Goal: Task Accomplishment & Management: Manage account settings

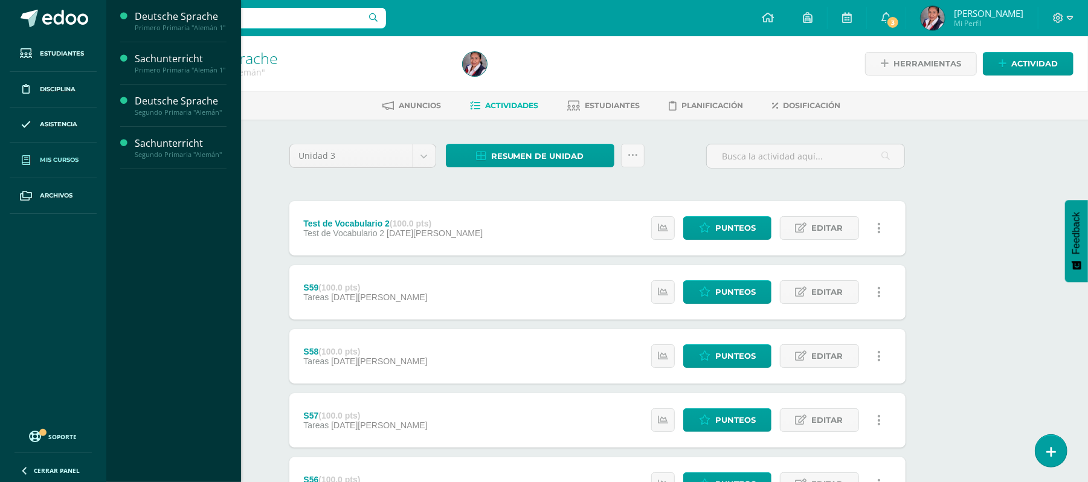
click at [74, 165] on span "Mis cursos" at bounding box center [59, 160] width 39 height 10
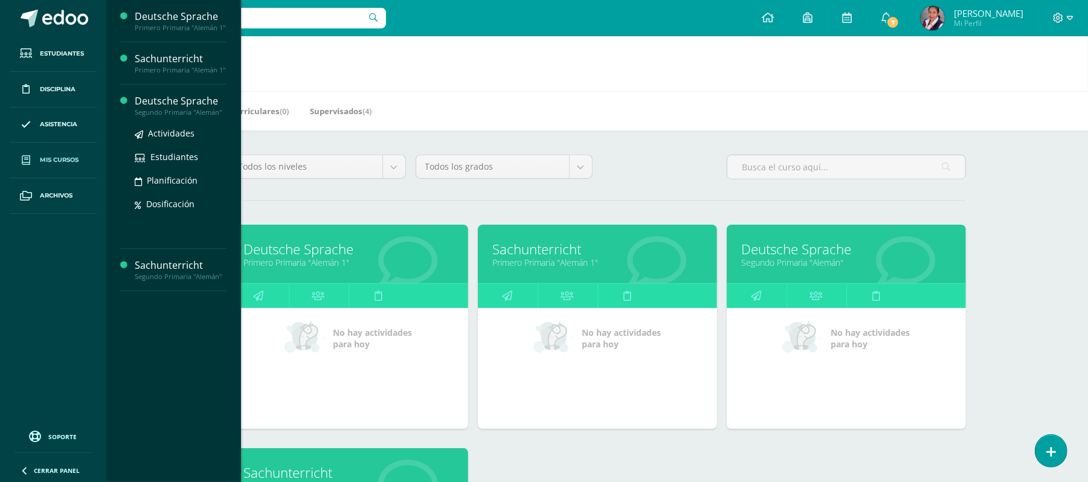
click at [211, 101] on div "Deutsche Sprache" at bounding box center [181, 101] width 92 height 14
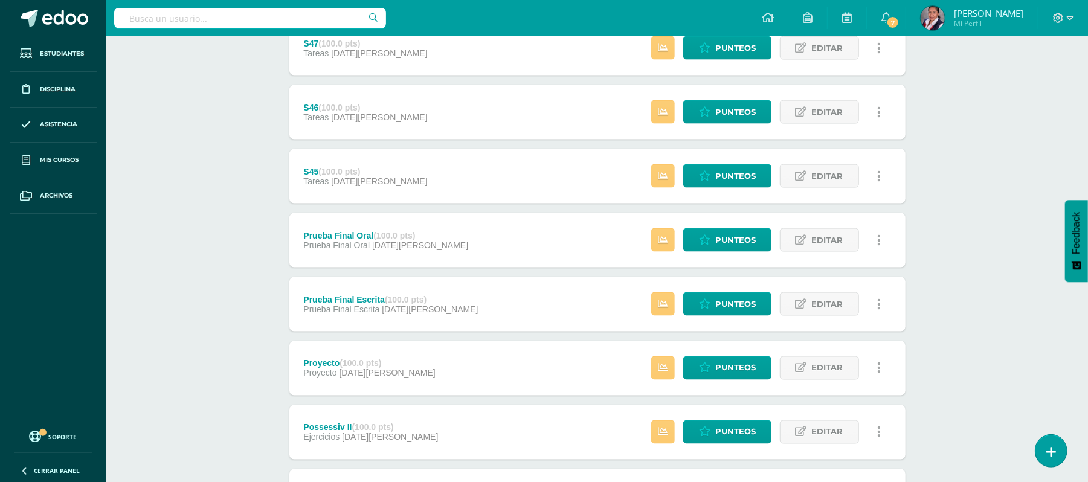
scroll to position [1329, 0]
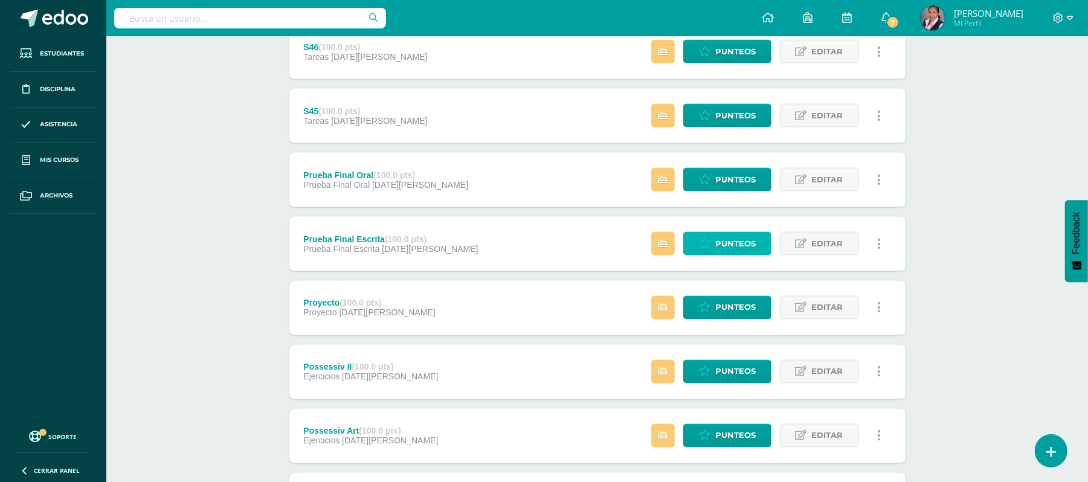
click at [752, 252] on span "Punteos" at bounding box center [735, 244] width 40 height 22
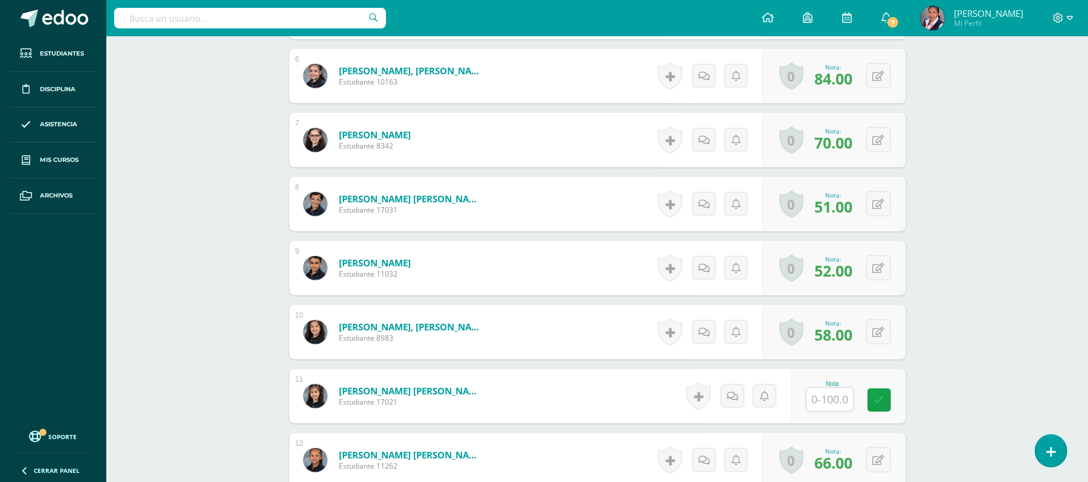
scroll to position [744, 0]
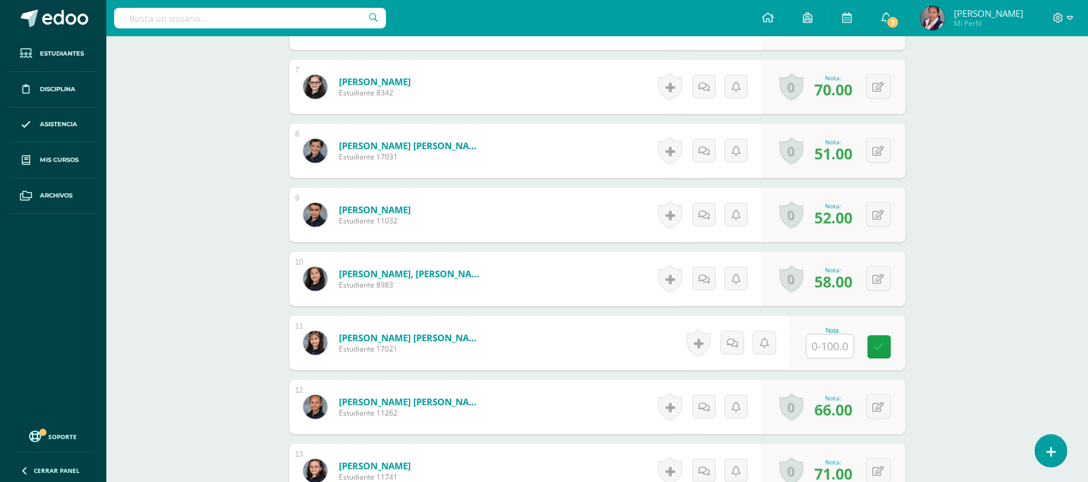
click at [841, 349] on input "text" at bounding box center [829, 347] width 47 height 24
type input "83"
click at [883, 352] on icon at bounding box center [887, 347] width 11 height 10
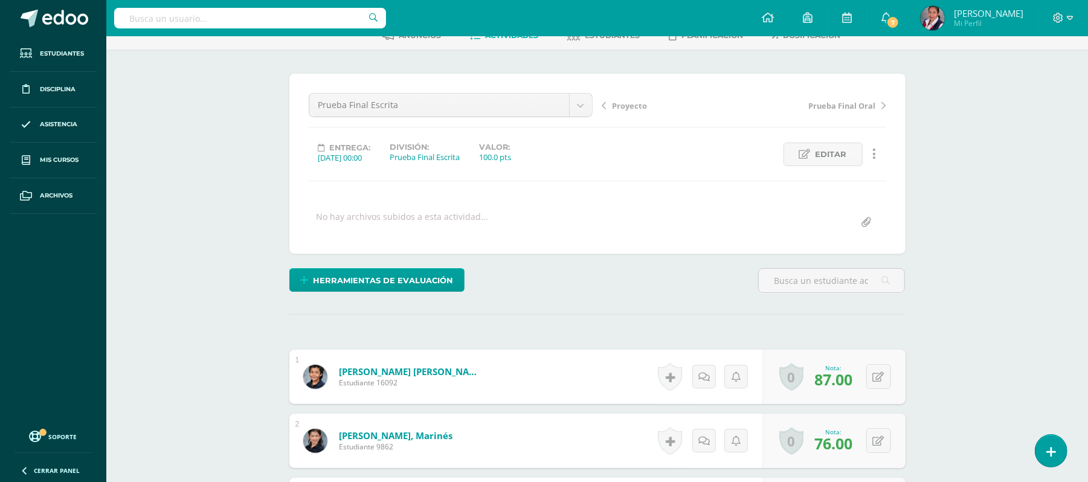
scroll to position [58, 0]
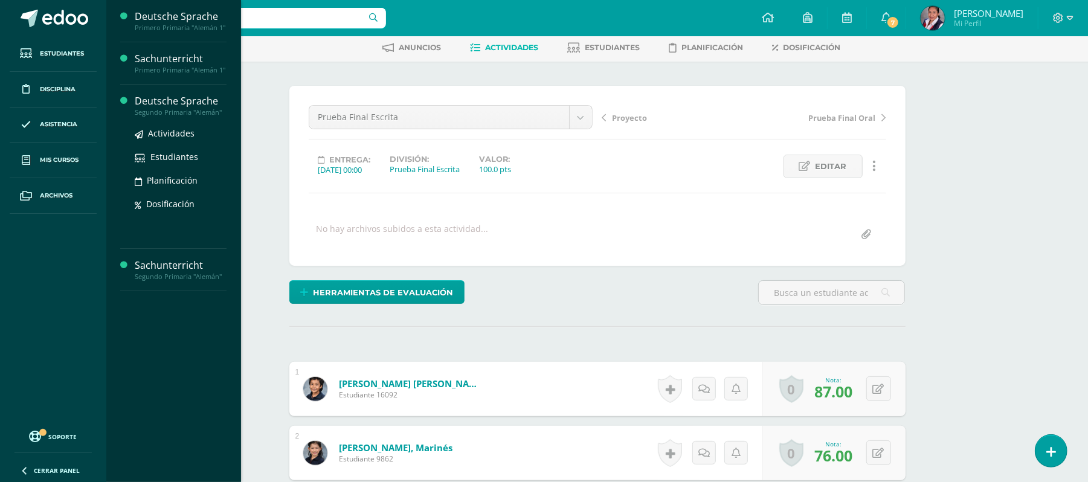
click at [153, 112] on div "Segundo Primaria "Alemán"" at bounding box center [181, 112] width 92 height 8
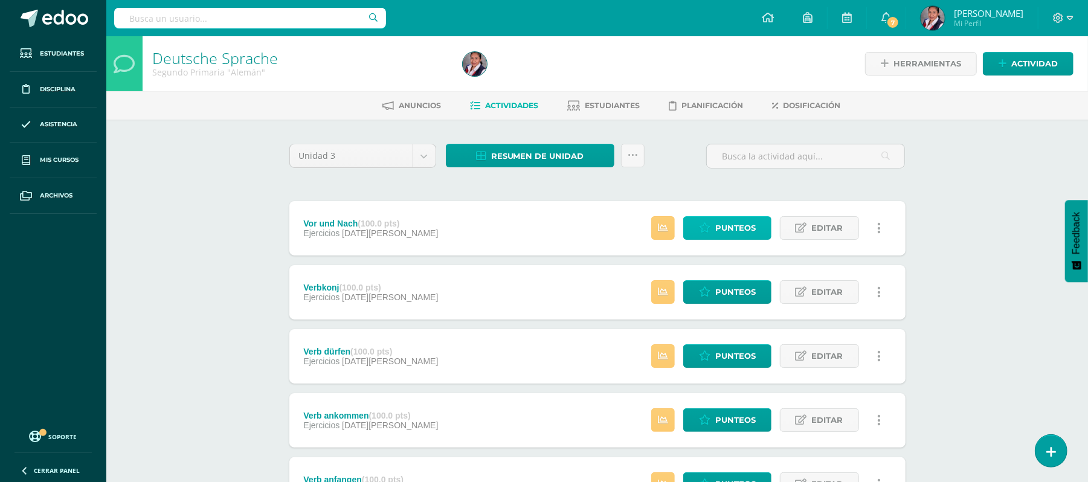
click at [738, 225] on span "Punteos" at bounding box center [735, 228] width 40 height 22
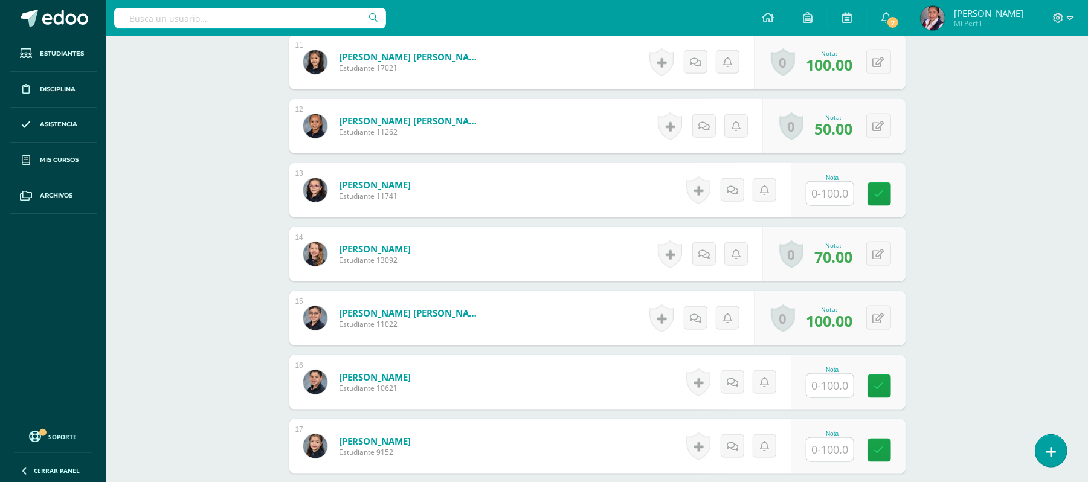
scroll to position [1028, 0]
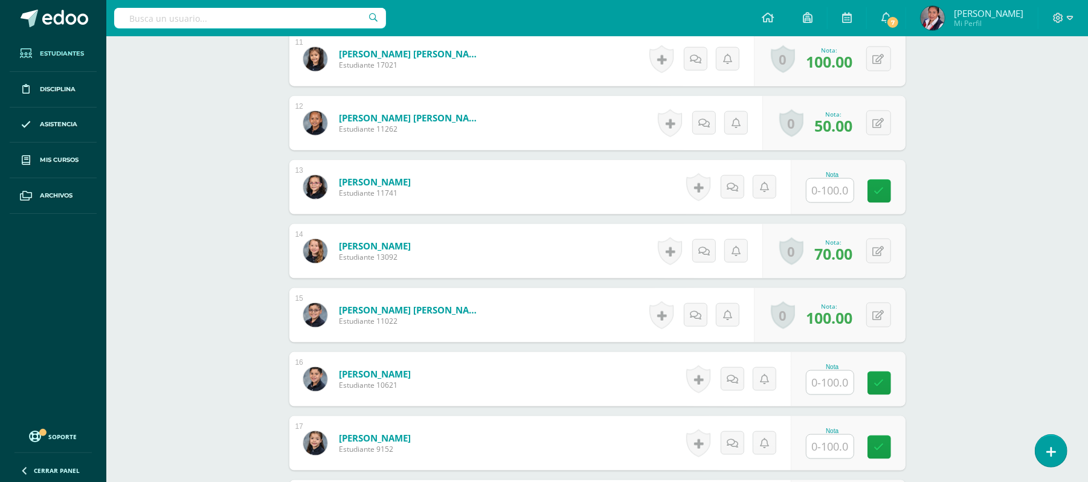
click at [63, 49] on span "Estudiantes" at bounding box center [62, 54] width 44 height 10
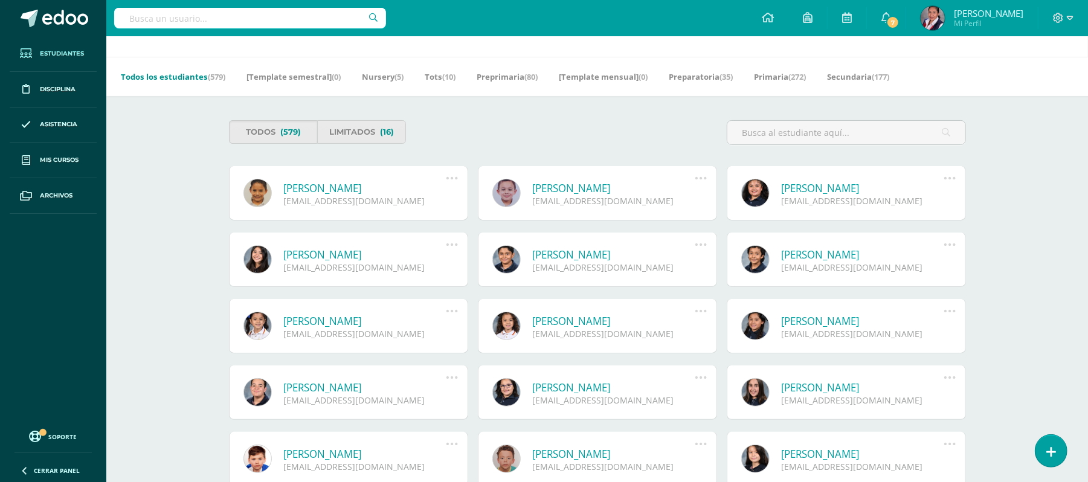
scroll to position [36, 0]
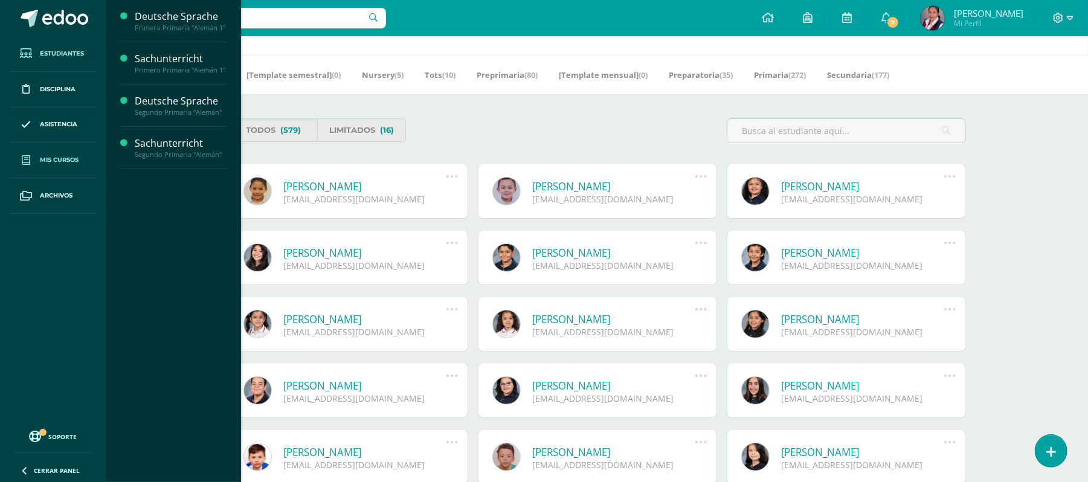
click at [76, 163] on span "Mis cursos" at bounding box center [59, 160] width 39 height 10
click at [162, 106] on div "Deutsche Sprache" at bounding box center [181, 101] width 92 height 14
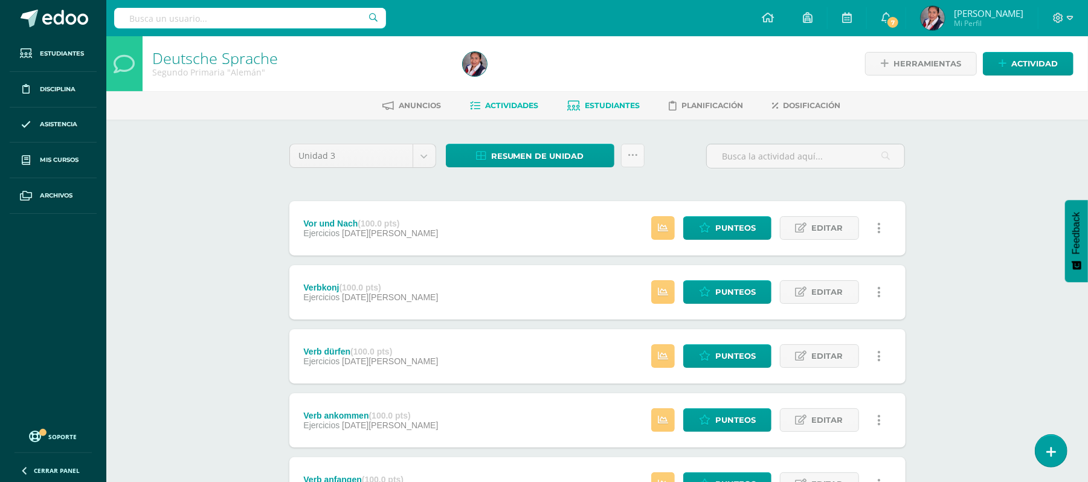
click at [602, 97] on link "Estudiantes" at bounding box center [604, 105] width 72 height 19
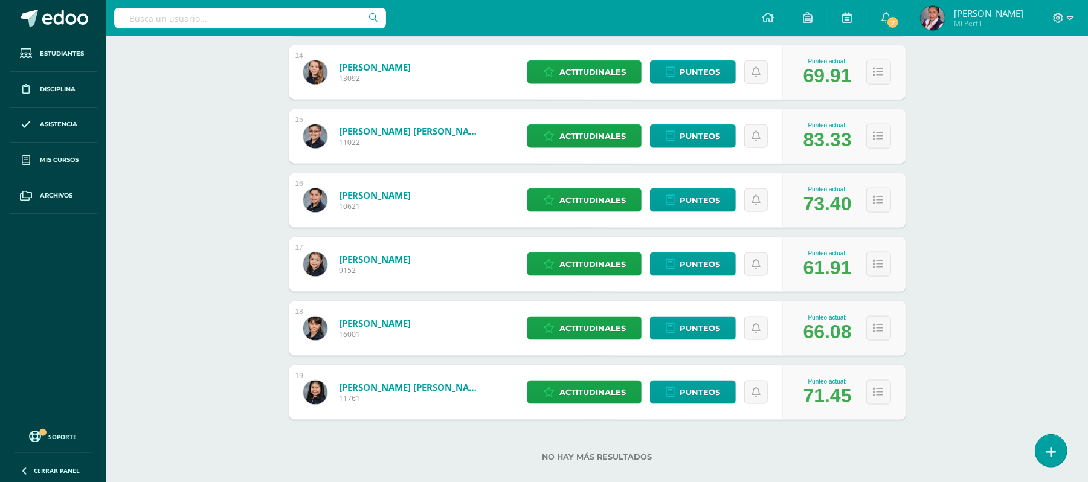
scroll to position [1064, 0]
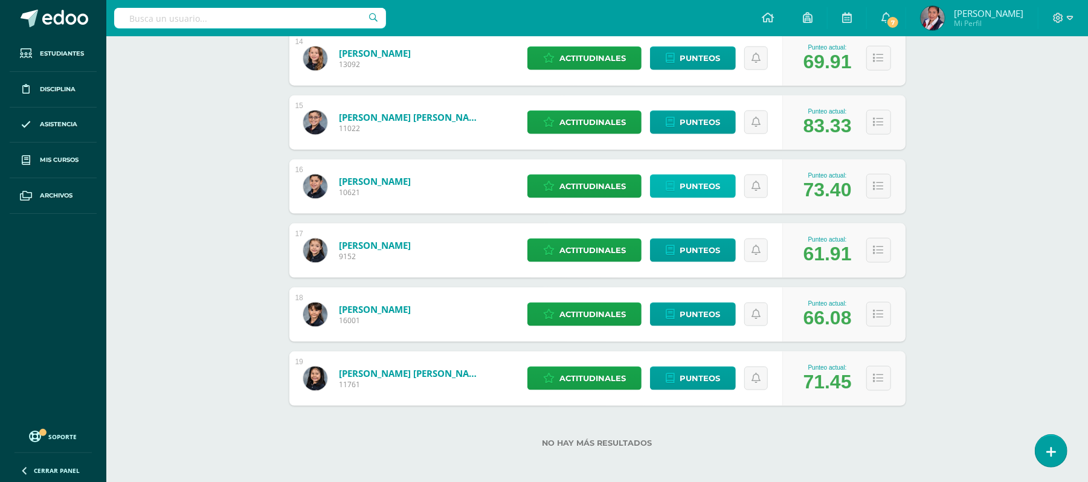
click at [692, 180] on span "Punteos" at bounding box center [700, 186] width 40 height 22
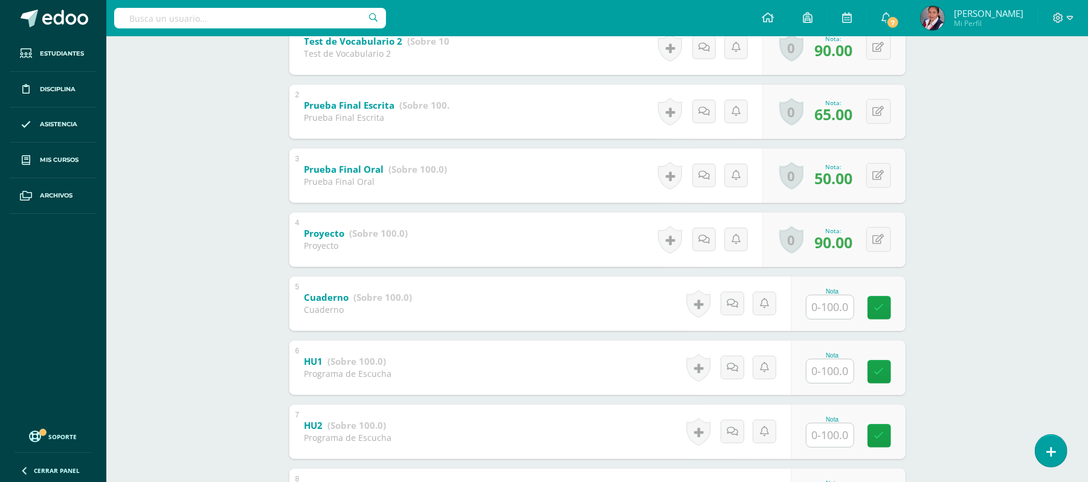
scroll to position [278, 0]
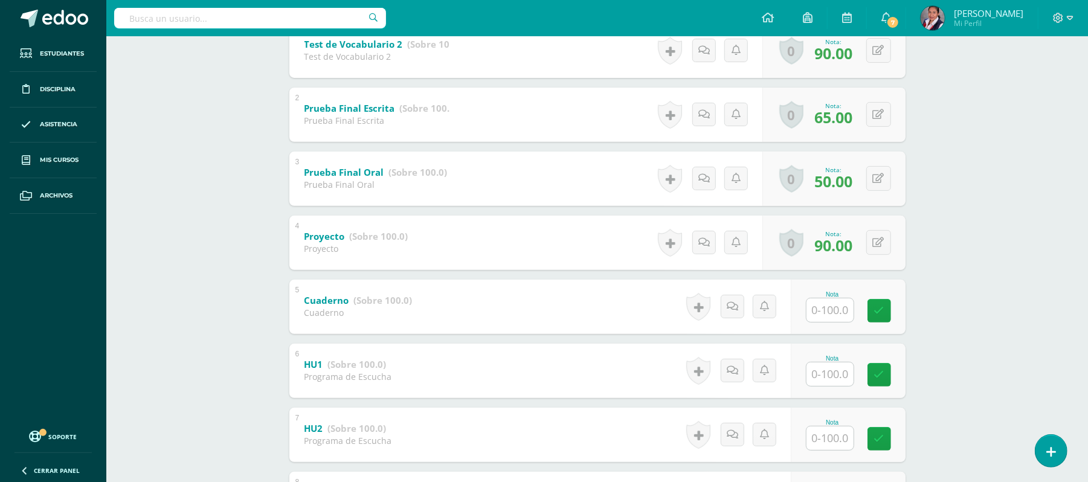
click at [823, 312] on input "text" at bounding box center [829, 310] width 47 height 24
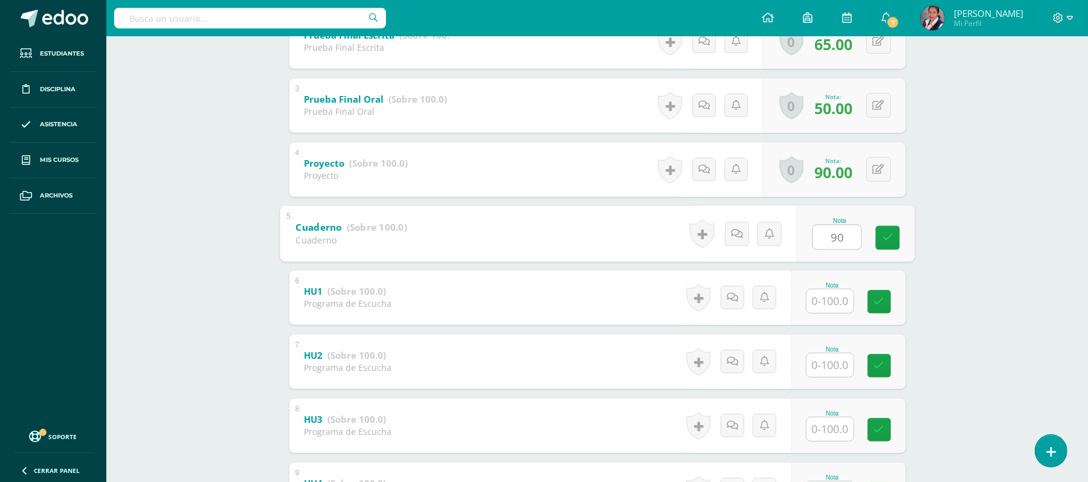
scroll to position [353, 0]
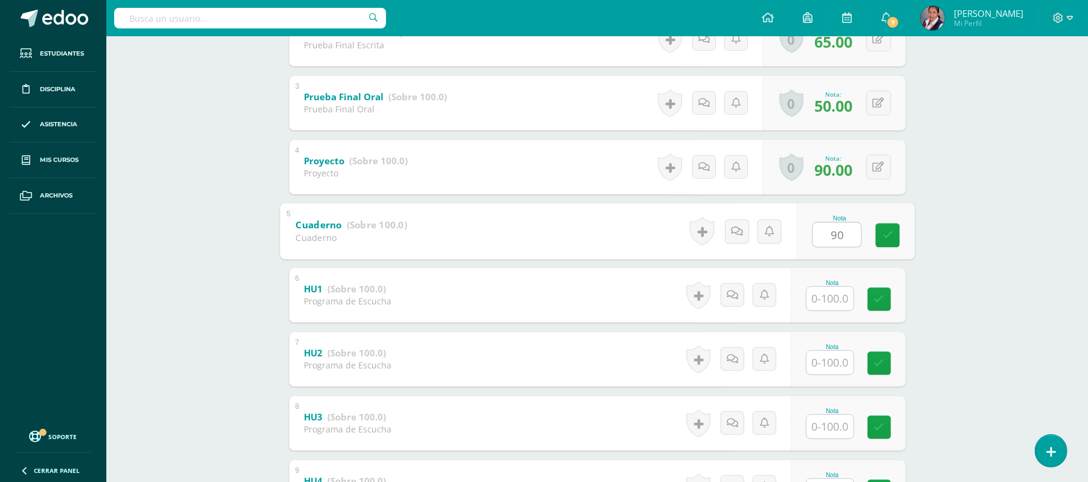
type input "90"
click at [835, 293] on input "text" at bounding box center [837, 298] width 48 height 24
click at [835, 428] on input "text" at bounding box center [837, 426] width 48 height 24
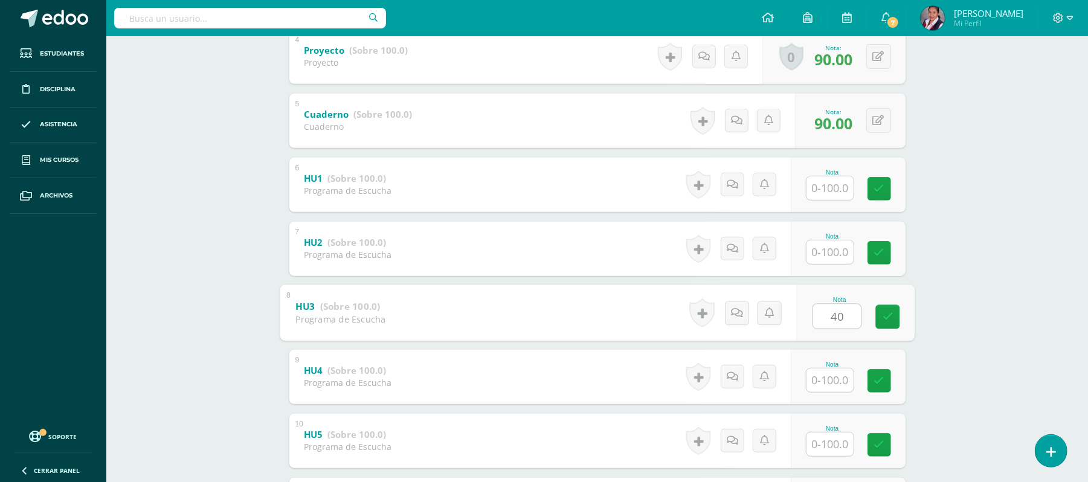
scroll to position [537, 0]
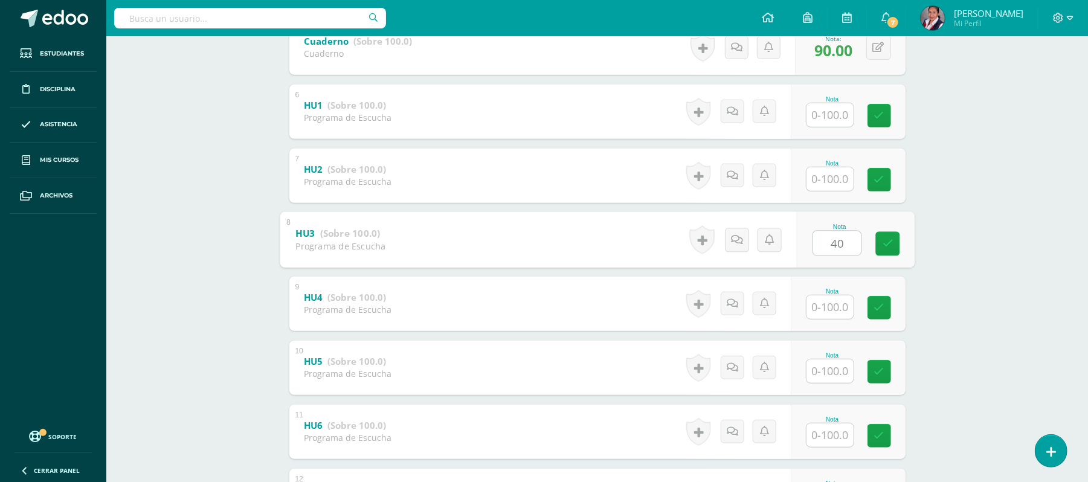
type input "40"
click at [839, 302] on input "text" at bounding box center [837, 307] width 48 height 24
type input "40"
click at [826, 369] on input "text" at bounding box center [829, 371] width 47 height 24
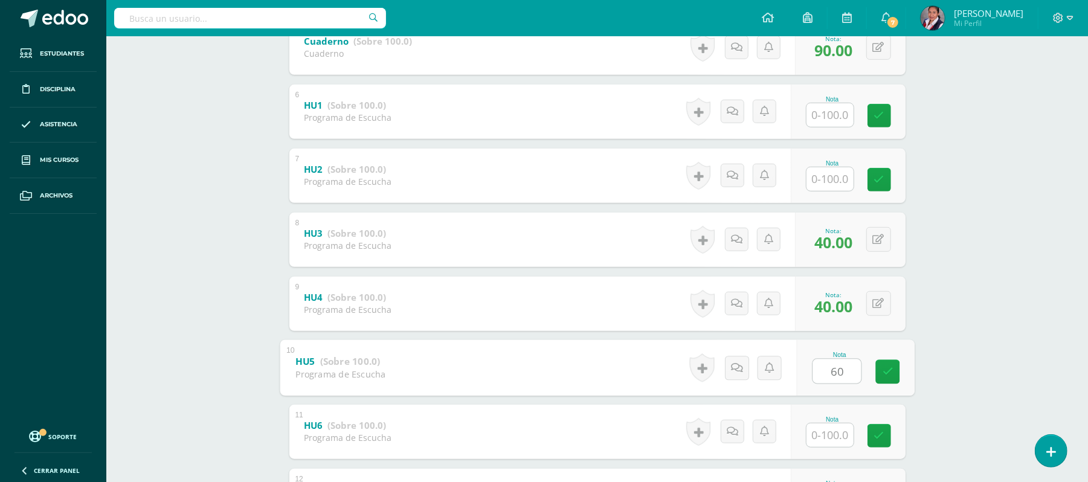
type input "60"
click at [820, 431] on input "text" at bounding box center [829, 435] width 47 height 24
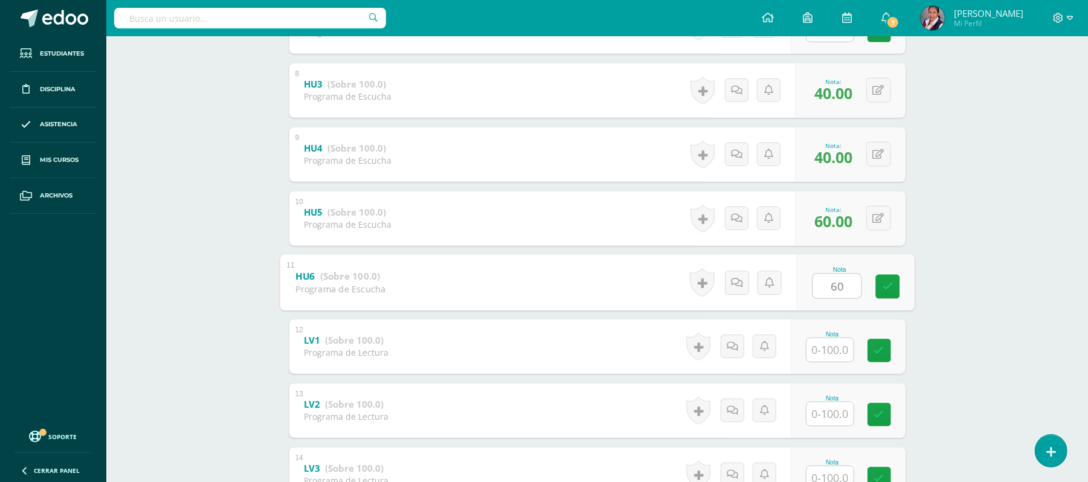
scroll to position [698, 0]
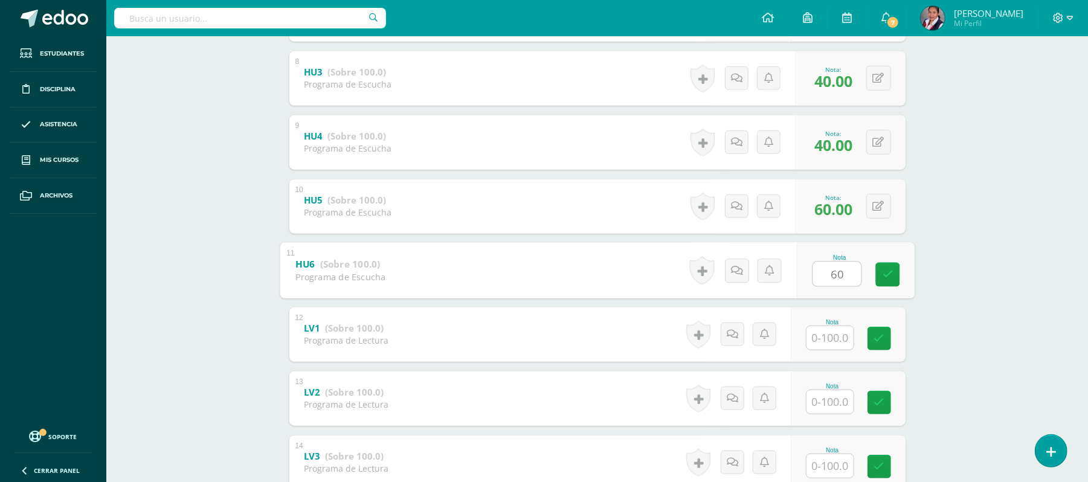
type input "60"
click at [841, 335] on input "text" at bounding box center [837, 338] width 48 height 24
type input "100"
click at [840, 399] on input "text" at bounding box center [837, 402] width 48 height 24
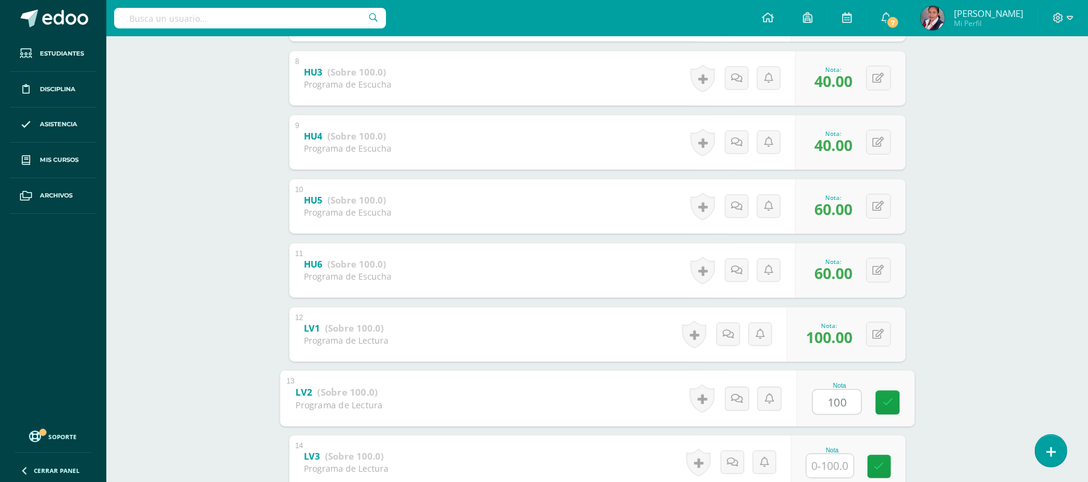
type input "100"
click at [835, 466] on input "text" at bounding box center [837, 466] width 48 height 24
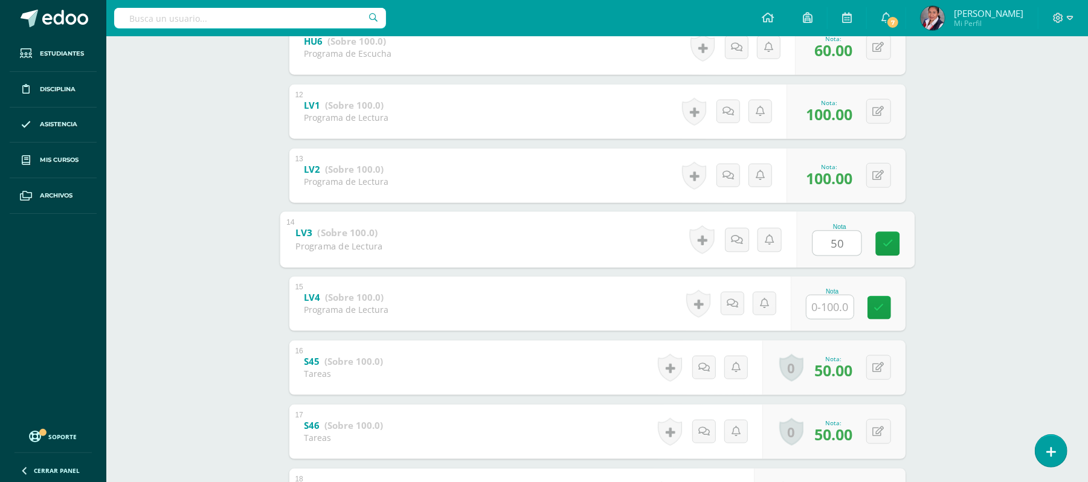
scroll to position [924, 0]
type input "50"
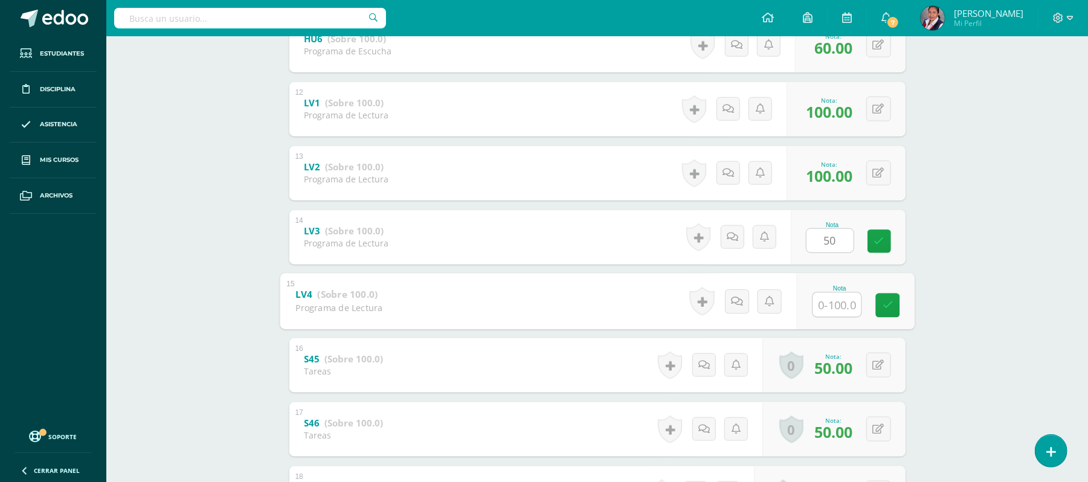
click at [828, 315] on input "text" at bounding box center [837, 304] width 48 height 24
type input "50"
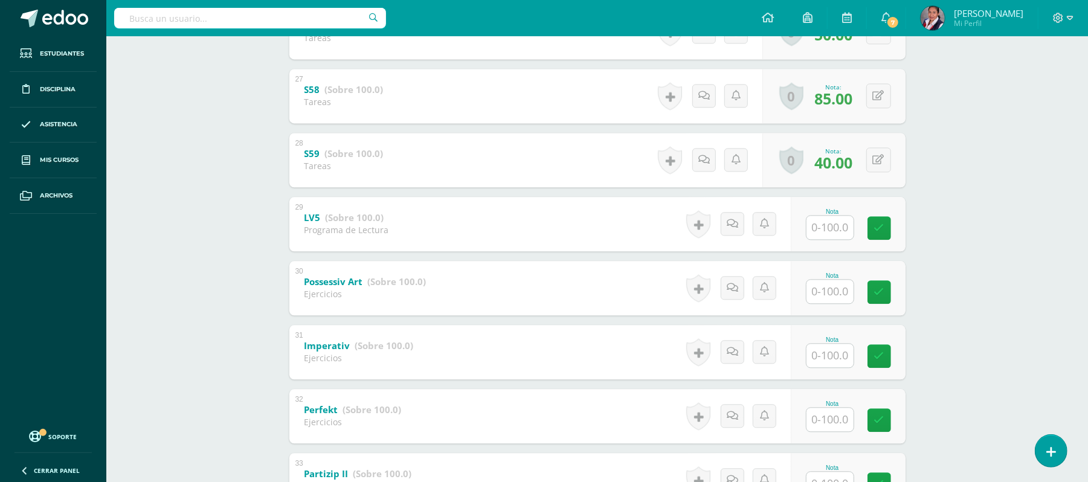
scroll to position [1886, 0]
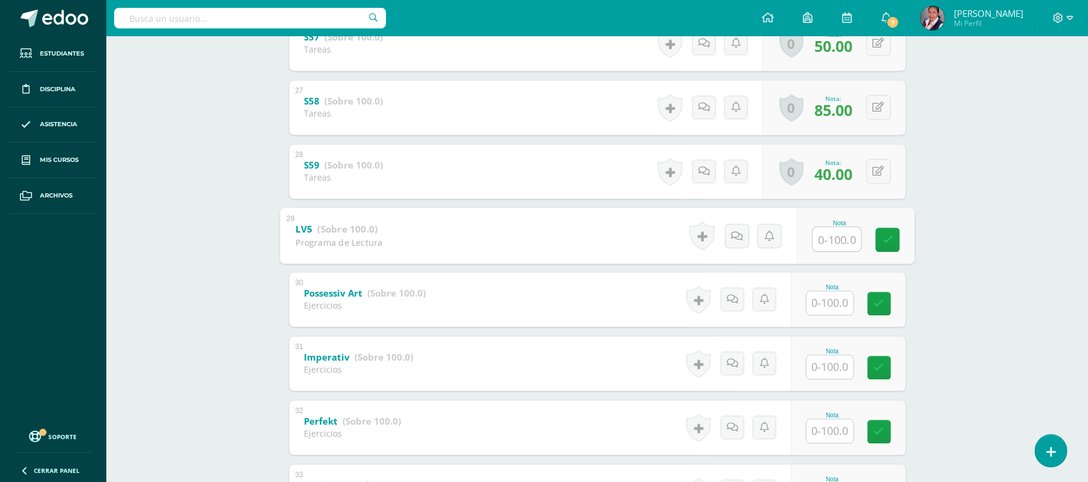
click at [832, 240] on input "text" at bounding box center [837, 239] width 48 height 24
type input "100"
click at [827, 309] on input "text" at bounding box center [837, 303] width 48 height 24
type input "98"
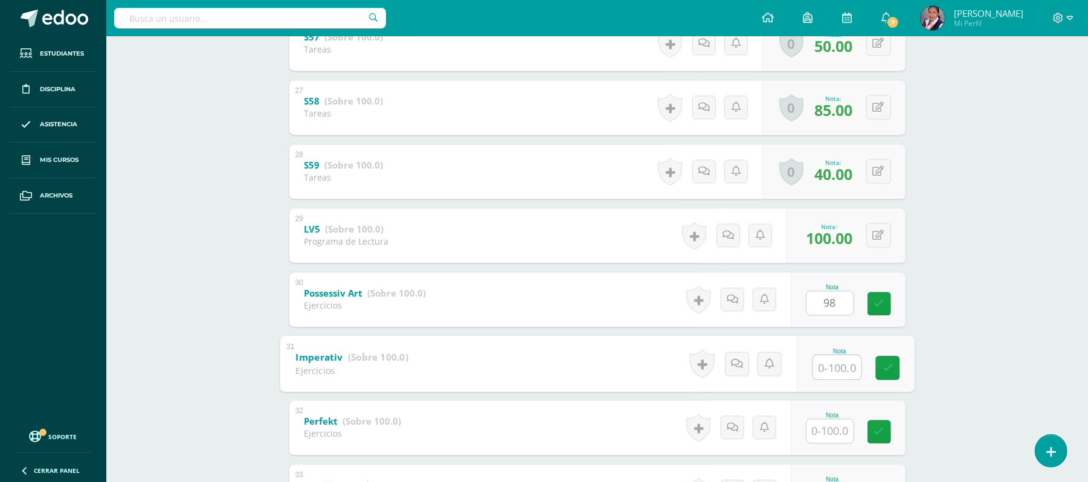
click at [823, 366] on input "text" at bounding box center [837, 367] width 48 height 24
type input "40"
click at [839, 428] on input "text" at bounding box center [829, 431] width 47 height 24
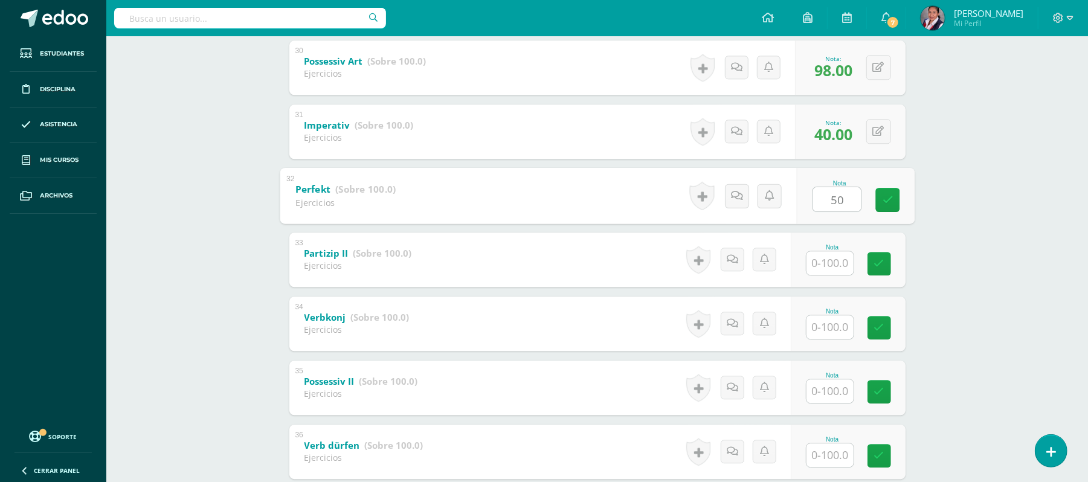
scroll to position [2146, 0]
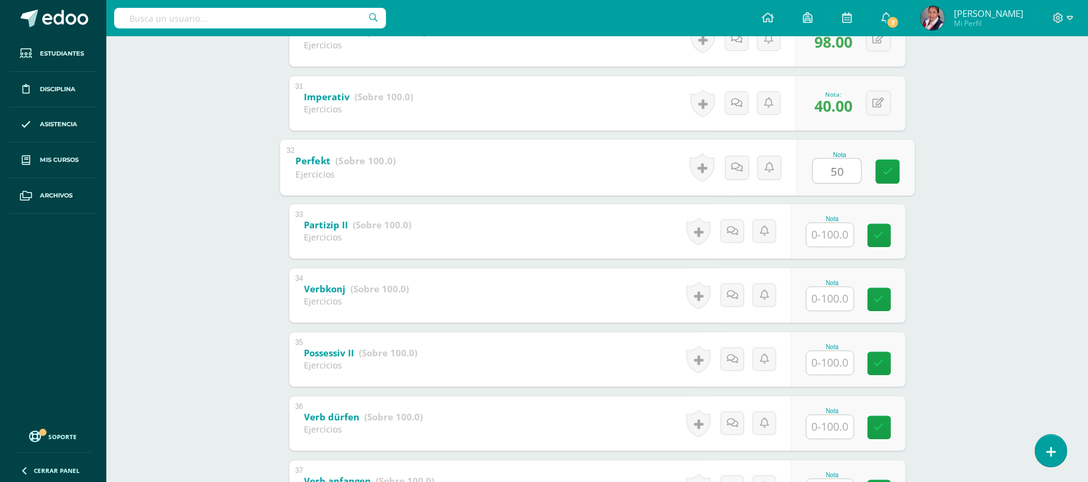
type input "50"
click at [828, 233] on input "text" at bounding box center [837, 234] width 48 height 24
type input "100"
click at [839, 293] on input "text" at bounding box center [837, 298] width 48 height 24
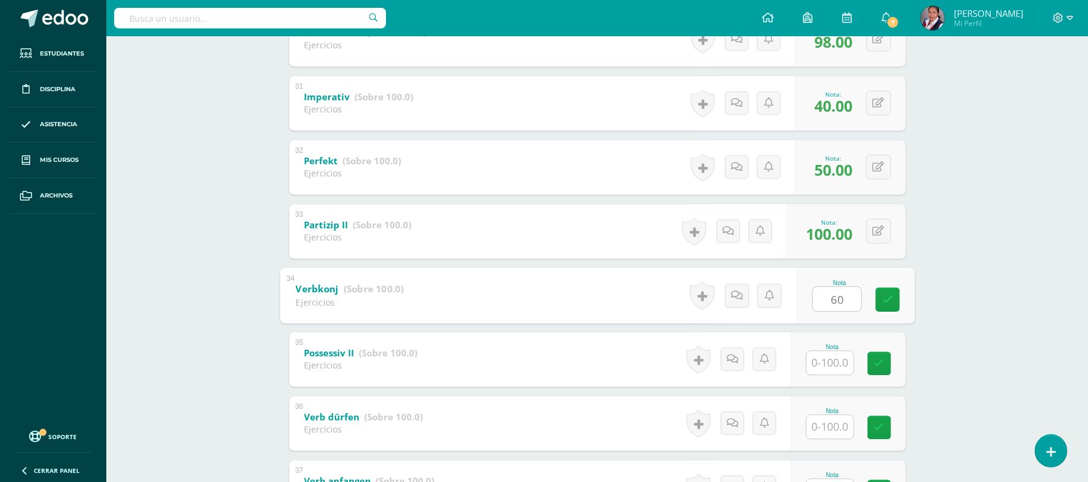
type input "60"
click at [834, 365] on input "text" at bounding box center [837, 362] width 48 height 24
type input "80"
click at [826, 433] on input "text" at bounding box center [837, 426] width 48 height 24
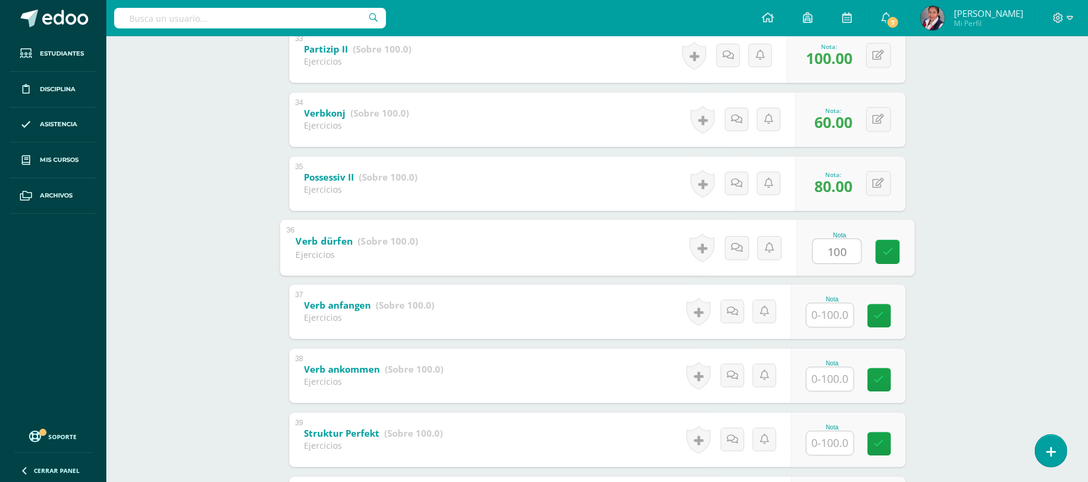
scroll to position [2345, 0]
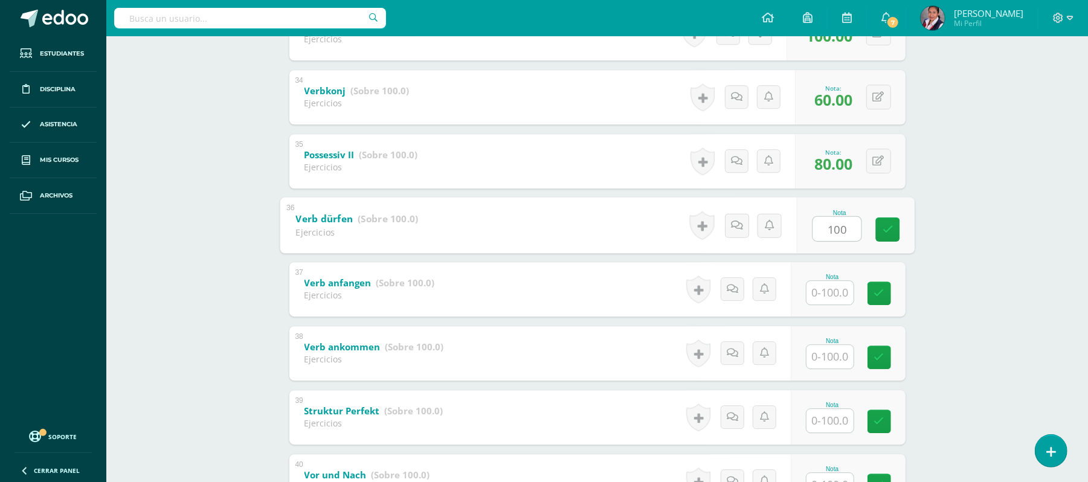
type input "100"
click at [837, 295] on input "text" at bounding box center [837, 292] width 48 height 24
type input "60"
click at [820, 364] on input "text" at bounding box center [837, 356] width 48 height 24
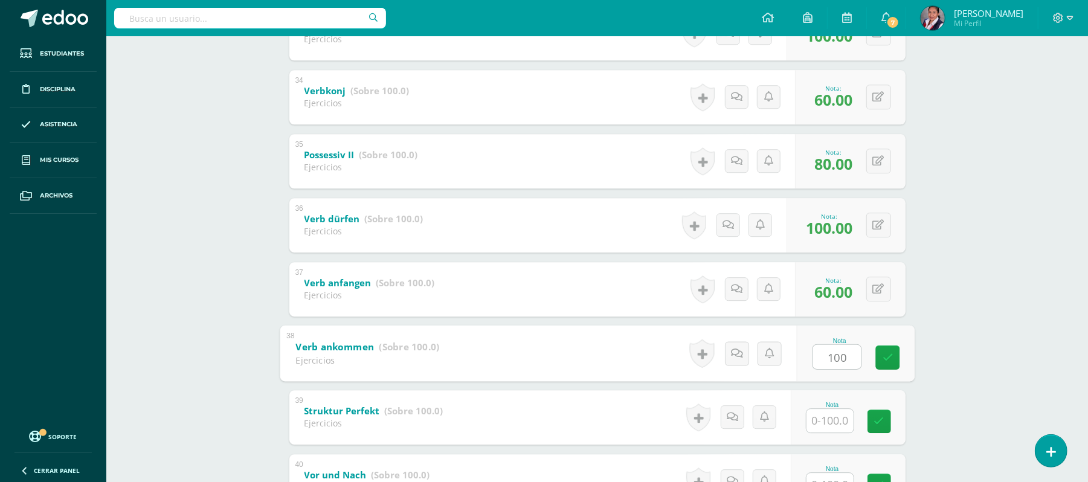
type input "100"
click at [826, 424] on input "text" at bounding box center [837, 420] width 48 height 24
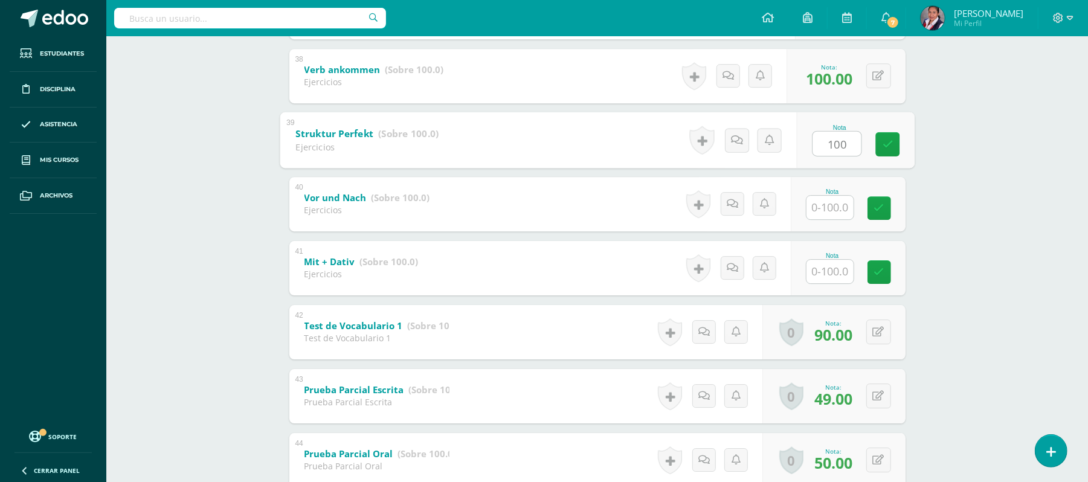
scroll to position [2662, 0]
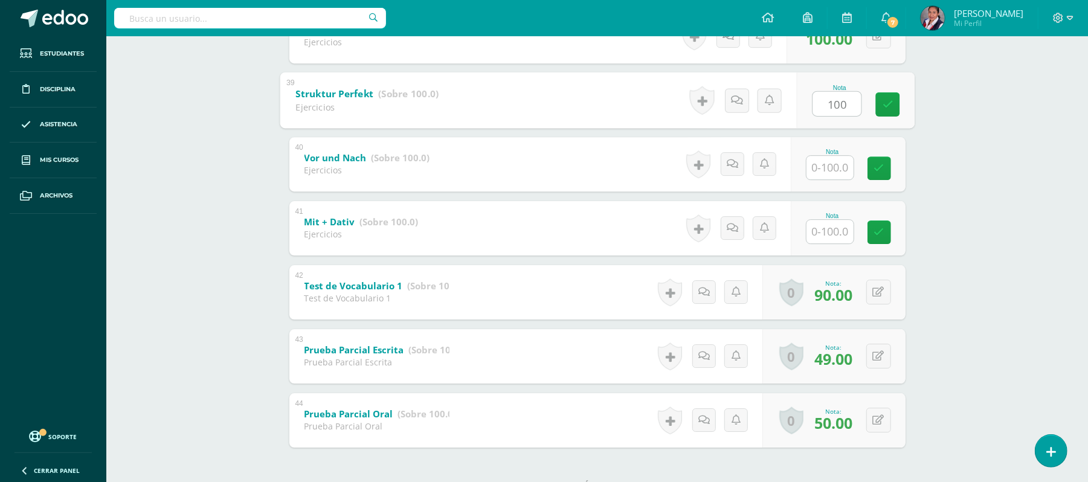
type input "100"
click at [829, 165] on input "text" at bounding box center [837, 167] width 48 height 24
type input "100"
click at [830, 226] on input "text" at bounding box center [837, 231] width 48 height 24
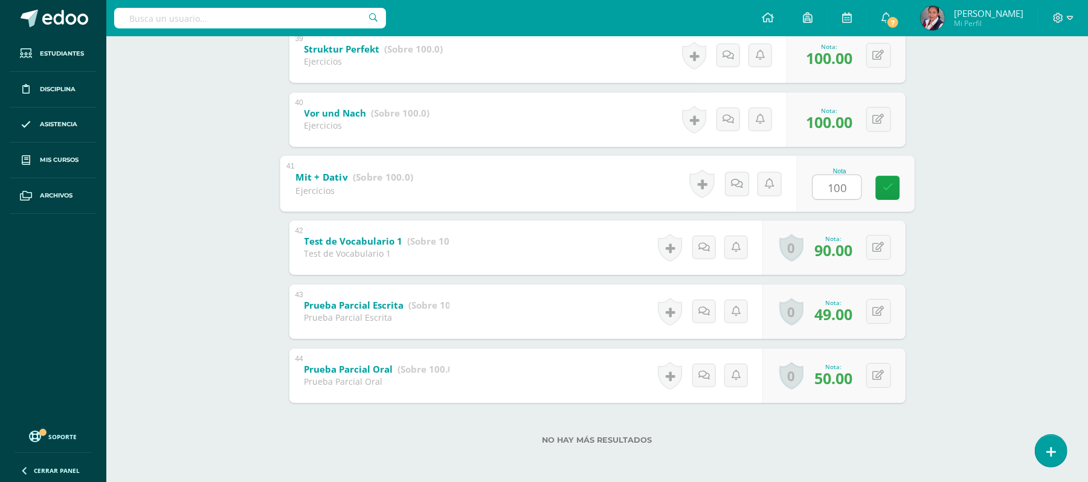
scroll to position [2514, 0]
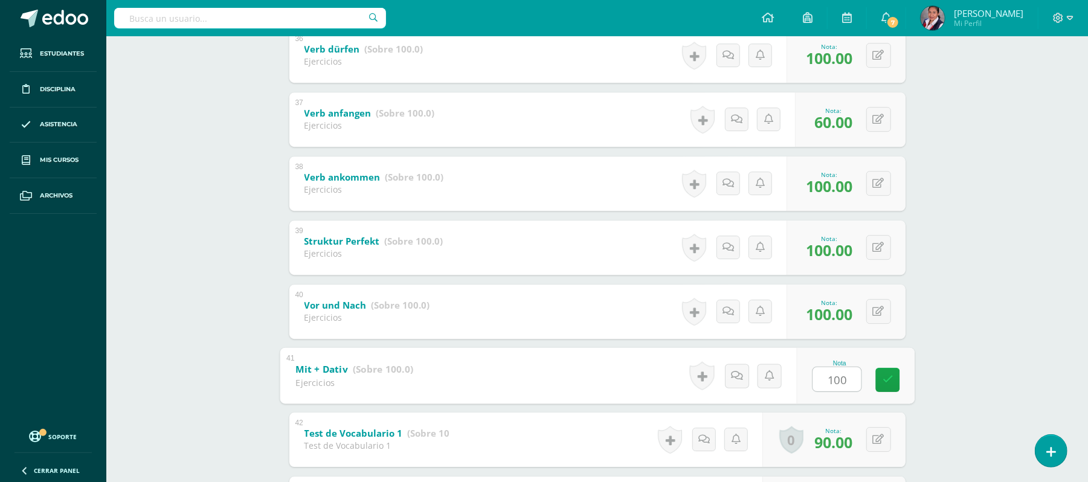
type input "100"
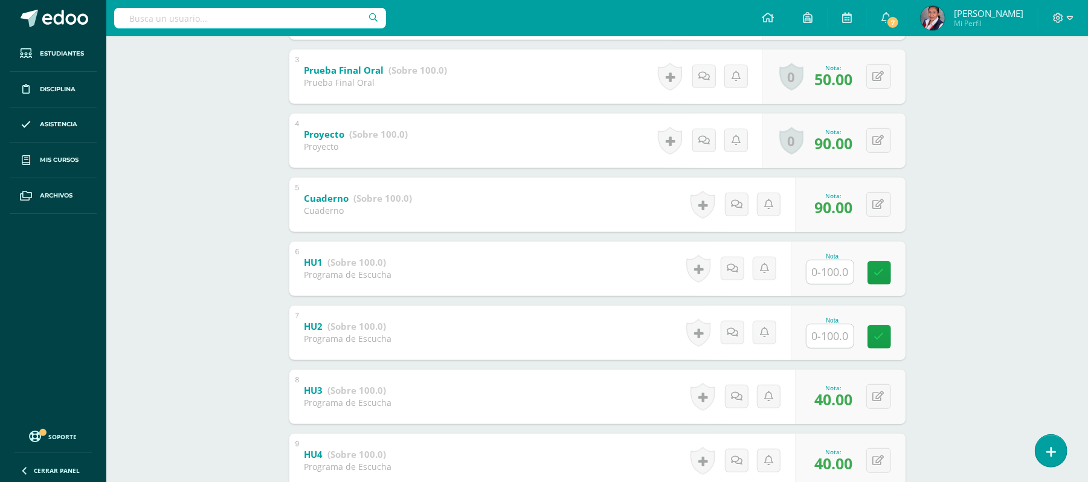
scroll to position [391, 0]
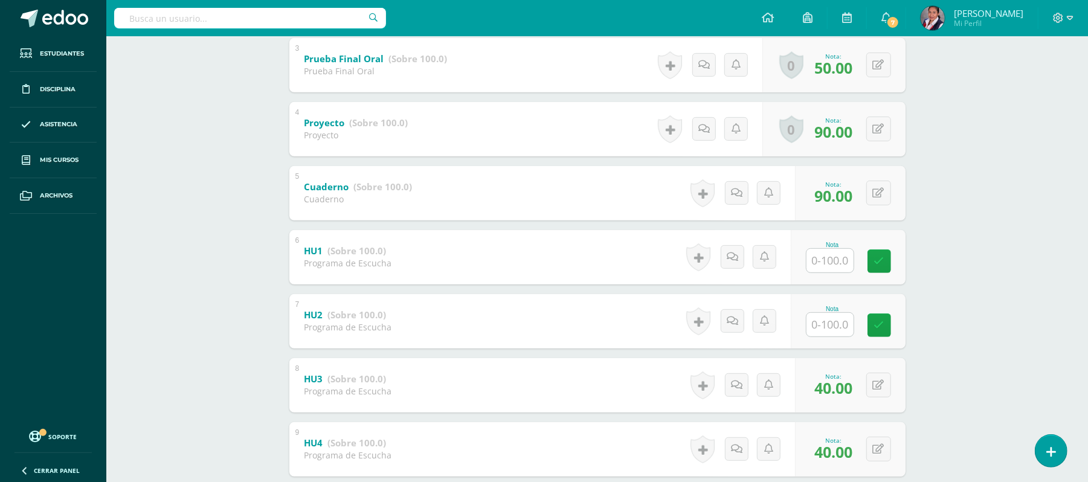
click at [829, 262] on input "text" at bounding box center [829, 261] width 47 height 24
type input "60"
click at [832, 334] on input "text" at bounding box center [837, 324] width 48 height 24
type input "60"
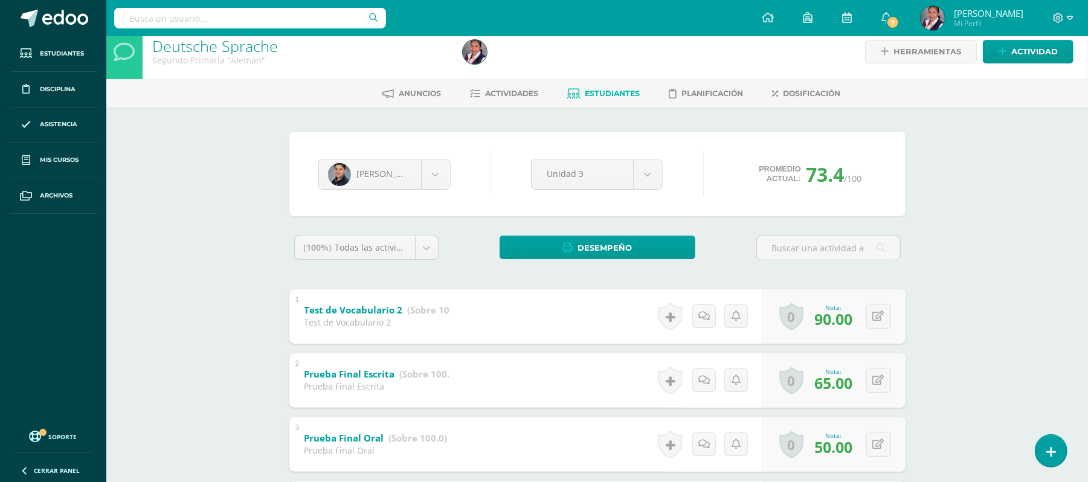
scroll to position [6, 0]
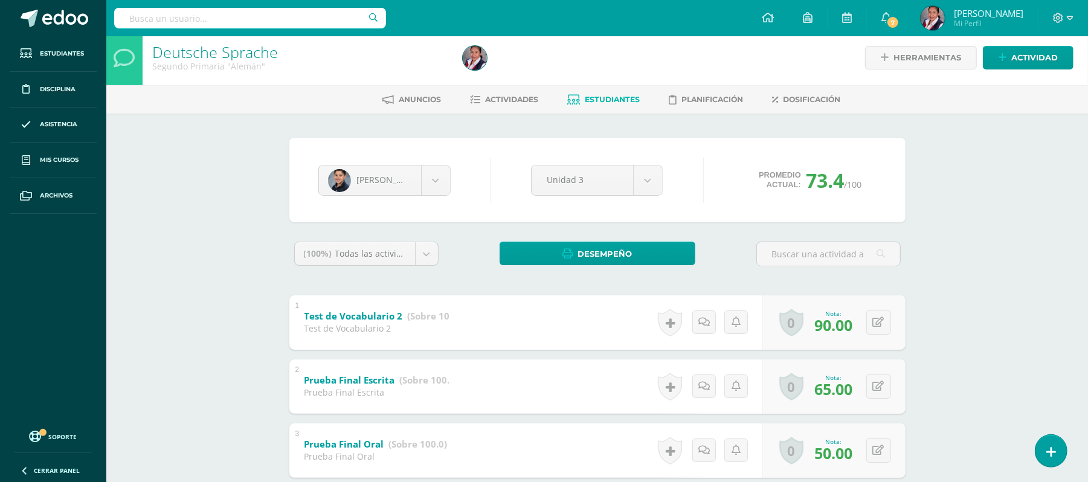
click at [615, 106] on link "Estudiantes" at bounding box center [604, 99] width 72 height 19
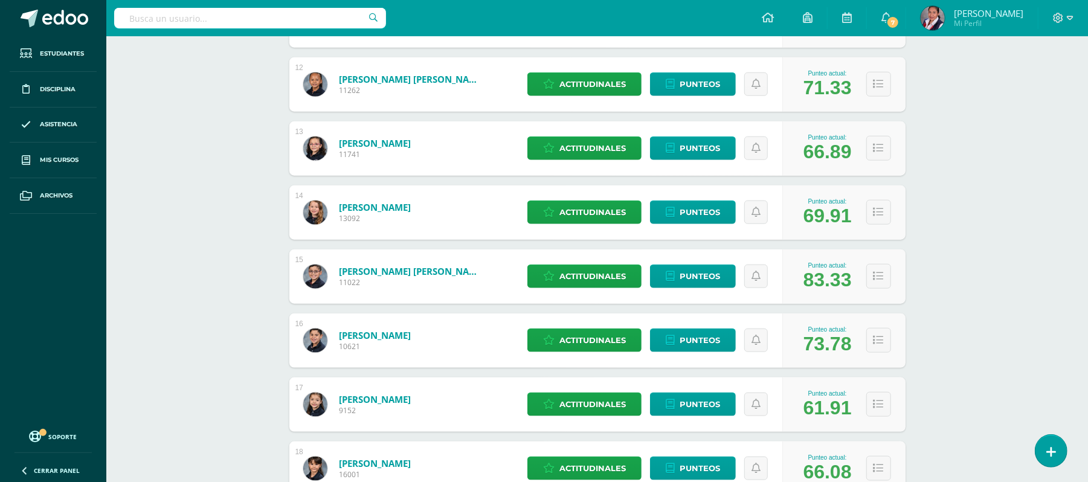
scroll to position [905, 0]
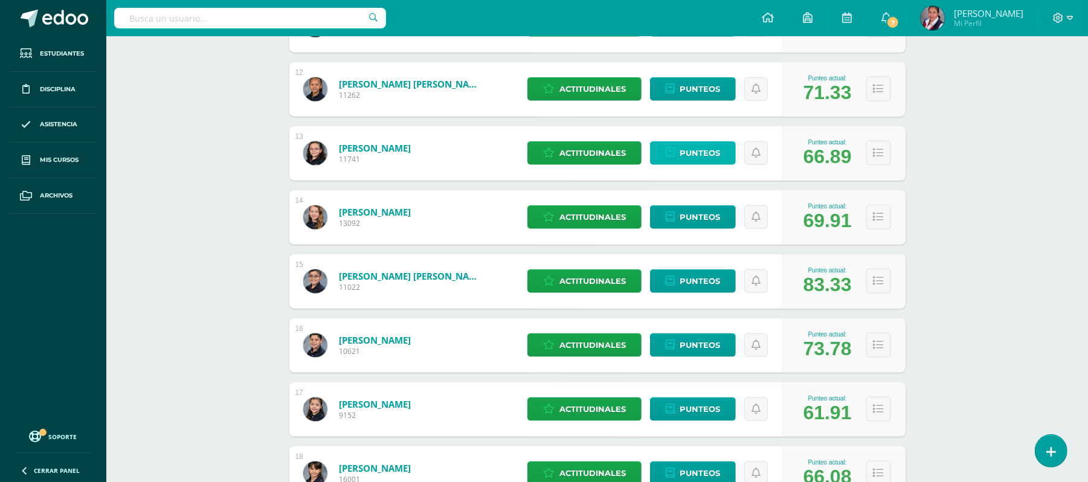
click at [689, 163] on span "Punteos" at bounding box center [700, 153] width 40 height 22
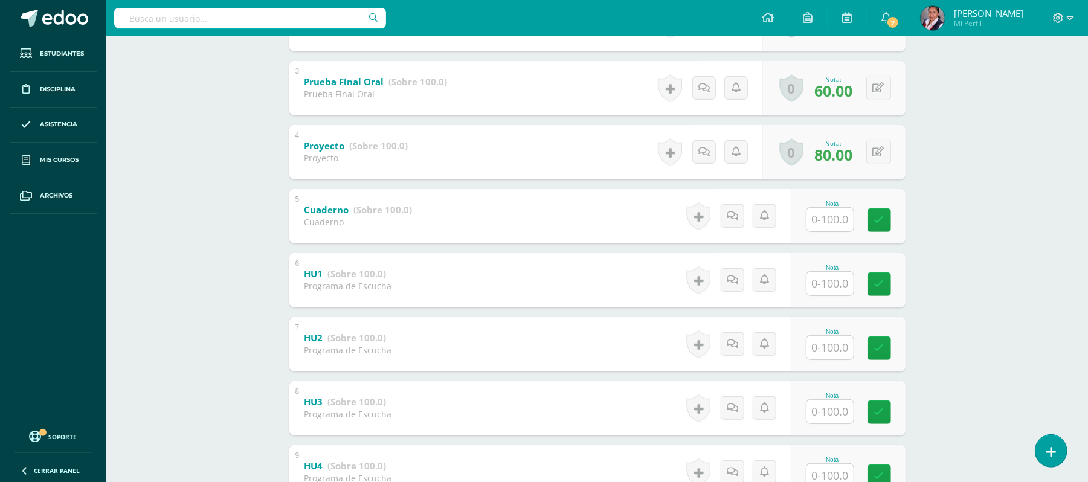
scroll to position [373, 0]
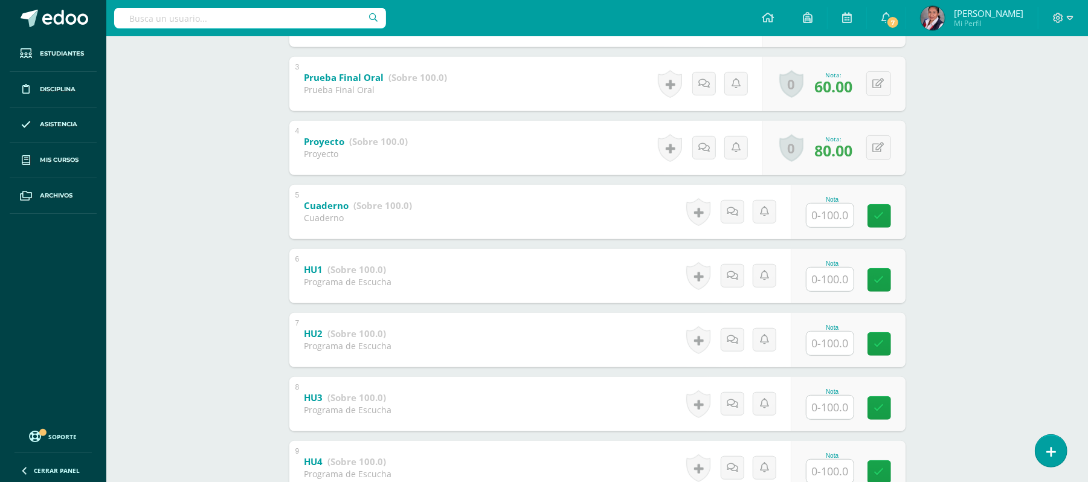
click at [831, 210] on input "text" at bounding box center [829, 216] width 47 height 24
type input "85"
click at [834, 282] on input "text" at bounding box center [837, 279] width 48 height 24
type input "60"
click at [823, 348] on input "text" at bounding box center [837, 343] width 48 height 24
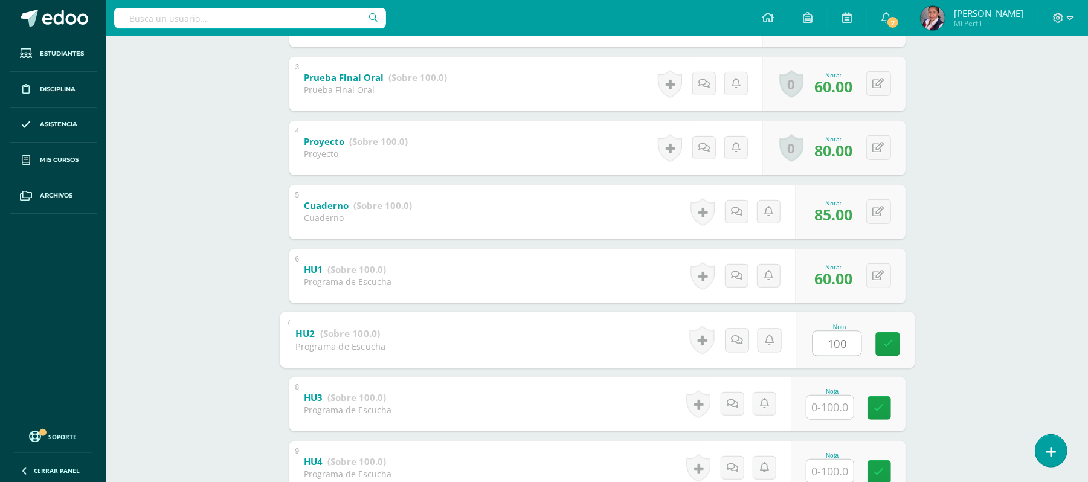
type input "100"
click at [823, 411] on input "text" at bounding box center [837, 407] width 48 height 24
type input "60"
click at [817, 466] on input "text" at bounding box center [837, 471] width 48 height 24
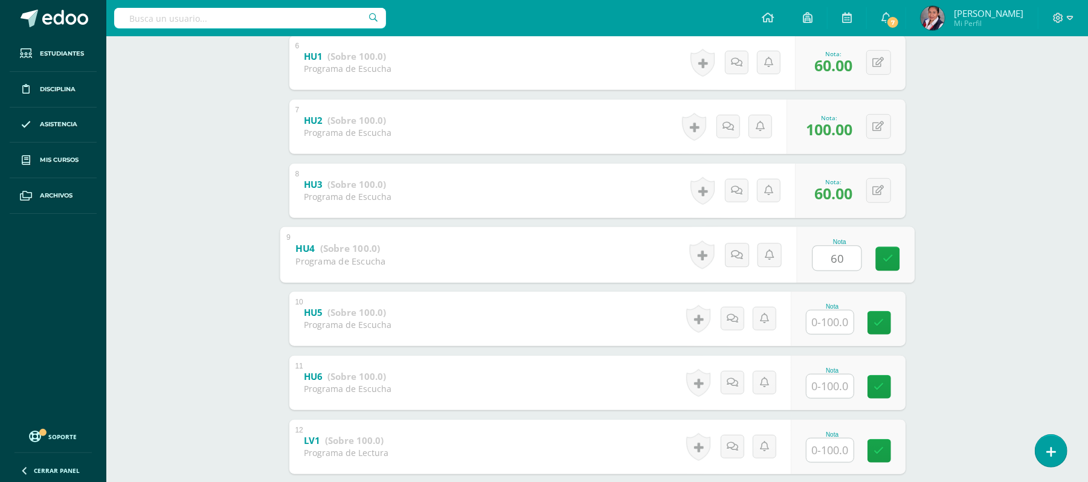
scroll to position [590, 0]
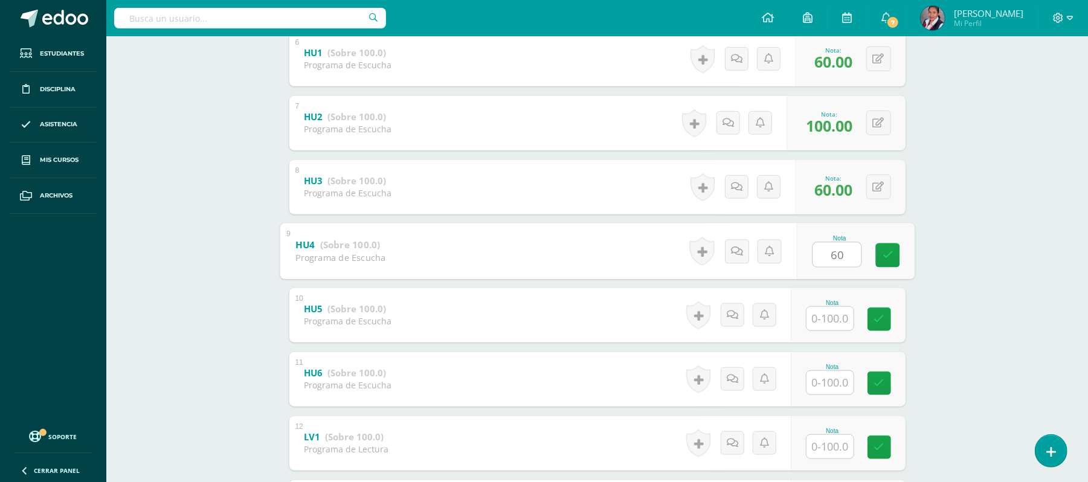
type input "60"
click at [837, 322] on input "text" at bounding box center [829, 319] width 47 height 24
type input "60"
click at [829, 378] on input "text" at bounding box center [829, 383] width 47 height 24
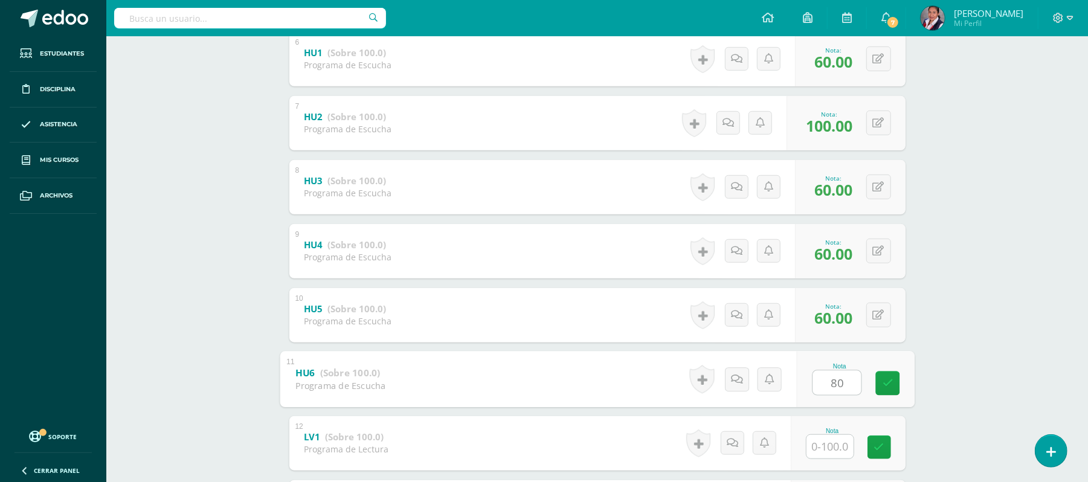
type input "80"
click at [829, 445] on input "text" at bounding box center [829, 447] width 47 height 24
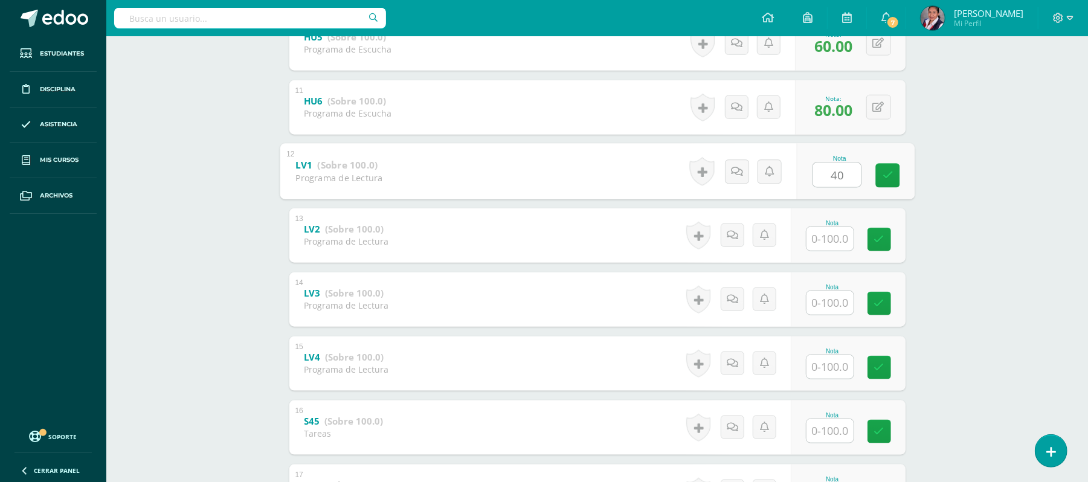
scroll to position [874, 0]
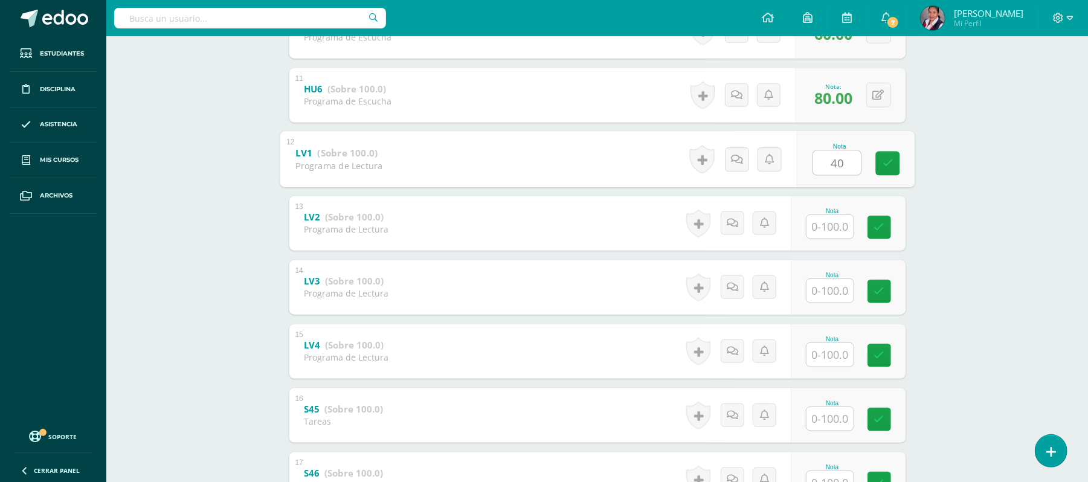
type input "40"
click at [830, 233] on input "text" at bounding box center [829, 227] width 47 height 24
type input "100"
click at [830, 284] on input "text" at bounding box center [837, 290] width 48 height 24
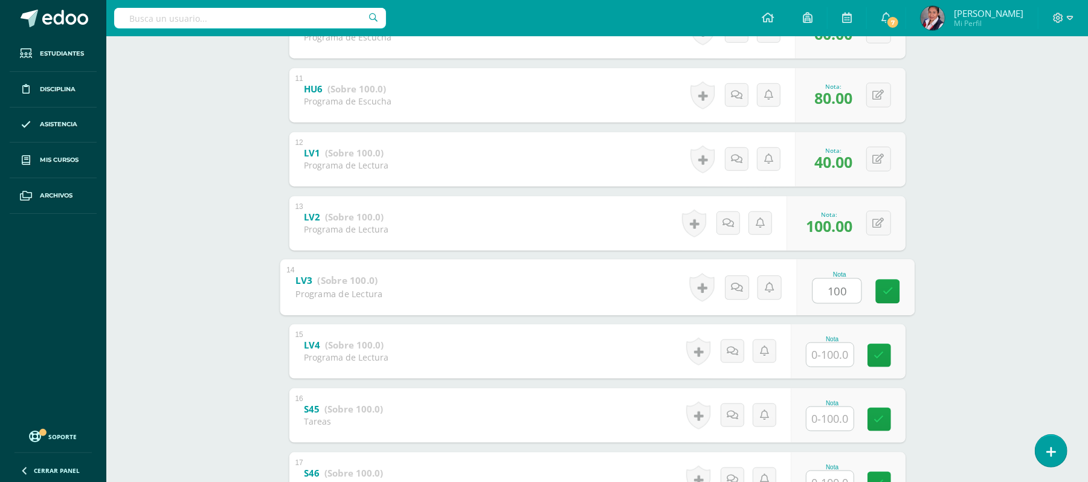
type input "100"
click at [820, 360] on input "text" at bounding box center [837, 355] width 48 height 24
type input "100"
click at [832, 426] on input "text" at bounding box center [837, 419] width 48 height 24
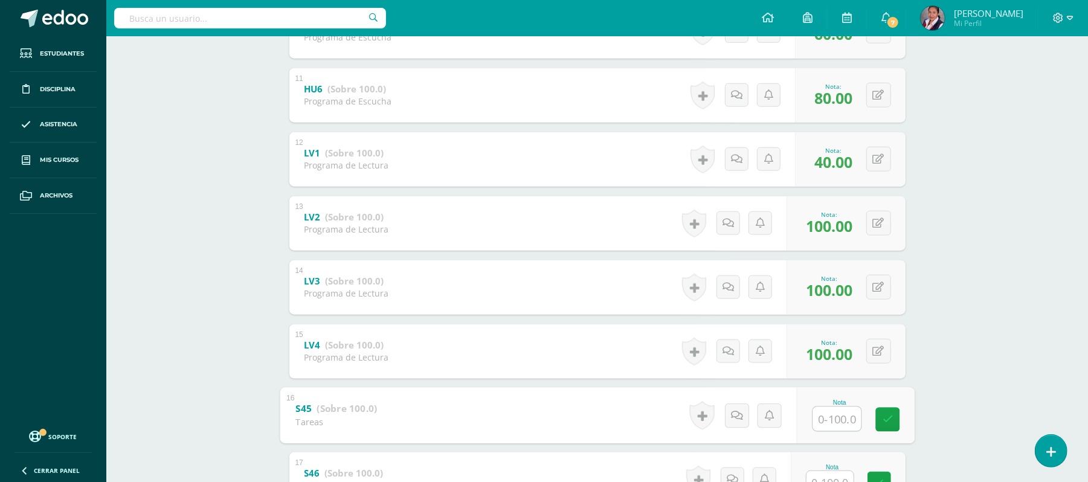
type input "8"
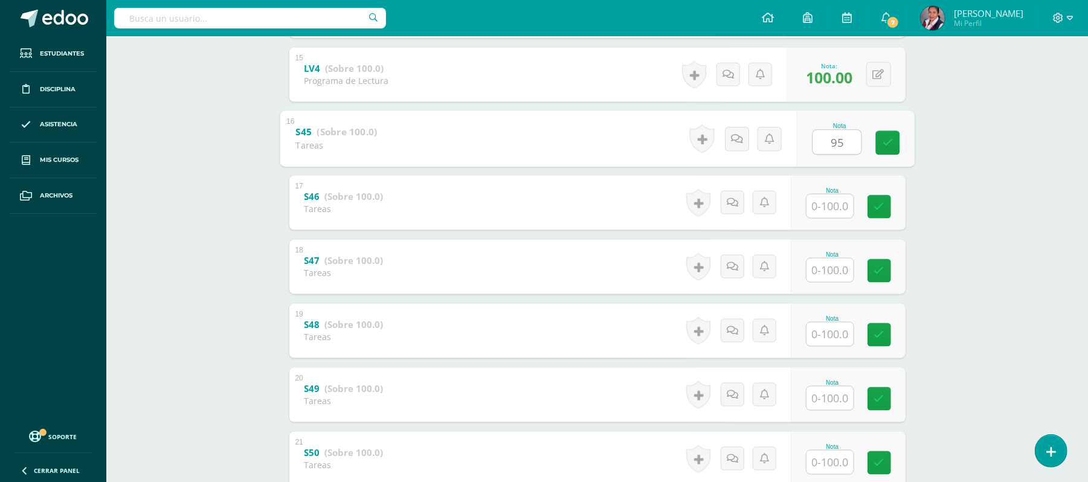
scroll to position [1155, 0]
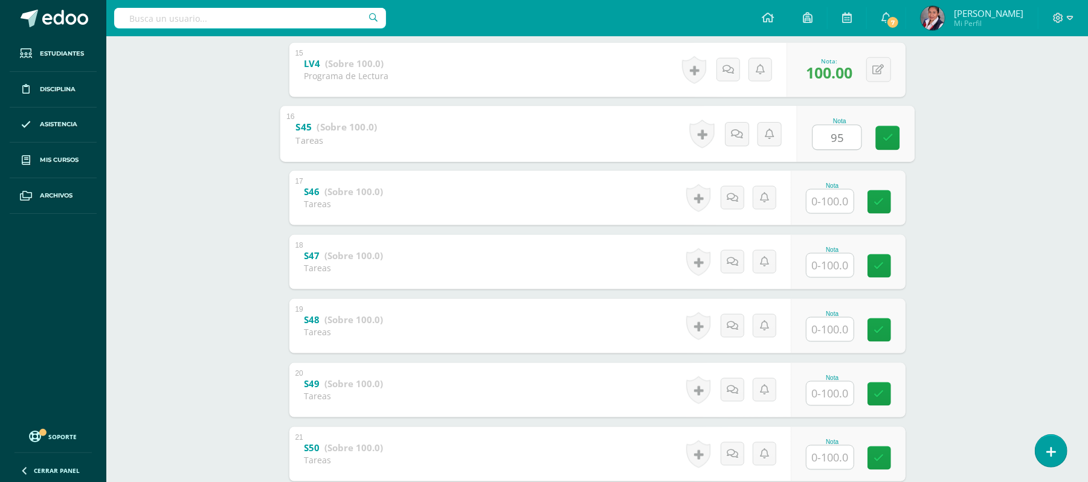
type input "95"
click at [834, 204] on input "text" at bounding box center [837, 201] width 48 height 24
type input "90"
click at [834, 260] on input "text" at bounding box center [837, 265] width 48 height 24
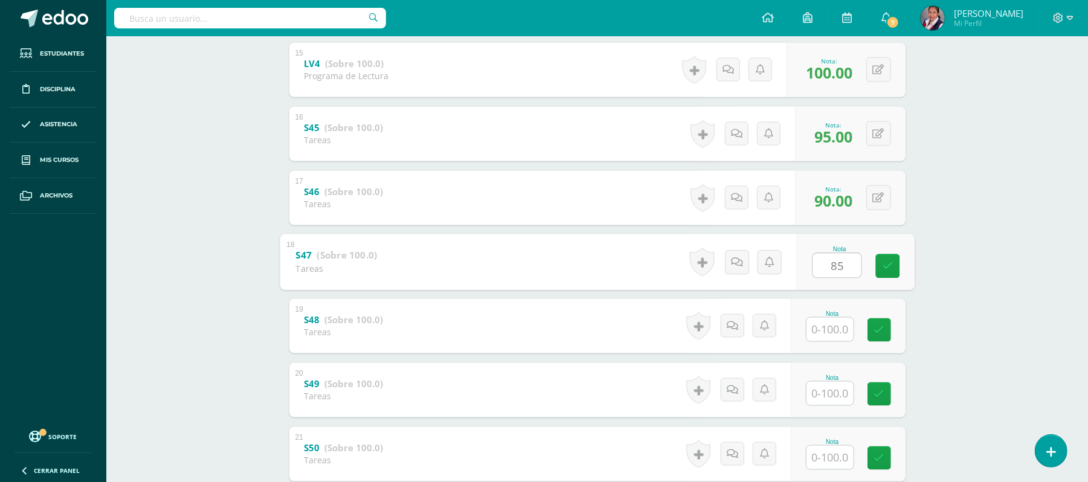
type input "85"
click at [837, 330] on input "text" at bounding box center [837, 329] width 48 height 24
type input "40"
click at [834, 394] on input "text" at bounding box center [837, 393] width 48 height 24
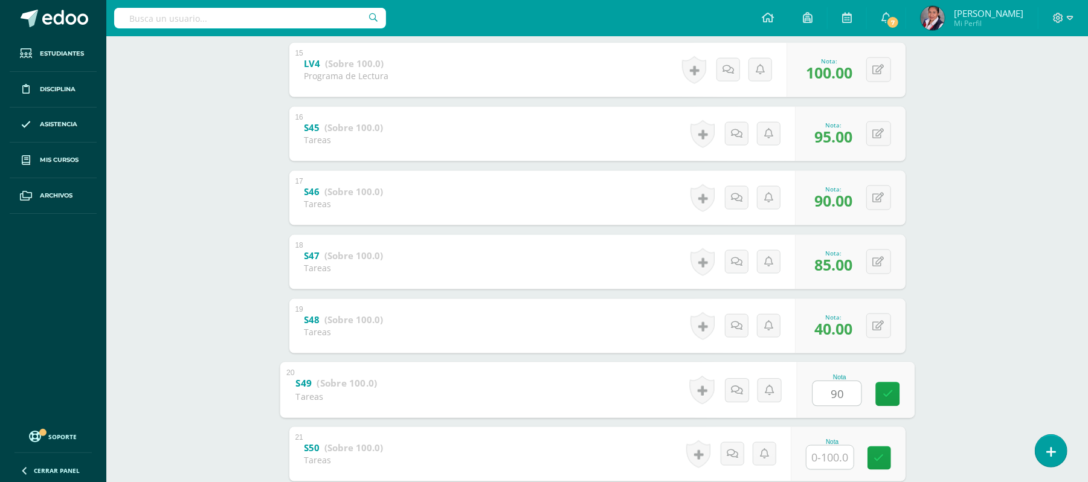
type input "90"
click at [835, 450] on input "text" at bounding box center [829, 458] width 47 height 24
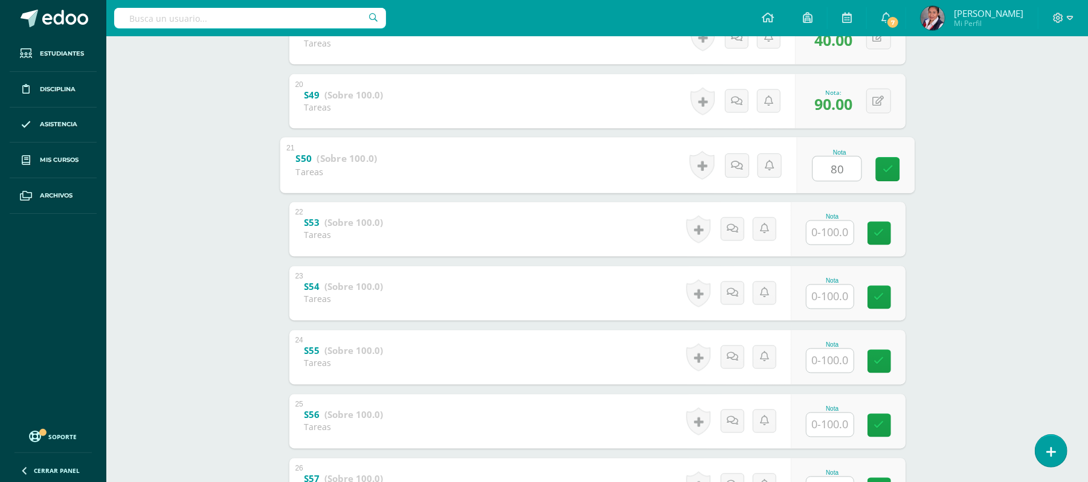
scroll to position [1518, 0]
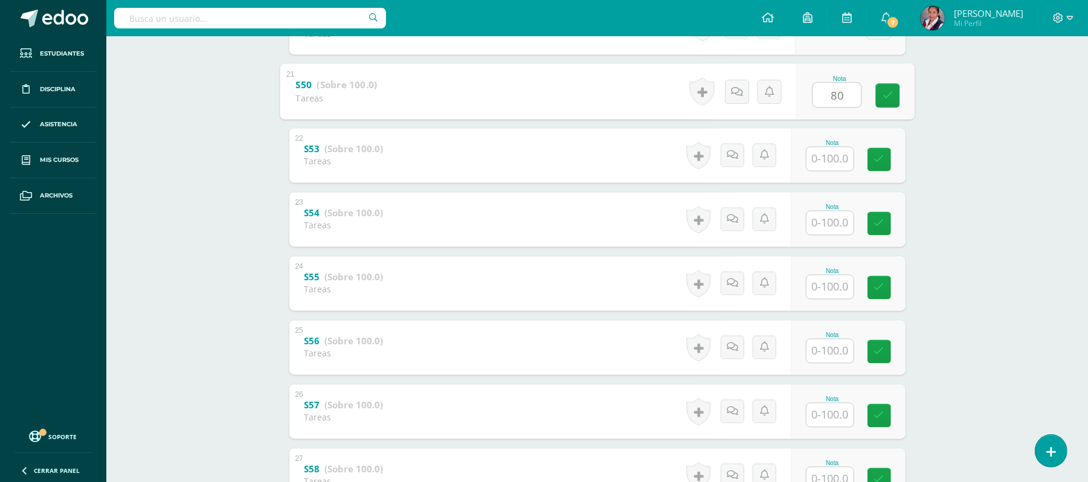
type input "80"
click at [828, 161] on input "text" at bounding box center [837, 159] width 48 height 24
type input "95"
click at [826, 230] on input "text" at bounding box center [837, 223] width 48 height 24
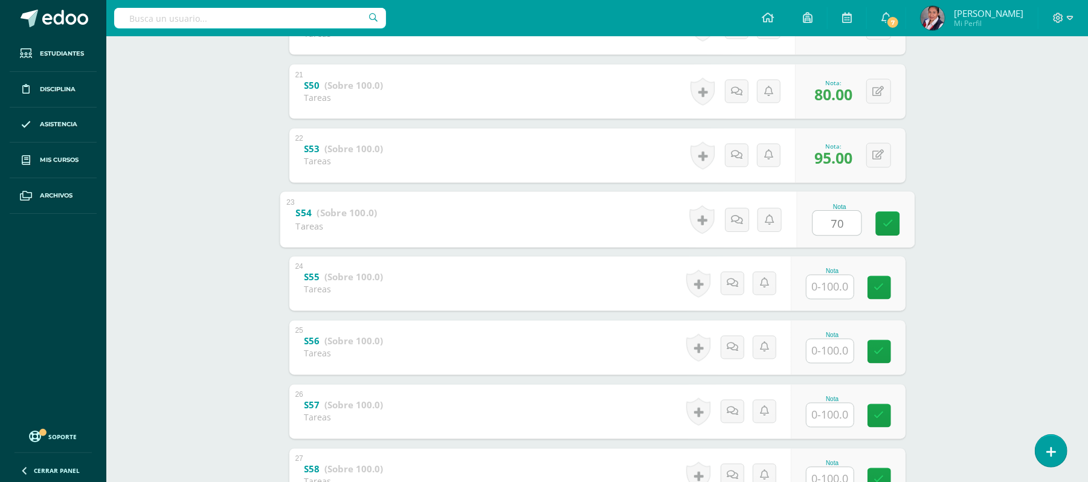
type input "70"
click at [828, 286] on input "text" at bounding box center [837, 287] width 48 height 24
type input "50"
click at [842, 359] on input "text" at bounding box center [829, 352] width 47 height 24
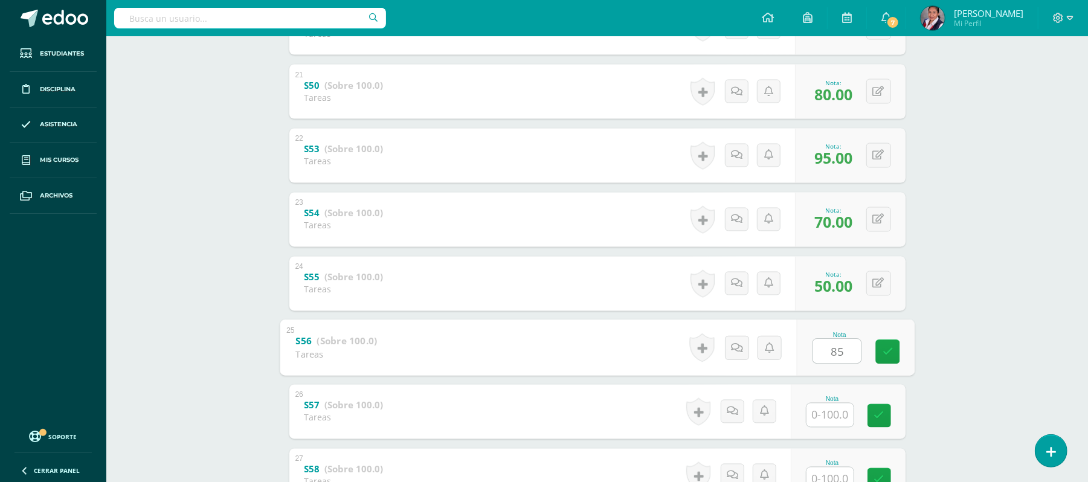
type input "85"
click at [834, 421] on input "text" at bounding box center [837, 415] width 48 height 24
type input "95"
click at [837, 474] on input "text" at bounding box center [837, 479] width 48 height 24
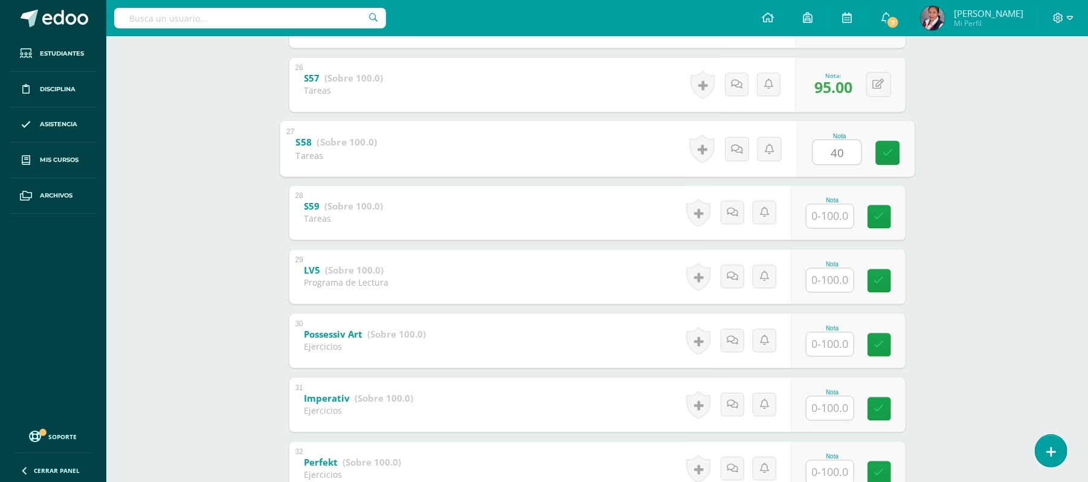
scroll to position [1840, 0]
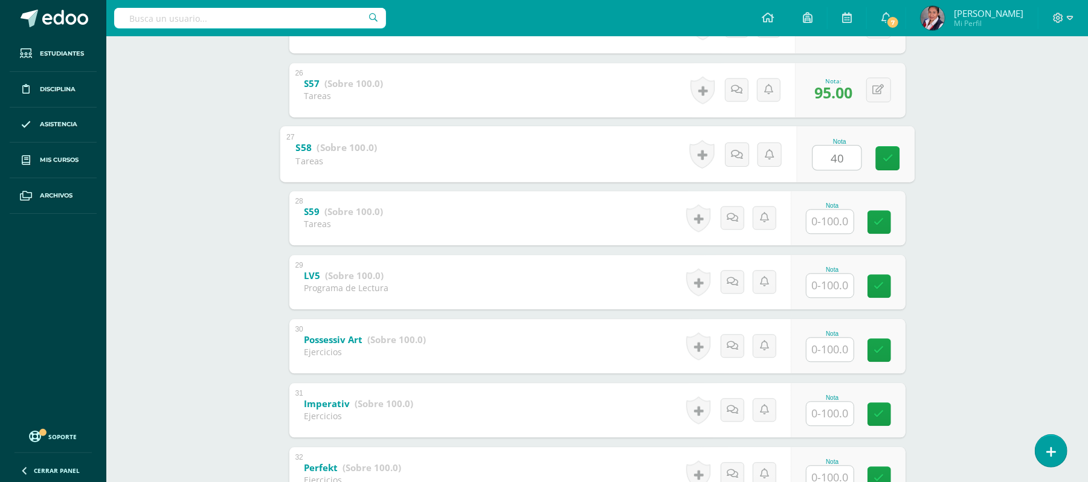
type input "40"
click at [829, 219] on input "text" at bounding box center [837, 221] width 48 height 24
type input "60"
click at [822, 282] on input "text" at bounding box center [837, 285] width 48 height 24
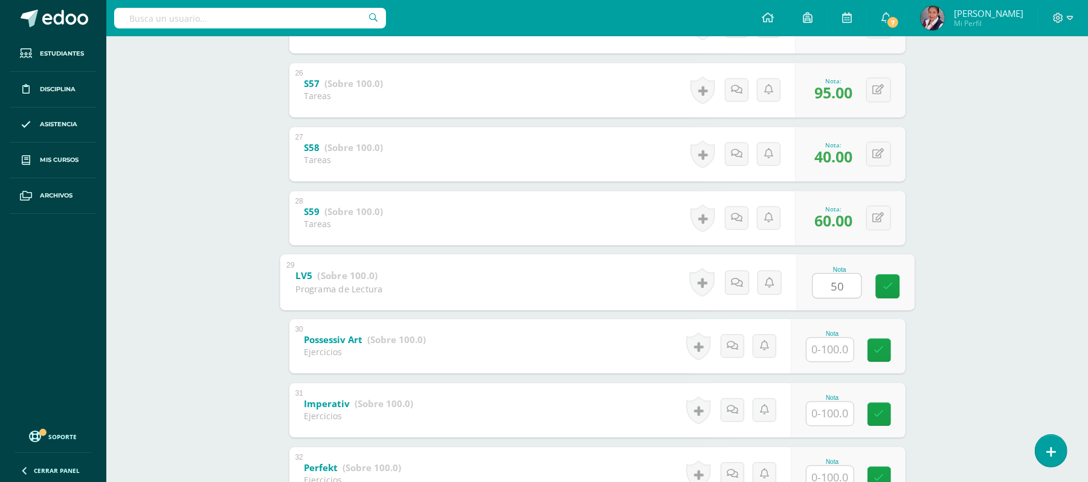
type input "50"
click at [813, 347] on input "text" at bounding box center [829, 350] width 47 height 24
type input "80"
click at [826, 411] on input "text" at bounding box center [837, 413] width 48 height 24
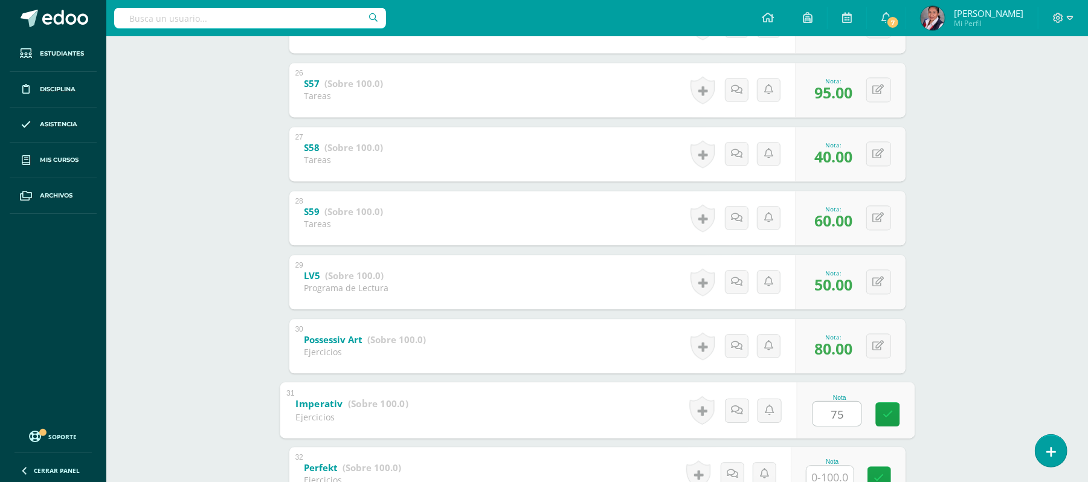
type input "75"
click at [836, 469] on input "text" at bounding box center [837, 477] width 48 height 24
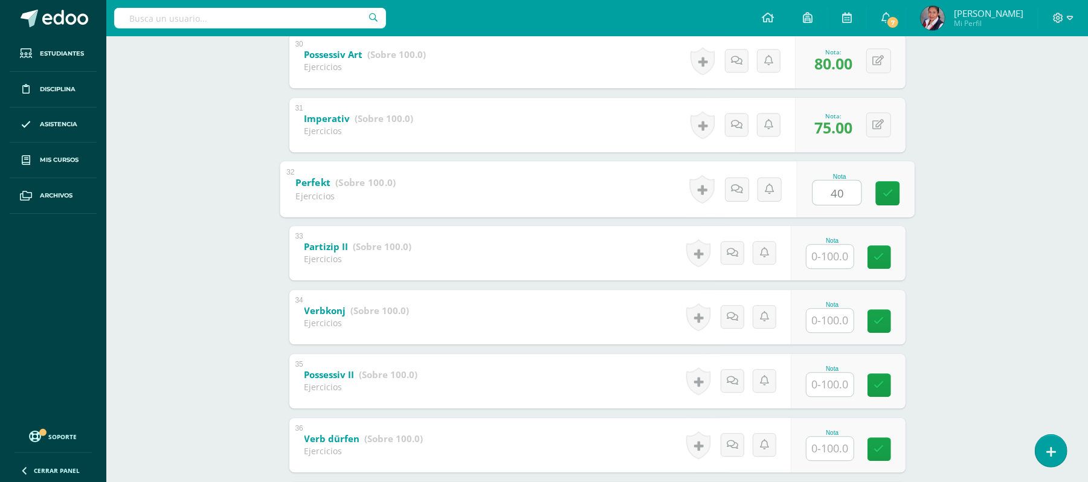
scroll to position [2136, 0]
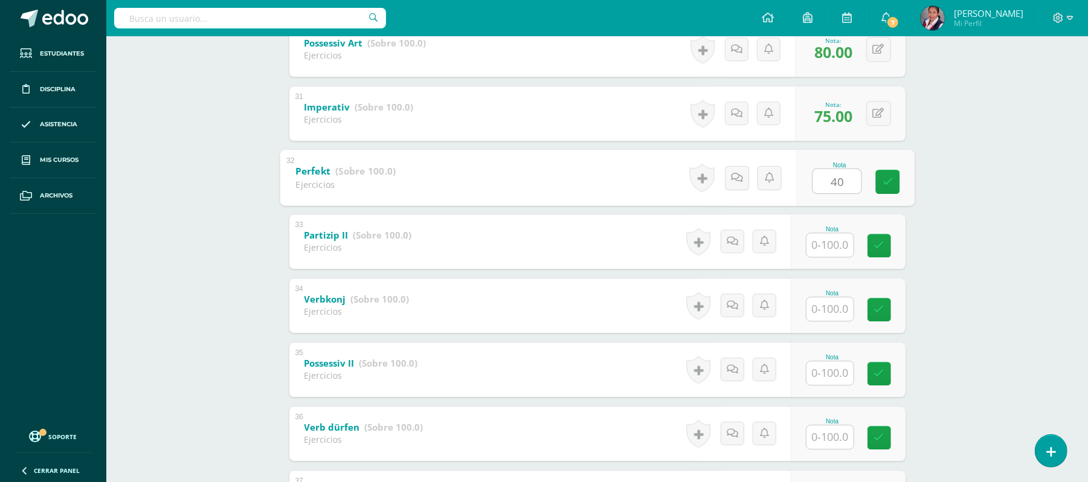
type input "40"
click at [837, 255] on input "text" at bounding box center [837, 245] width 48 height 24
type input "100"
click at [826, 317] on input "text" at bounding box center [837, 309] width 48 height 24
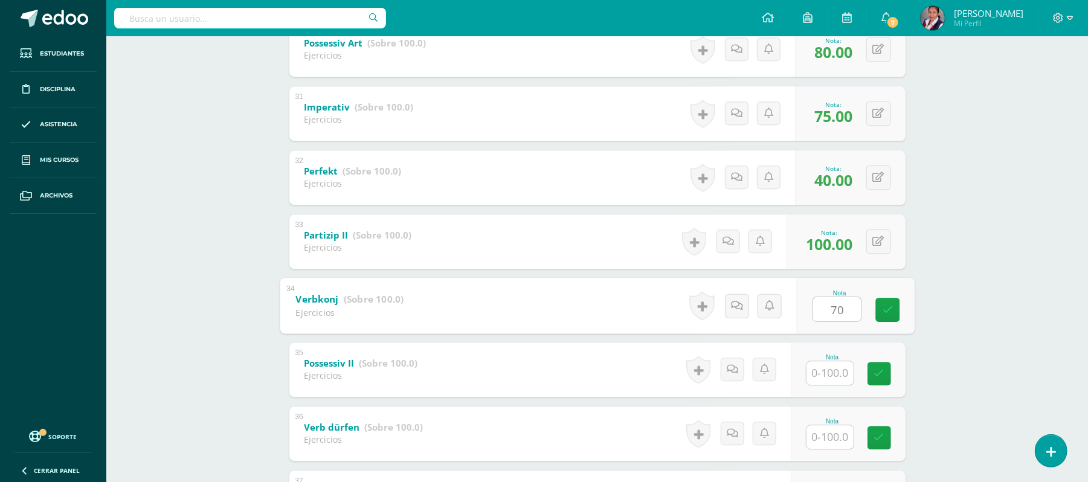
type input "70"
click at [830, 373] on input "text" at bounding box center [837, 373] width 48 height 24
type input "100"
click at [832, 430] on input "text" at bounding box center [837, 437] width 48 height 24
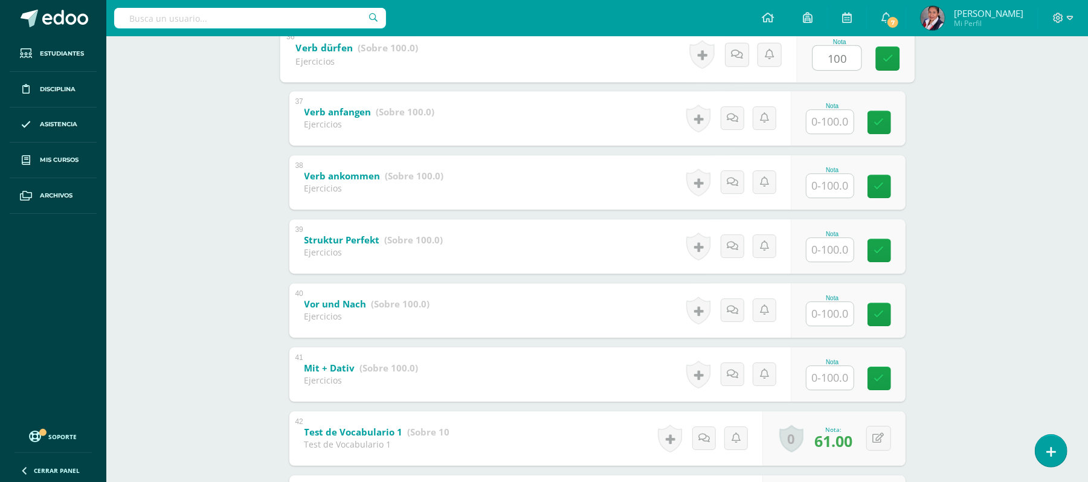
scroll to position [2538, 0]
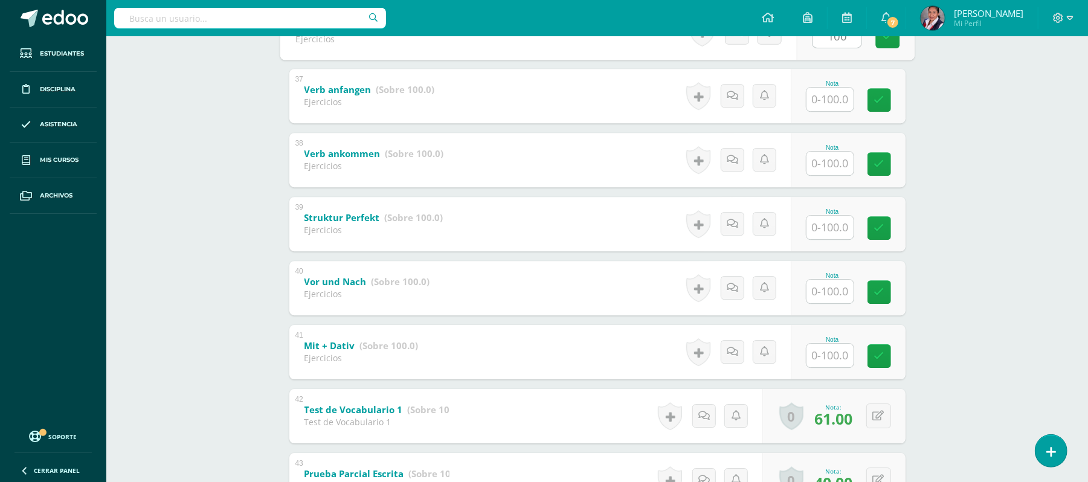
type input "100"
click at [836, 99] on input "text" at bounding box center [837, 99] width 48 height 24
type input "80"
click at [832, 158] on input "text" at bounding box center [837, 163] width 48 height 24
type input "80"
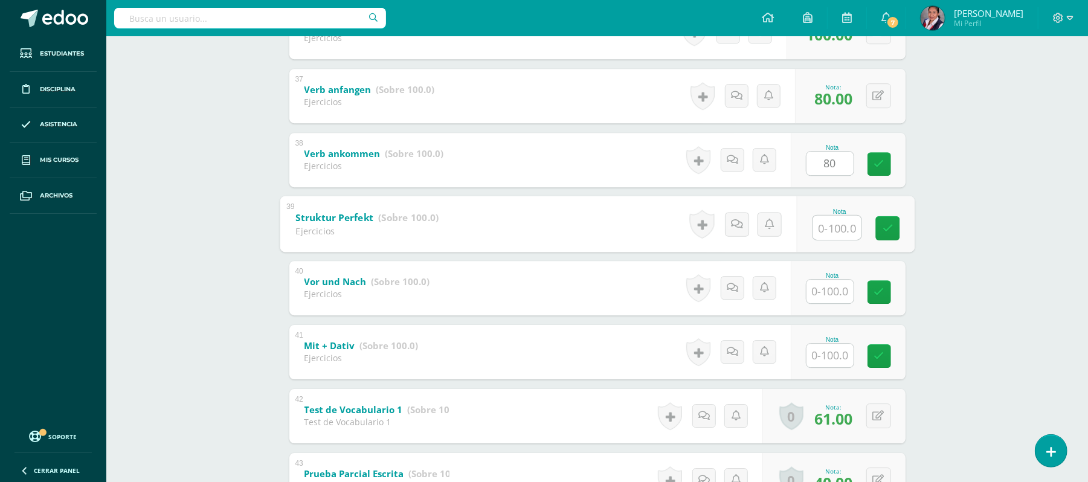
click at [825, 237] on input "text" at bounding box center [837, 227] width 48 height 24
type input "60"
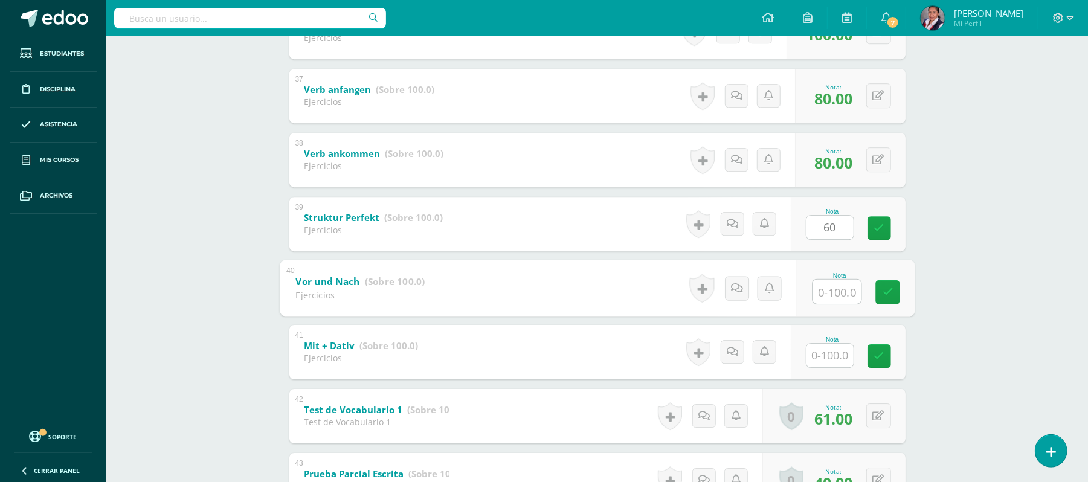
click at [824, 294] on input "text" at bounding box center [837, 291] width 48 height 24
type input "100"
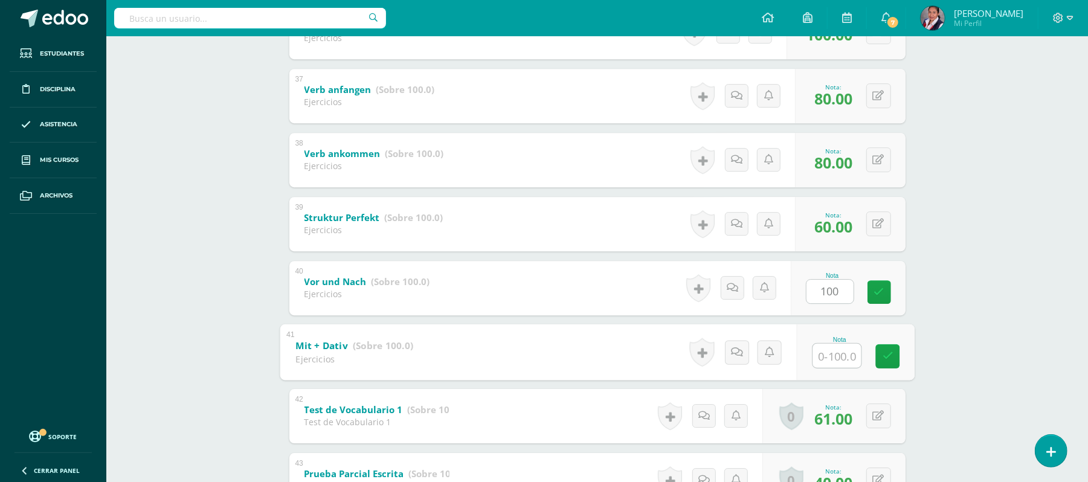
click at [817, 353] on input "text" at bounding box center [837, 355] width 48 height 24
type input "100"
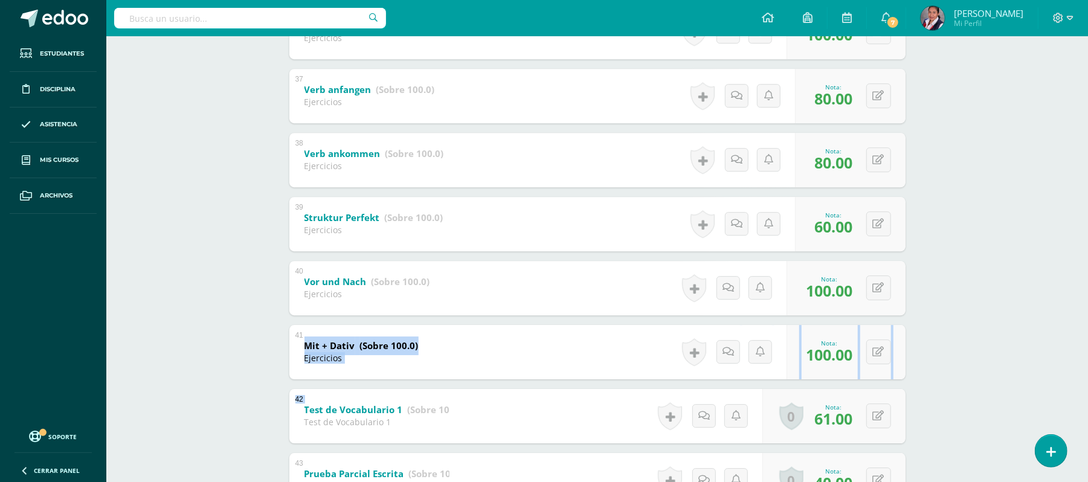
drag, startPoint x: 991, startPoint y: 363, endPoint x: 1098, endPoint y: 391, distance: 110.6
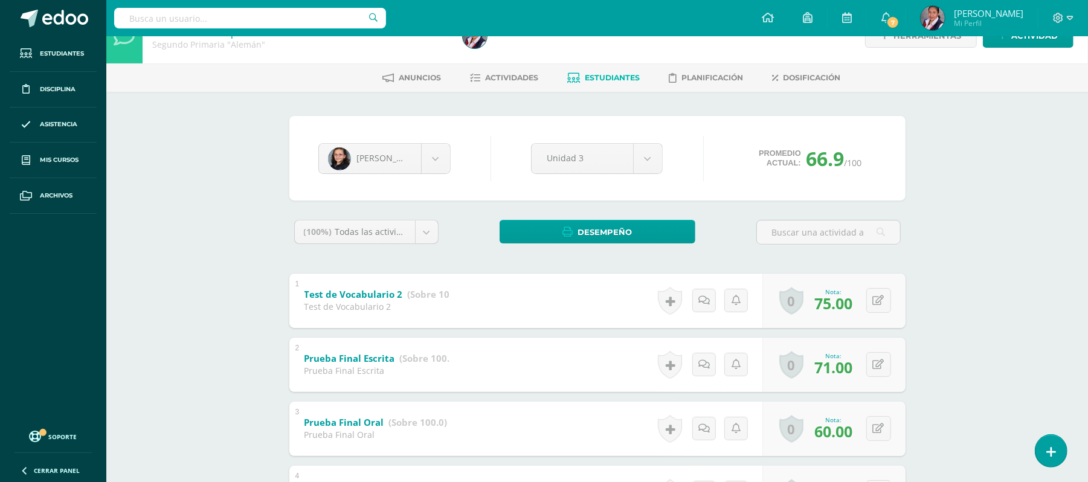
scroll to position [0, 0]
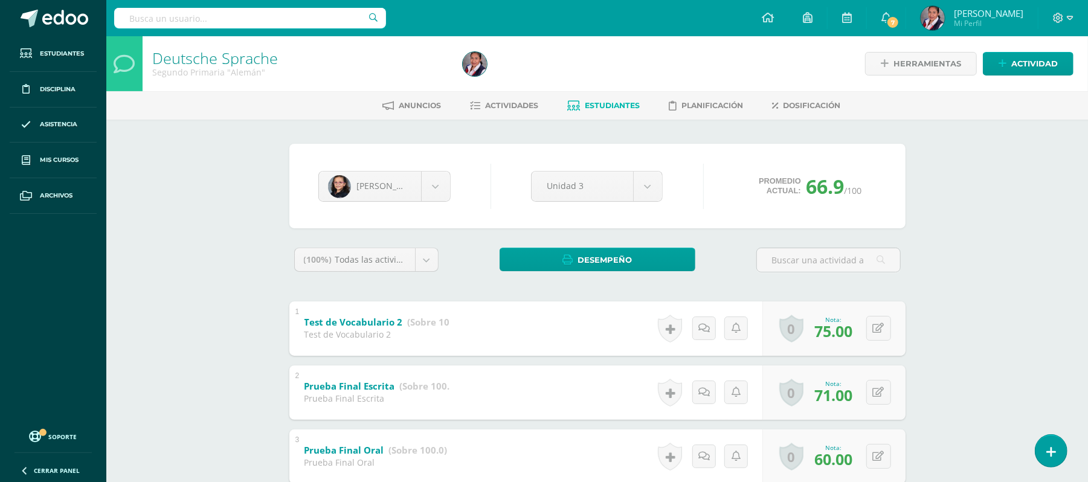
click at [587, 110] on link "Estudiantes" at bounding box center [604, 105] width 72 height 19
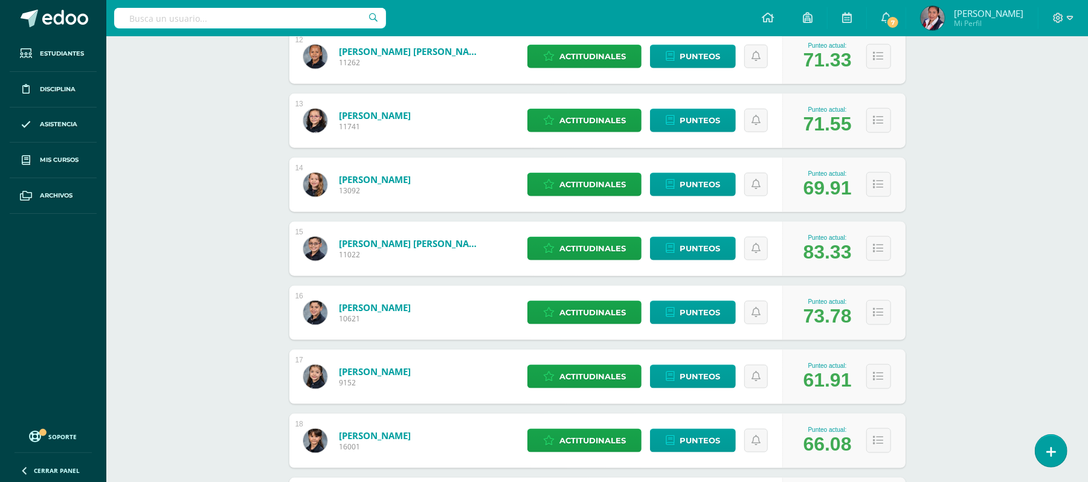
scroll to position [1066, 0]
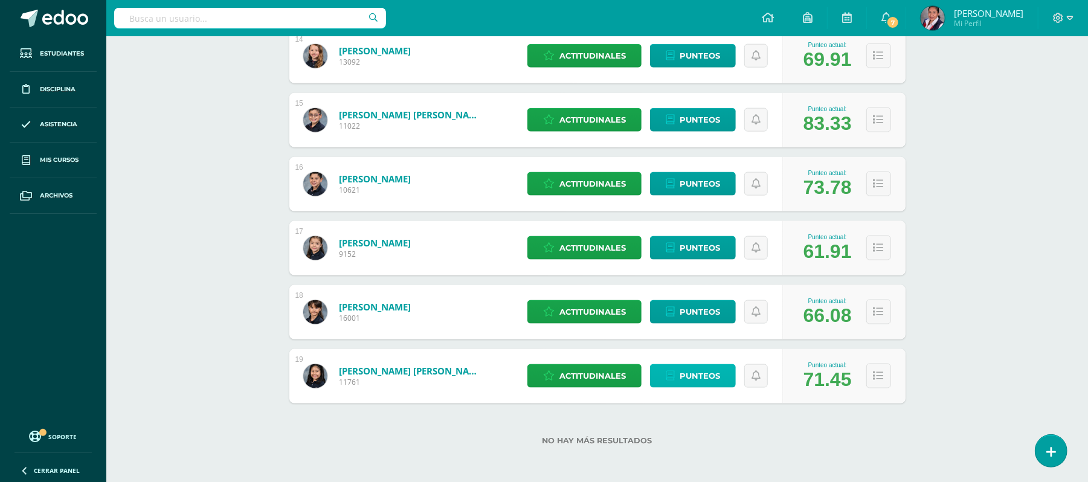
click at [690, 375] on span "Punteos" at bounding box center [700, 376] width 40 height 22
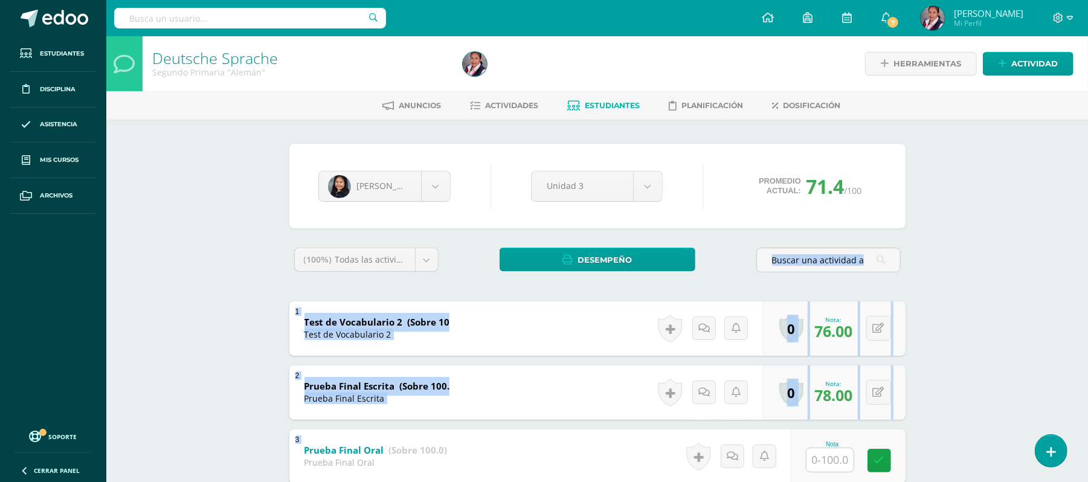
drag, startPoint x: 1086, startPoint y: 141, endPoint x: 1086, endPoint y: 420, distance: 279.1
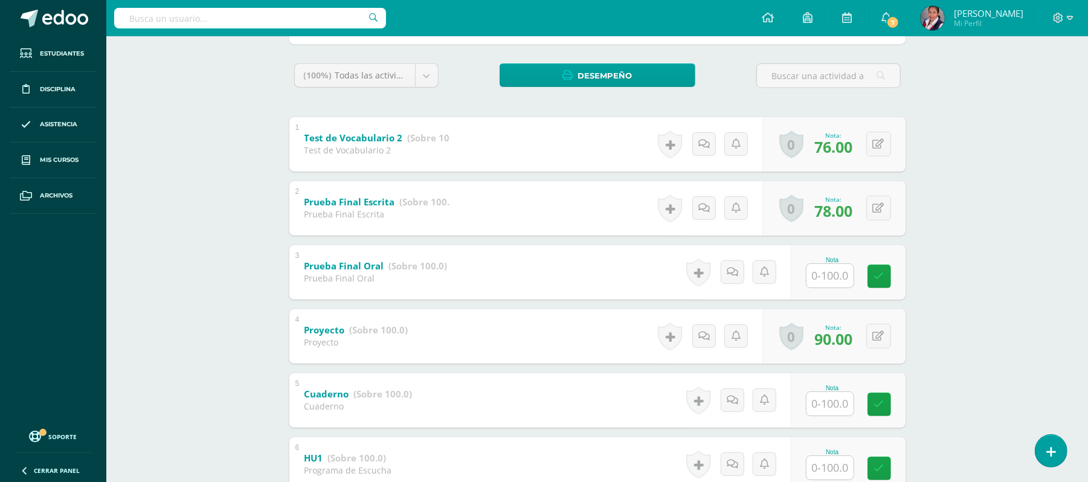
scroll to position [167, 0]
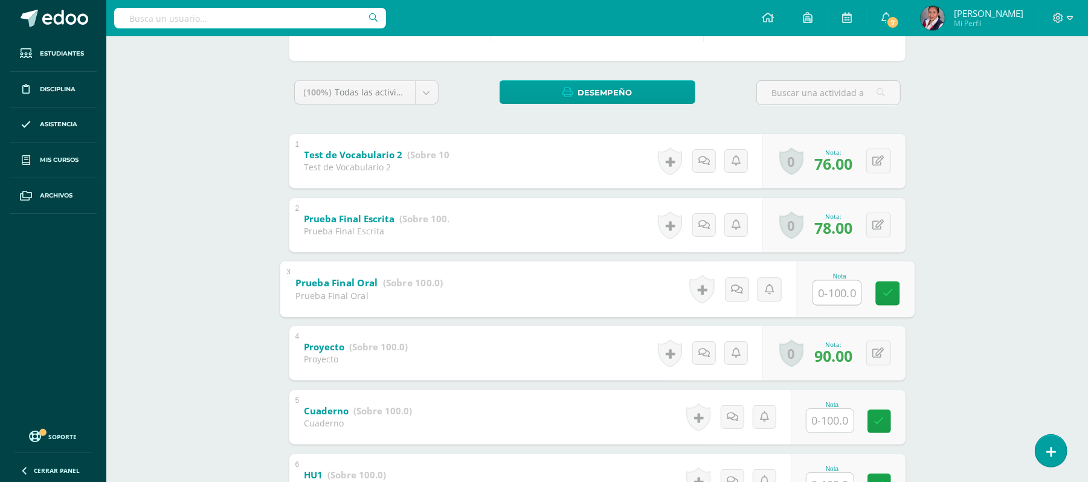
click at [825, 295] on input "text" at bounding box center [837, 292] width 48 height 24
type input "60"
click at [832, 418] on input "text" at bounding box center [837, 420] width 48 height 24
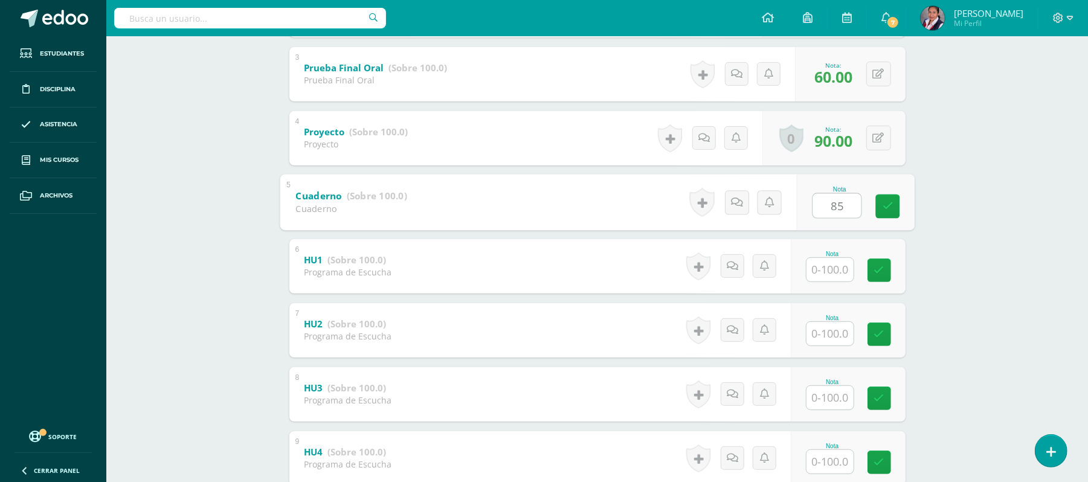
scroll to position [394, 0]
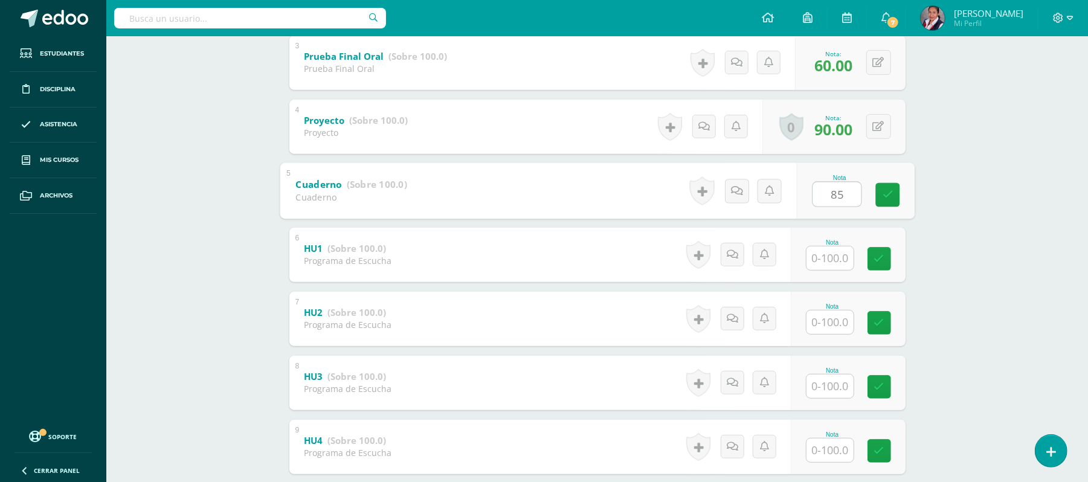
type input "85"
click at [848, 254] on input "text" at bounding box center [837, 258] width 48 height 24
type input "80"
click at [845, 323] on input "text" at bounding box center [837, 322] width 48 height 24
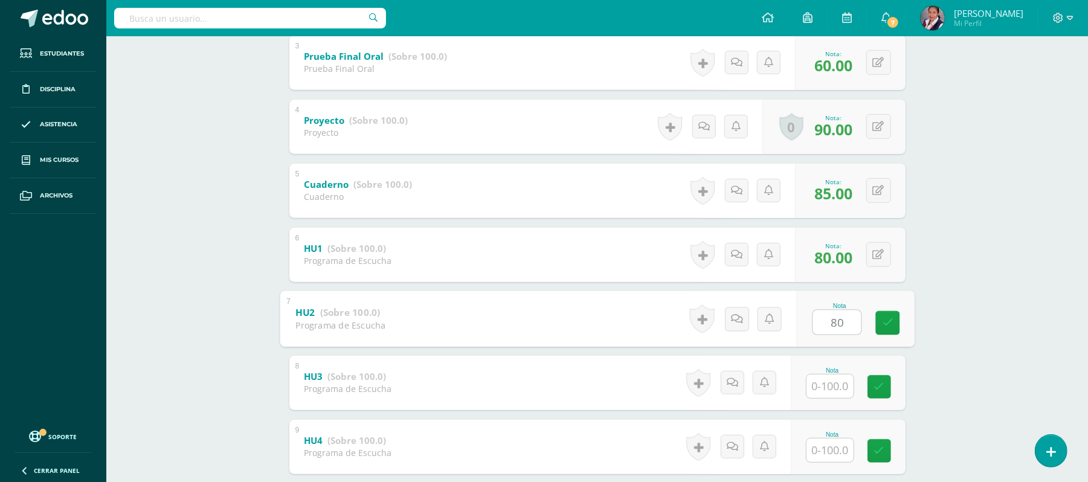
type input "80"
click at [825, 390] on input "text" at bounding box center [837, 386] width 48 height 24
type input "80"
click at [822, 449] on input "text" at bounding box center [837, 450] width 48 height 24
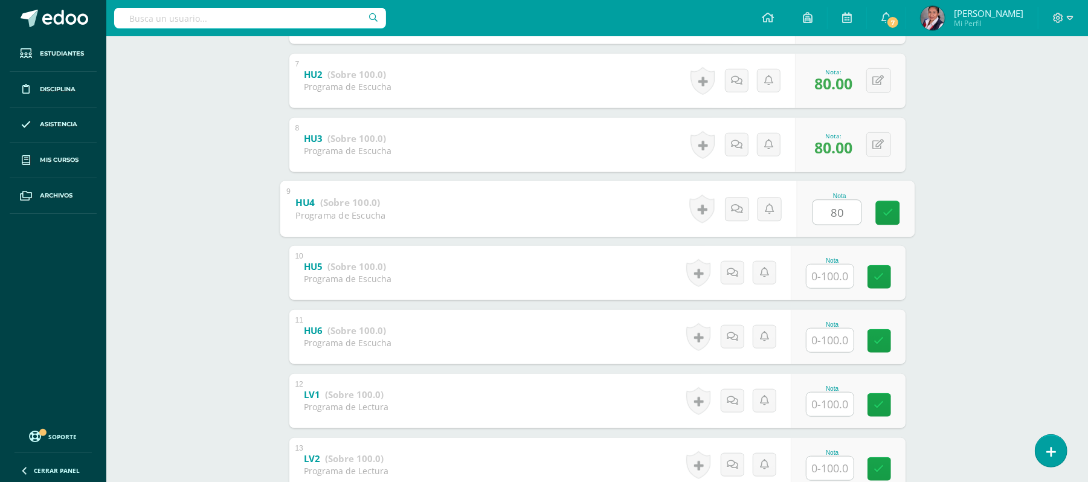
scroll to position [706, 0]
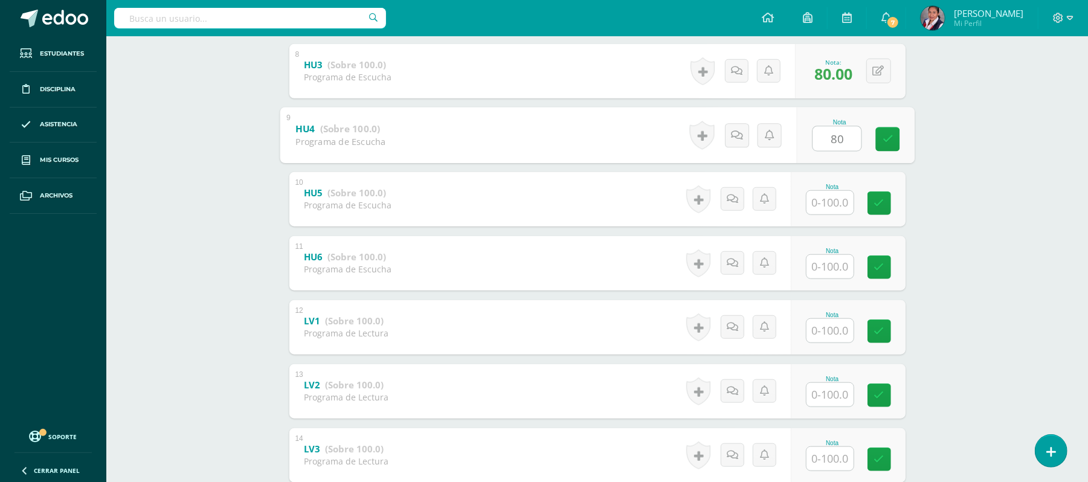
type input "80"
click at [825, 206] on input "text" at bounding box center [837, 202] width 48 height 24
type input "80"
click at [820, 269] on input "text" at bounding box center [829, 267] width 47 height 24
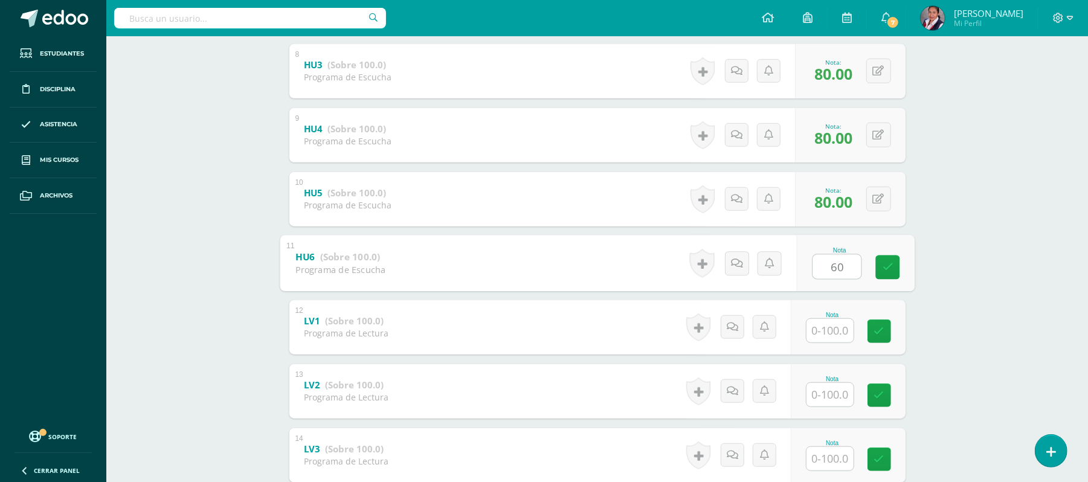
type input "60"
click at [829, 329] on input "text" at bounding box center [829, 331] width 47 height 24
type input "100"
click at [827, 398] on input "text" at bounding box center [837, 394] width 48 height 24
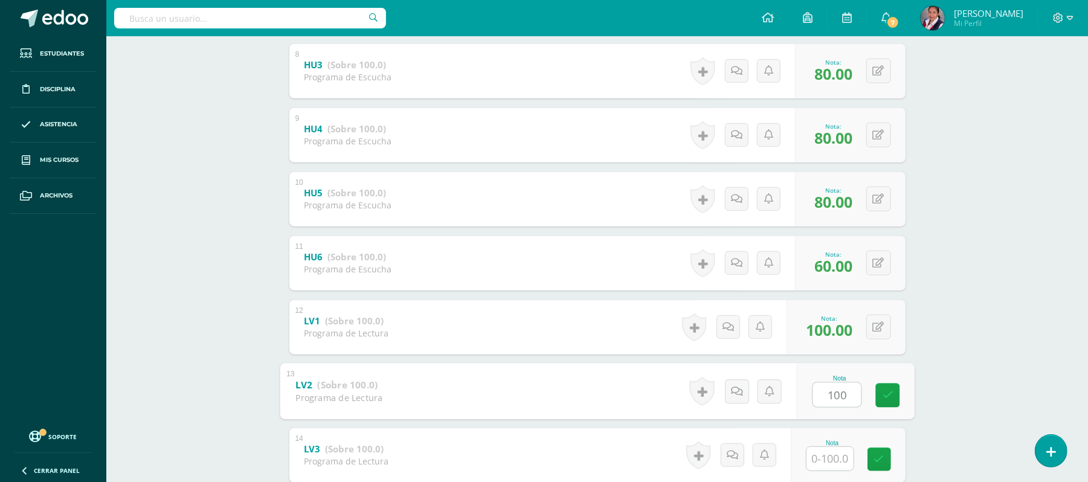
type input "100"
click at [837, 455] on input "text" at bounding box center [829, 459] width 47 height 24
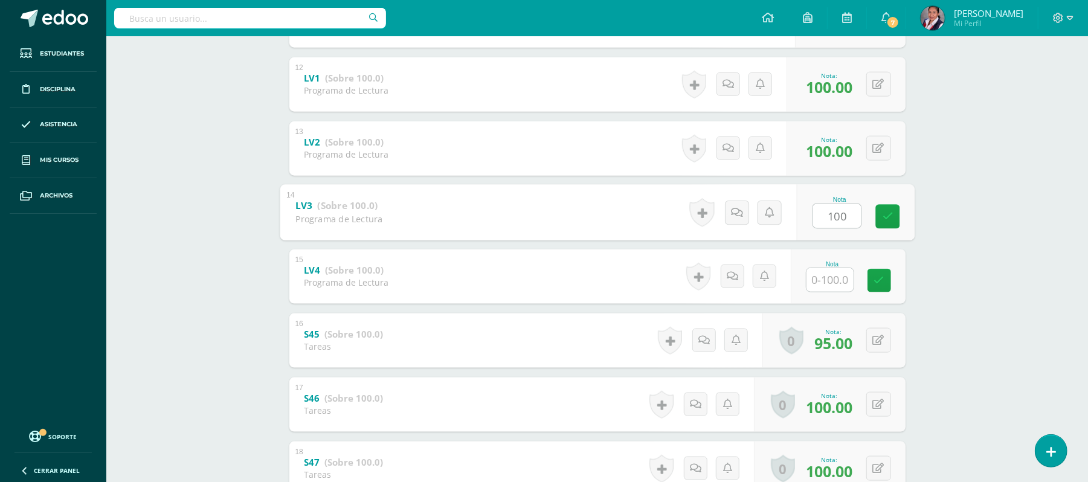
scroll to position [971, 0]
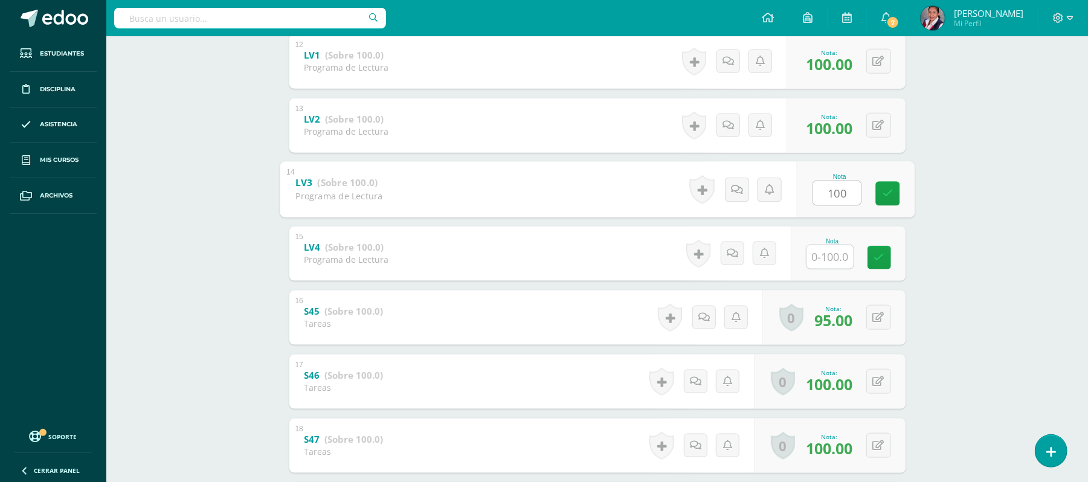
type input "100"
click at [819, 259] on input "text" at bounding box center [837, 257] width 48 height 24
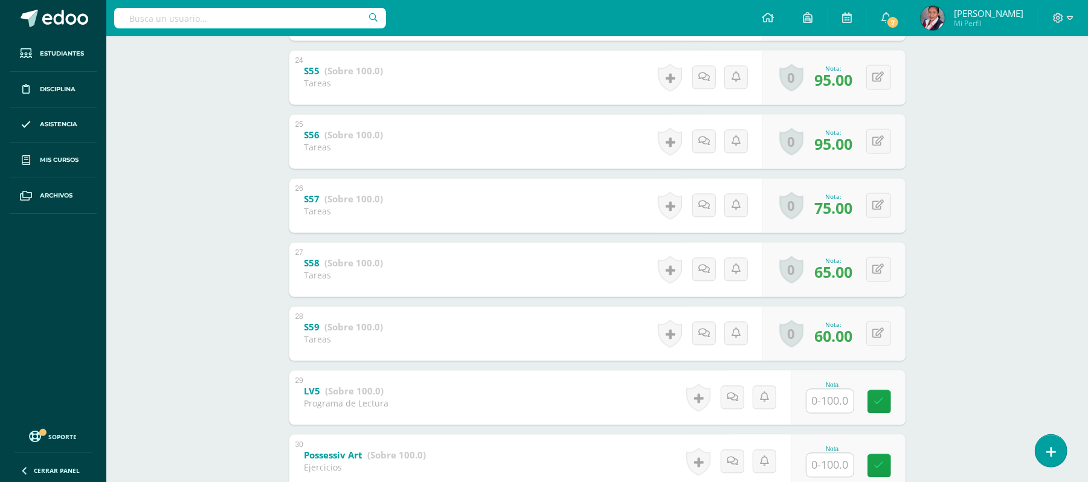
scroll to position [1844, 0]
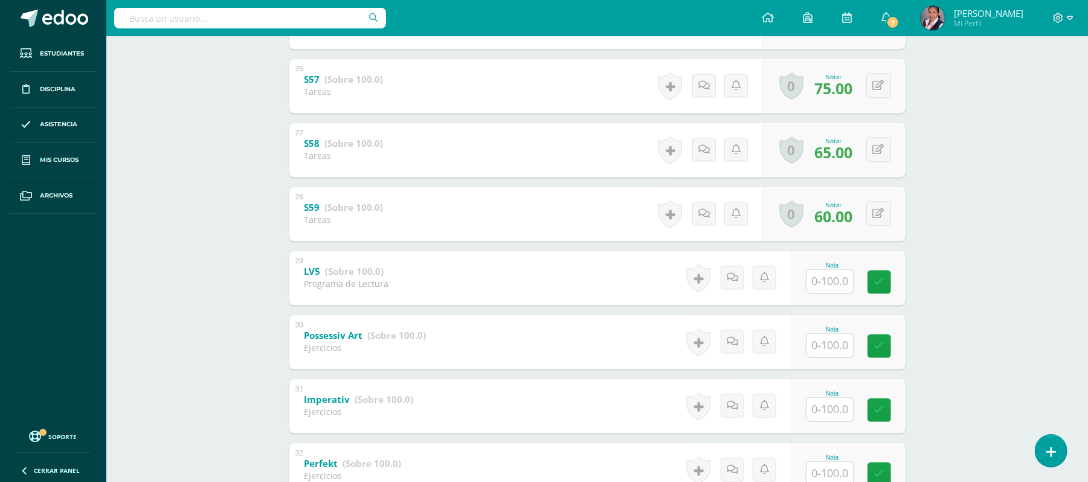
type input "60"
click at [834, 289] on input "text" at bounding box center [837, 281] width 48 height 24
type input "6"
click at [825, 281] on input "100" at bounding box center [837, 281] width 48 height 24
type input "100"
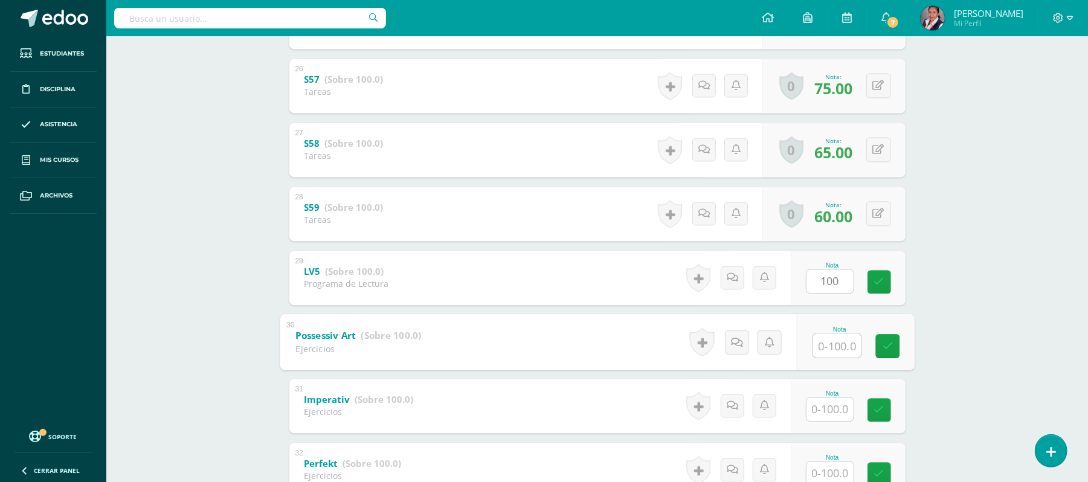
click at [846, 337] on input "text" at bounding box center [837, 345] width 48 height 24
type input "100"
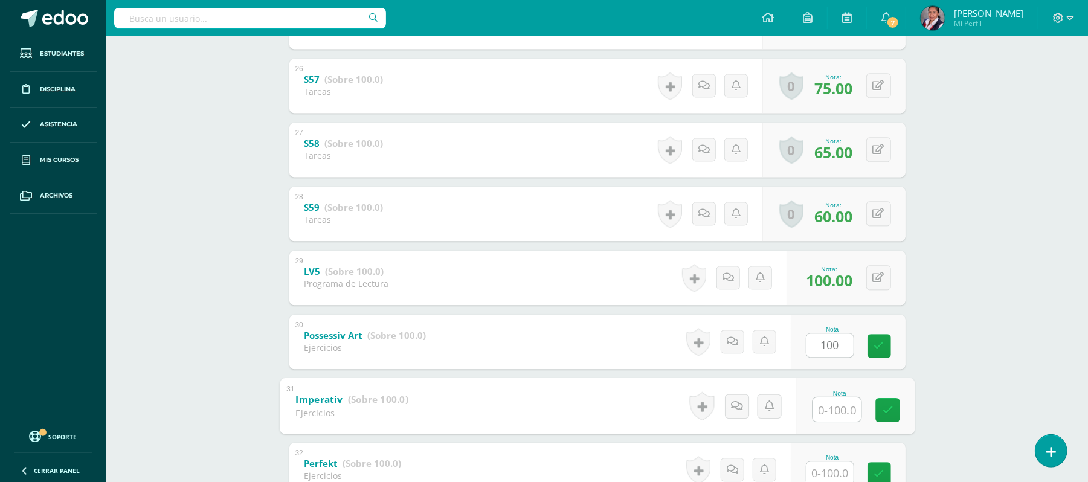
click at [826, 400] on input "text" at bounding box center [837, 409] width 48 height 24
type input "100"
click at [825, 471] on input "text" at bounding box center [837, 473] width 48 height 24
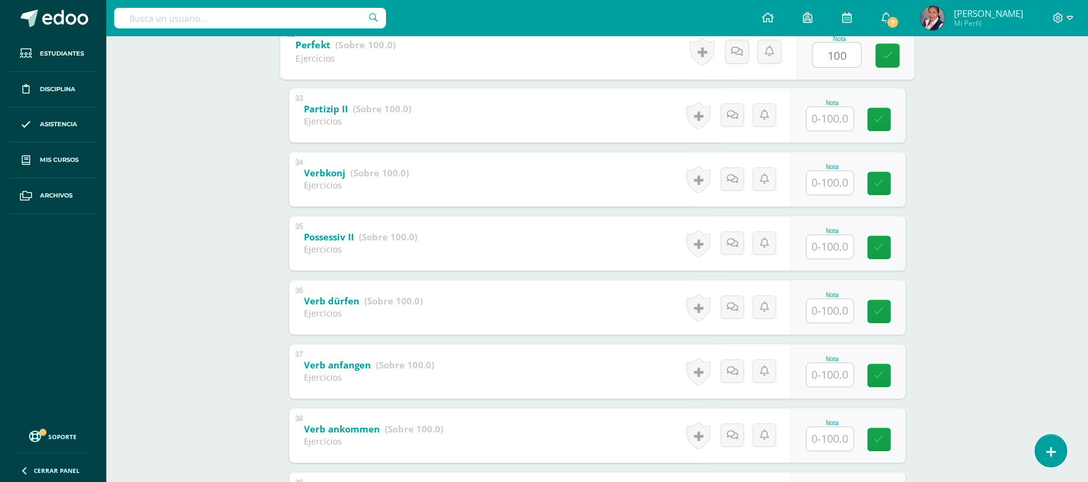
scroll to position [2234, 0]
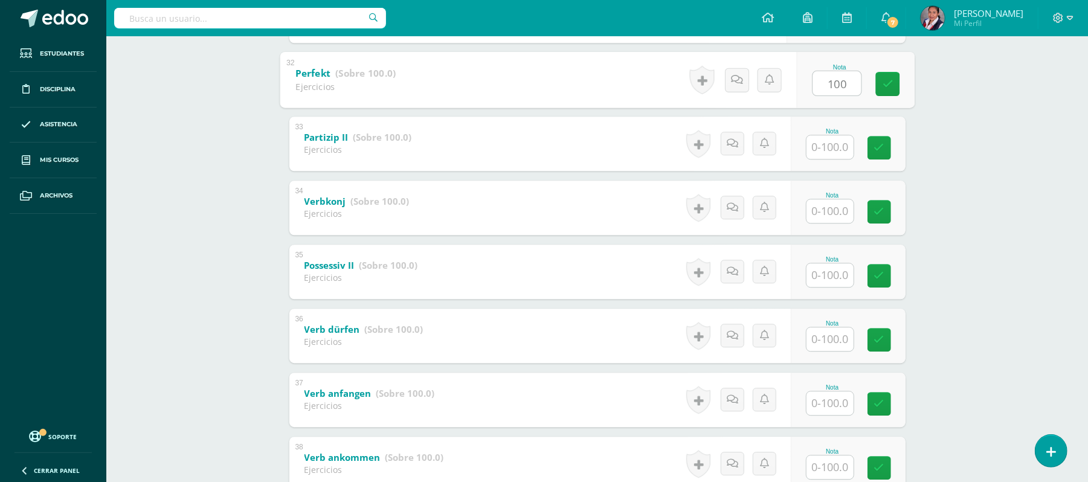
type input "100"
click at [814, 149] on input "text" at bounding box center [837, 147] width 48 height 24
type input "100"
click at [834, 202] on input "text" at bounding box center [837, 211] width 48 height 24
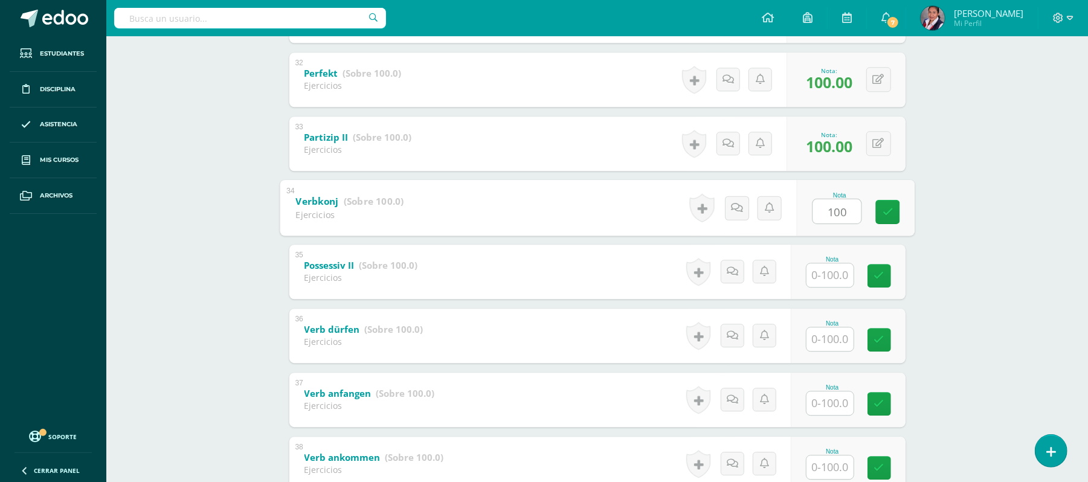
type input "100"
click at [835, 263] on input "text" at bounding box center [837, 275] width 48 height 24
type input "100"
click at [837, 329] on input "text" at bounding box center [837, 339] width 48 height 24
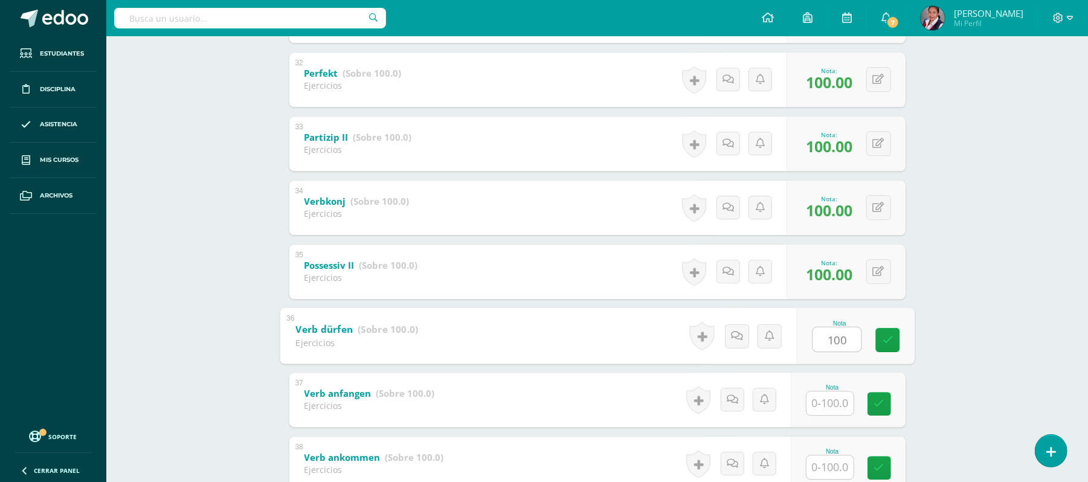
type input "100"
click at [842, 395] on input "text" at bounding box center [837, 403] width 48 height 24
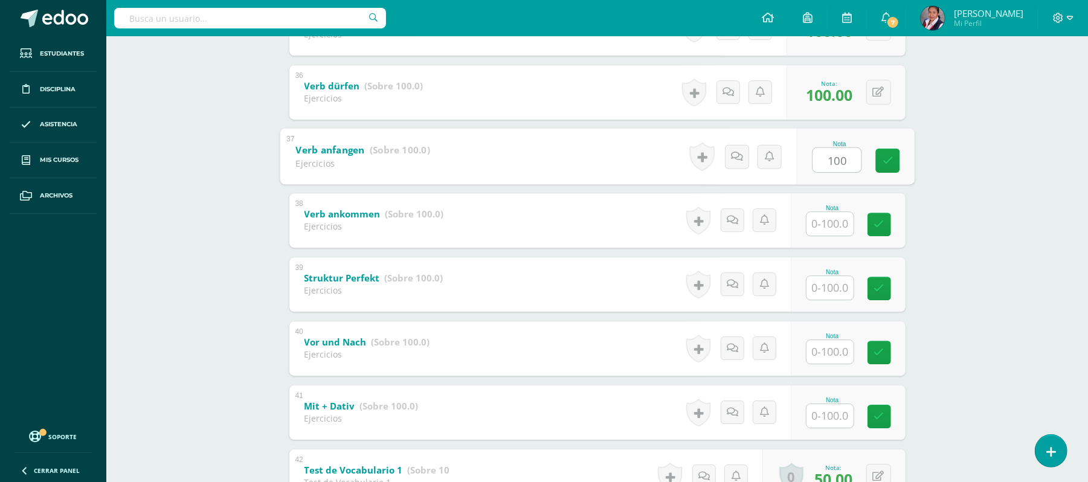
scroll to position [2517, 0]
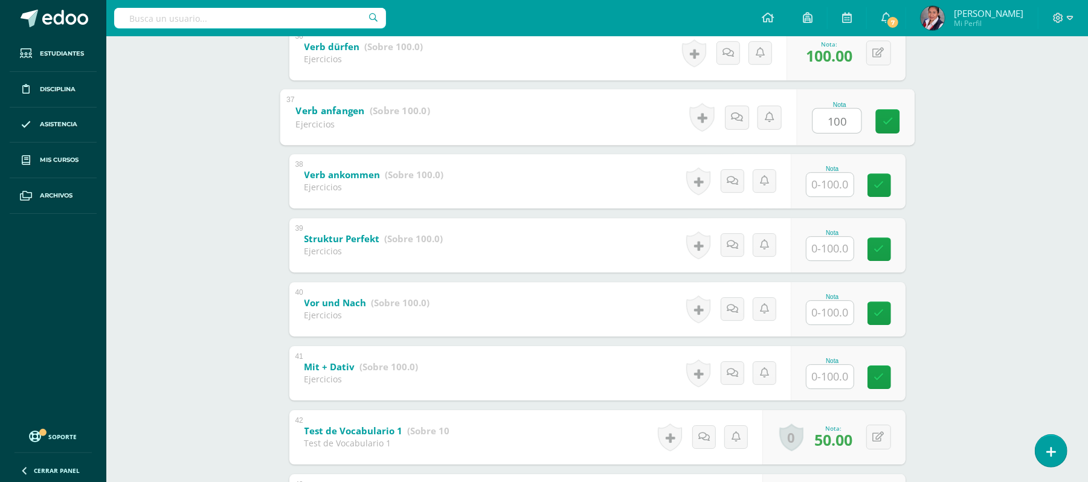
type input "100"
click at [832, 190] on input "text" at bounding box center [837, 184] width 48 height 24
type input "100"
click at [835, 249] on input "text" at bounding box center [837, 248] width 48 height 24
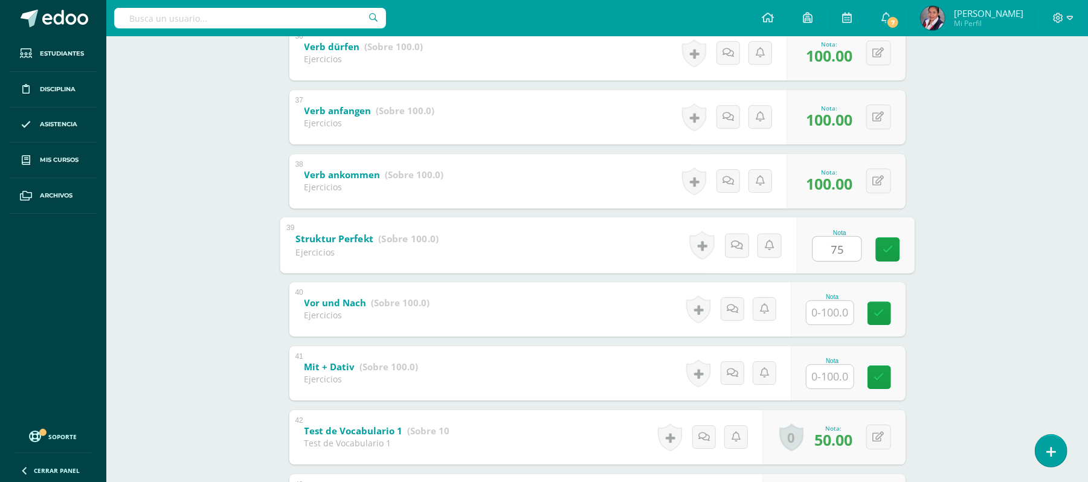
type input "75"
click at [843, 303] on input "text" at bounding box center [837, 312] width 48 height 24
type input "100"
click at [840, 375] on input "text" at bounding box center [837, 376] width 48 height 24
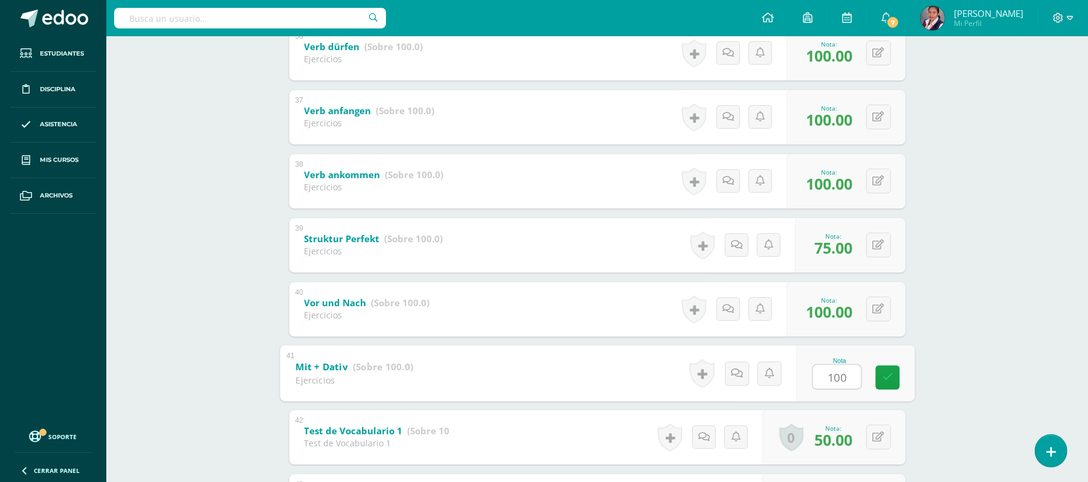
type input "100"
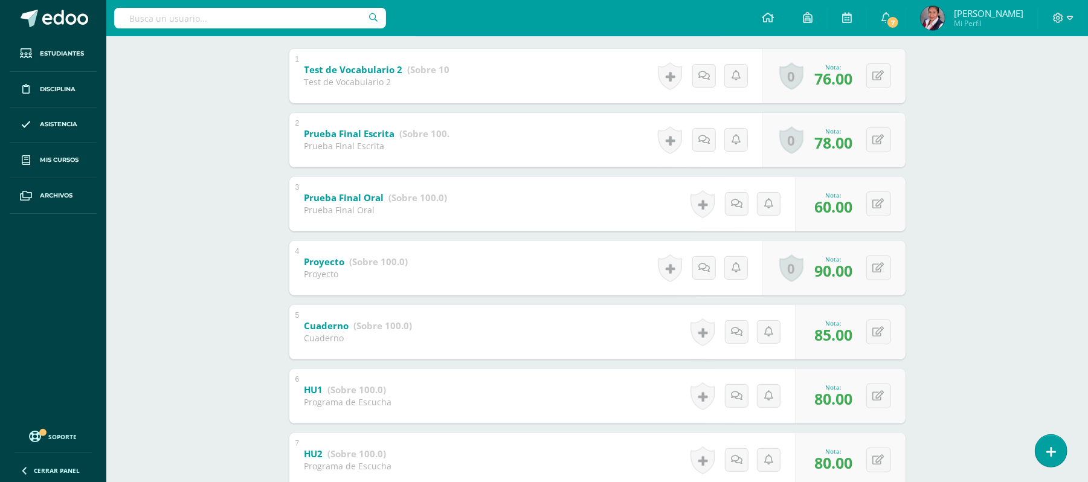
scroll to position [0, 0]
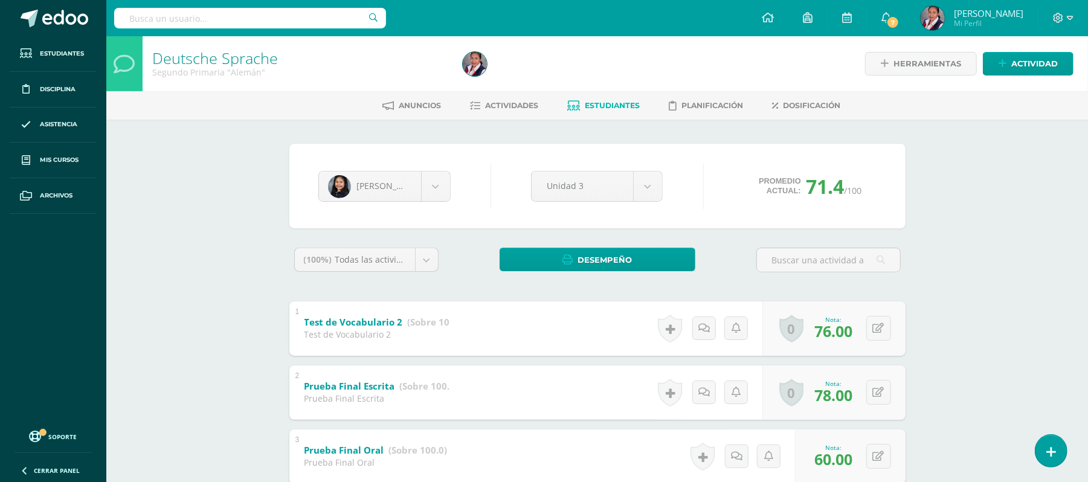
click at [604, 105] on span "Estudiantes" at bounding box center [612, 105] width 55 height 9
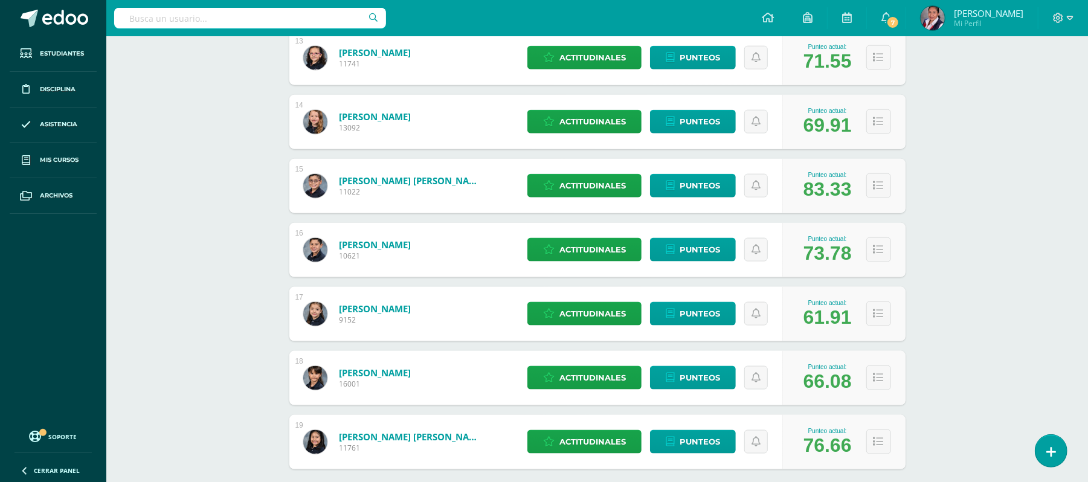
scroll to position [1066, 0]
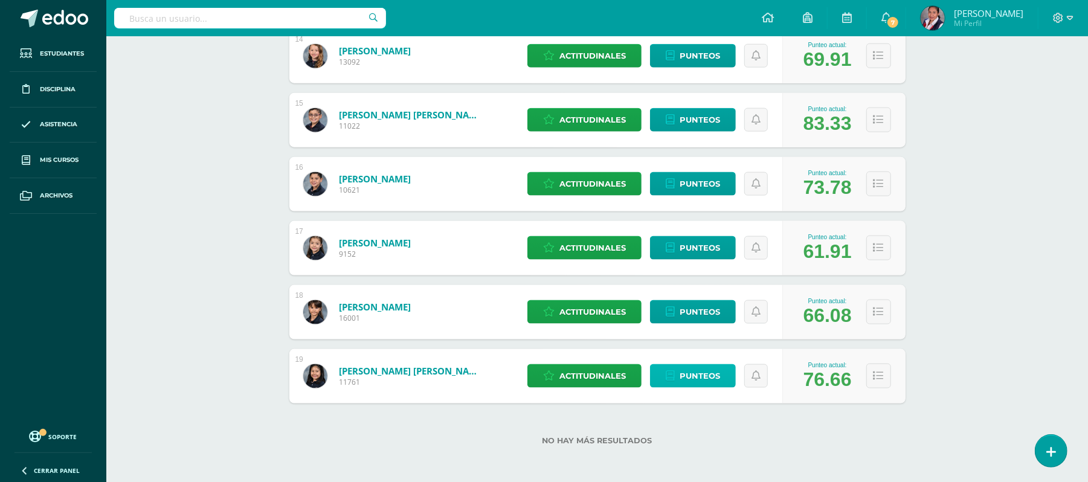
click at [704, 381] on span "Punteos" at bounding box center [700, 376] width 40 height 22
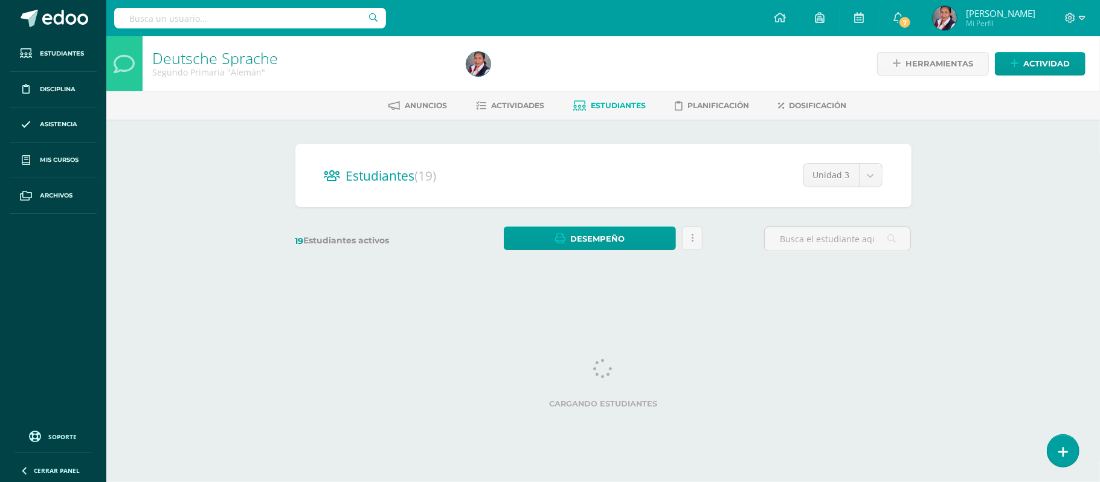
drag, startPoint x: 0, startPoint y: 0, endPoint x: 1099, endPoint y: 280, distance: 1134.6
click at [1099, 280] on div "Deutsche Sprache Segundo Primaria "Alemán" Herramientas Detalle de asistencias …" at bounding box center [603, 161] width 994 height 251
click at [1054, 177] on div "Deutsche Sprache Segundo Primaria "Alemán" Herramientas Detalle de asistencias …" at bounding box center [603, 161] width 994 height 251
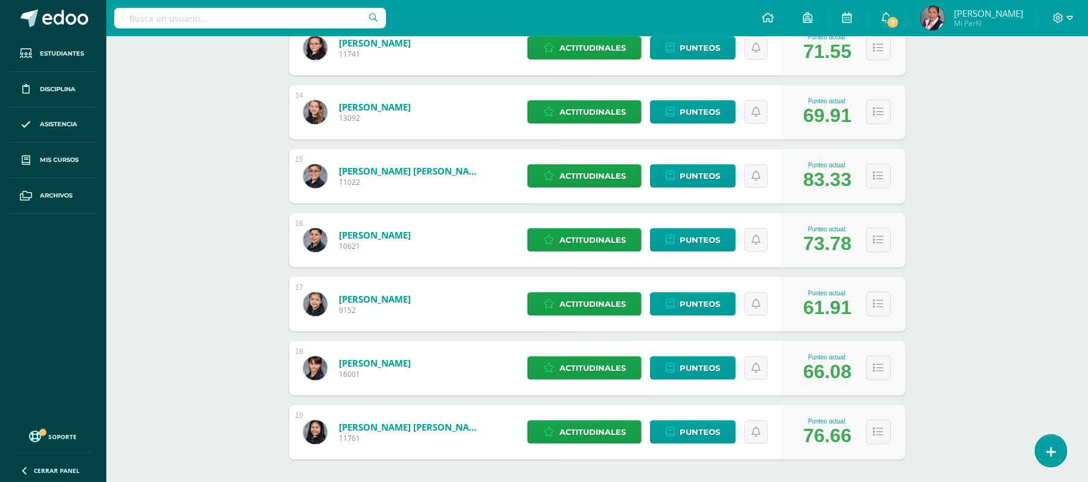
scroll to position [1066, 0]
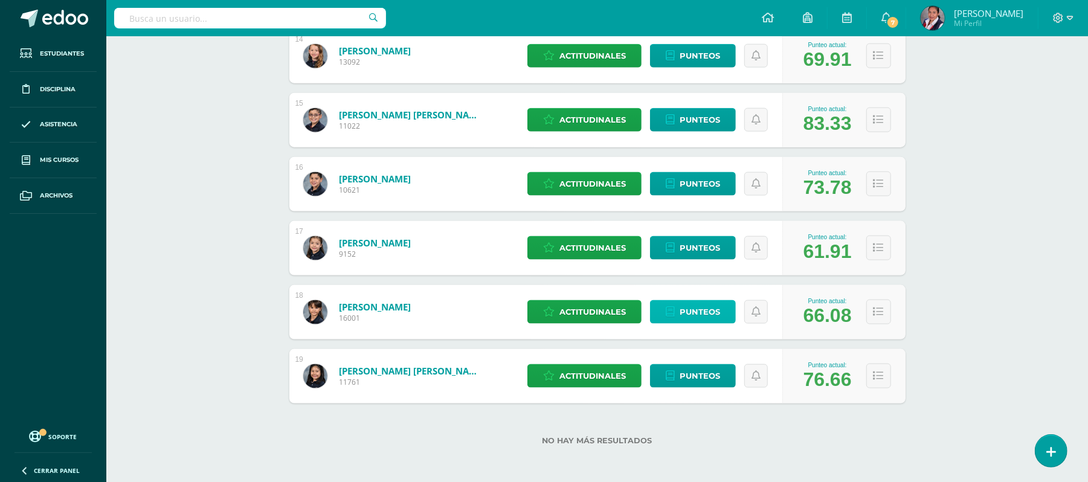
click at [709, 302] on span "Punteos" at bounding box center [700, 312] width 40 height 22
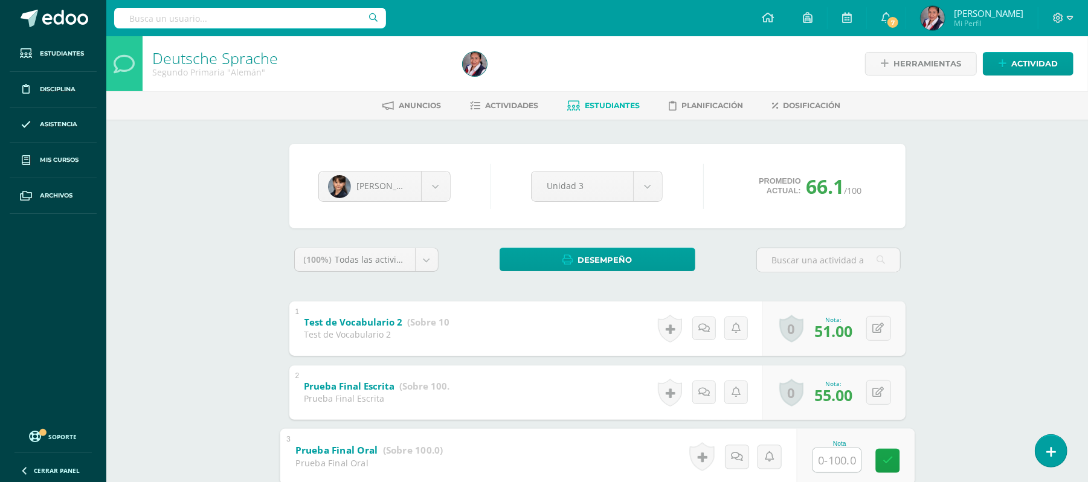
click at [820, 457] on input "text" at bounding box center [837, 460] width 48 height 24
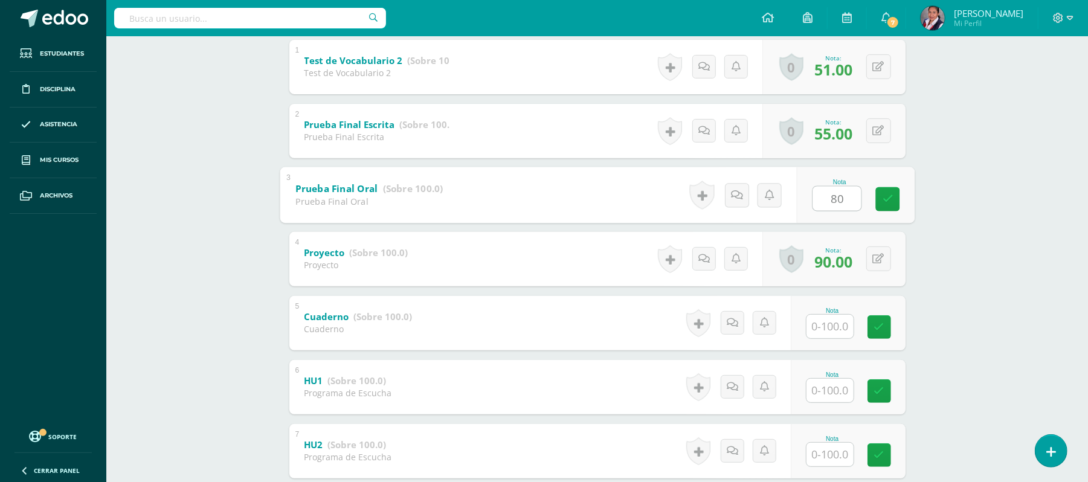
scroll to position [276, 0]
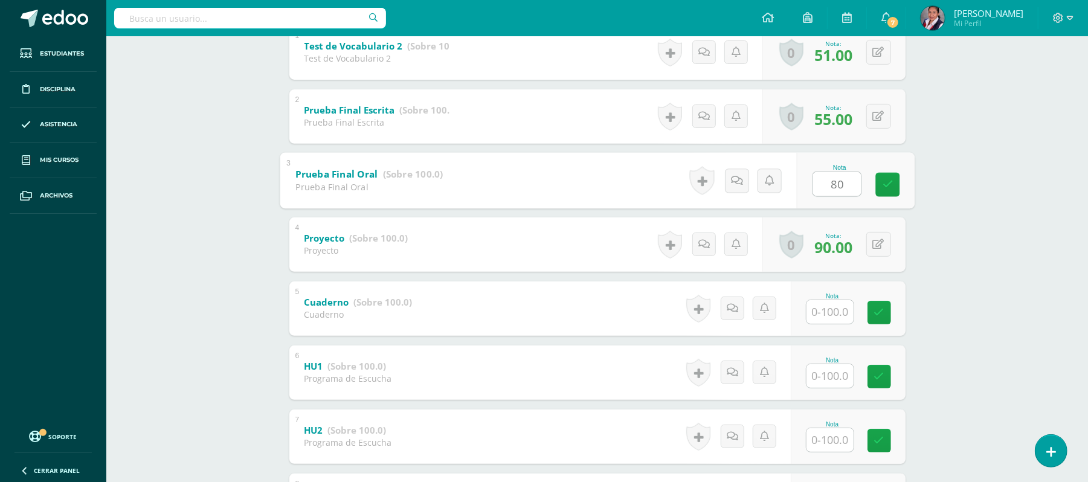
type input "80"
click at [837, 315] on input "text" at bounding box center [837, 312] width 48 height 24
type input "100"
click at [826, 380] on input "text" at bounding box center [829, 376] width 47 height 24
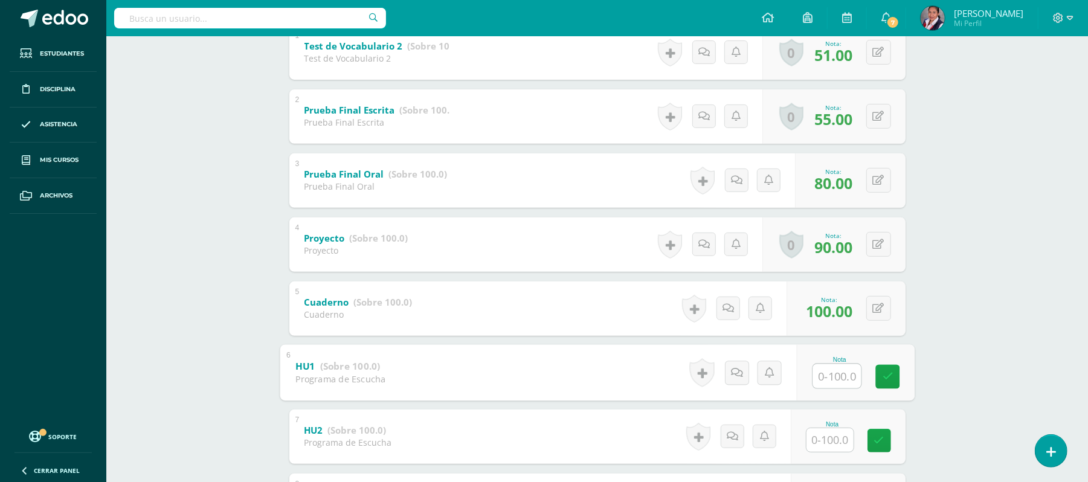
click at [836, 377] on input "text" at bounding box center [837, 376] width 48 height 24
type input "60"
click at [837, 440] on input "text" at bounding box center [837, 440] width 48 height 24
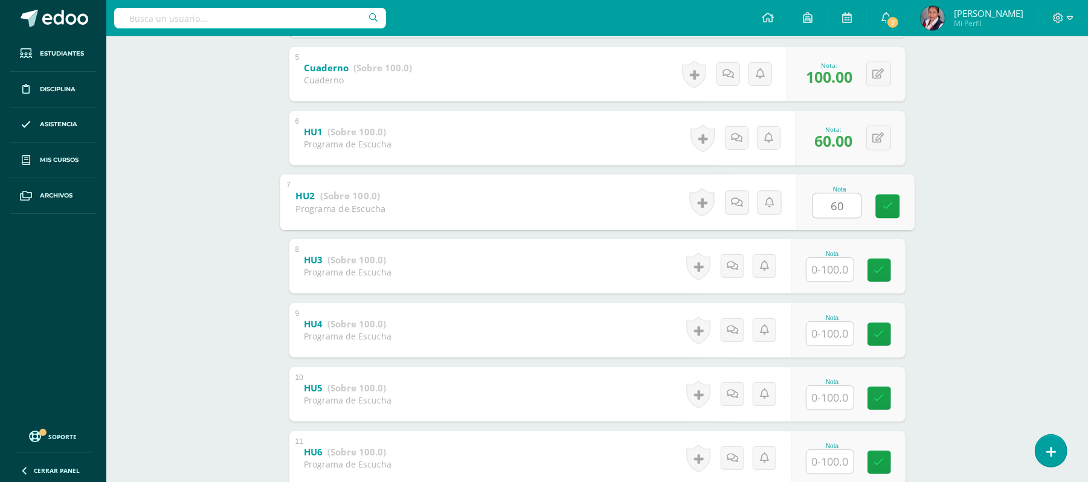
scroll to position [534, 0]
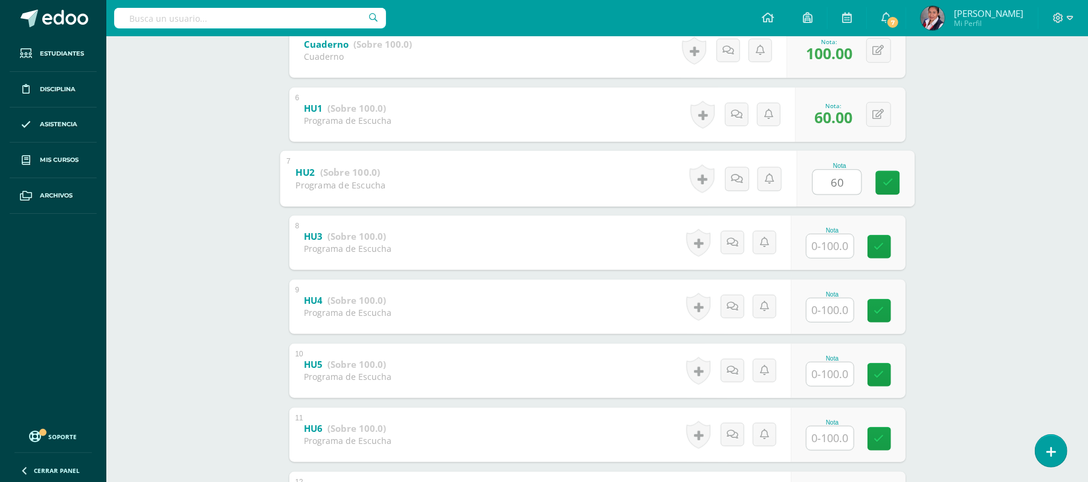
type input "60"
click at [836, 249] on input "text" at bounding box center [837, 246] width 48 height 24
type input "40"
click at [827, 311] on input "text" at bounding box center [837, 310] width 48 height 24
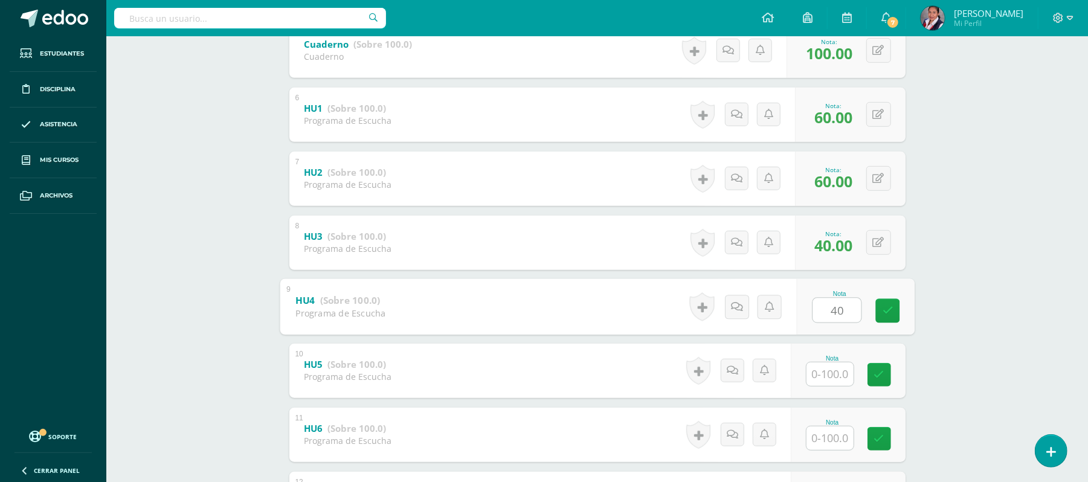
type input "40"
click at [832, 379] on input "text" at bounding box center [837, 374] width 48 height 24
type input "60"
click at [834, 441] on input "text" at bounding box center [829, 438] width 47 height 24
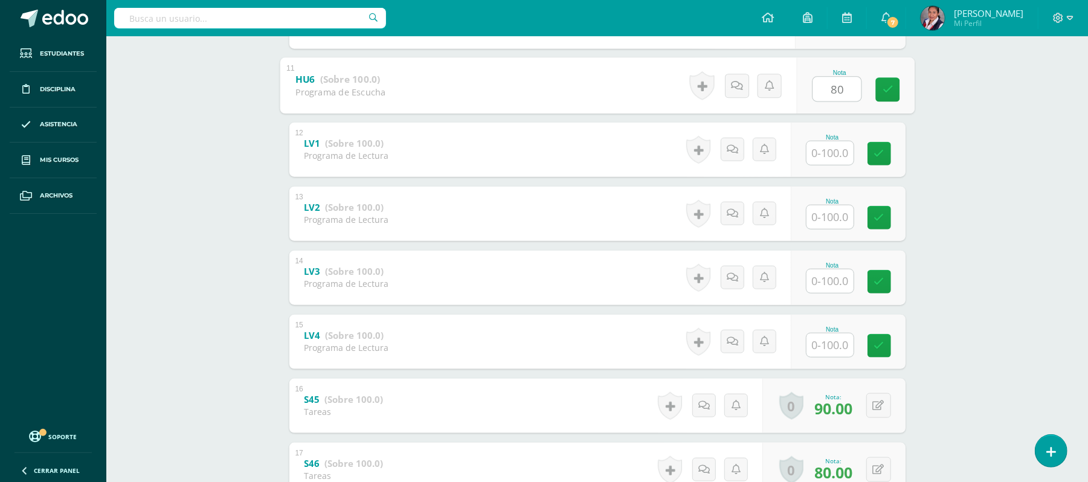
scroll to position [895, 0]
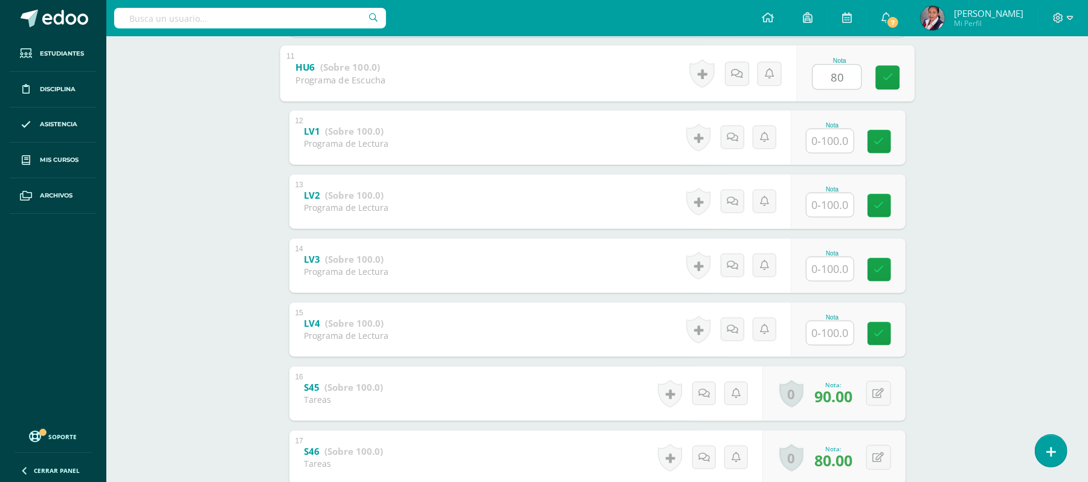
type input "80"
click at [839, 136] on input "text" at bounding box center [837, 141] width 48 height 24
type input "100"
click at [825, 214] on input "text" at bounding box center [837, 205] width 48 height 24
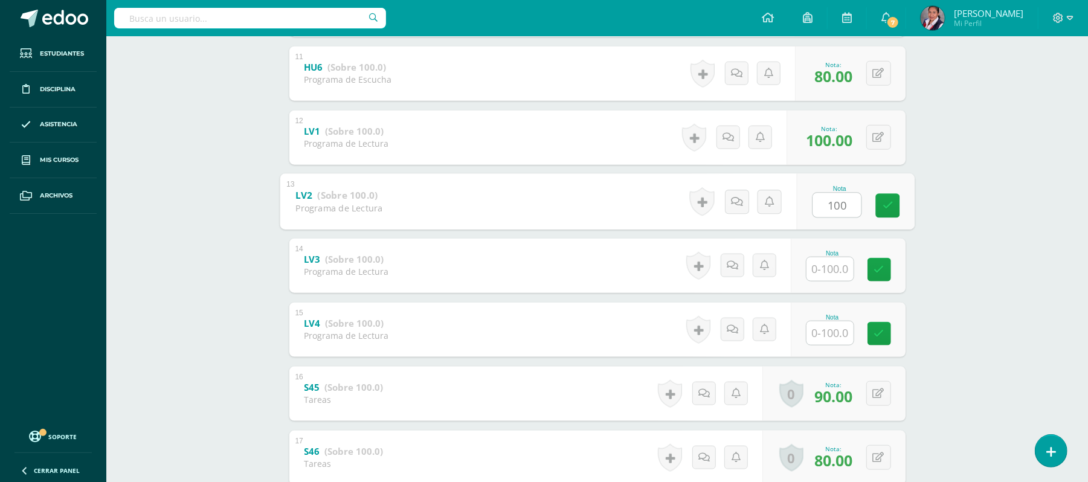
type input "100"
click at [822, 274] on input "text" at bounding box center [837, 269] width 48 height 24
type input "100"
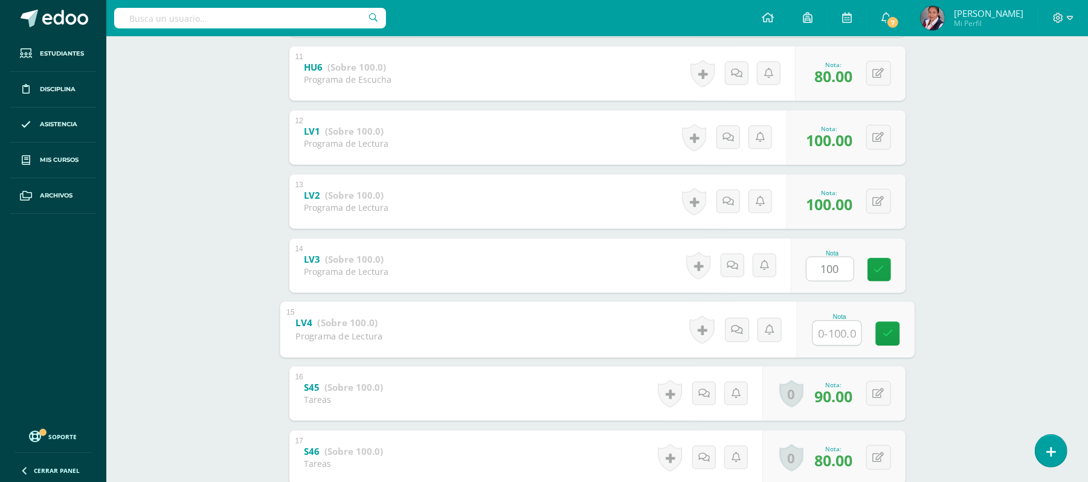
click at [837, 333] on input "text" at bounding box center [837, 333] width 48 height 24
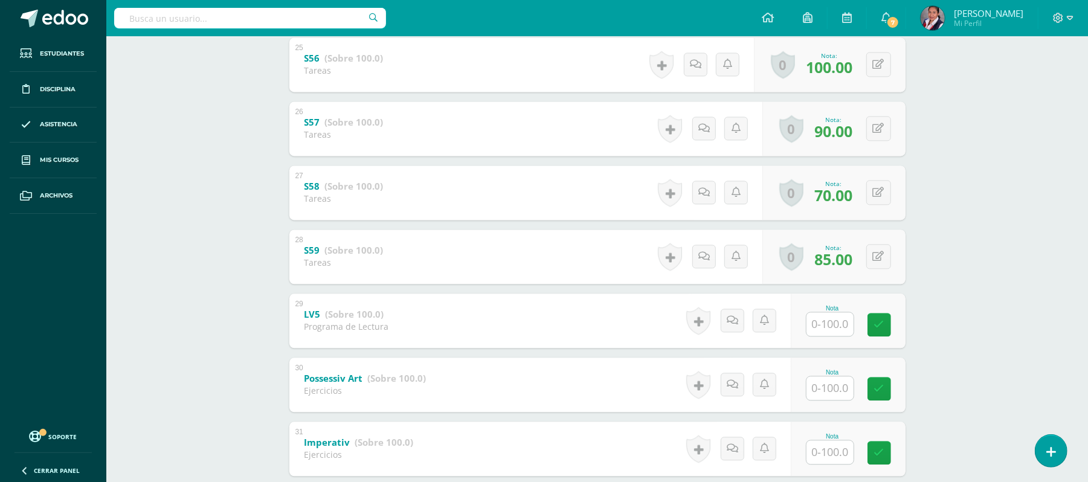
scroll to position [1806, 0]
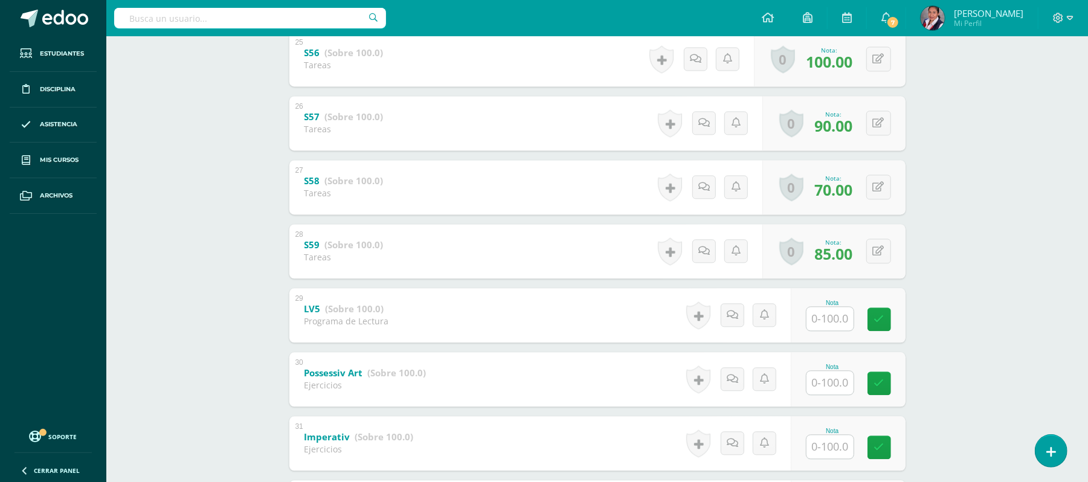
type input "50"
click at [822, 312] on input "text" at bounding box center [829, 319] width 47 height 24
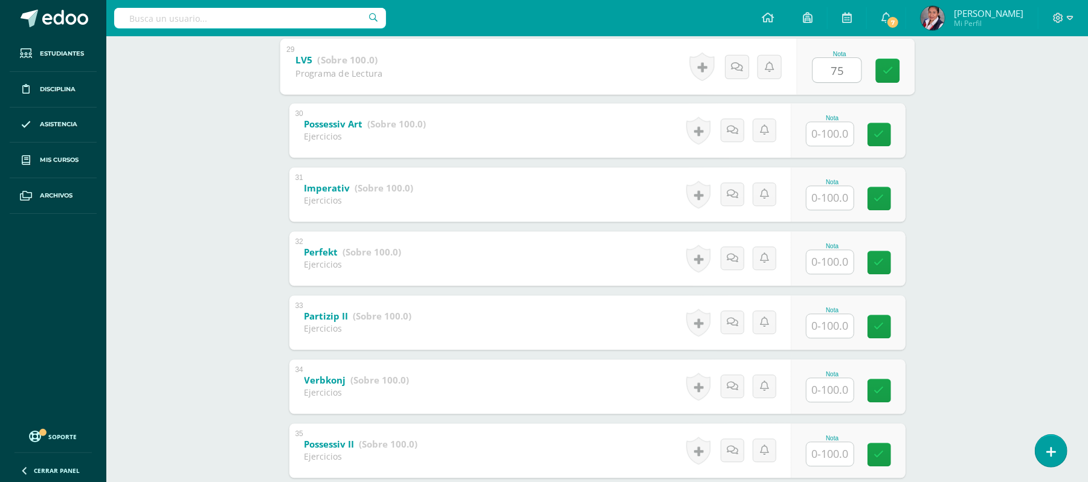
scroll to position [2061, 0]
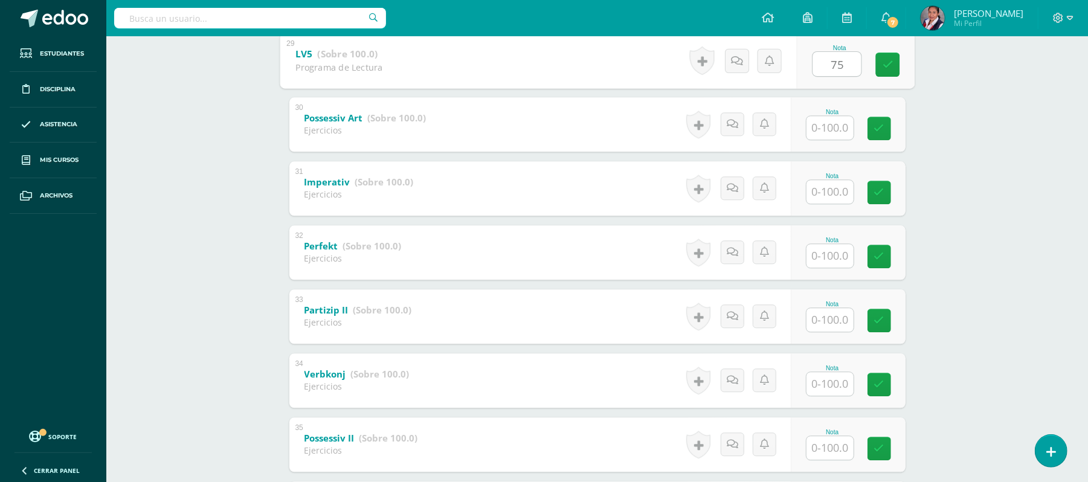
type input "75"
click at [829, 127] on input "text" at bounding box center [837, 127] width 48 height 24
type input "90"
click at [824, 187] on input "text" at bounding box center [837, 191] width 48 height 24
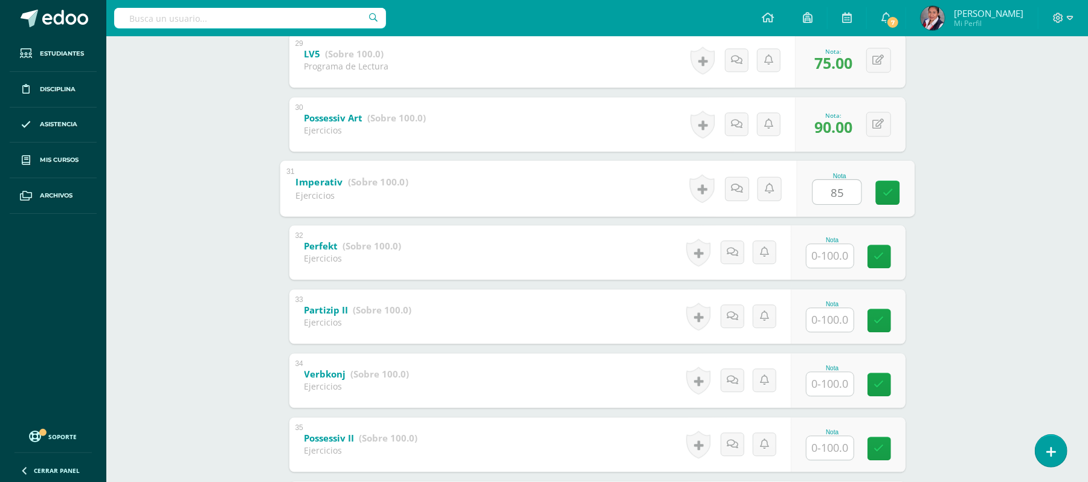
type input "85"
click at [824, 256] on input "text" at bounding box center [837, 255] width 48 height 24
type input "75"
click at [823, 315] on input "text" at bounding box center [837, 319] width 48 height 24
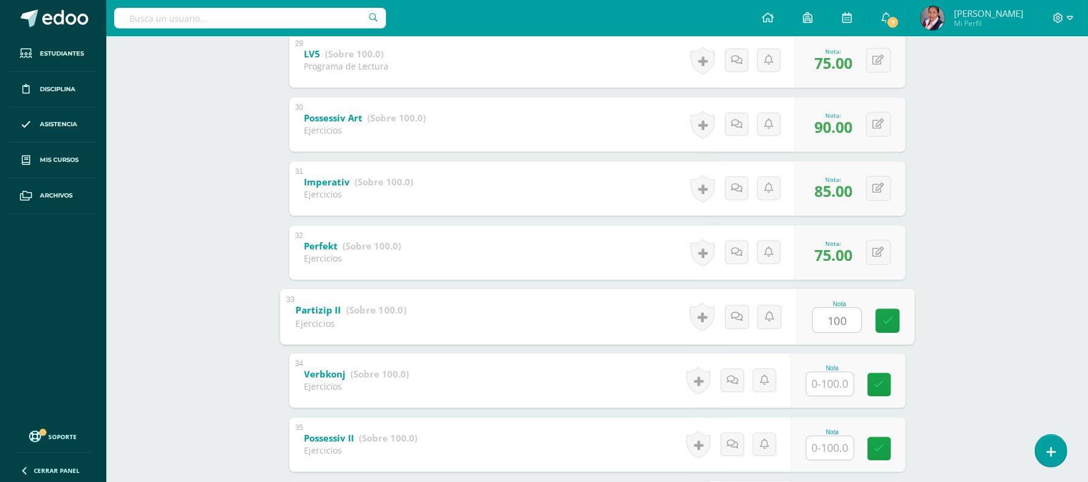
type input "100"
click at [837, 391] on input "text" at bounding box center [837, 384] width 48 height 24
type input "60"
click at [836, 445] on input "text" at bounding box center [829, 448] width 47 height 24
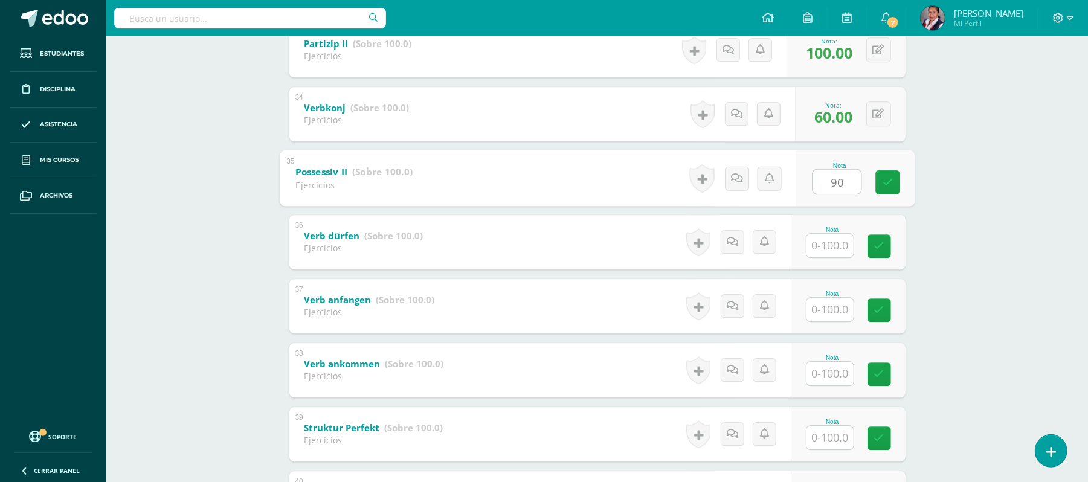
scroll to position [2350, 0]
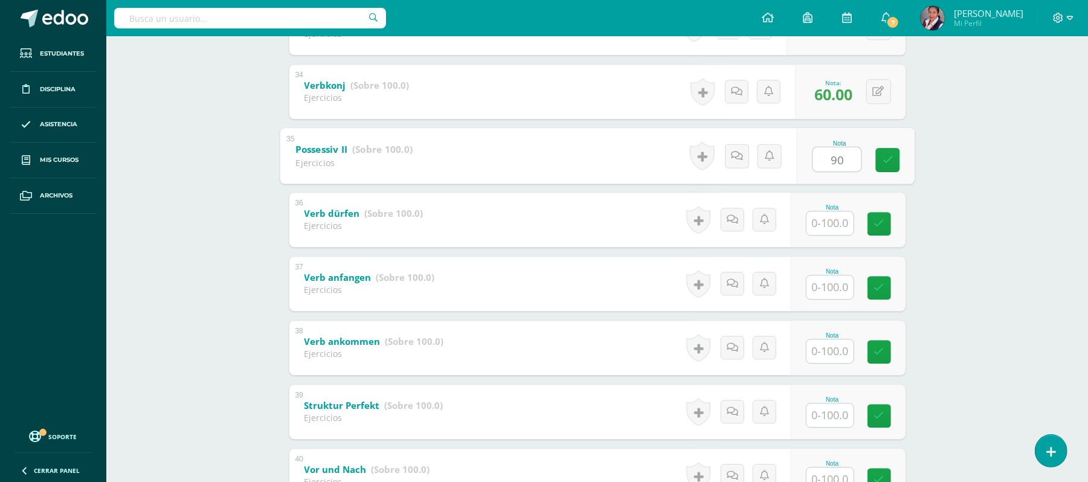
type input "90"
click at [825, 223] on input "text" at bounding box center [837, 223] width 48 height 24
type input "100"
click at [831, 290] on input "text" at bounding box center [837, 287] width 48 height 24
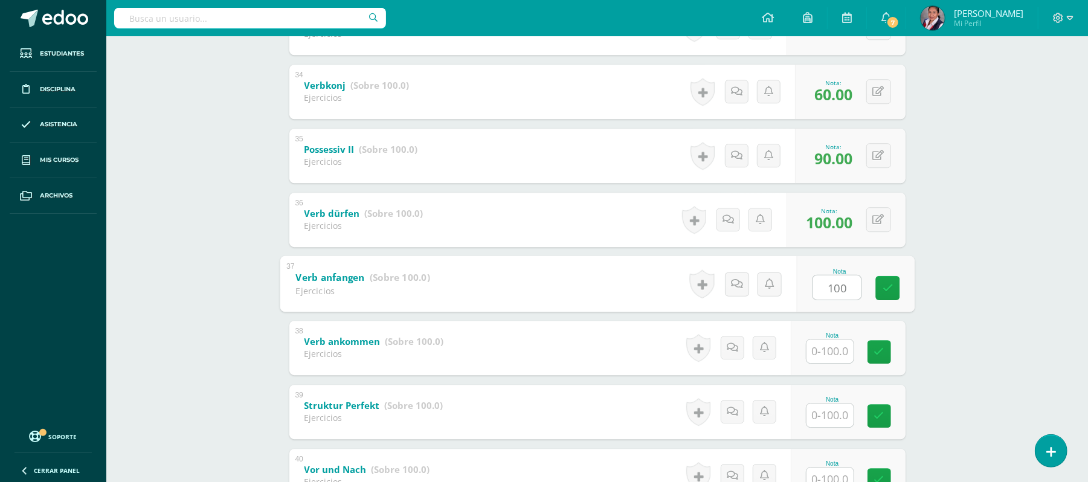
type input "100"
click at [832, 348] on input "text" at bounding box center [837, 351] width 48 height 24
type input "100"
click at [834, 418] on input "text" at bounding box center [837, 415] width 48 height 24
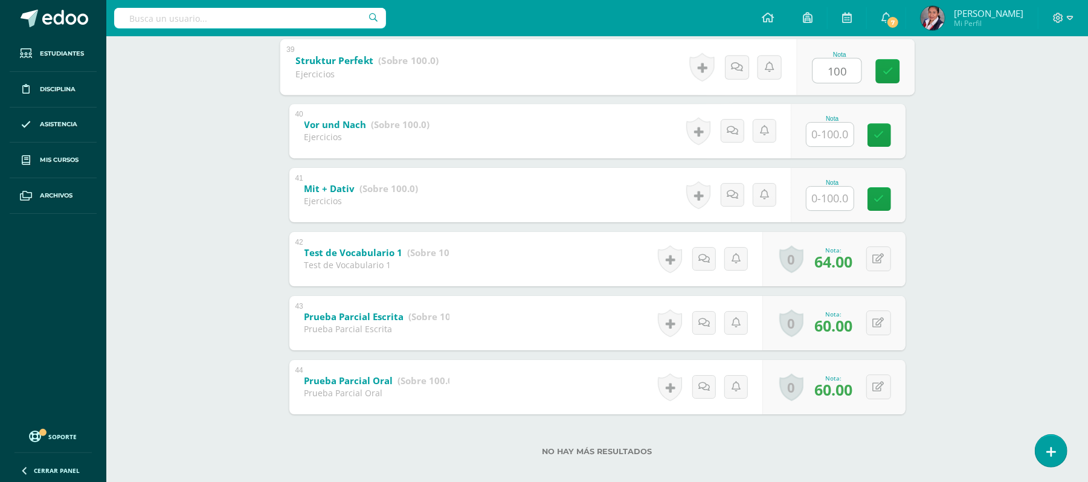
scroll to position [2700, 0]
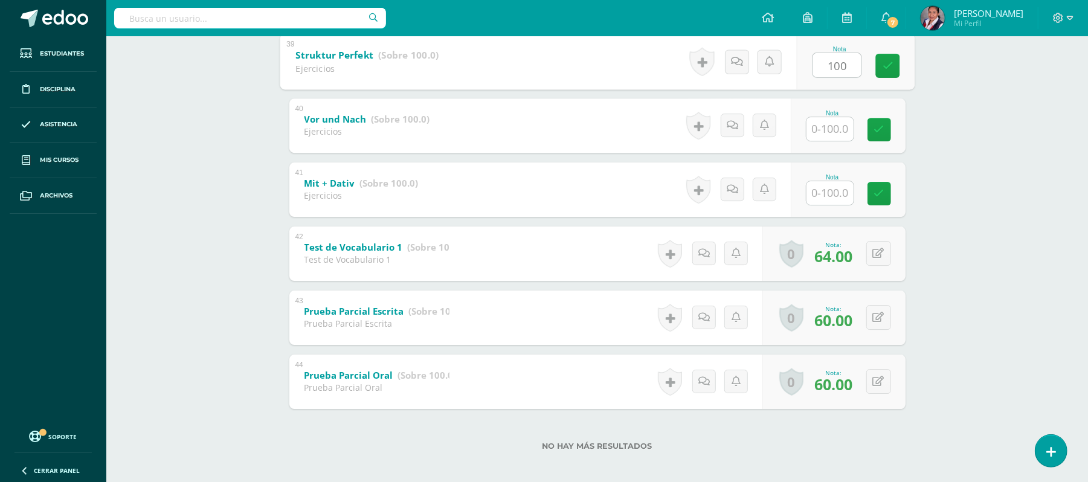
type input "100"
click at [834, 130] on input "text" at bounding box center [837, 129] width 48 height 24
type input "85"
click at [825, 187] on input "text" at bounding box center [837, 193] width 48 height 24
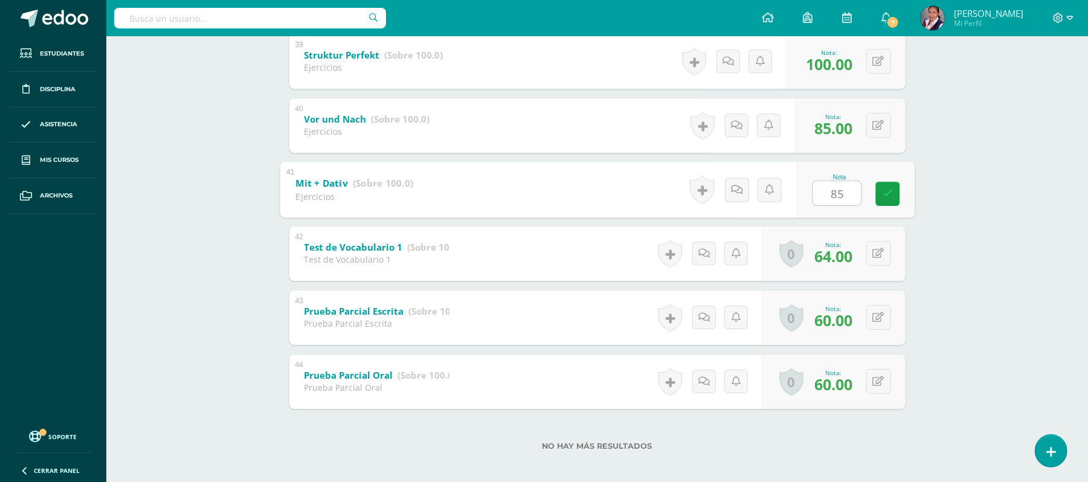
type input "85"
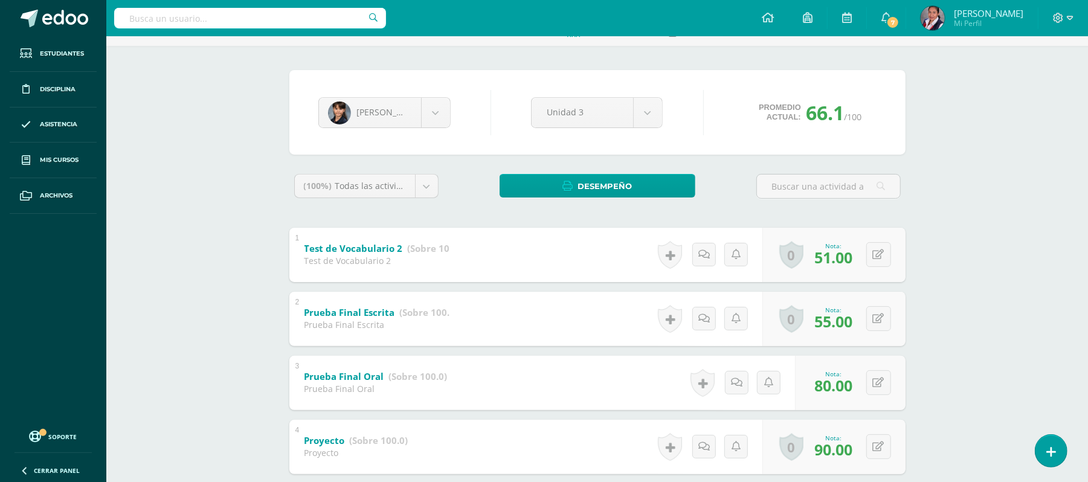
scroll to position [63, 0]
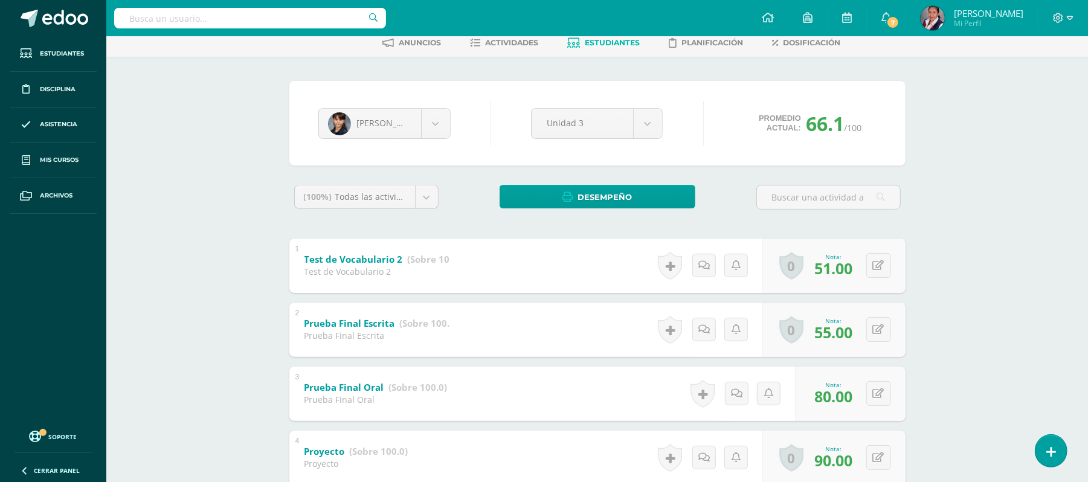
click at [629, 42] on span "Estudiantes" at bounding box center [612, 42] width 55 height 9
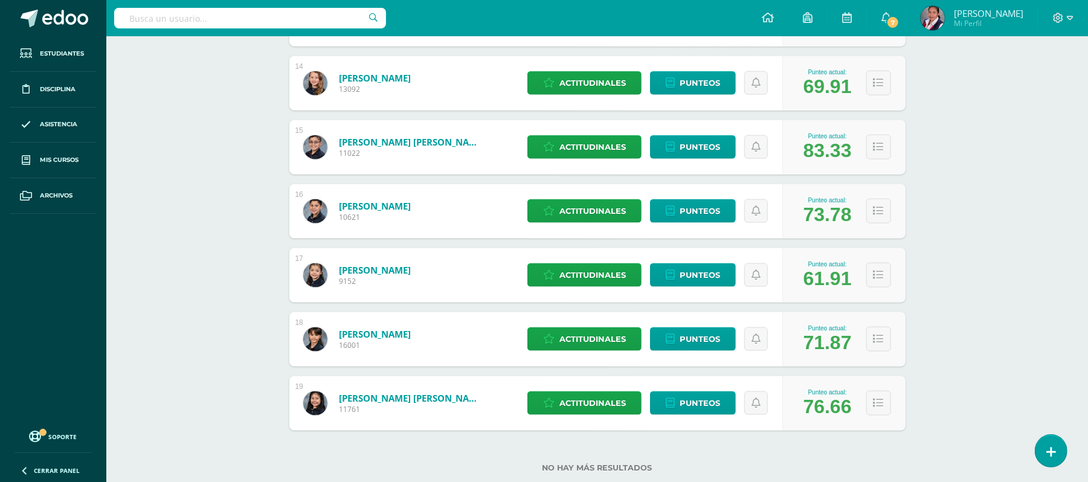
scroll to position [1066, 0]
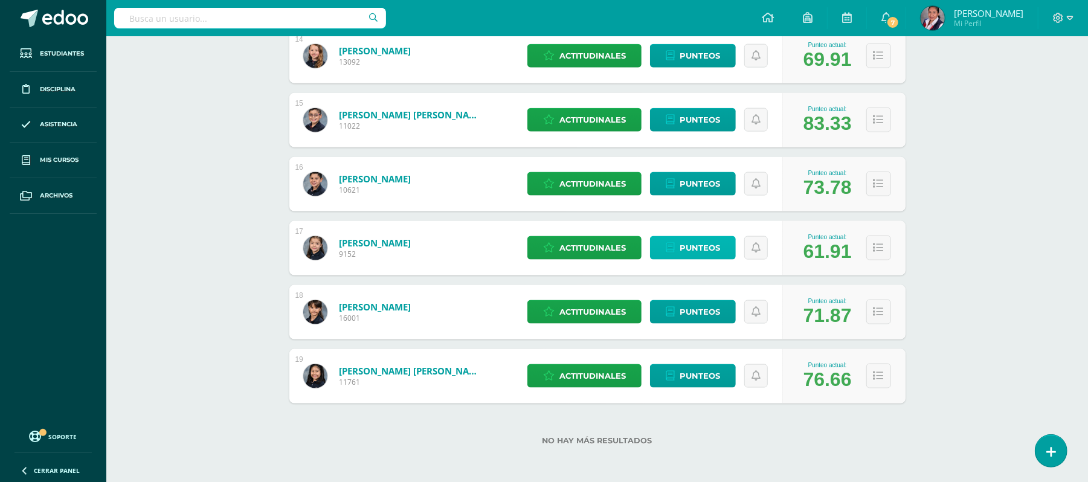
click at [700, 254] on span "Punteos" at bounding box center [700, 248] width 40 height 22
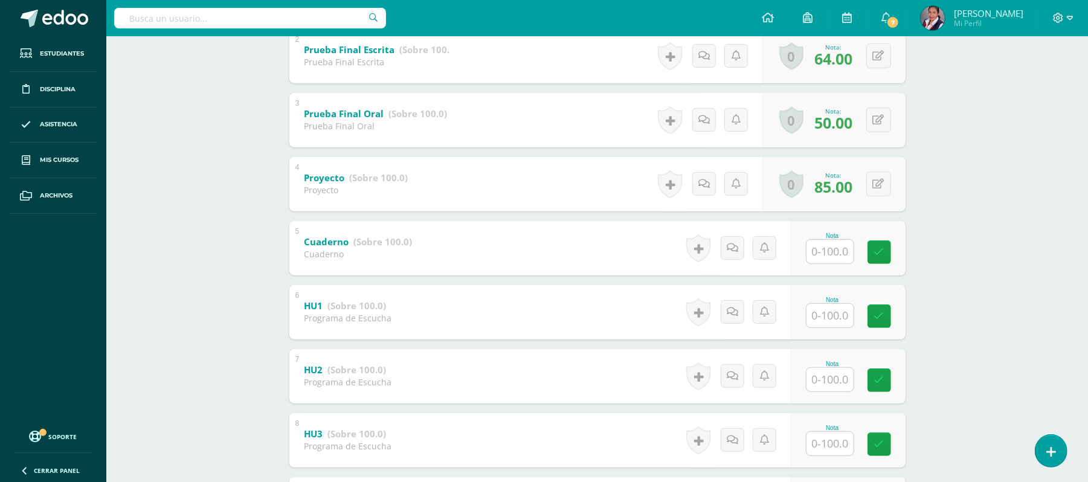
scroll to position [341, 0]
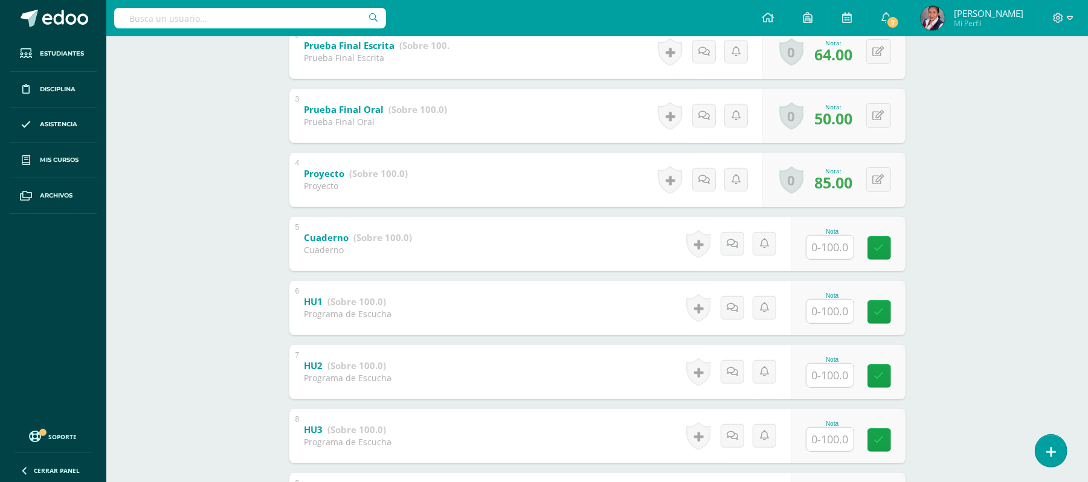
click at [837, 250] on input "text" at bounding box center [829, 248] width 47 height 24
type input "90"
click at [829, 306] on input "text" at bounding box center [837, 311] width 48 height 24
type input "80"
click at [844, 373] on input "text" at bounding box center [829, 376] width 47 height 24
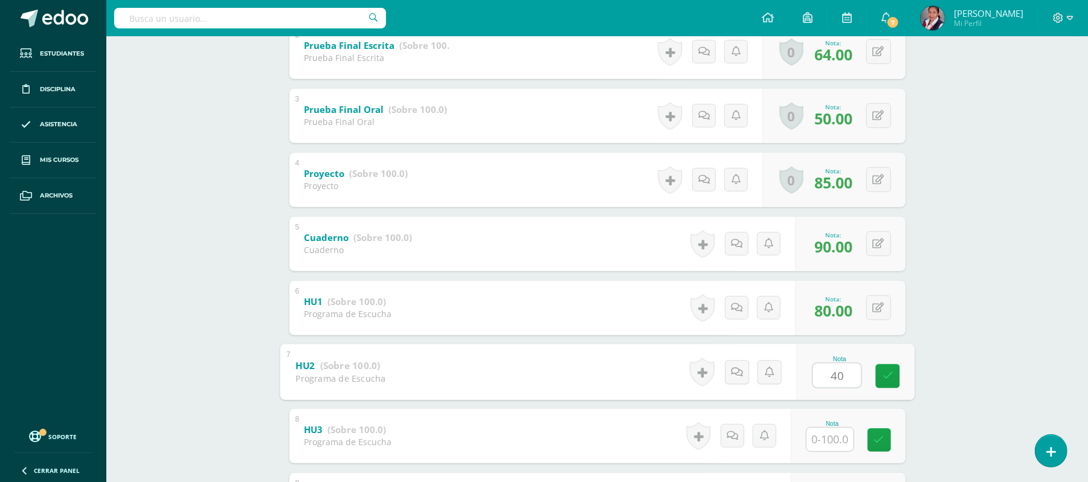
type input "40"
click at [851, 435] on input "text" at bounding box center [837, 439] width 48 height 24
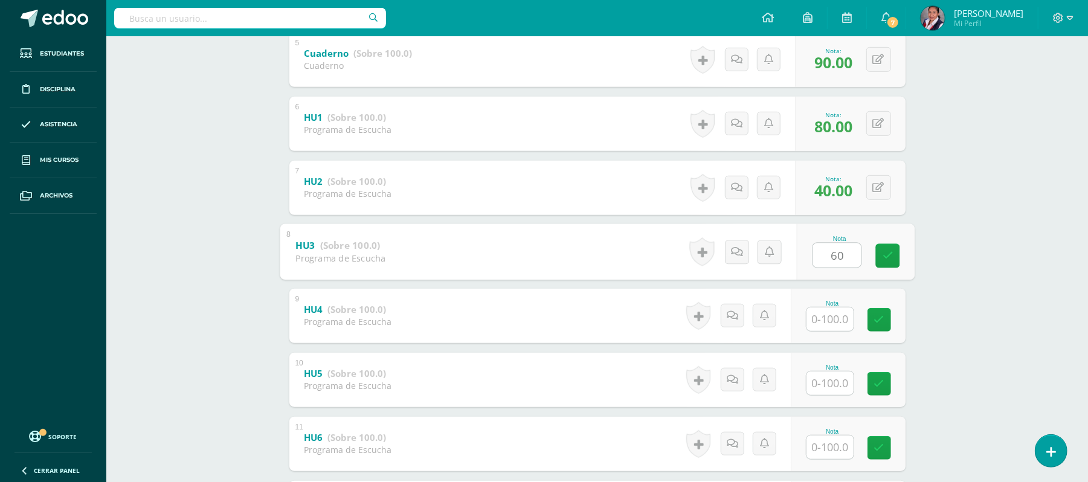
scroll to position [542, 0]
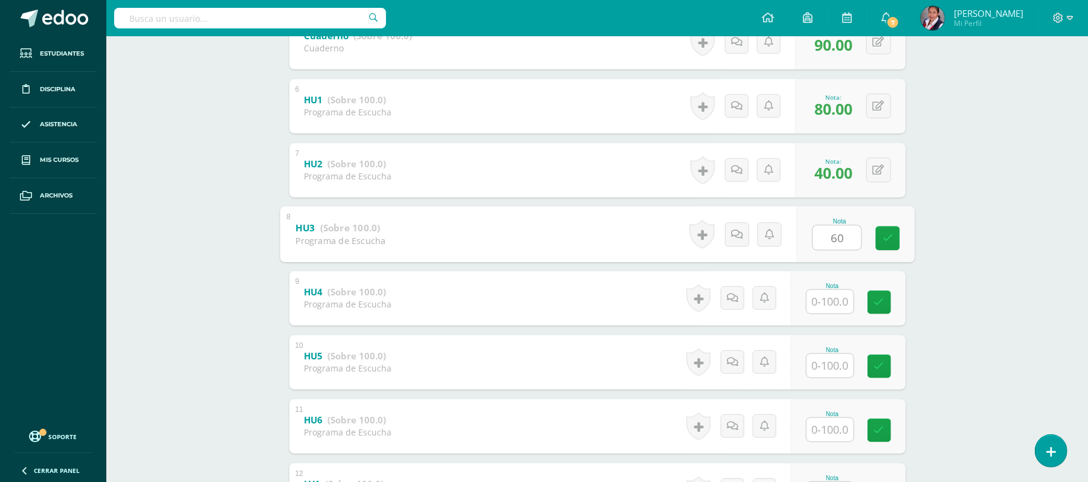
type input "60"
click at [840, 305] on input "text" at bounding box center [837, 301] width 48 height 24
type input "40"
click at [835, 360] on input "text" at bounding box center [837, 365] width 48 height 24
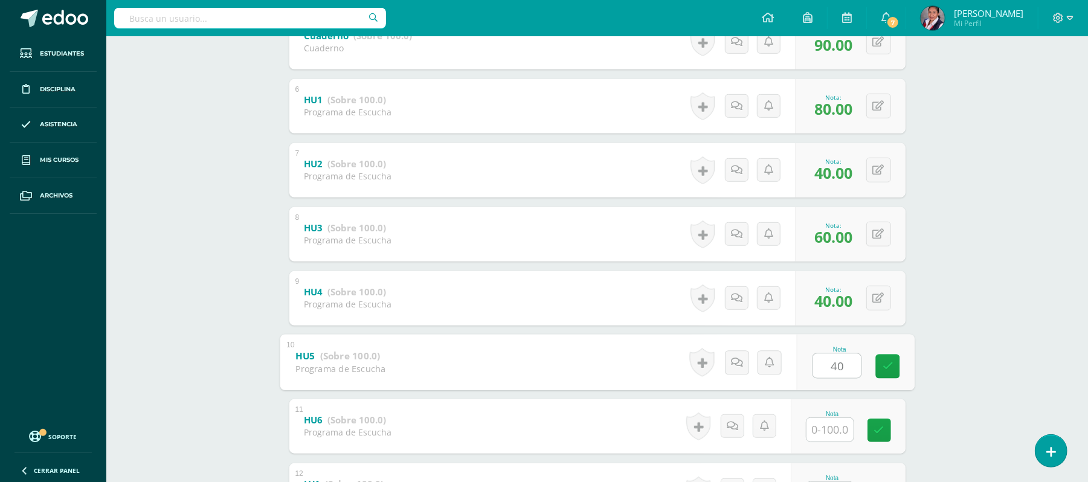
type input "40"
click at [830, 433] on input "text" at bounding box center [837, 429] width 48 height 24
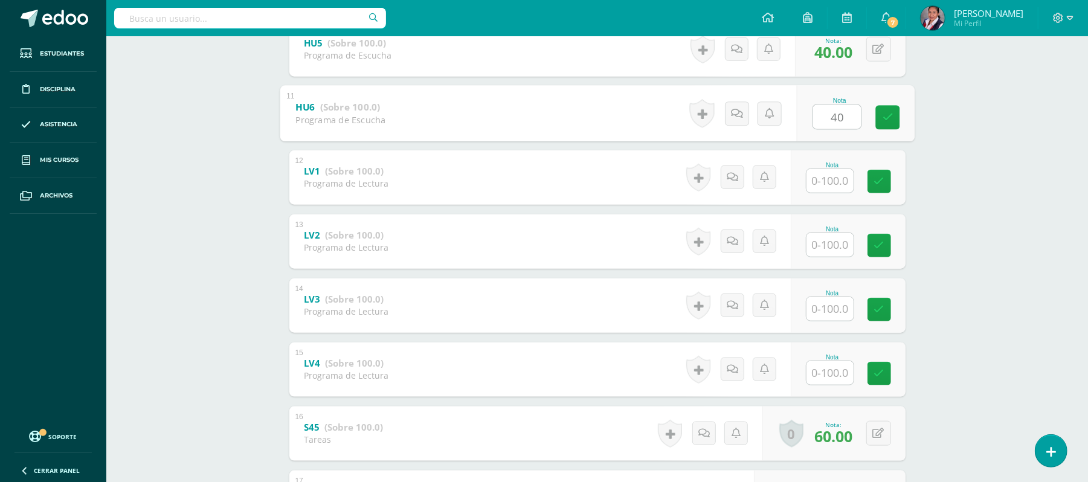
scroll to position [868, 0]
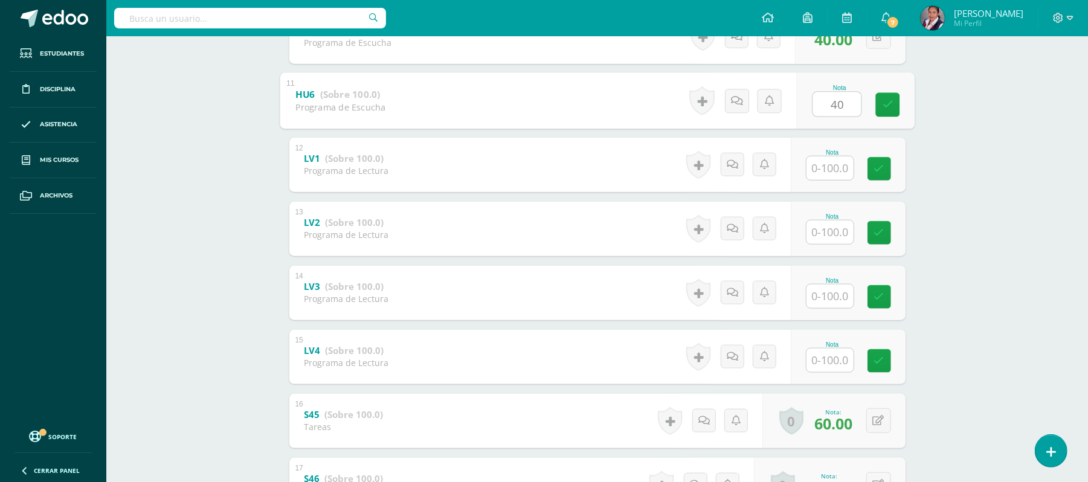
type input "40"
click at [848, 169] on input "text" at bounding box center [829, 168] width 47 height 24
type input "40"
click at [845, 225] on input "text" at bounding box center [837, 232] width 48 height 24
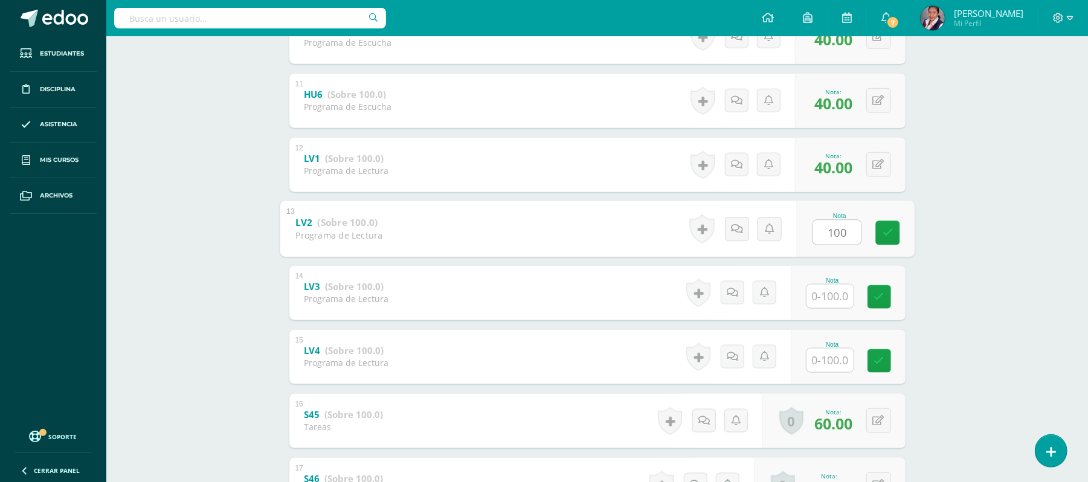
type input "100"
click at [825, 295] on input "text" at bounding box center [837, 296] width 48 height 24
type input "100"
click at [823, 362] on input "text" at bounding box center [837, 360] width 48 height 24
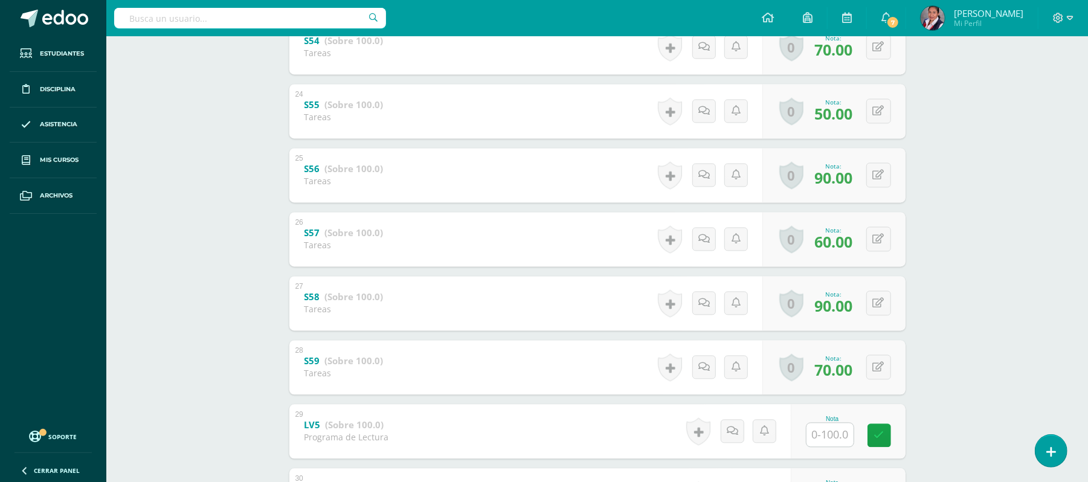
scroll to position [1737, 0]
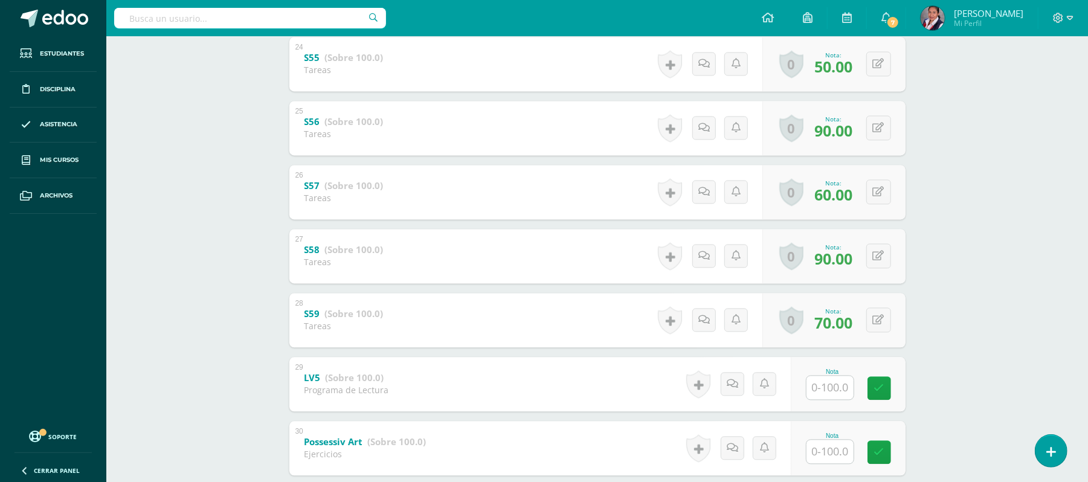
type input "100"
click at [832, 387] on input "text" at bounding box center [829, 388] width 47 height 24
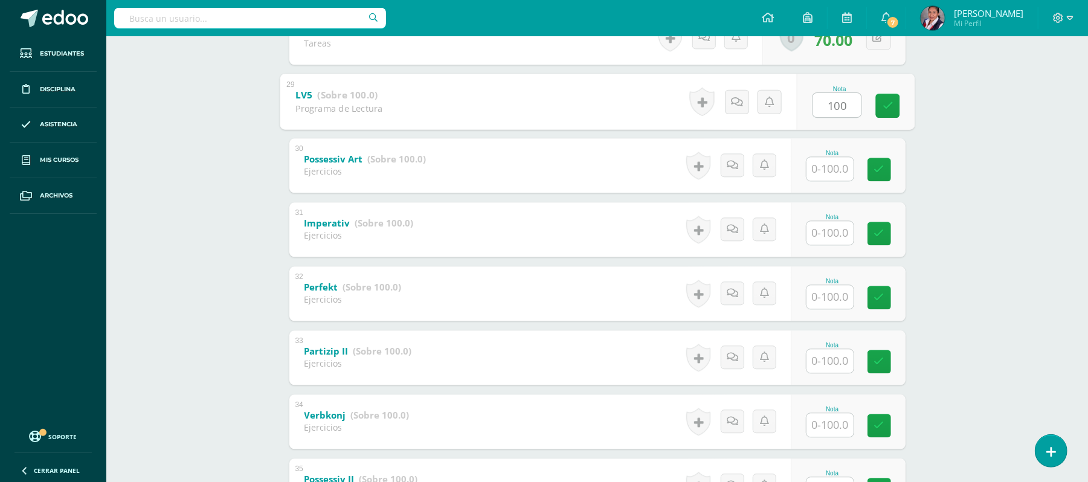
scroll to position [2037, 0]
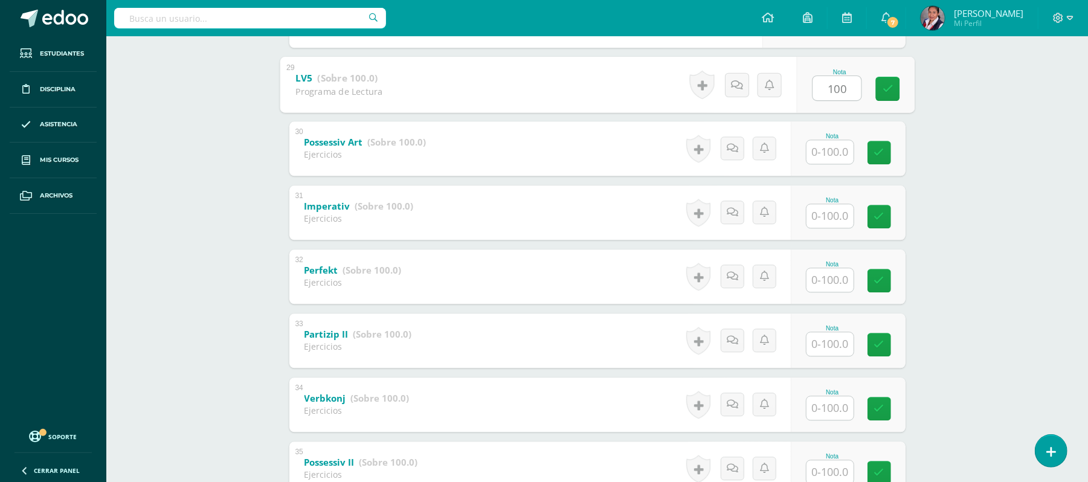
type input "100"
click at [829, 148] on input "text" at bounding box center [837, 152] width 48 height 24
type input "90"
click at [827, 216] on input "text" at bounding box center [837, 216] width 48 height 24
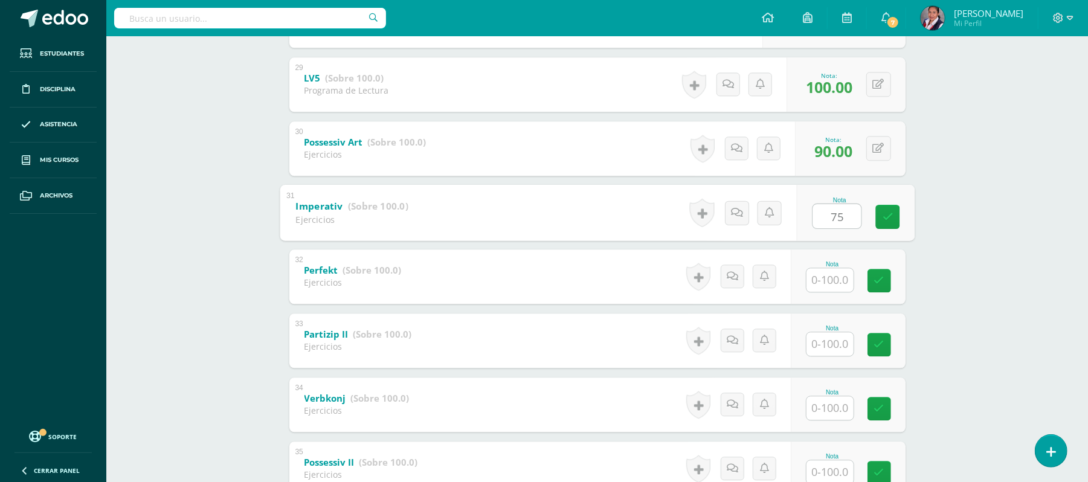
type input "75"
click at [831, 279] on input "text" at bounding box center [837, 280] width 48 height 24
type input "80"
click at [840, 346] on input "text" at bounding box center [837, 344] width 48 height 24
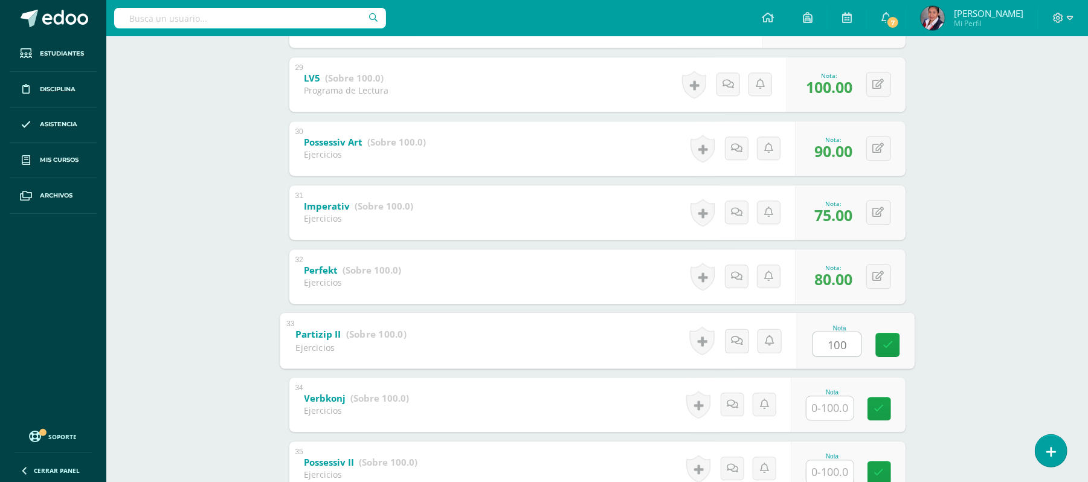
type input "100"
click at [837, 399] on input "text" at bounding box center [837, 408] width 48 height 24
type input "90"
click at [837, 465] on input "text" at bounding box center [837, 472] width 48 height 24
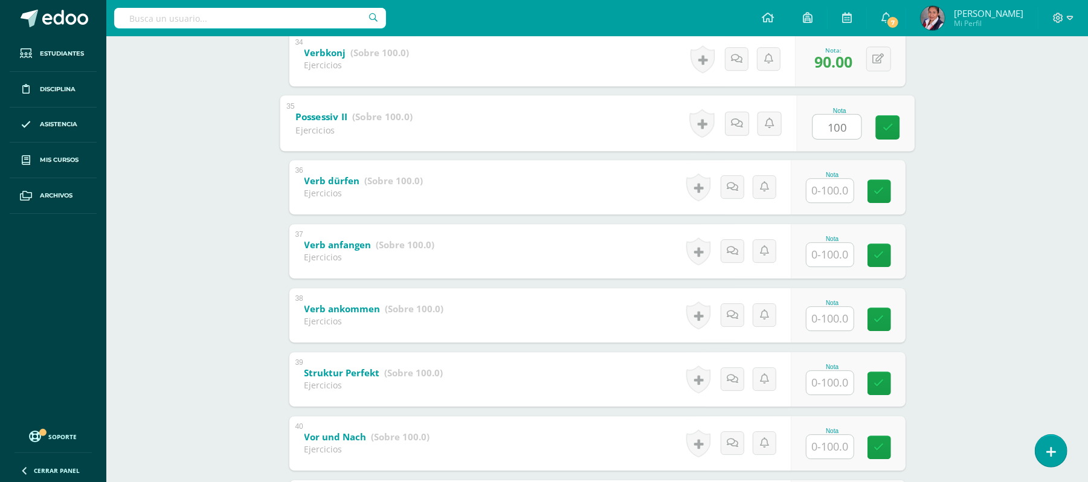
scroll to position [2416, 0]
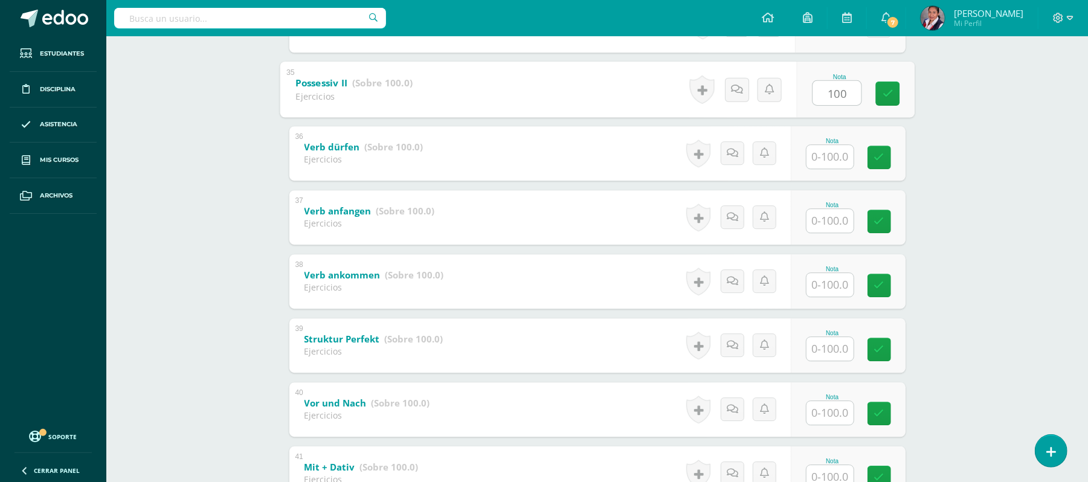
type input "100"
click at [834, 161] on input "text" at bounding box center [837, 156] width 48 height 24
type input "90"
click at [839, 226] on input "text" at bounding box center [837, 220] width 48 height 24
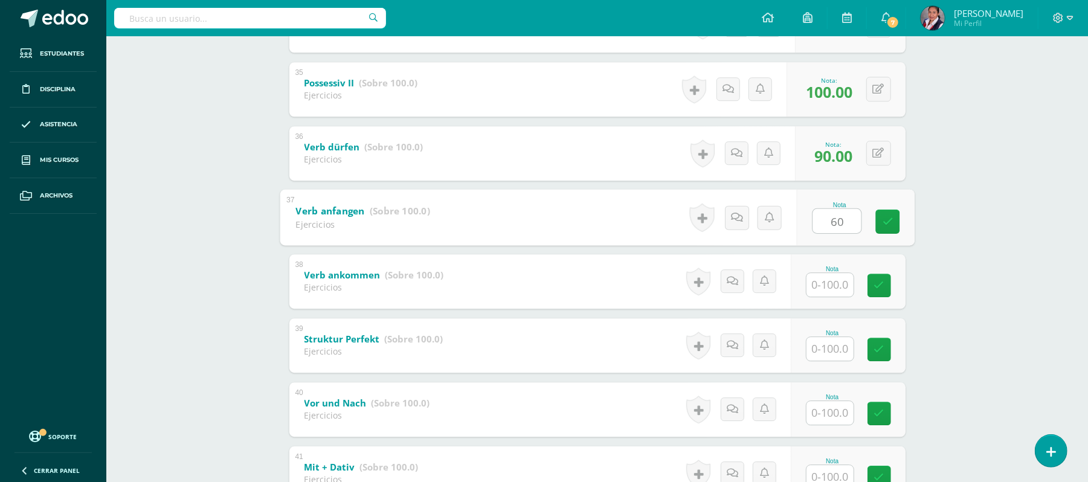
type input "60"
click at [832, 276] on input "text" at bounding box center [837, 284] width 48 height 24
type input "100"
click at [834, 348] on input "text" at bounding box center [829, 349] width 47 height 24
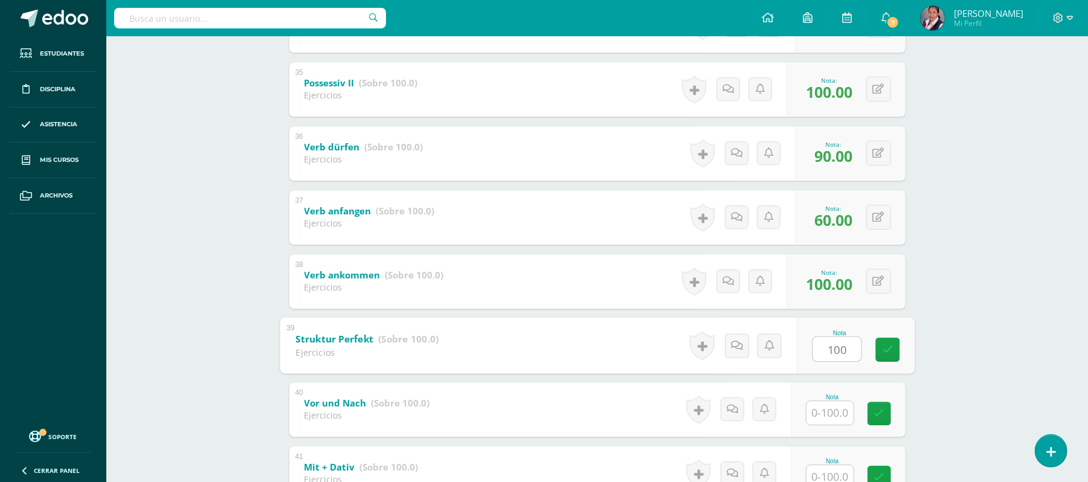
type input "100"
click at [829, 407] on input "text" at bounding box center [837, 413] width 48 height 24
type input "100"
click at [832, 465] on div at bounding box center [830, 477] width 48 height 25
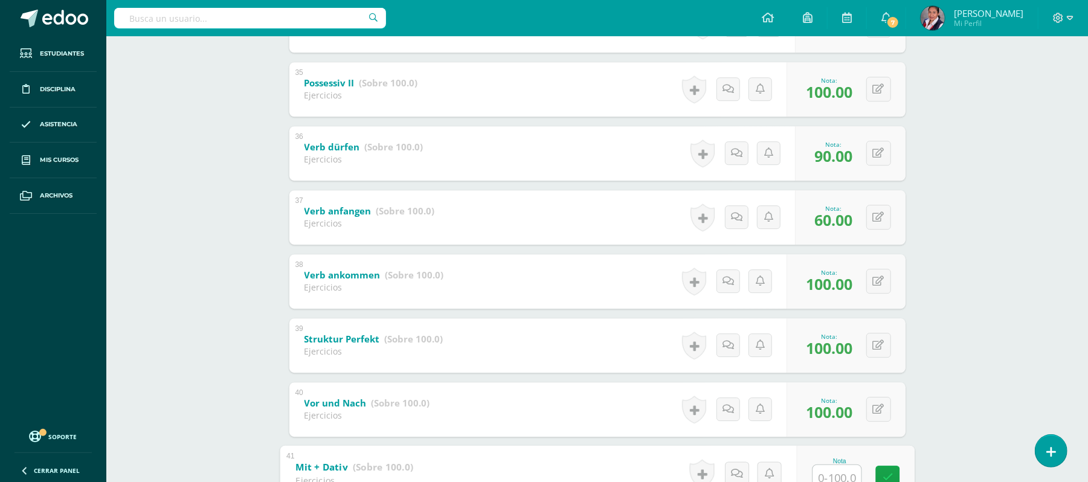
click at [834, 475] on input "text" at bounding box center [837, 477] width 48 height 24
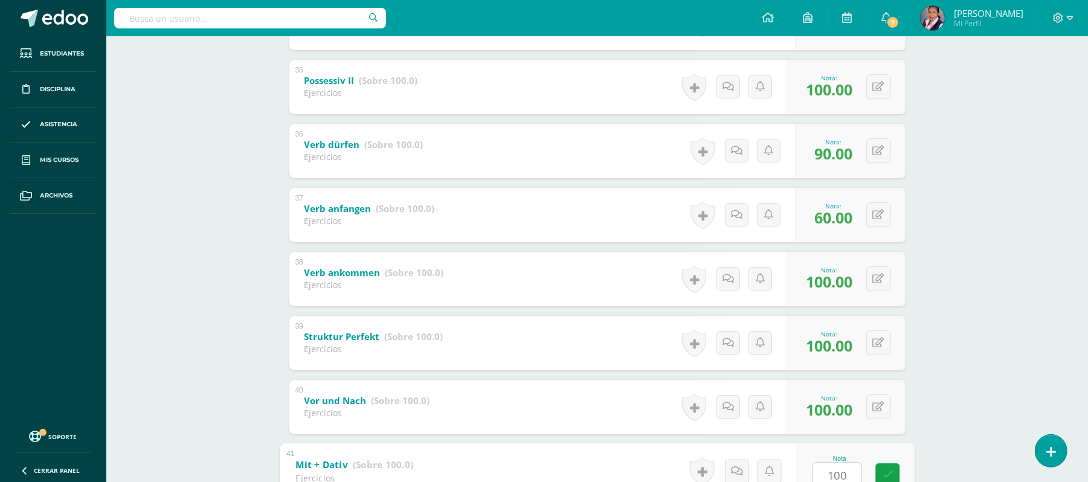
scroll to position [2706, 0]
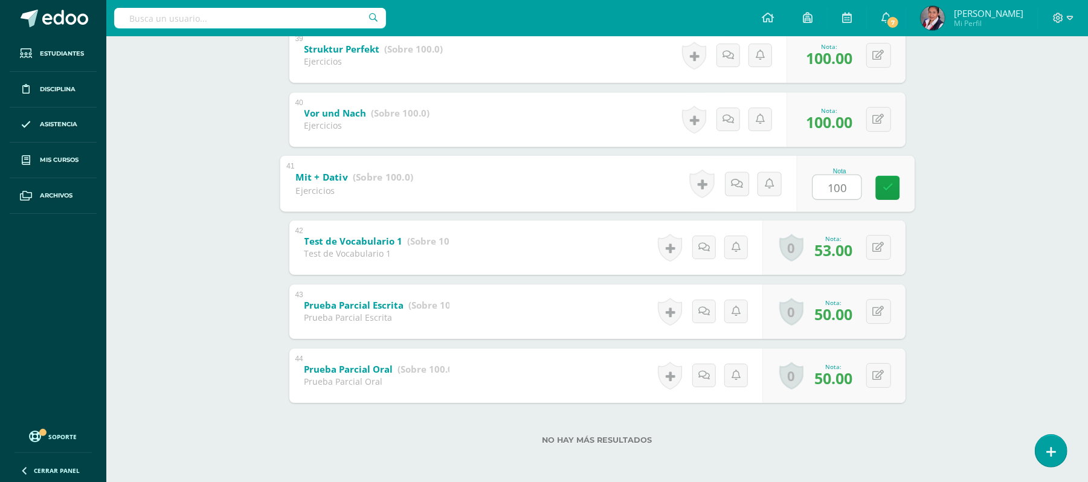
type input "100"
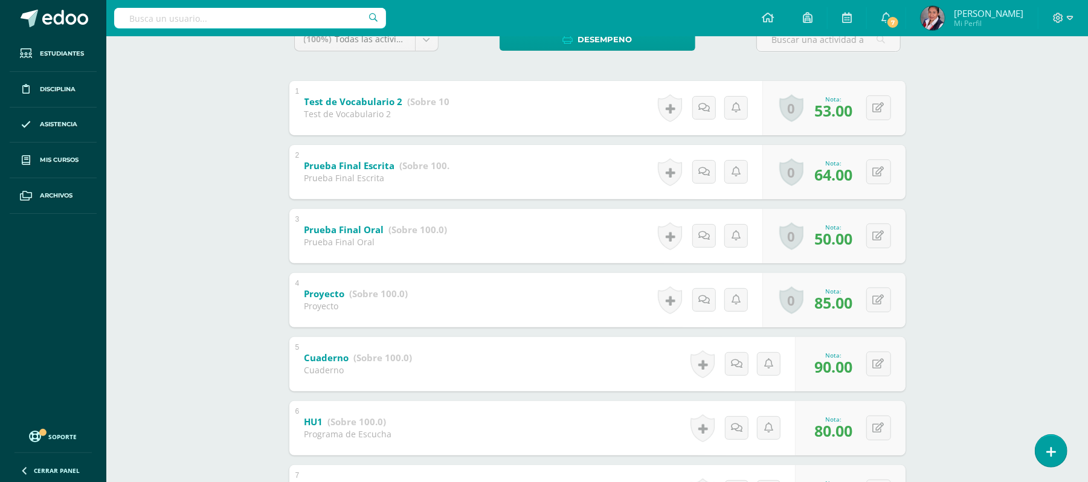
scroll to position [0, 0]
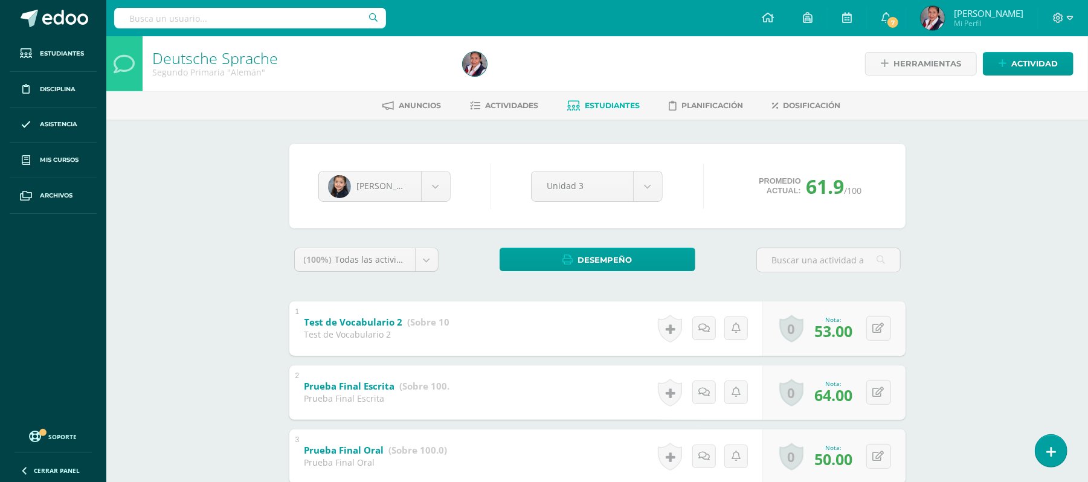
click at [616, 112] on link "Estudiantes" at bounding box center [604, 105] width 72 height 19
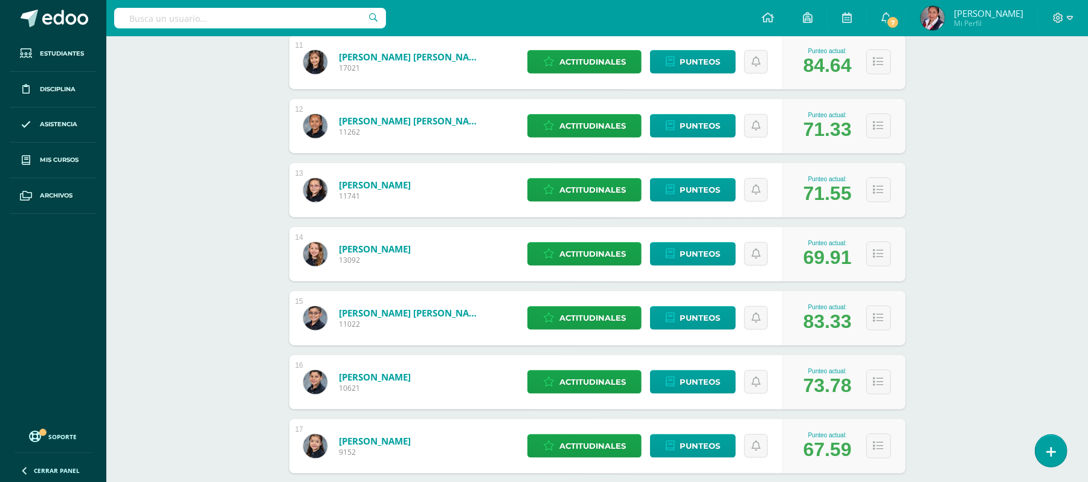
scroll to position [852, 0]
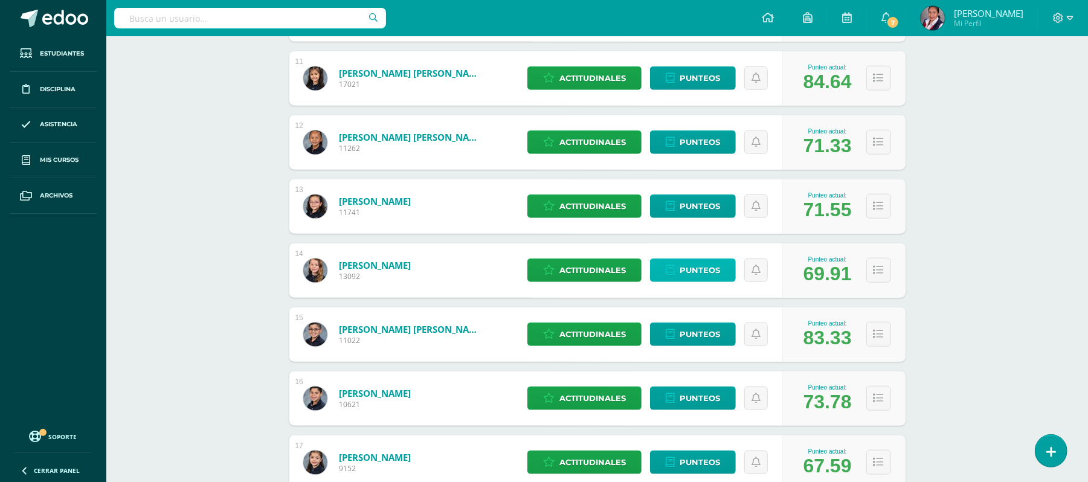
click at [706, 271] on span "Punteos" at bounding box center [700, 270] width 40 height 22
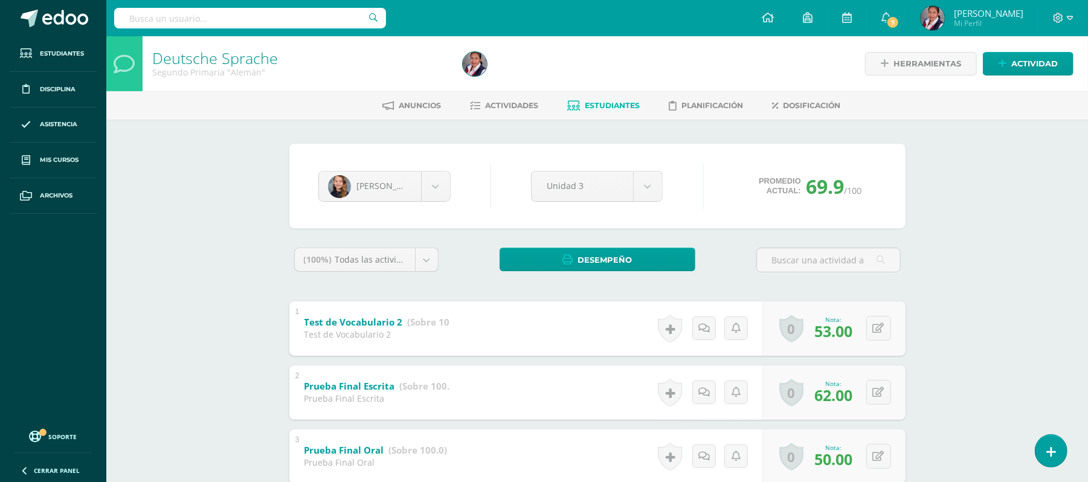
click at [616, 109] on span "Estudiantes" at bounding box center [612, 105] width 55 height 9
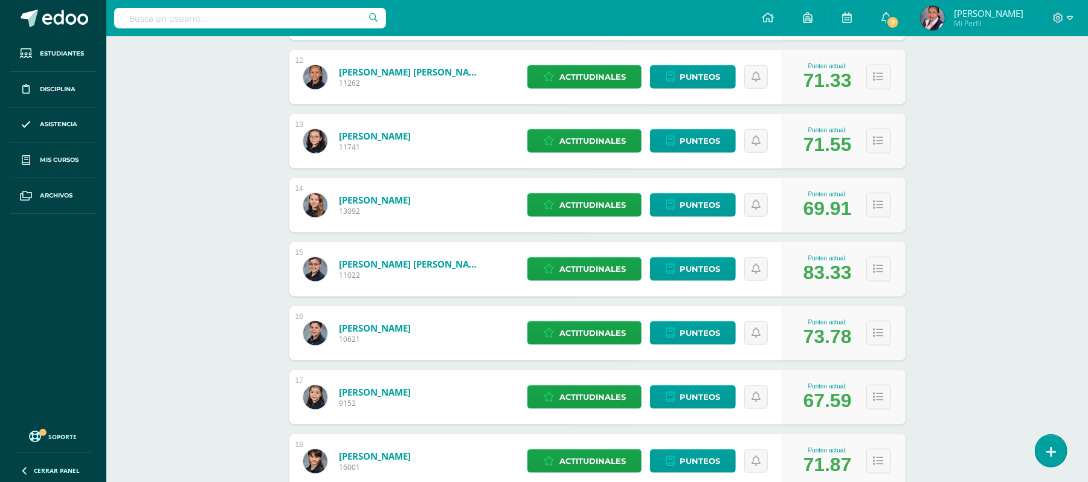
scroll to position [876, 0]
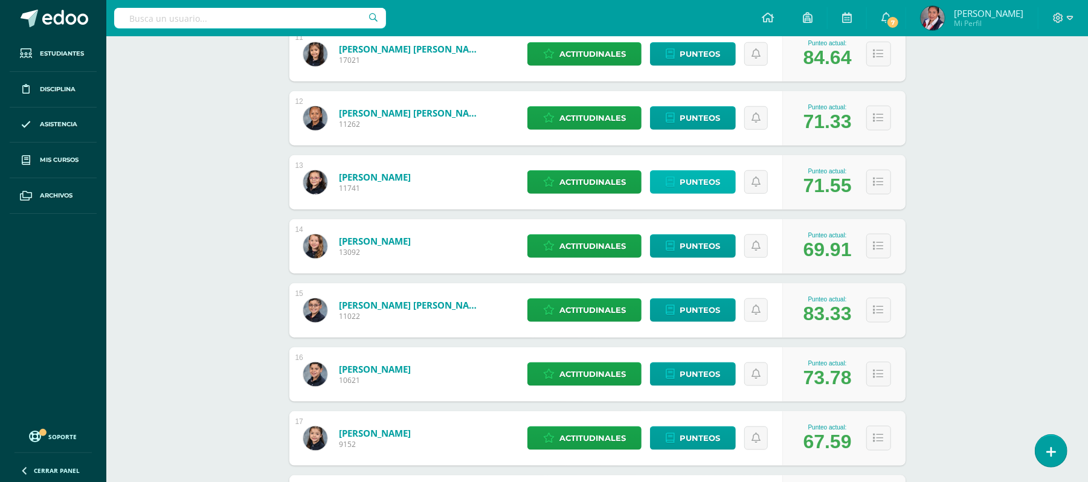
click at [689, 189] on span "Punteos" at bounding box center [700, 182] width 40 height 22
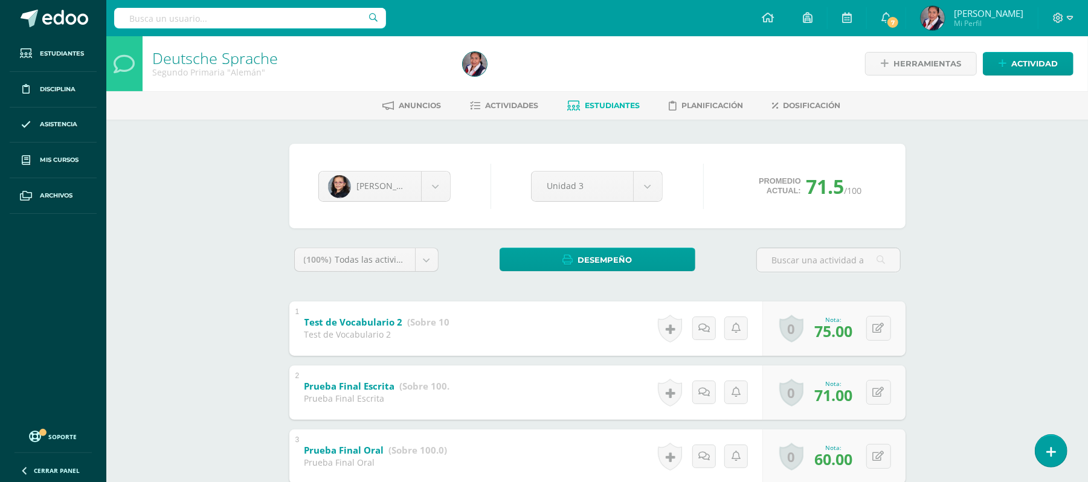
click at [594, 102] on span "Estudiantes" at bounding box center [612, 105] width 55 height 9
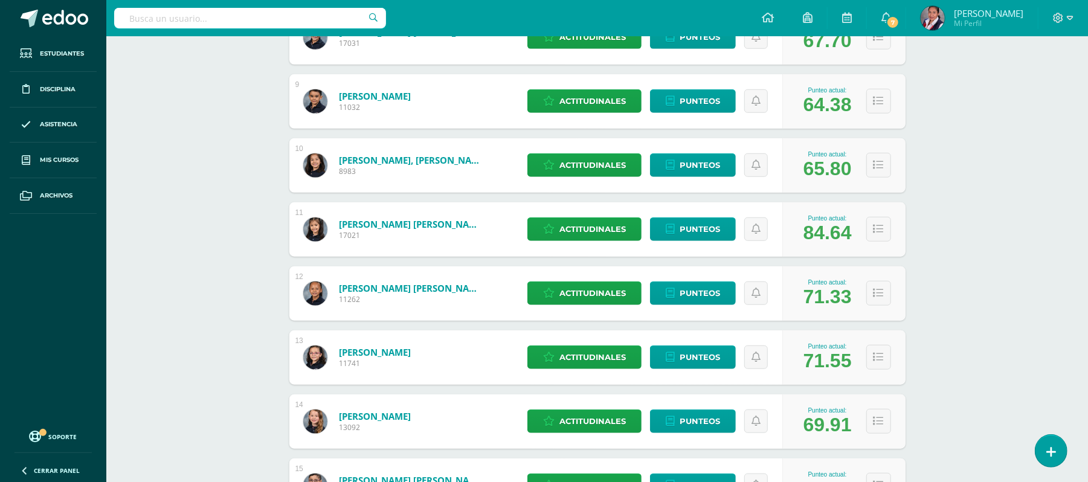
scroll to position [720, 0]
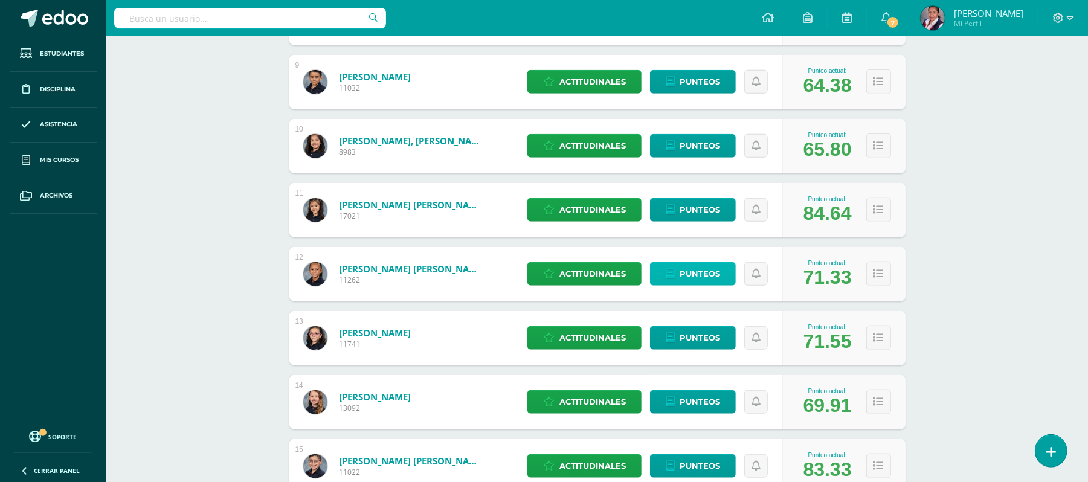
click at [698, 274] on span "Punteos" at bounding box center [700, 274] width 40 height 22
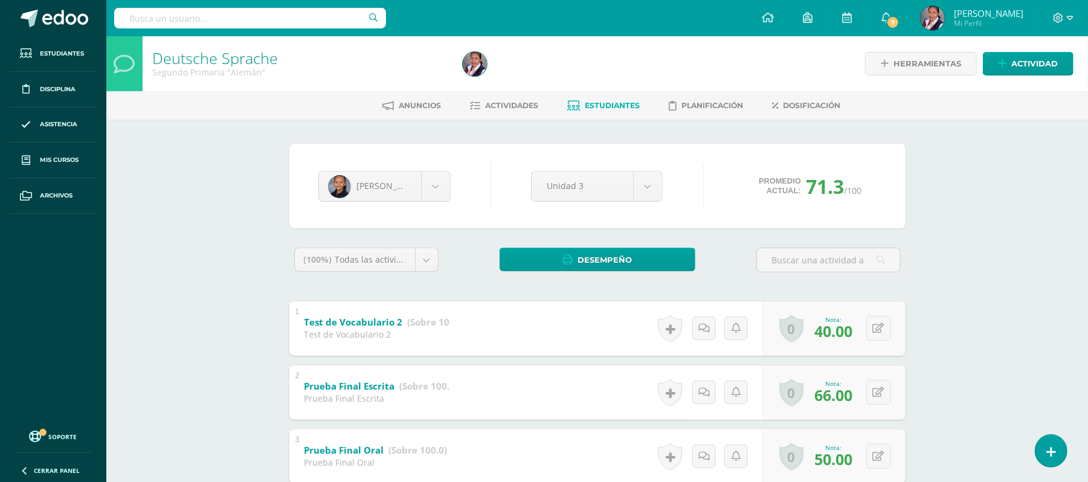
drag, startPoint x: 1084, startPoint y: 146, endPoint x: 1096, endPoint y: 257, distance: 111.8
click at [603, 110] on link "Estudiantes" at bounding box center [604, 105] width 72 height 19
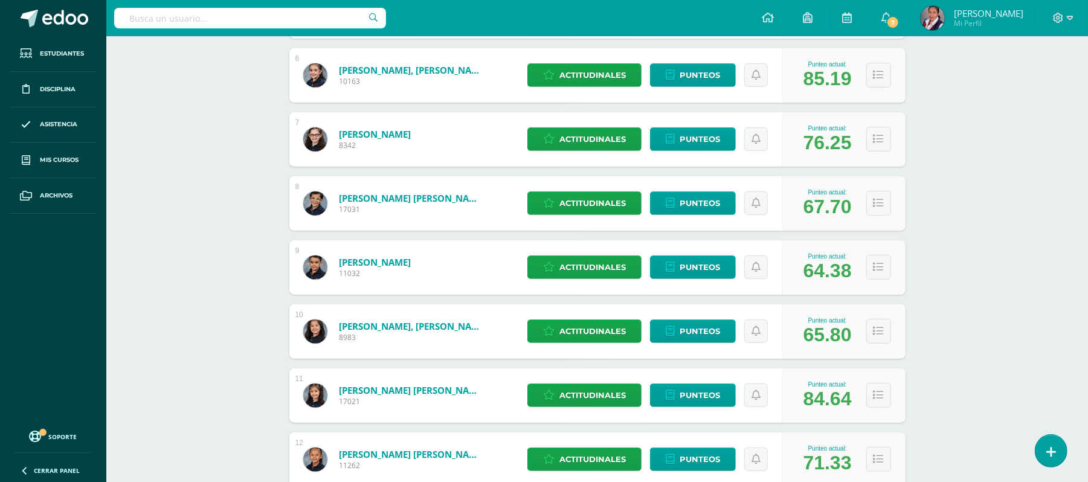
scroll to position [542, 0]
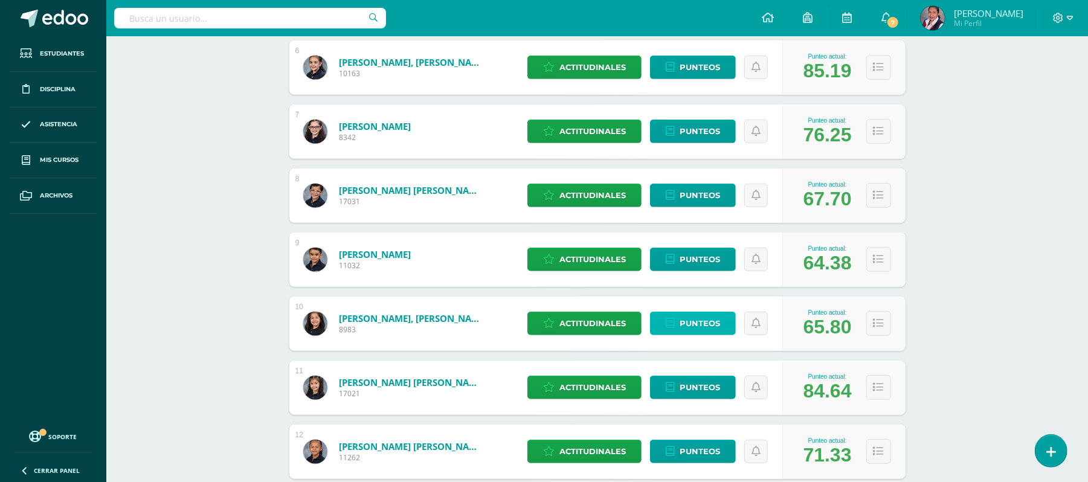
click at [704, 320] on span "Punteos" at bounding box center [700, 323] width 40 height 22
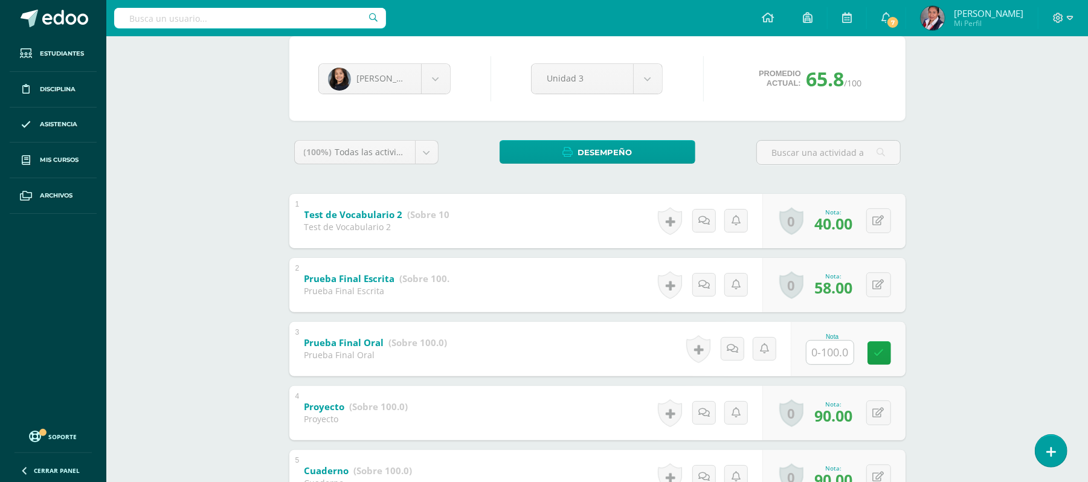
scroll to position [159, 0]
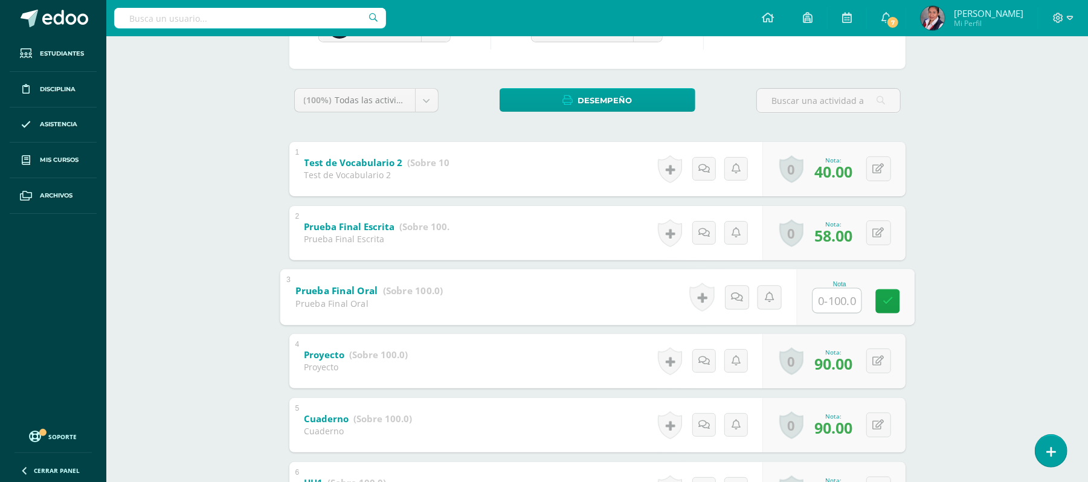
click at [826, 309] on input "text" at bounding box center [837, 300] width 48 height 24
type input "40"
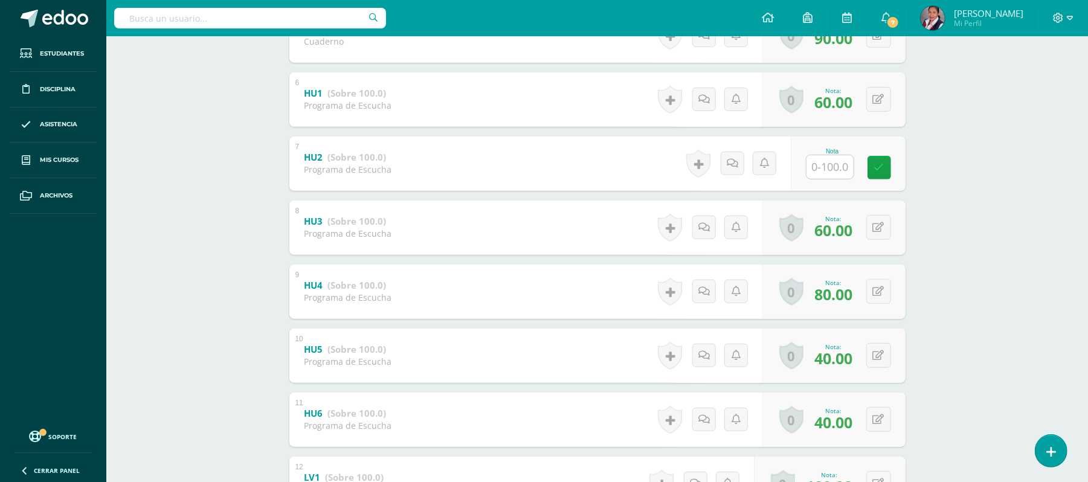
scroll to position [575, 0]
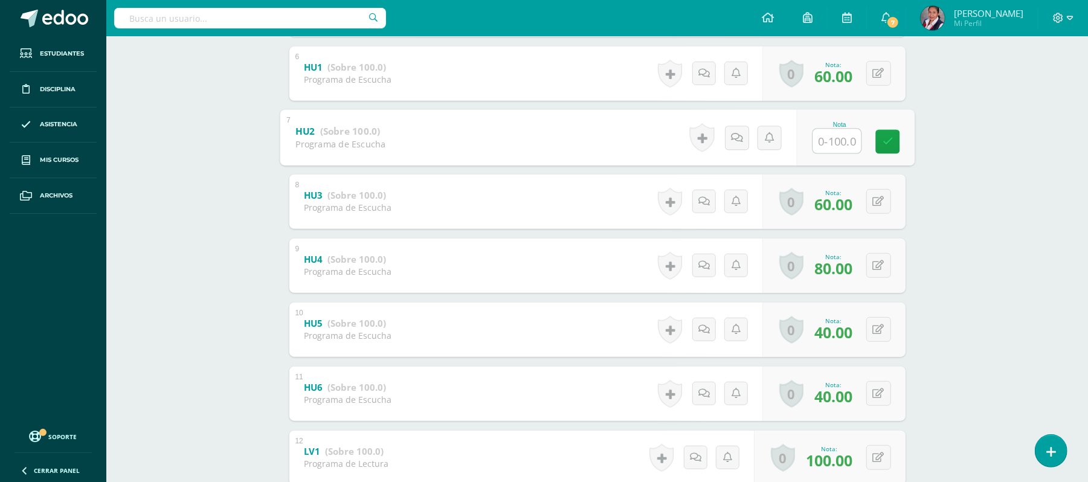
click at [834, 138] on input "text" at bounding box center [837, 141] width 48 height 24
type input "60"
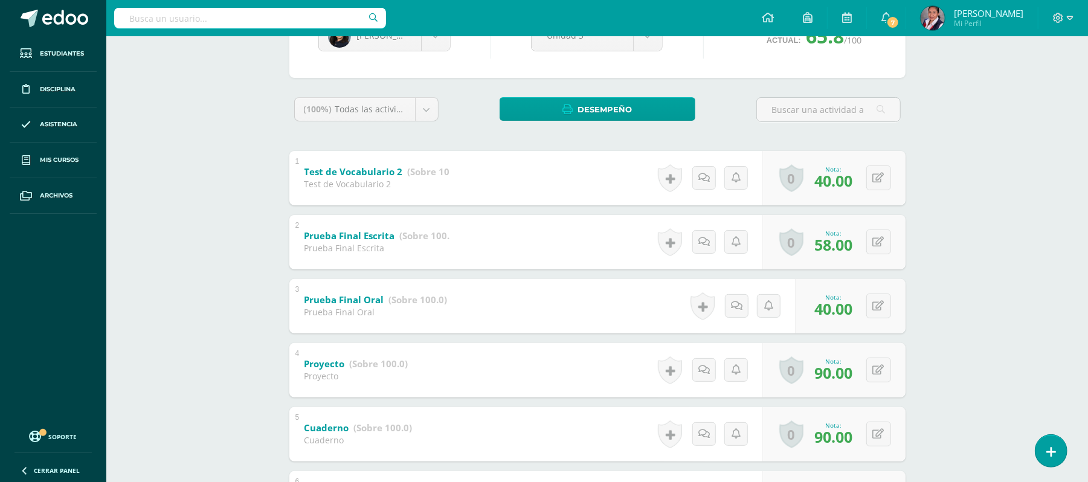
scroll to position [0, 0]
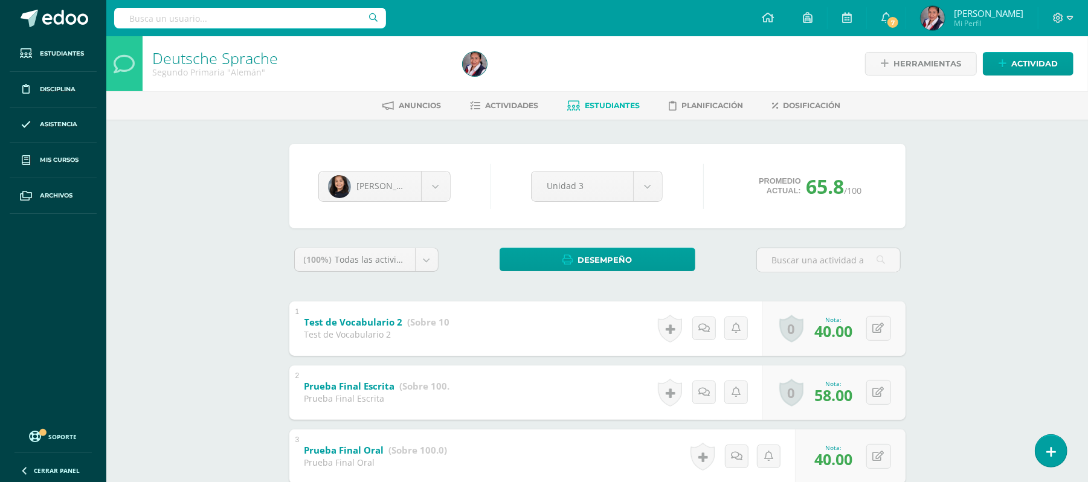
click at [617, 105] on span "Estudiantes" at bounding box center [612, 105] width 55 height 9
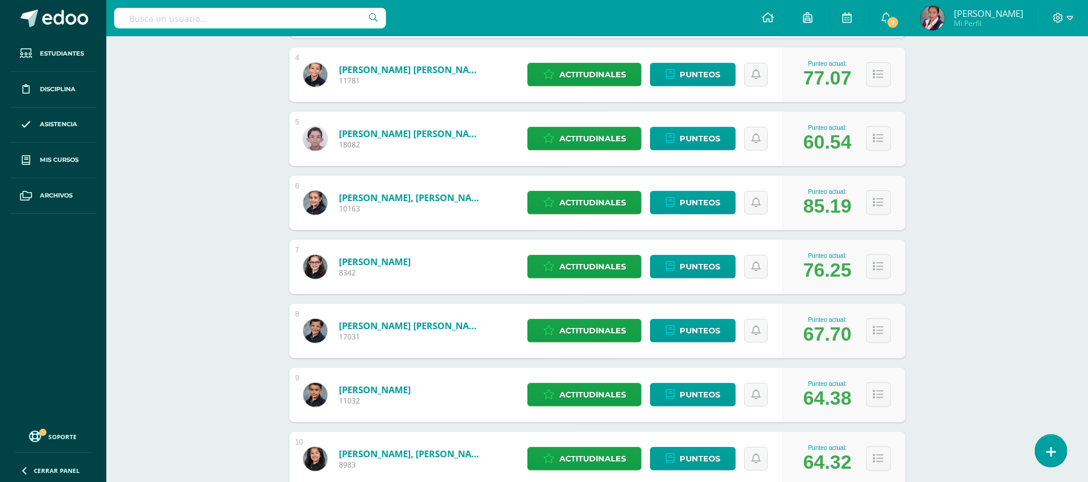
scroll to position [443, 0]
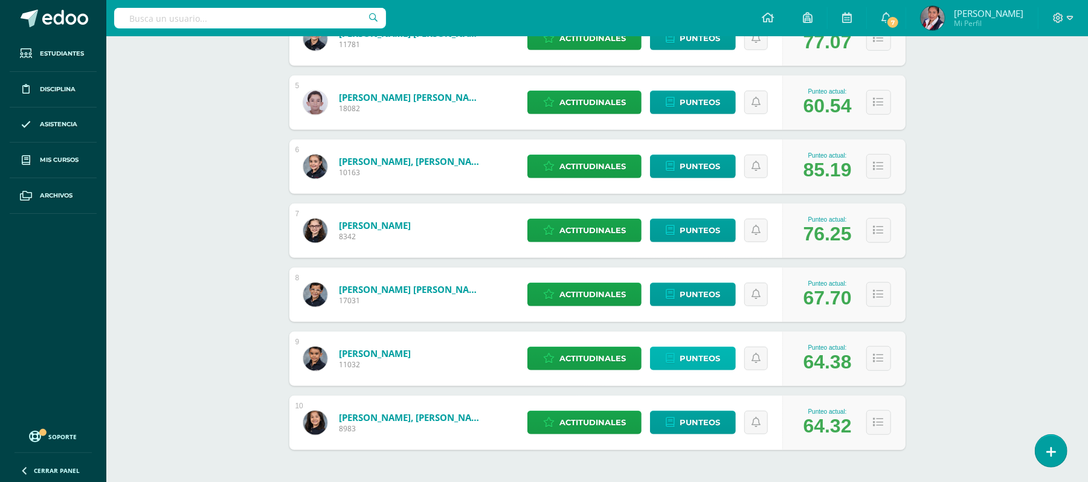
click at [703, 363] on span "Punteos" at bounding box center [700, 358] width 40 height 22
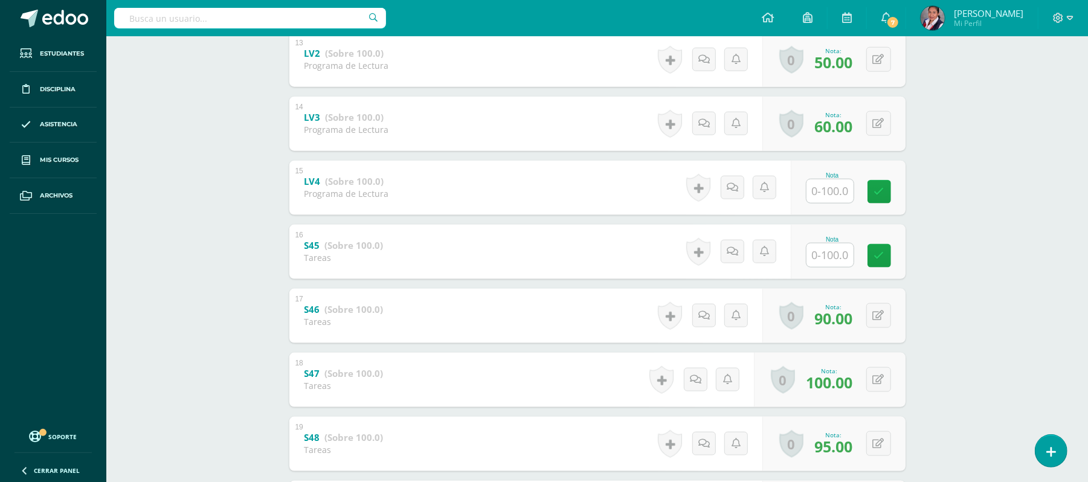
scroll to position [1040, 0]
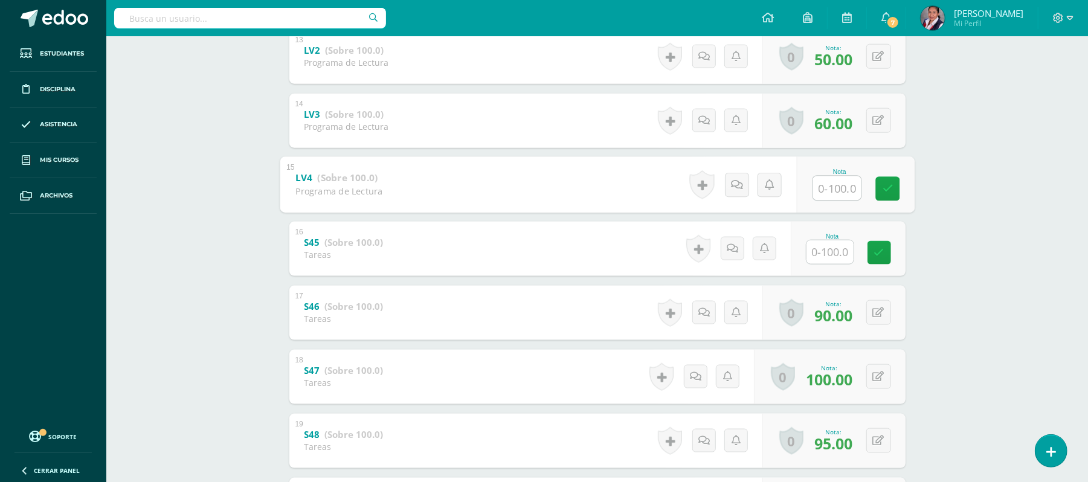
click at [825, 196] on input "text" at bounding box center [837, 188] width 48 height 24
type input "60"
click at [827, 249] on input "text" at bounding box center [837, 252] width 48 height 24
click at [1061, 264] on div "Deutsche Sprache Segundo Primaria "Alemán" Herramientas Detalle de asistencias …" at bounding box center [597, 122] width 982 height 2253
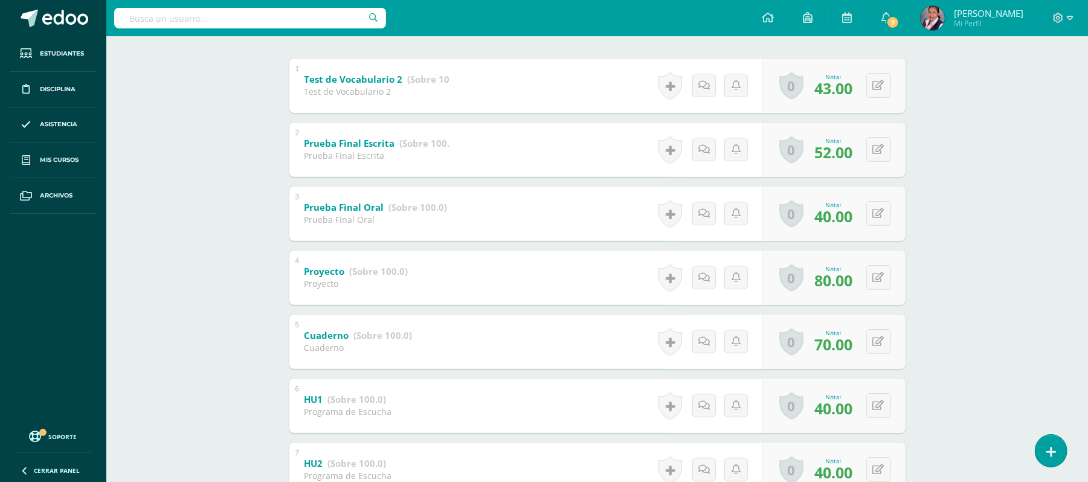
scroll to position [0, 0]
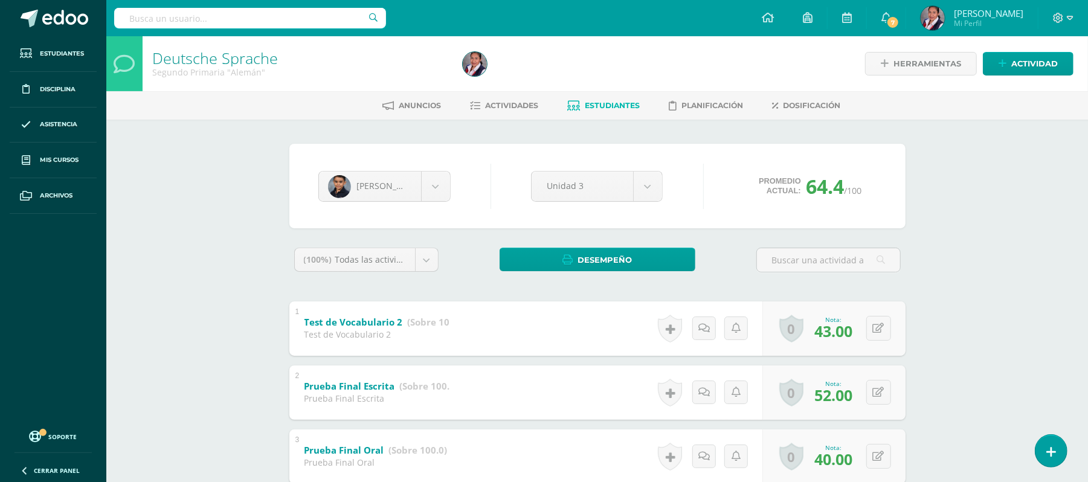
click at [602, 108] on span "Estudiantes" at bounding box center [612, 105] width 55 height 9
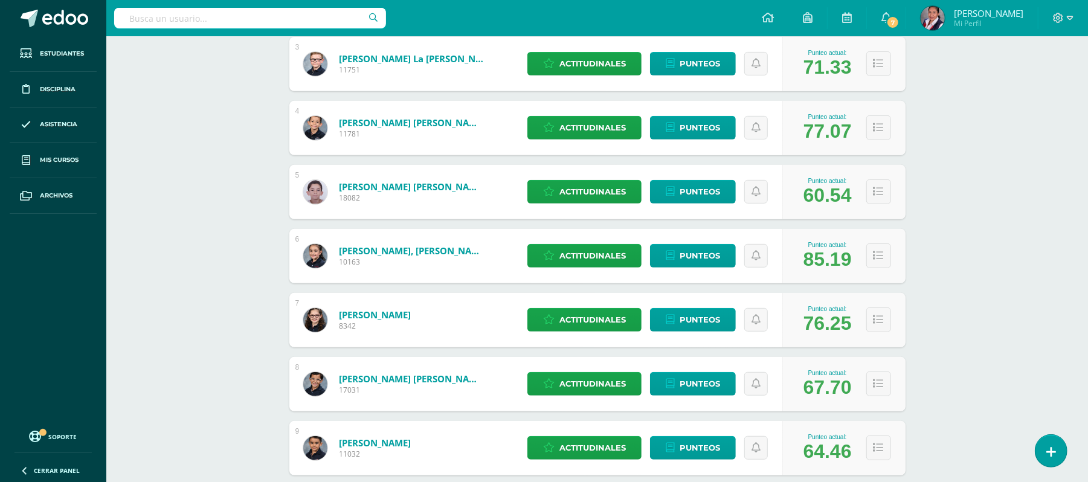
scroll to position [356, 0]
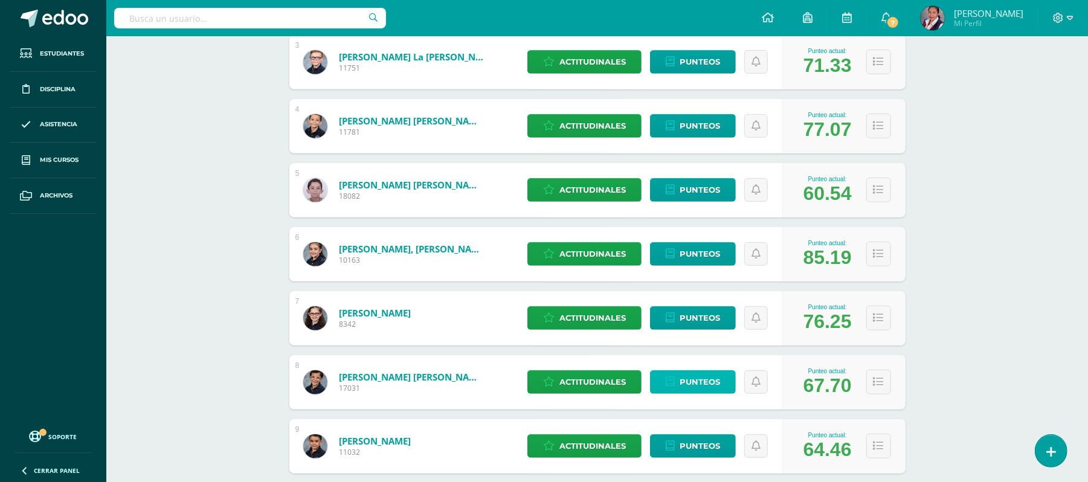
click at [690, 383] on span "Punteos" at bounding box center [700, 382] width 40 height 22
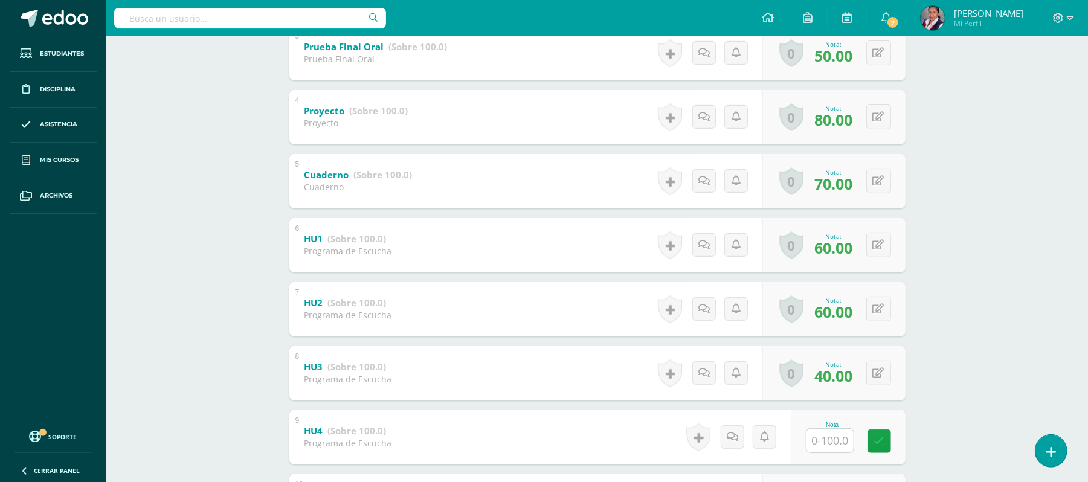
scroll to position [69, 0]
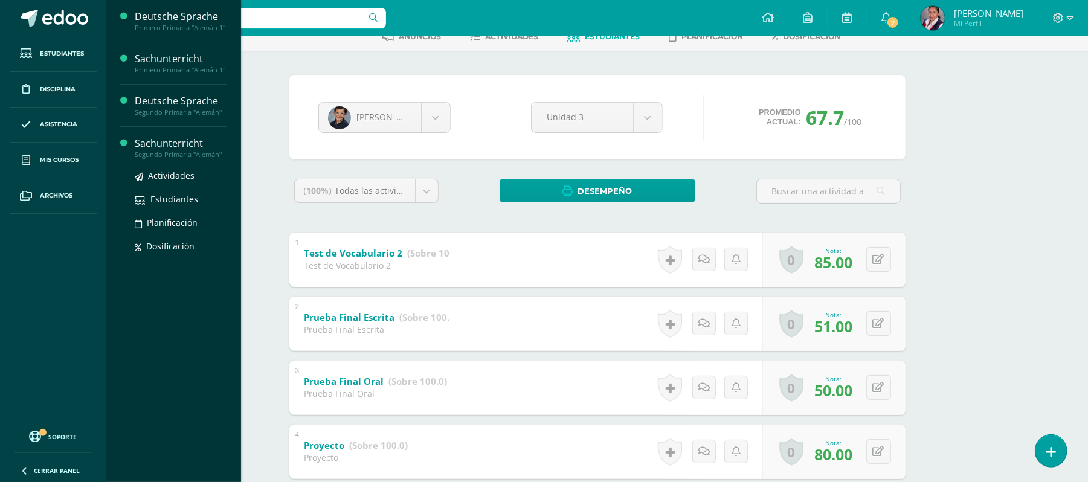
click at [152, 148] on div "Sachunterricht" at bounding box center [181, 144] width 92 height 14
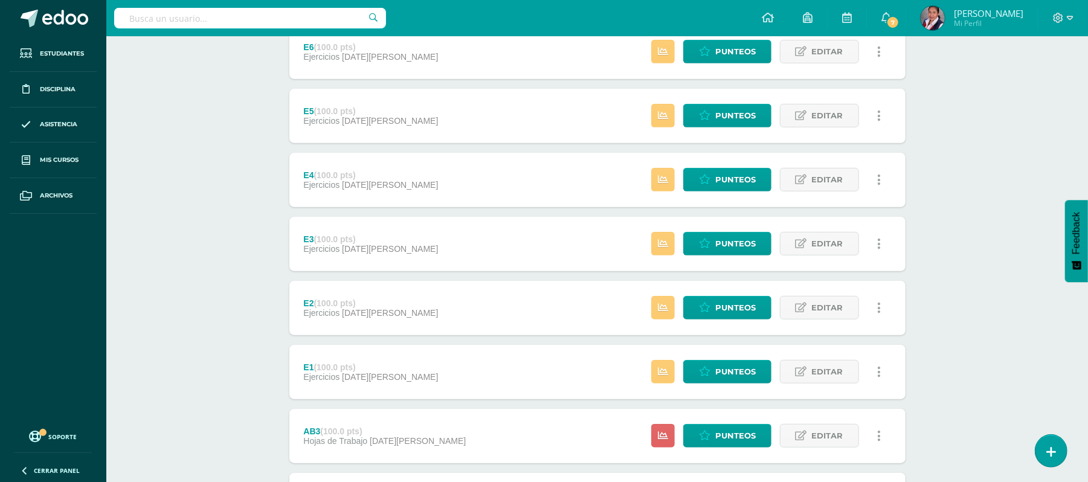
scroll to position [598, 0]
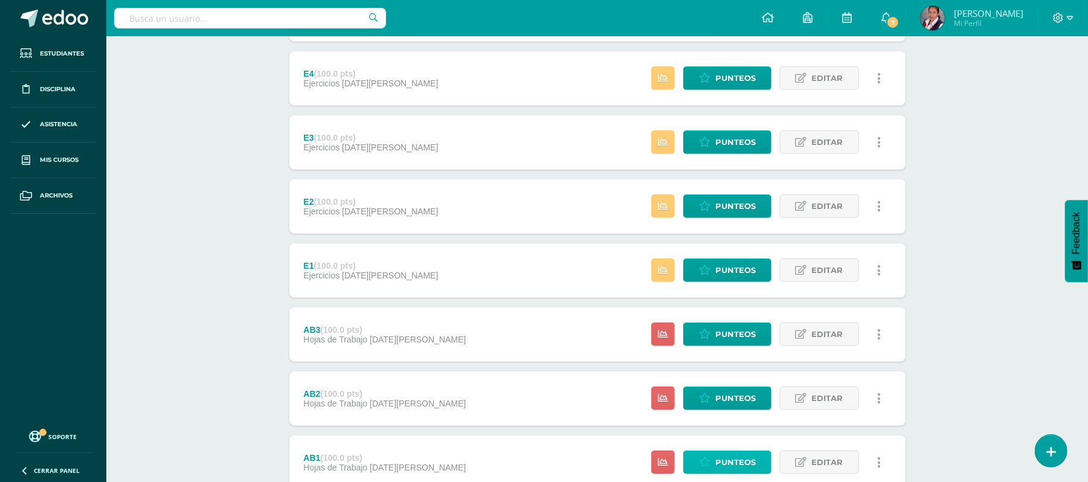
click at [733, 465] on span "Punteos" at bounding box center [735, 462] width 40 height 22
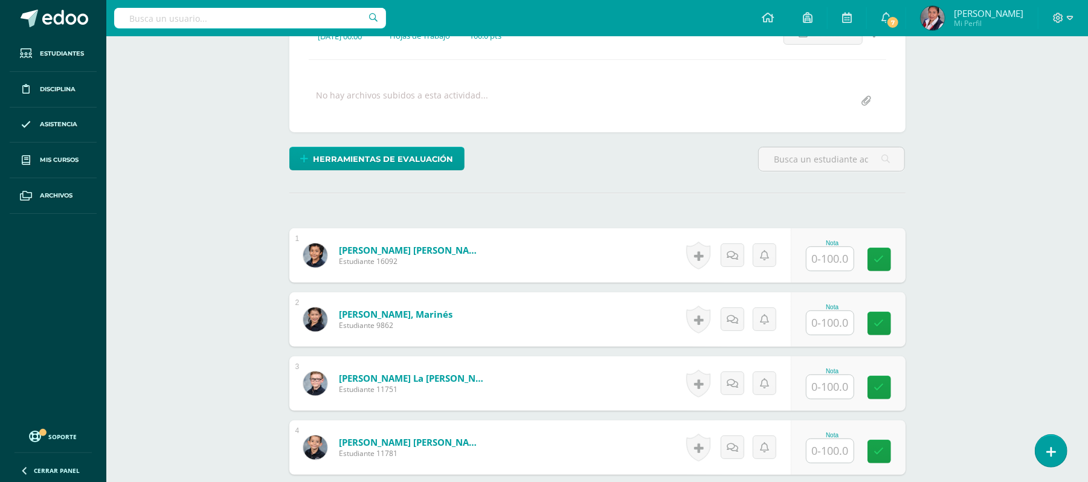
scroll to position [221, 0]
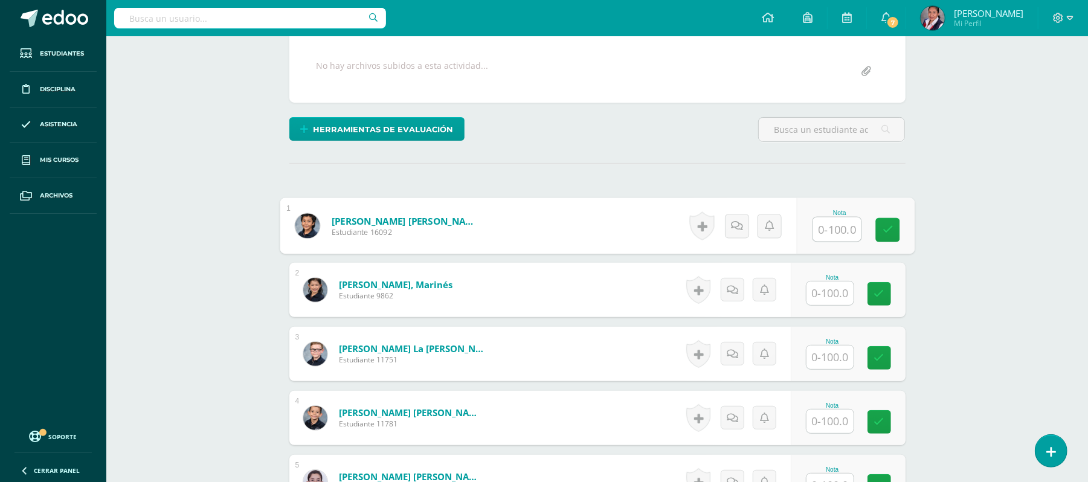
click at [830, 226] on input "text" at bounding box center [837, 229] width 48 height 24
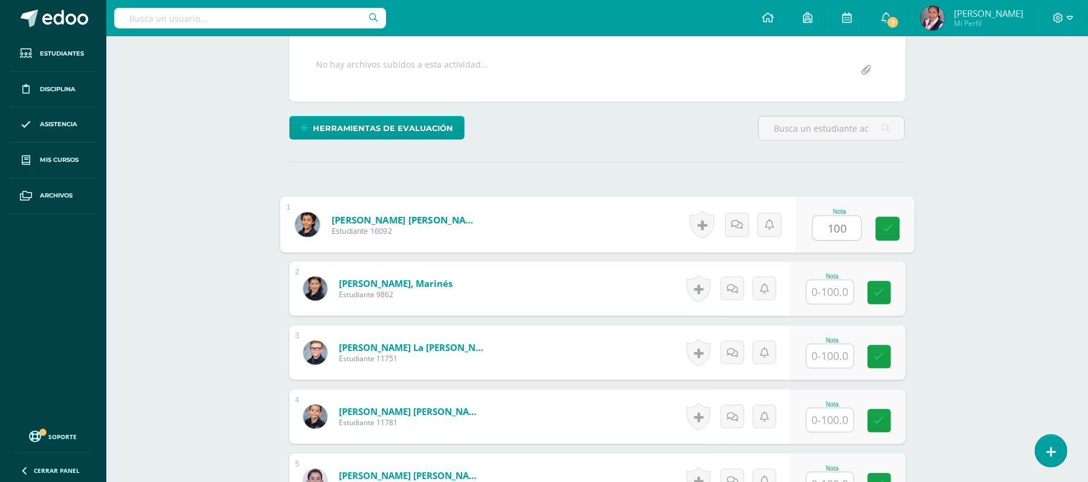
type input "100"
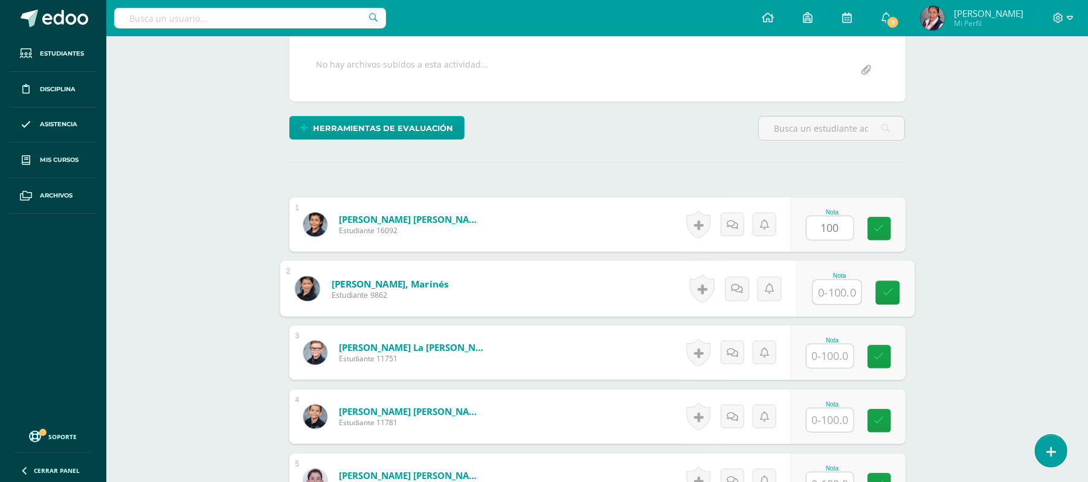
click at [827, 291] on input "text" at bounding box center [837, 292] width 48 height 24
type input "100"
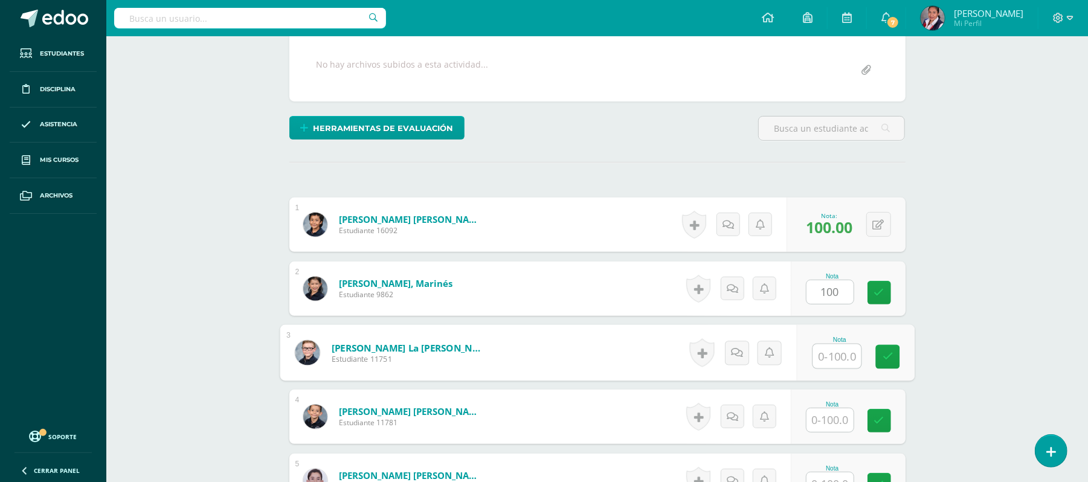
click at [830, 365] on input "text" at bounding box center [837, 356] width 48 height 24
type input "100"
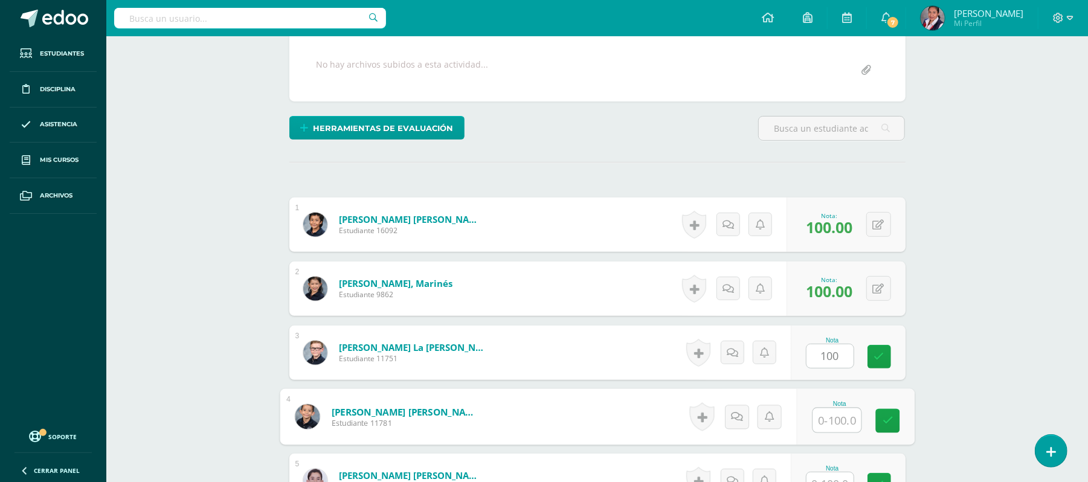
click at [835, 426] on input "text" at bounding box center [837, 420] width 48 height 24
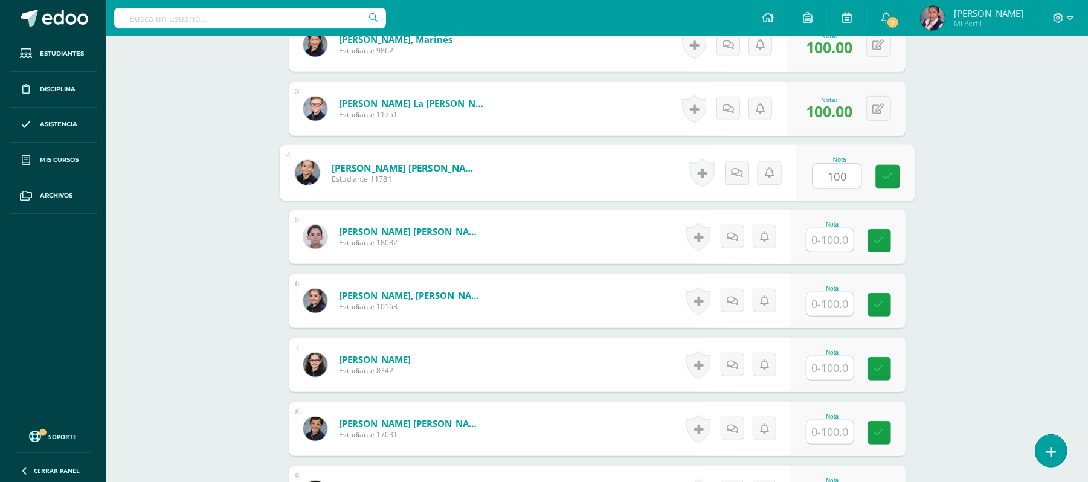
scroll to position [469, 0]
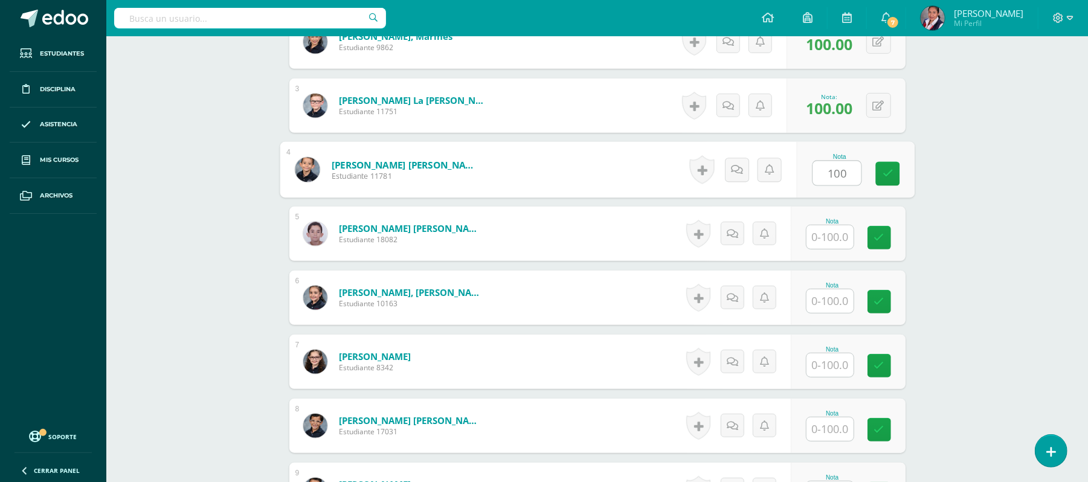
type input "100"
click at [831, 237] on input "text" at bounding box center [837, 237] width 48 height 24
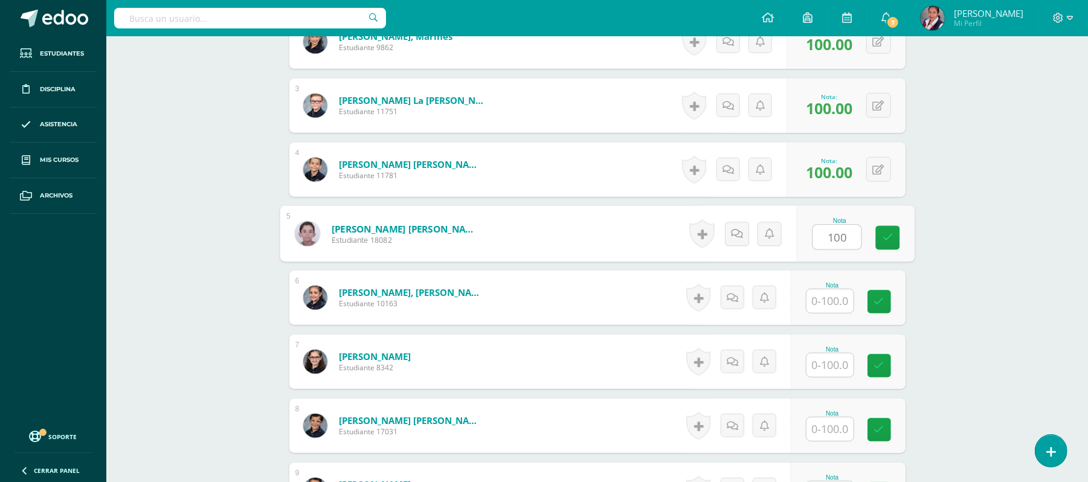
type input "100"
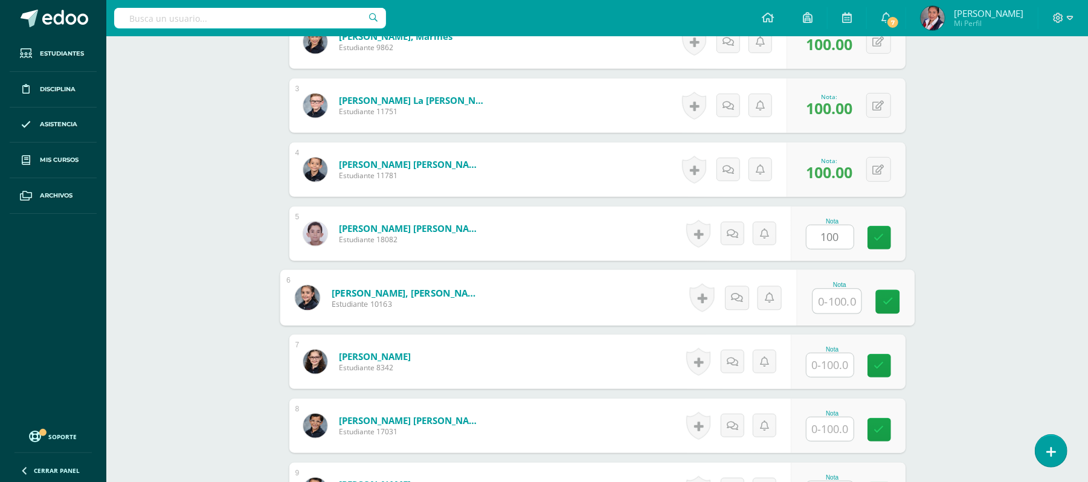
click at [840, 298] on input "text" at bounding box center [837, 301] width 48 height 24
type input "100"
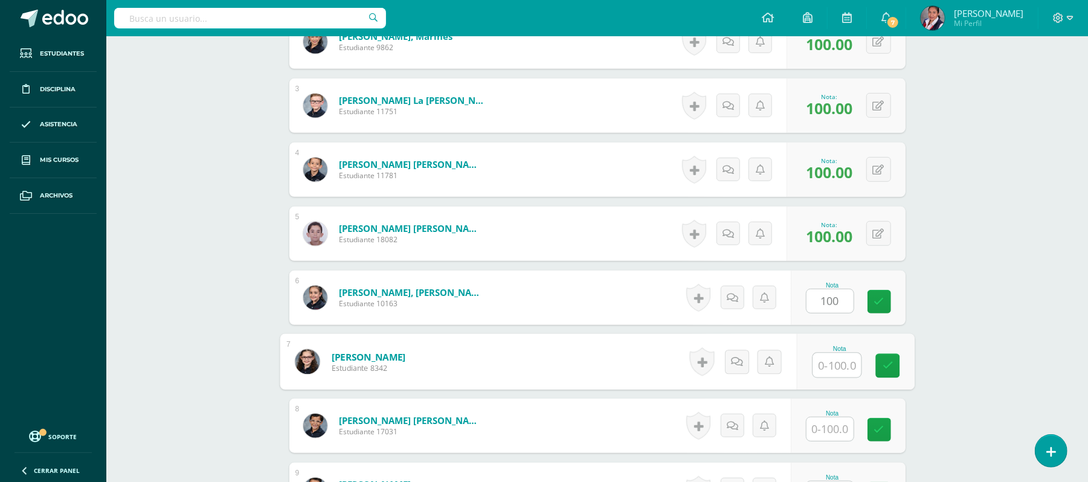
click at [832, 373] on input "text" at bounding box center [837, 365] width 48 height 24
type input "100"
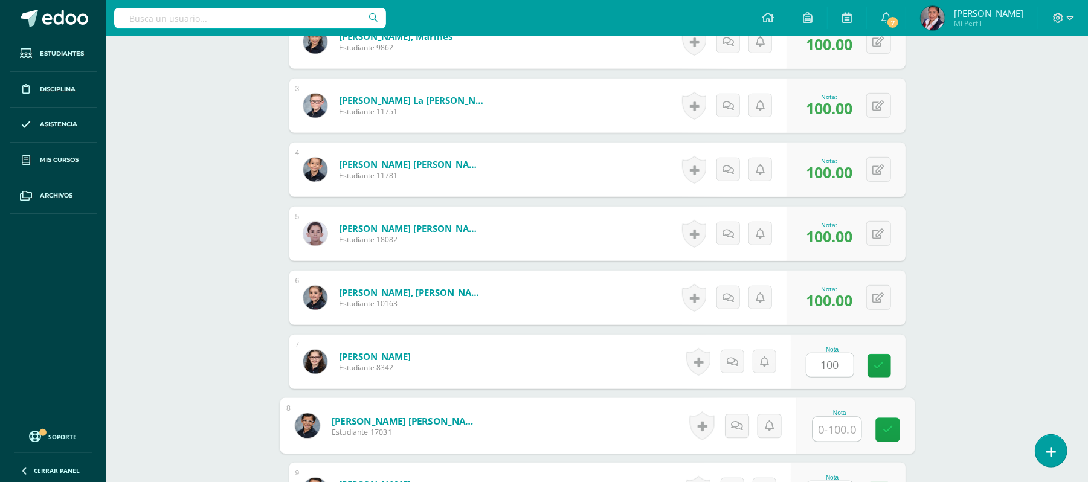
click at [834, 429] on input "text" at bounding box center [837, 429] width 48 height 24
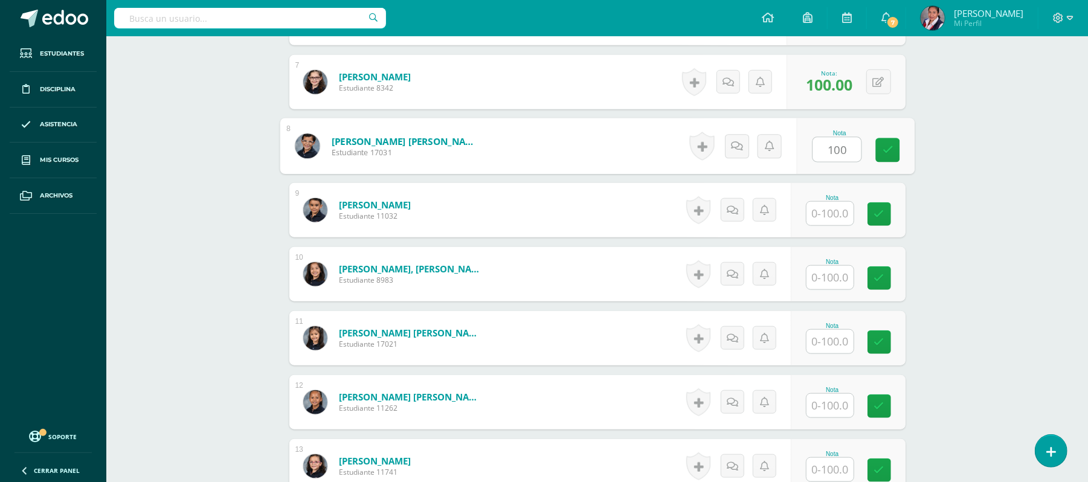
scroll to position [758, 0]
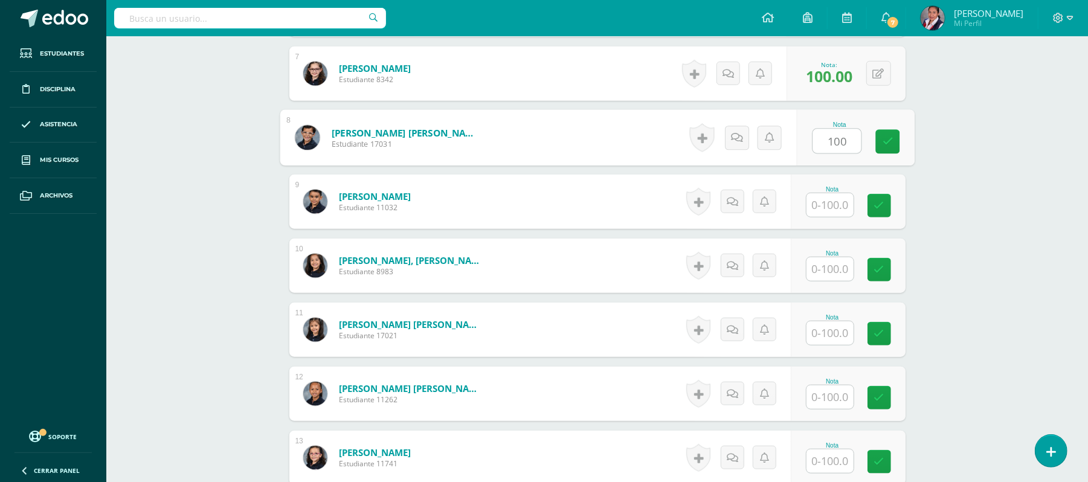
type input "100"
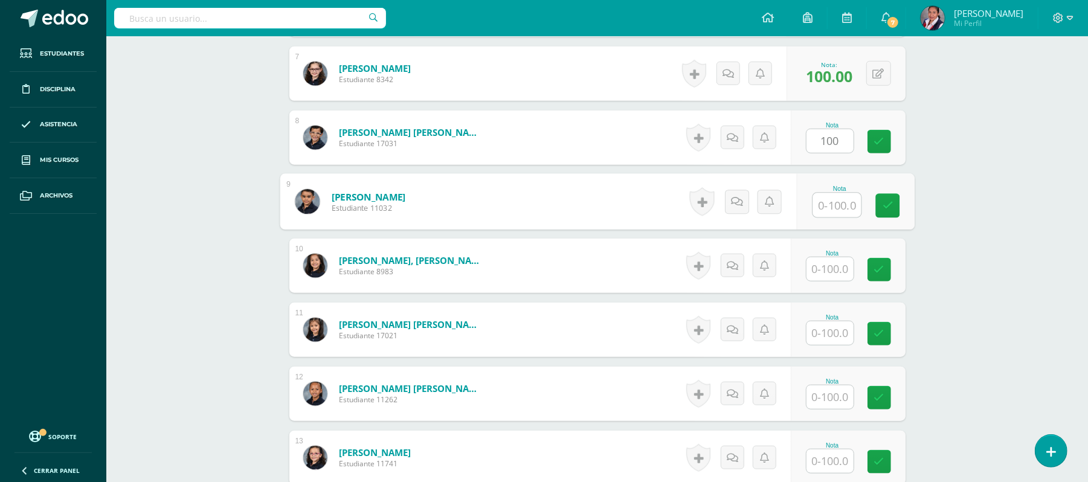
click at [822, 206] on input "text" at bounding box center [837, 205] width 48 height 24
type input "100"
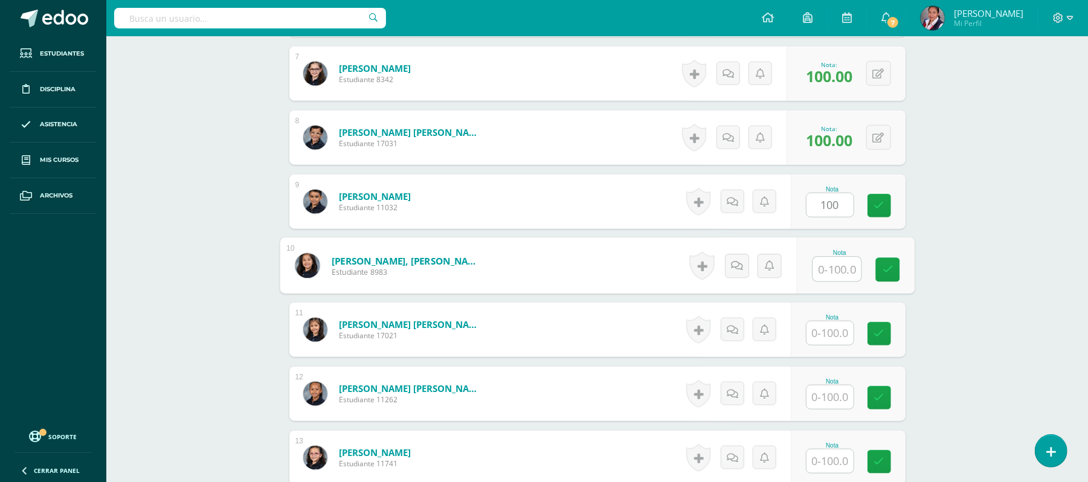
click at [818, 271] on input "text" at bounding box center [837, 269] width 48 height 24
type input "100"
click at [839, 334] on input "text" at bounding box center [829, 333] width 47 height 24
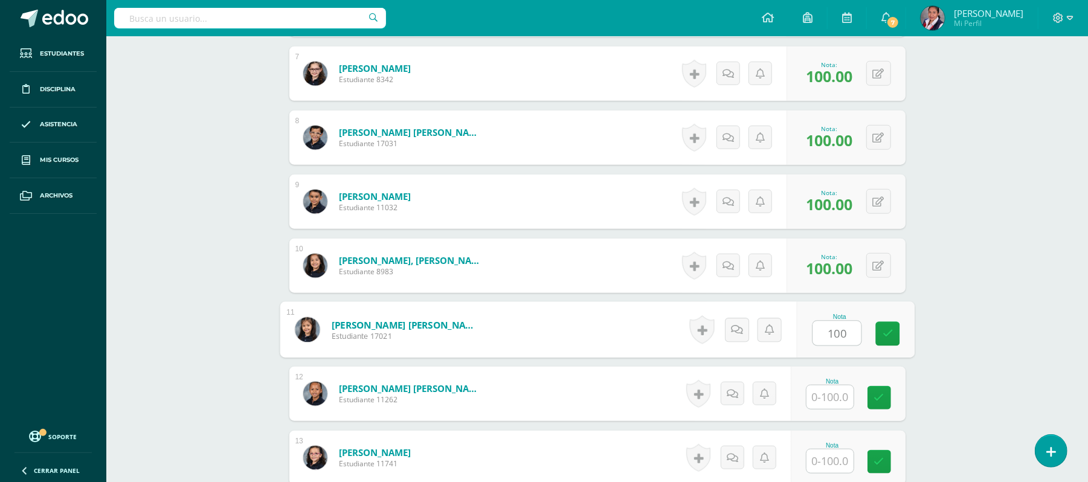
type input "100"
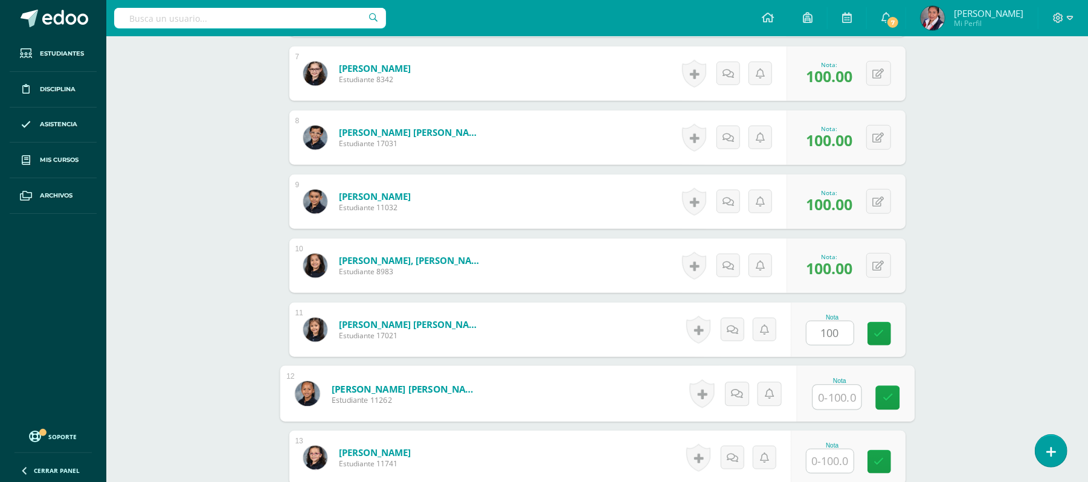
click at [835, 394] on input "text" at bounding box center [837, 397] width 48 height 24
type input "100"
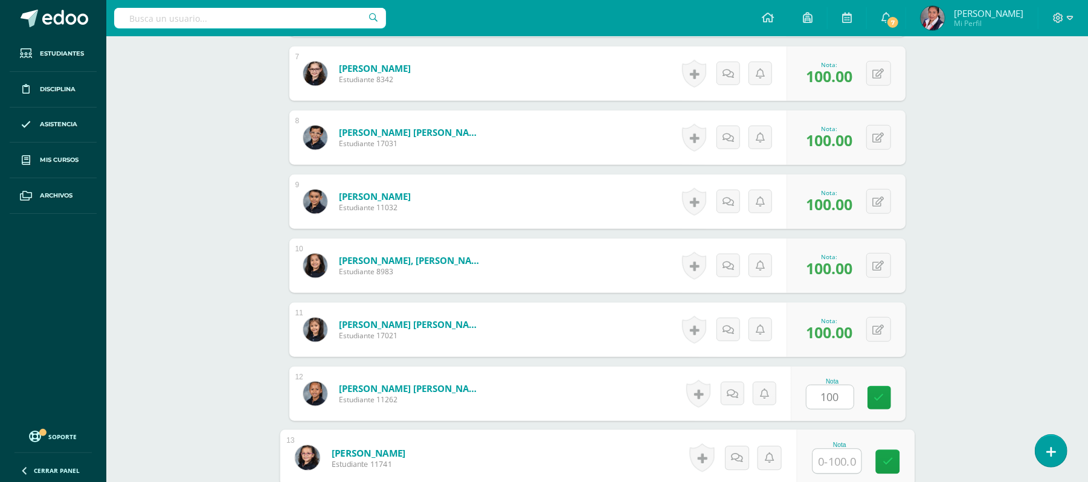
click at [819, 467] on input "text" at bounding box center [837, 461] width 48 height 24
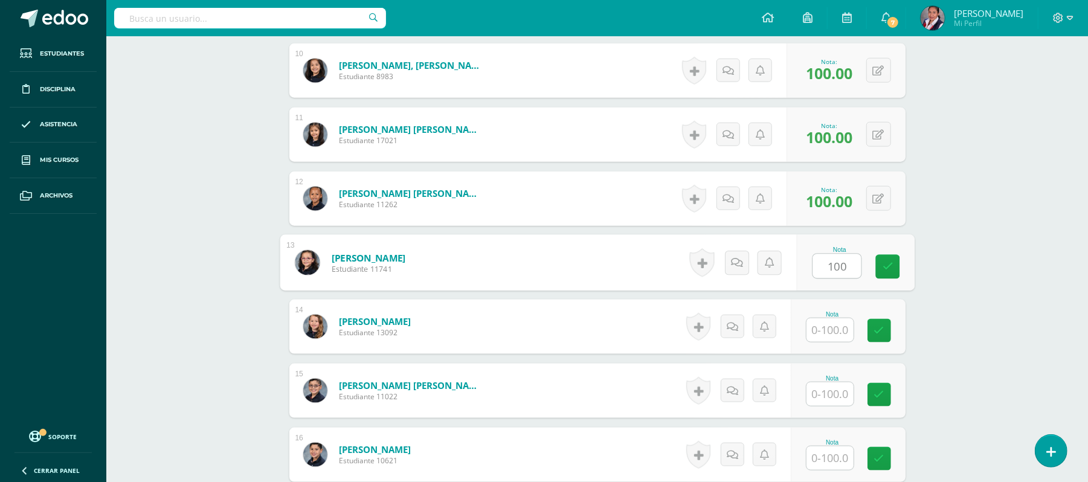
scroll to position [958, 0]
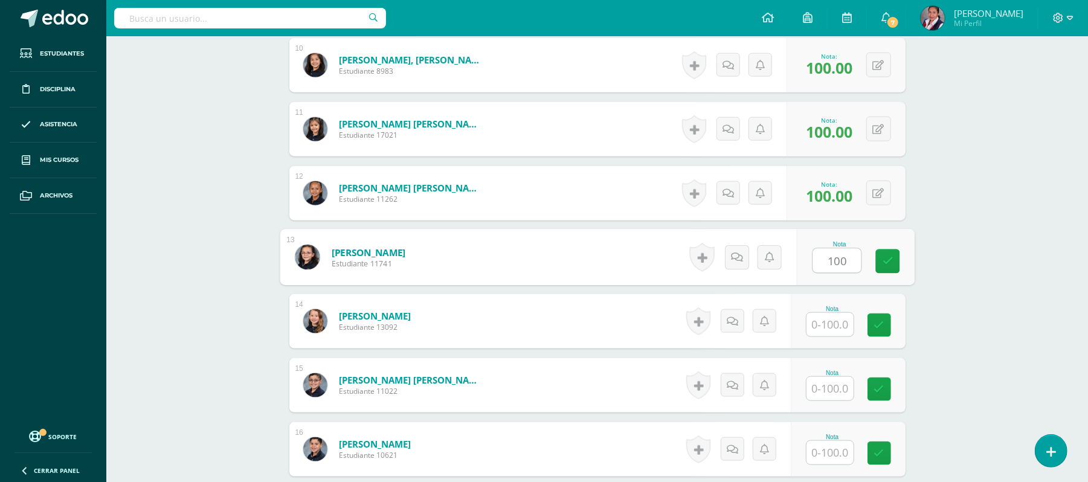
type input "100"
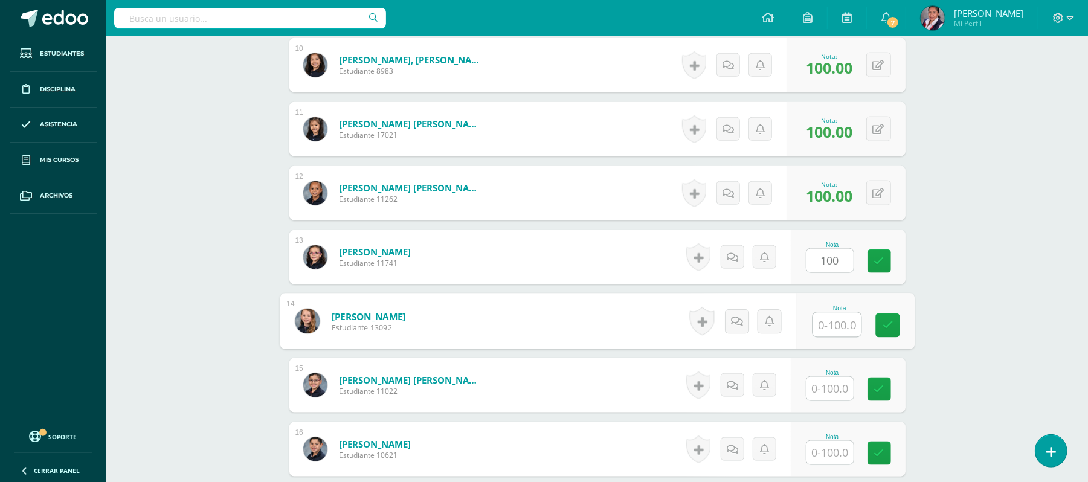
click at [826, 329] on input "text" at bounding box center [837, 325] width 48 height 24
type input "100"
click at [816, 393] on input "text" at bounding box center [829, 389] width 47 height 24
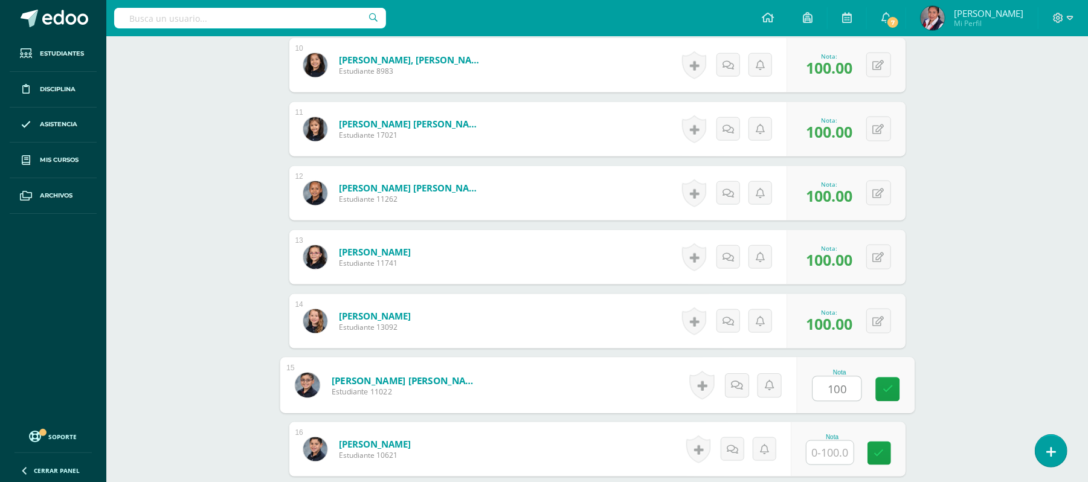
type input "100"
click at [823, 459] on input "text" at bounding box center [837, 453] width 48 height 24
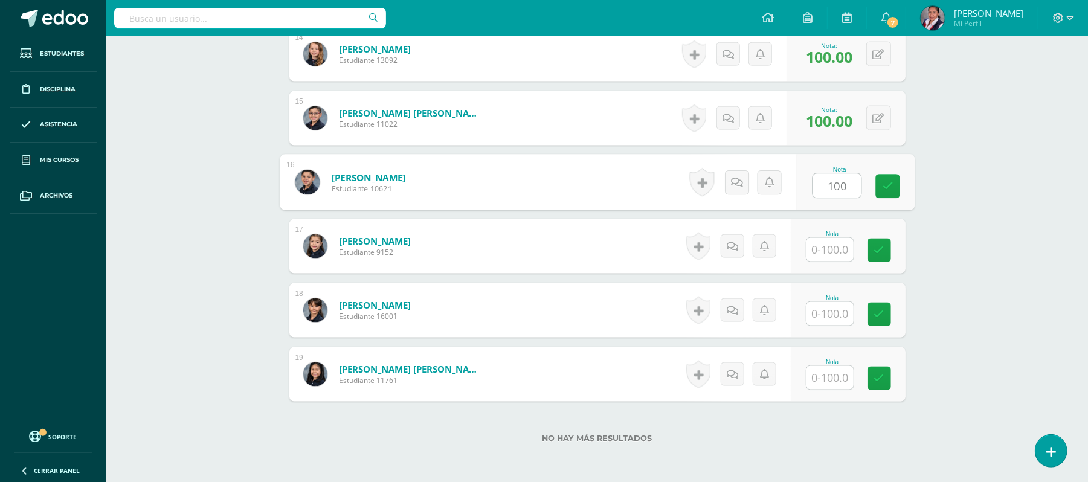
scroll to position [1231, 0]
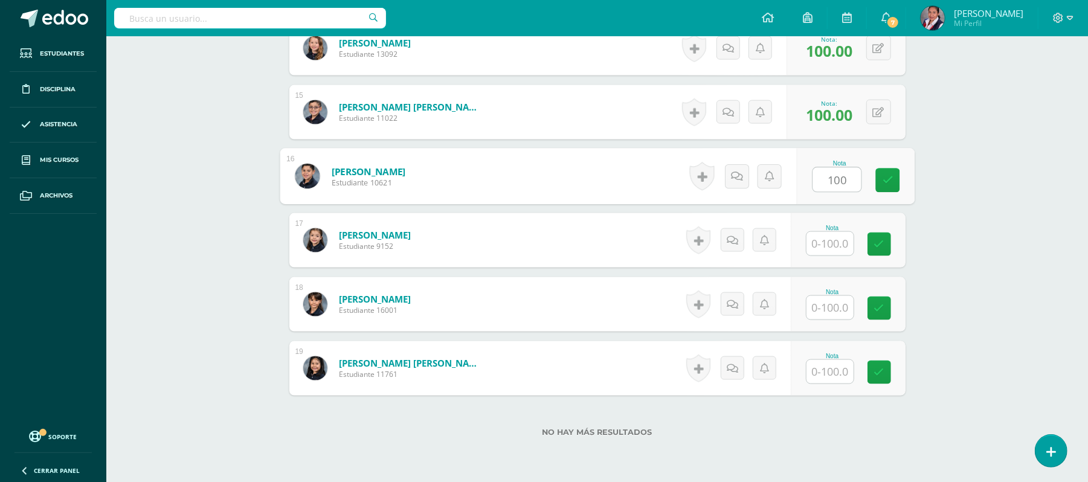
type input "100"
click at [825, 249] on input "text" at bounding box center [837, 244] width 48 height 24
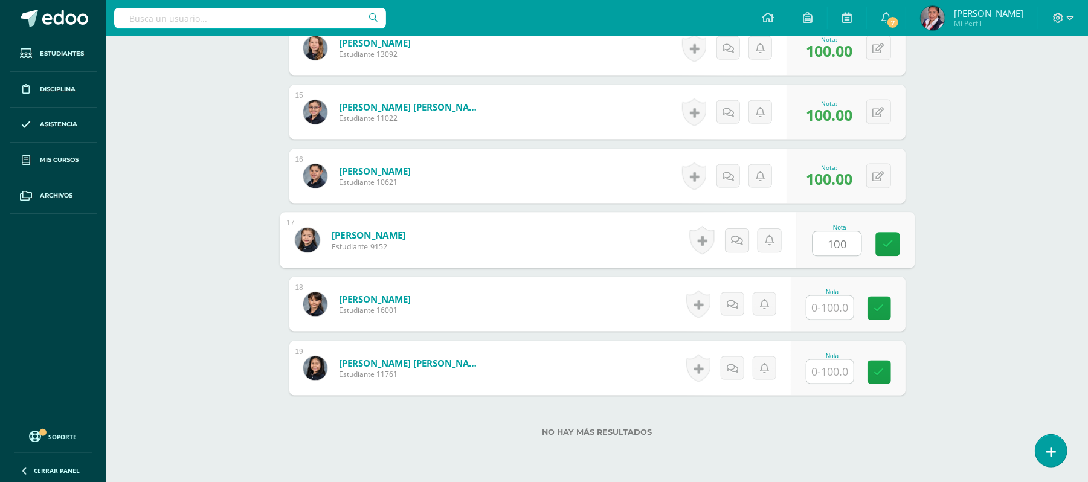
type input "100"
click at [815, 301] on input "text" at bounding box center [837, 308] width 48 height 24
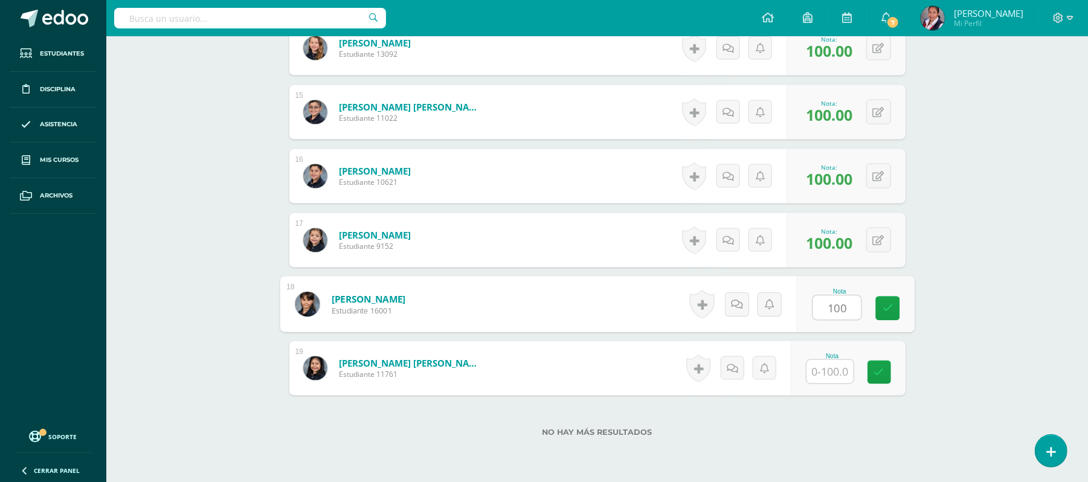
type input "100"
click at [818, 370] on input "text" at bounding box center [837, 372] width 48 height 24
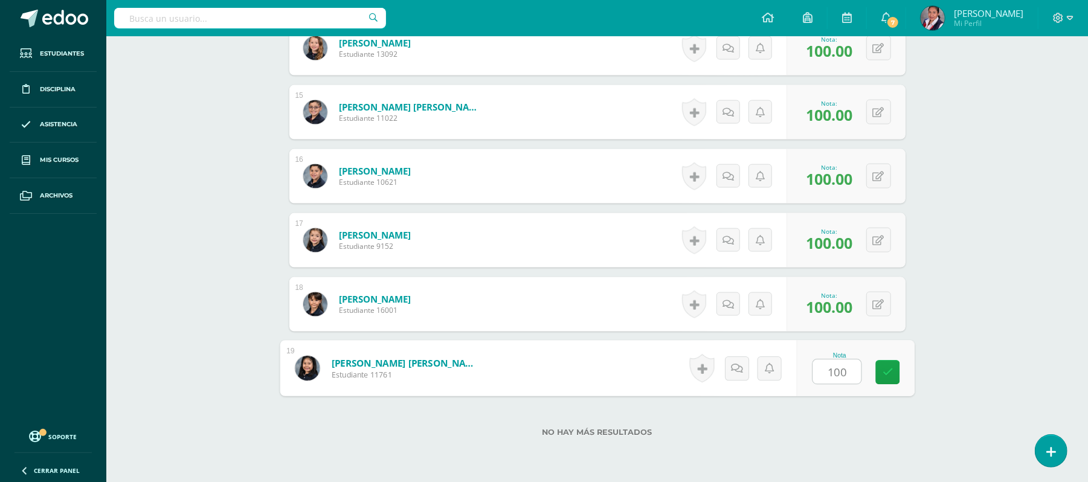
type input "100"
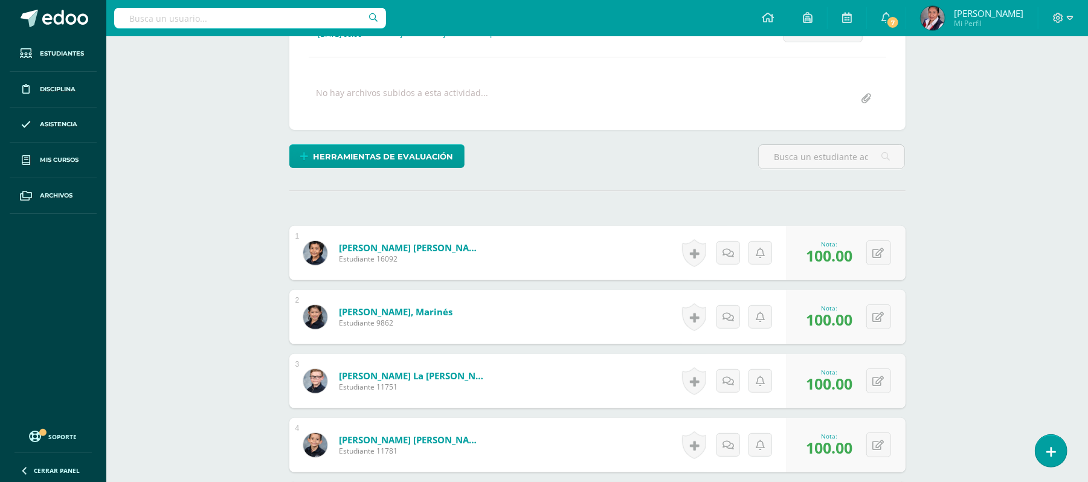
scroll to position [53, 0]
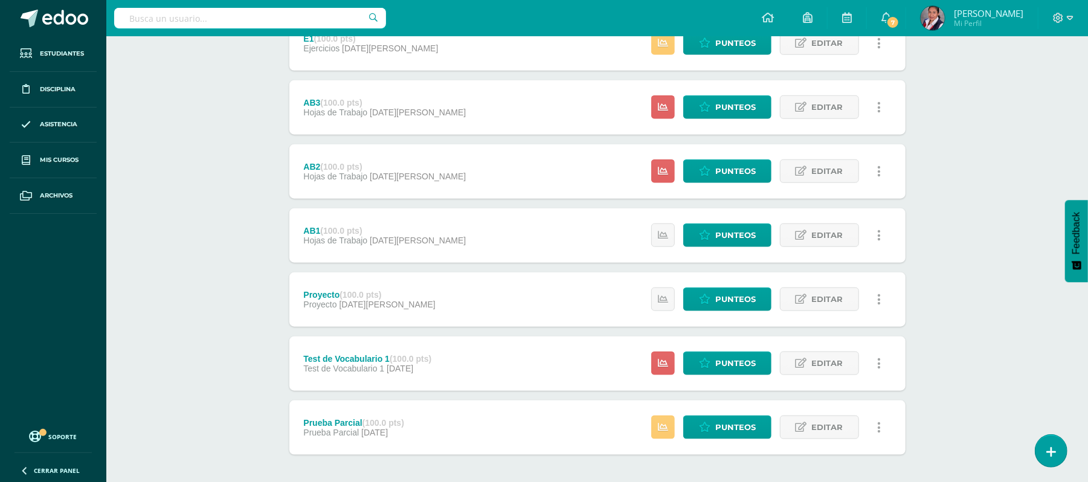
scroll to position [828, 0]
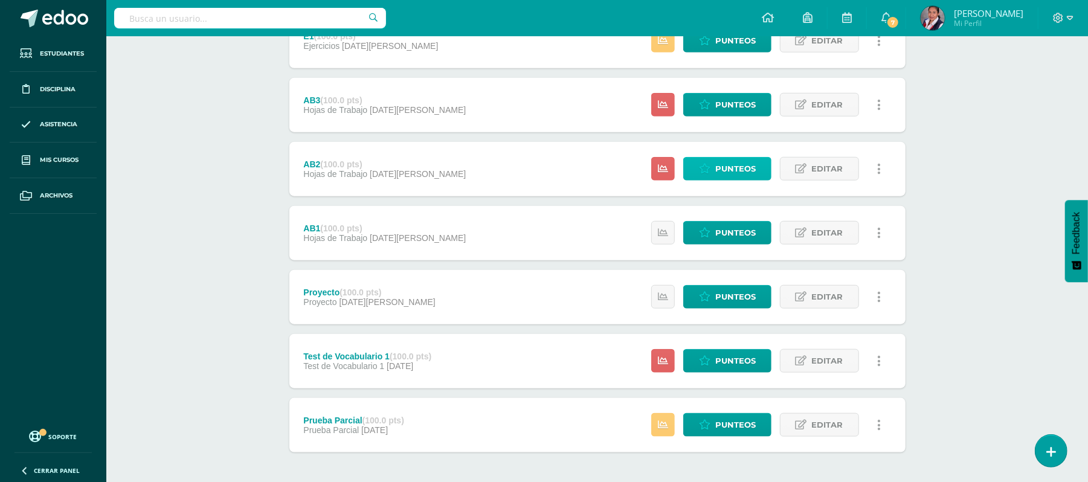
click at [733, 173] on span "Punteos" at bounding box center [735, 169] width 40 height 22
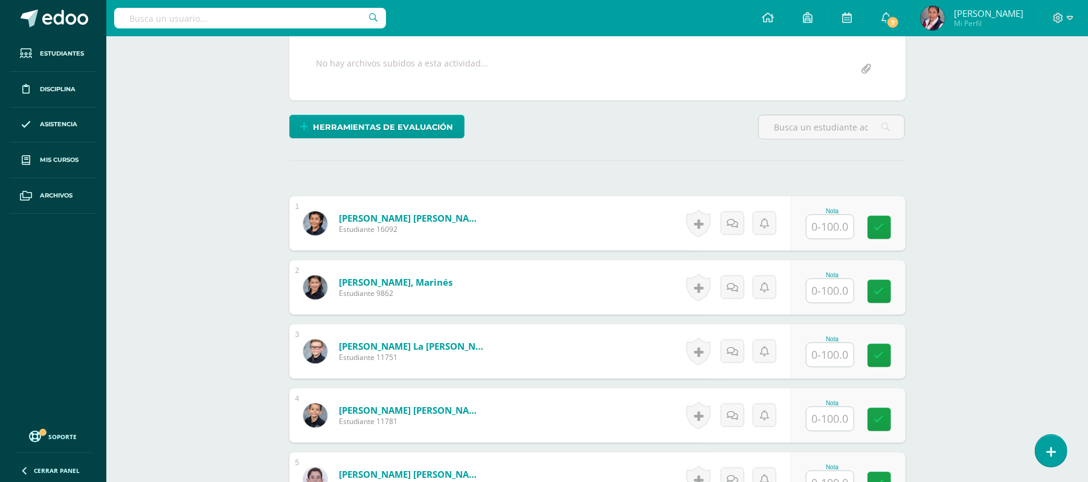
scroll to position [233, 0]
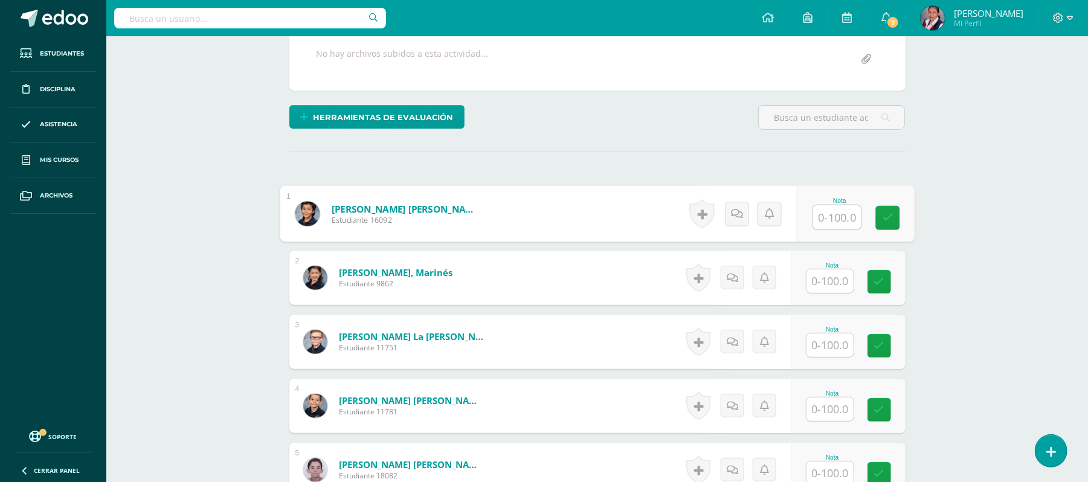
click at [817, 211] on input "text" at bounding box center [837, 217] width 48 height 24
type input "100"
click at [827, 281] on input "text" at bounding box center [829, 281] width 47 height 24
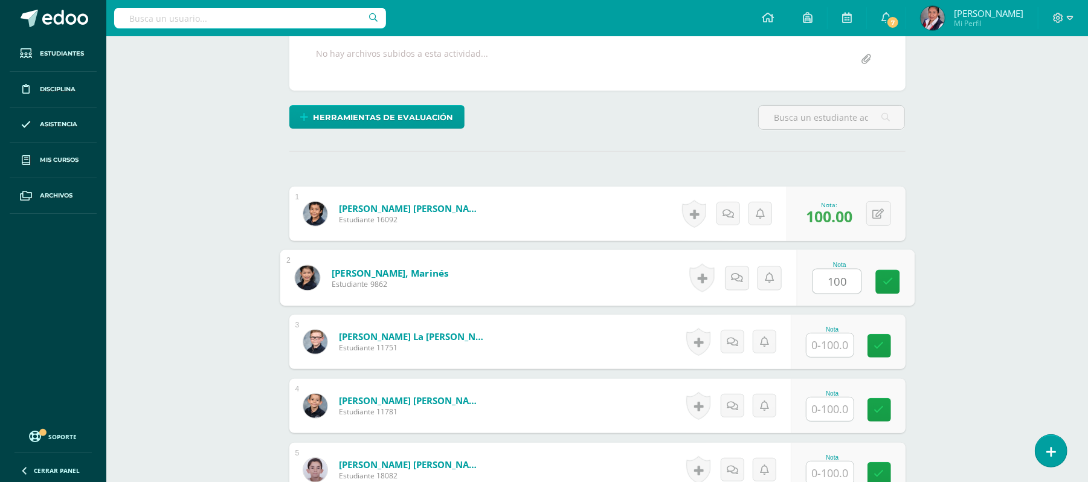
type input "100"
click at [825, 336] on input "text" at bounding box center [829, 345] width 47 height 24
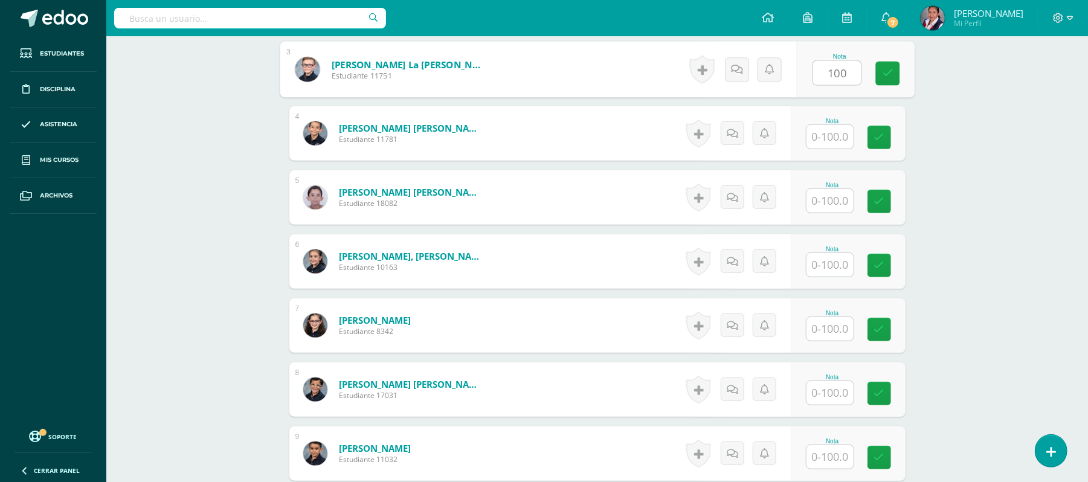
scroll to position [522, 0]
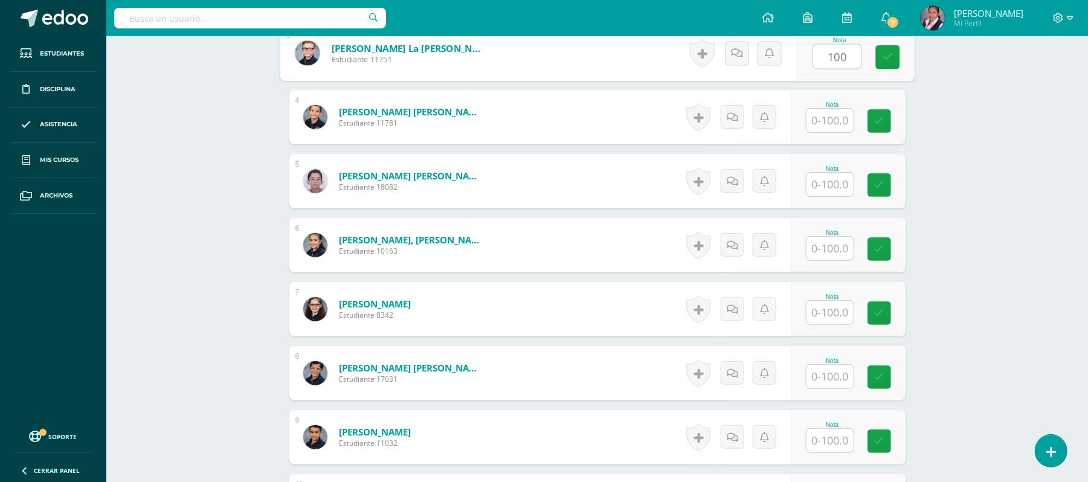
type input "100"
click at [847, 129] on input "text" at bounding box center [837, 121] width 48 height 24
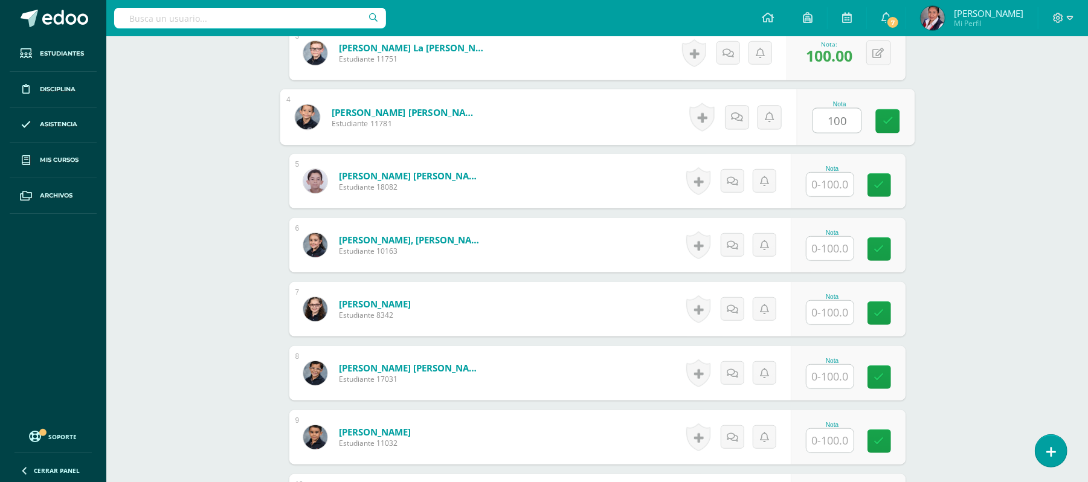
type input "100"
click at [832, 184] on input "text" at bounding box center [829, 185] width 47 height 24
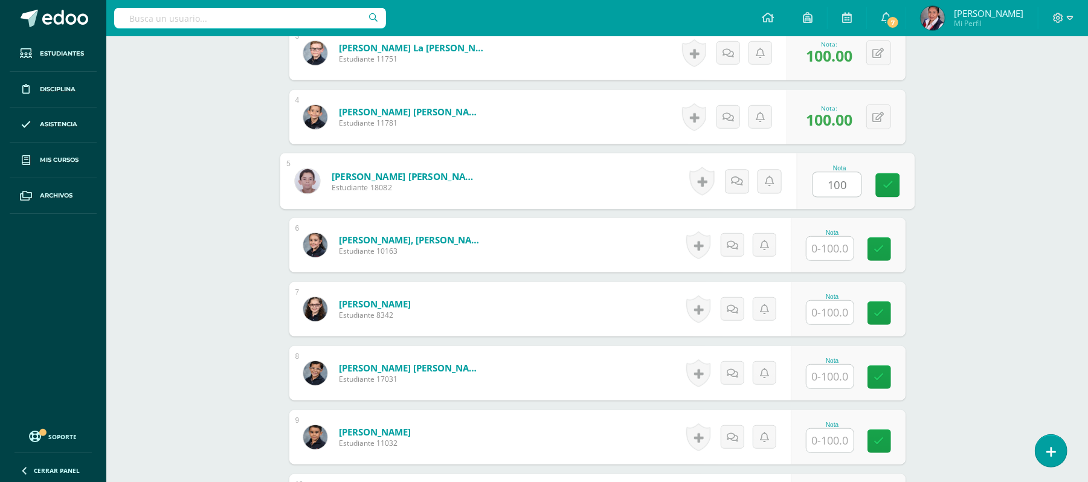
type input "100"
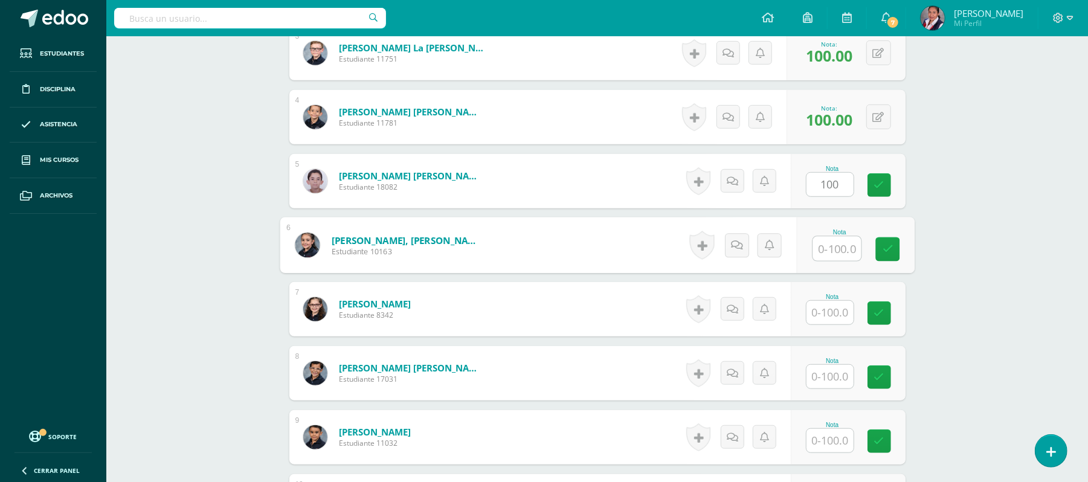
click at [824, 245] on input "text" at bounding box center [837, 249] width 48 height 24
type input "100"
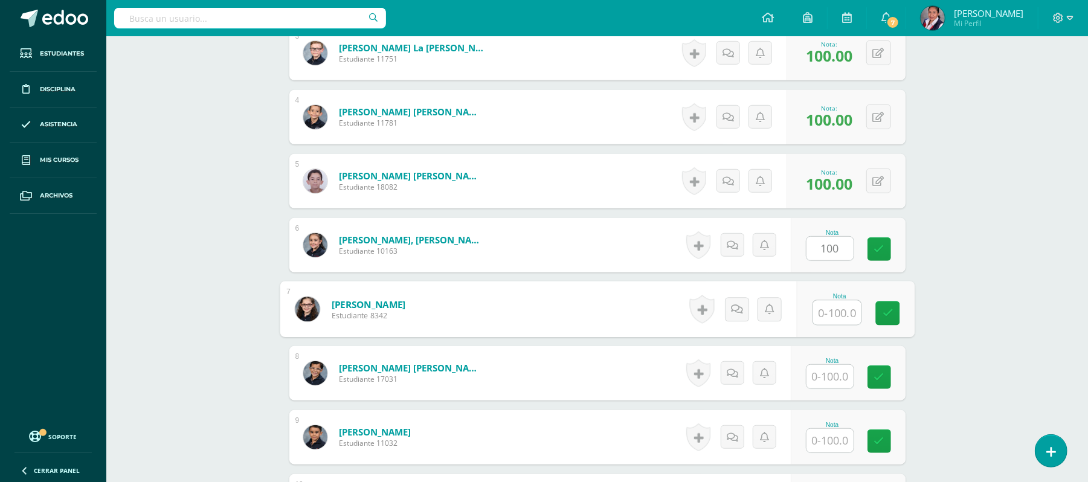
click at [831, 312] on input "text" at bounding box center [837, 313] width 48 height 24
type input "100"
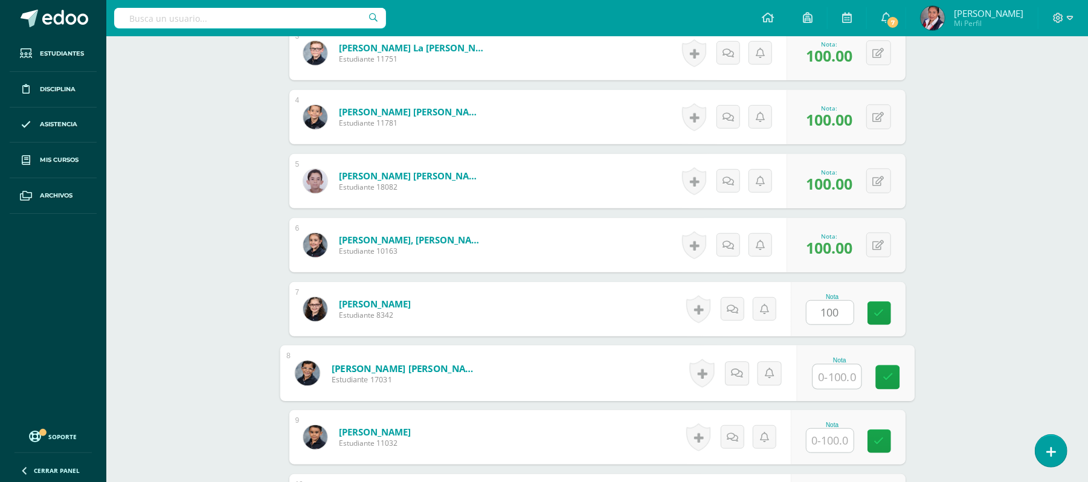
click at [834, 378] on input "text" at bounding box center [837, 377] width 48 height 24
type input "100"
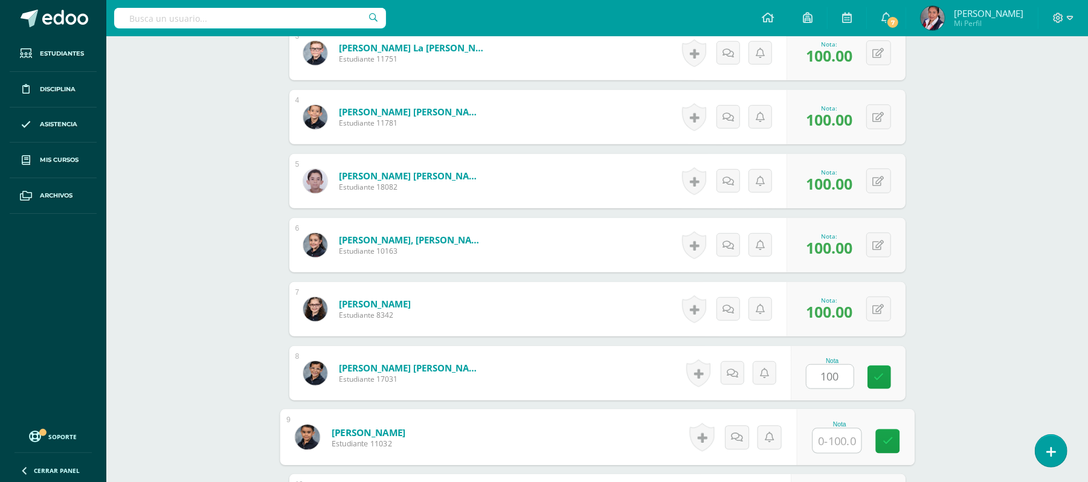
click at [834, 450] on input "text" at bounding box center [837, 441] width 48 height 24
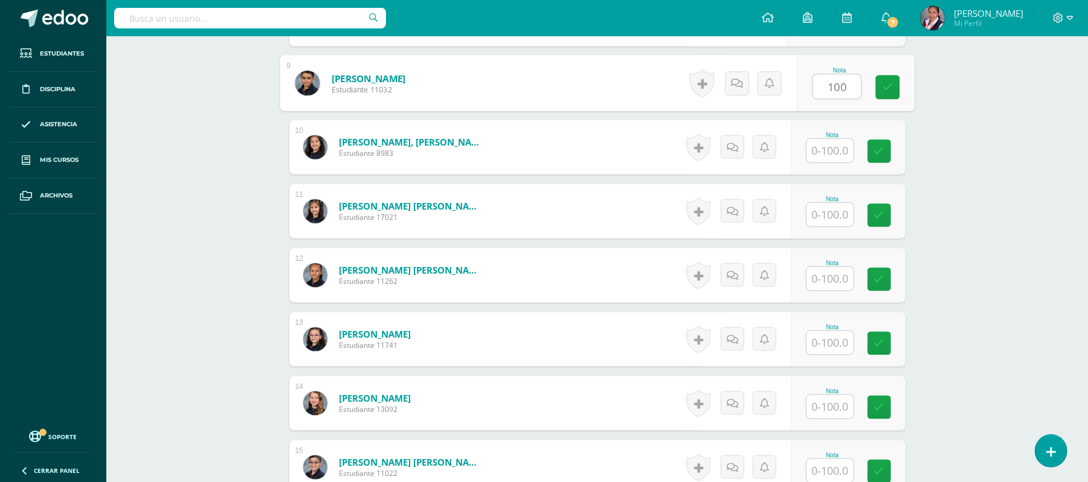
scroll to position [883, 0]
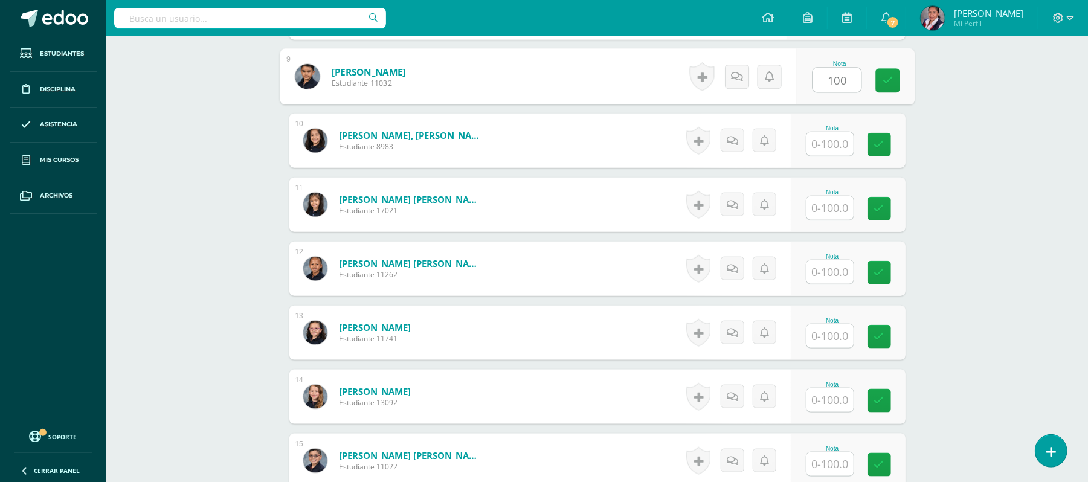
type input "100"
click at [817, 146] on input "text" at bounding box center [837, 144] width 48 height 24
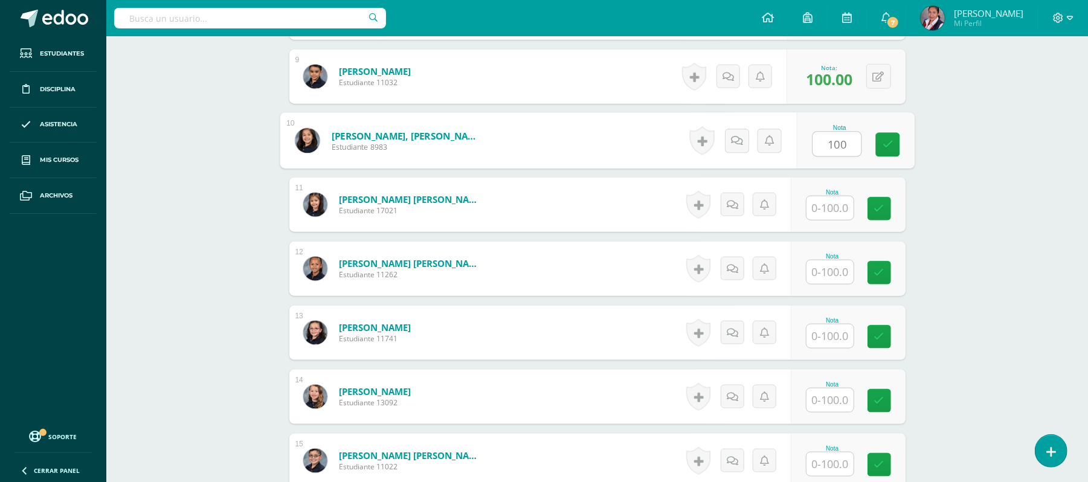
type input "100"
click at [825, 211] on input "text" at bounding box center [837, 208] width 48 height 24
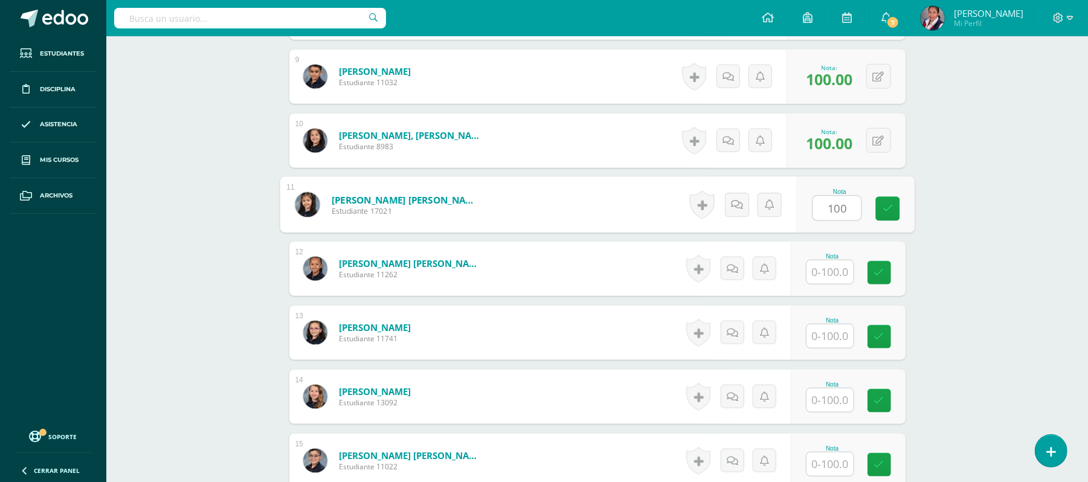
type input "100"
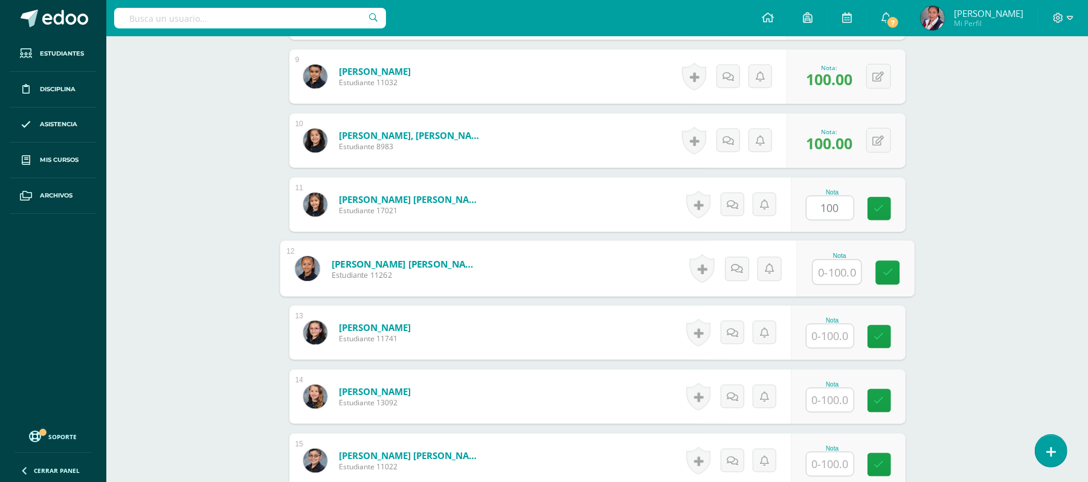
click at [824, 277] on input "text" at bounding box center [837, 272] width 48 height 24
type input "100"
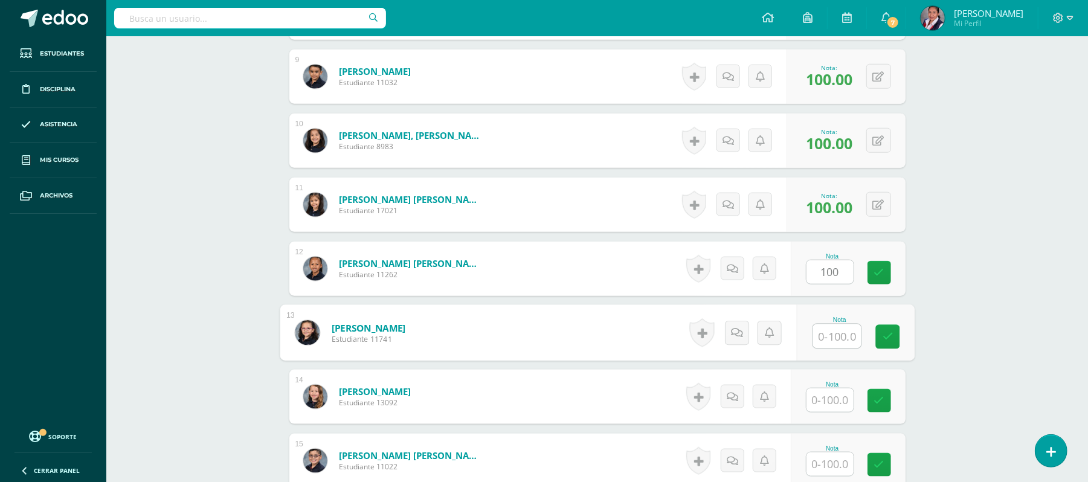
click at [840, 332] on input "text" at bounding box center [837, 336] width 48 height 24
type input "100"
click at [842, 404] on input "text" at bounding box center [829, 400] width 47 height 24
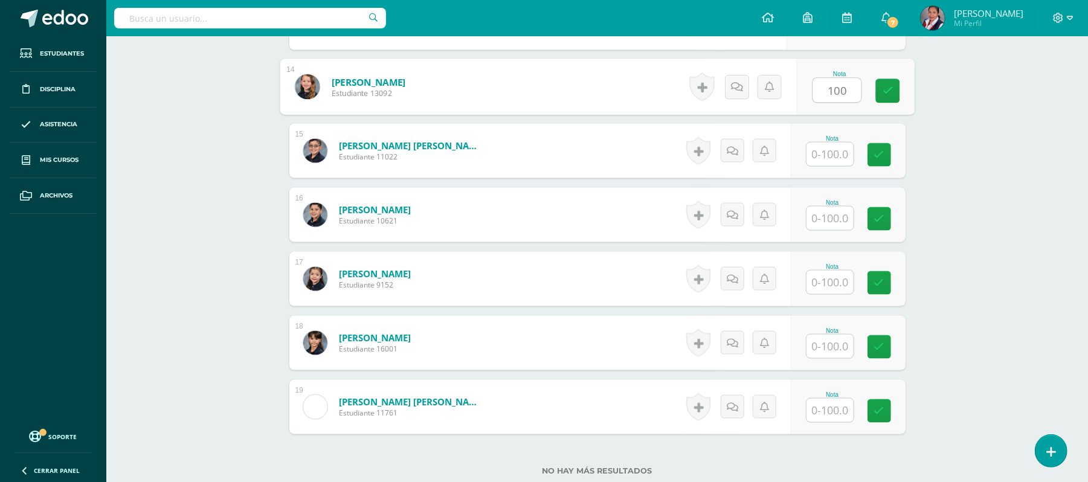
scroll to position [1196, 0]
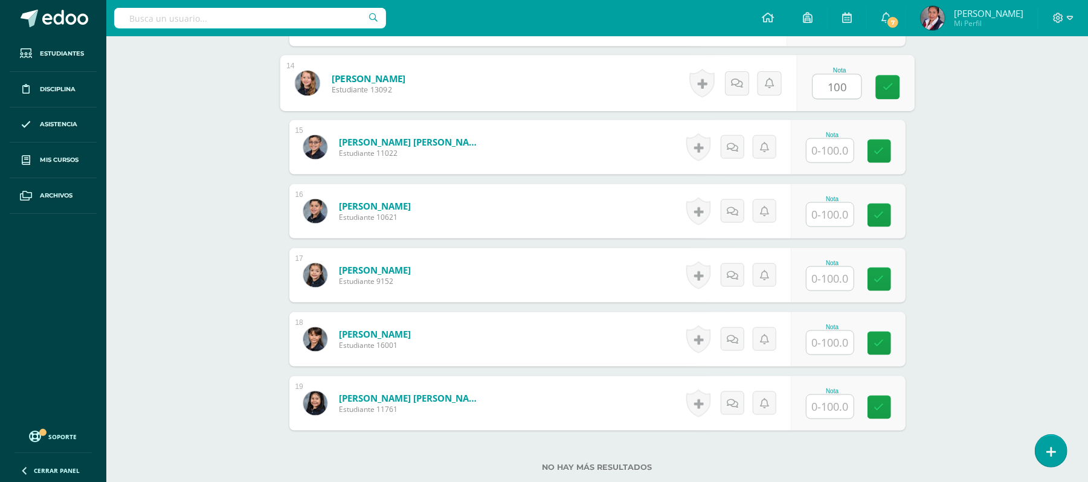
type input "100"
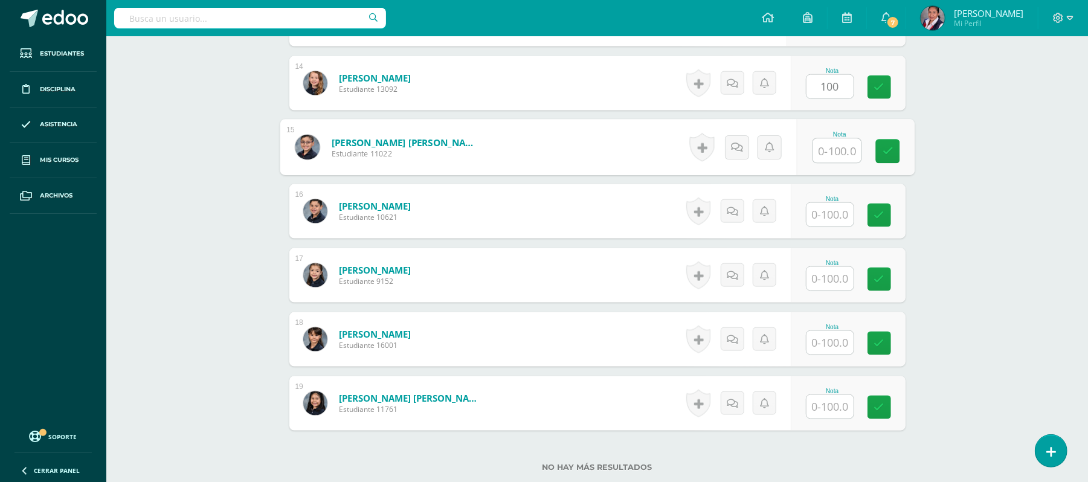
click at [834, 155] on input "text" at bounding box center [837, 151] width 48 height 24
type input "100"
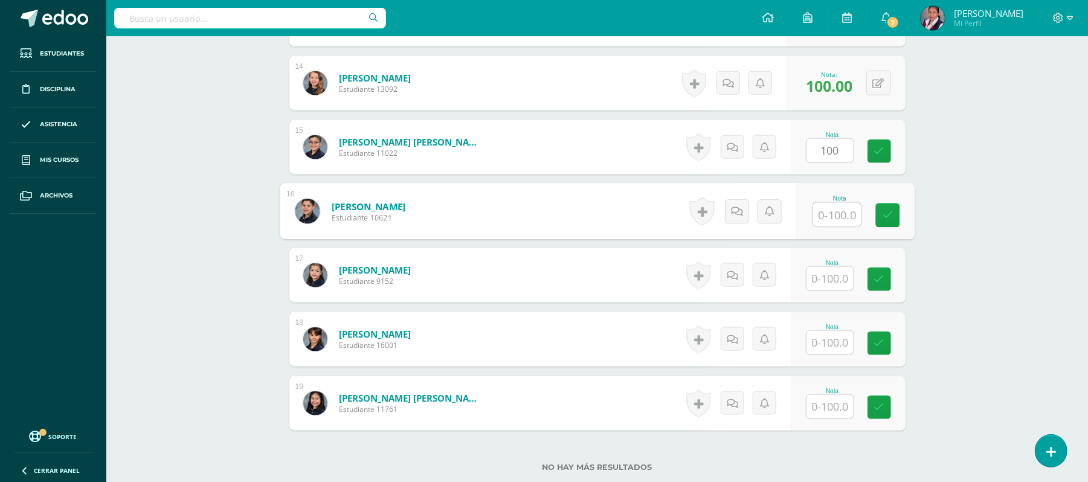
click at [817, 213] on input "text" at bounding box center [837, 215] width 48 height 24
type input "100"
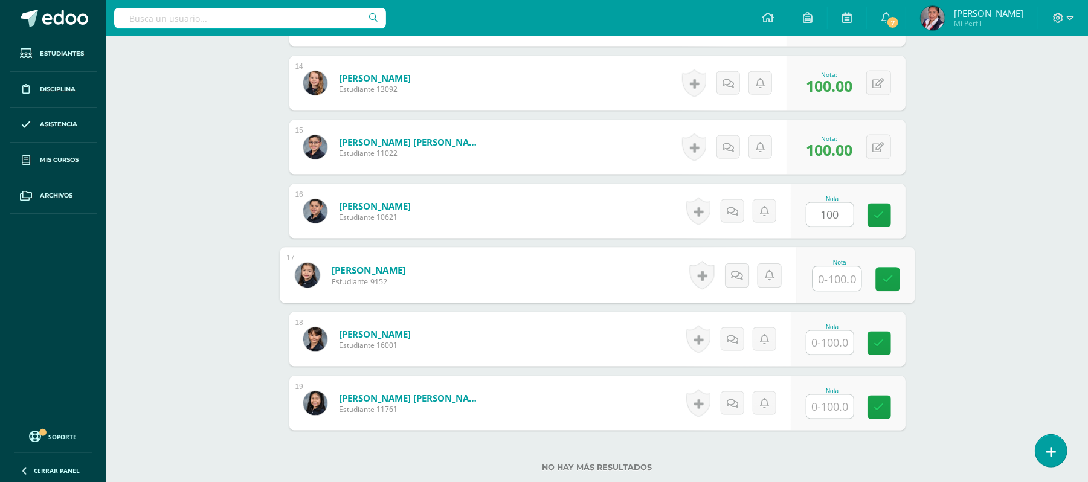
click at [824, 281] on input "text" at bounding box center [837, 279] width 48 height 24
type input "100"
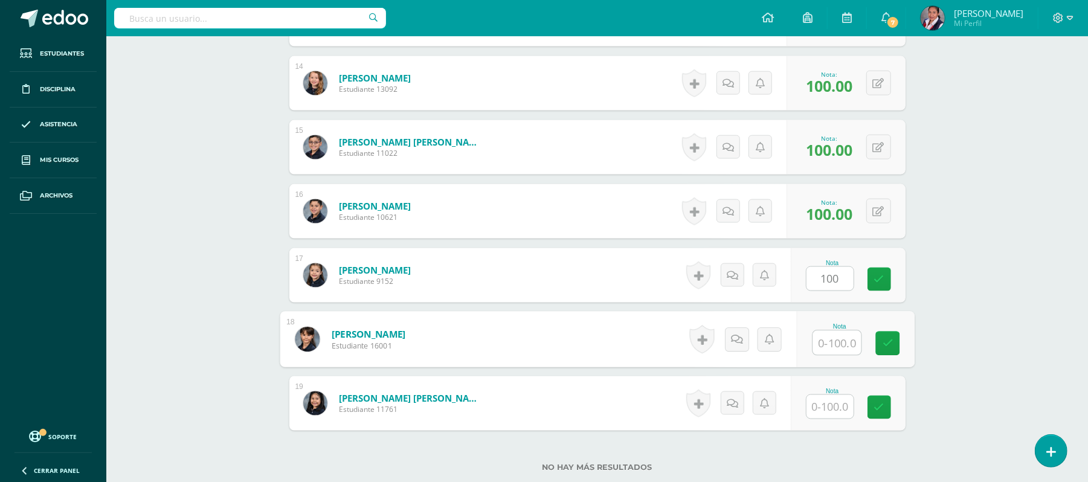
click at [834, 344] on input "text" at bounding box center [837, 343] width 48 height 24
type input "100"
click at [829, 419] on input "text" at bounding box center [829, 407] width 47 height 24
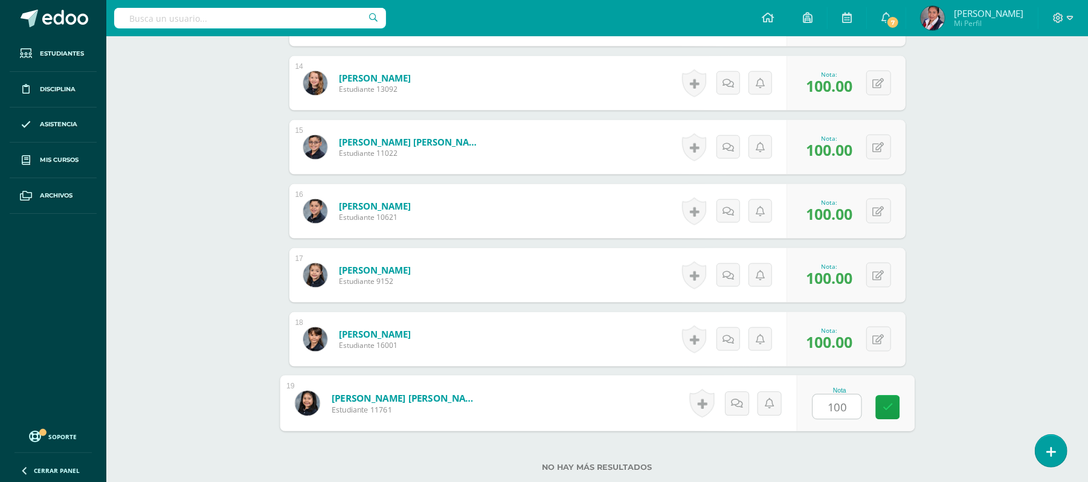
type input "100"
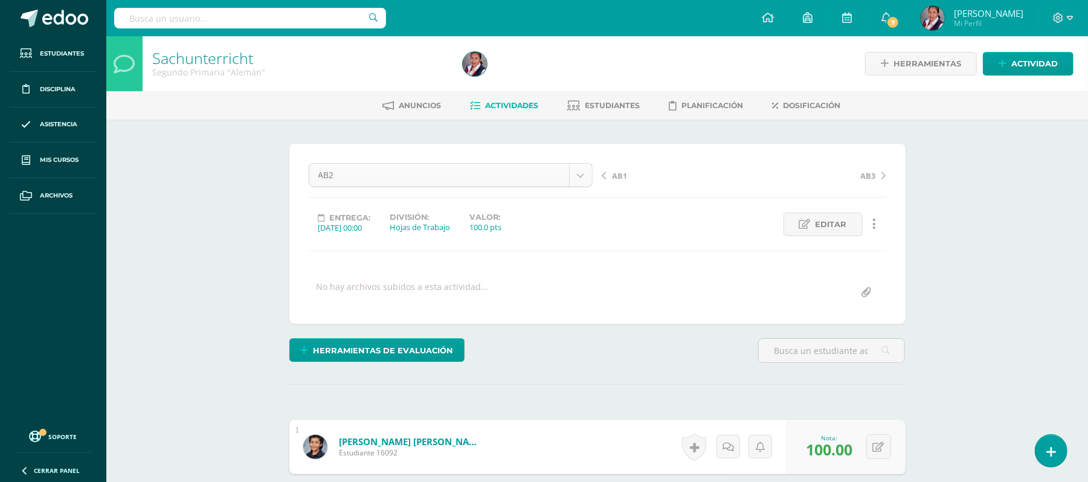
scroll to position [157, 0]
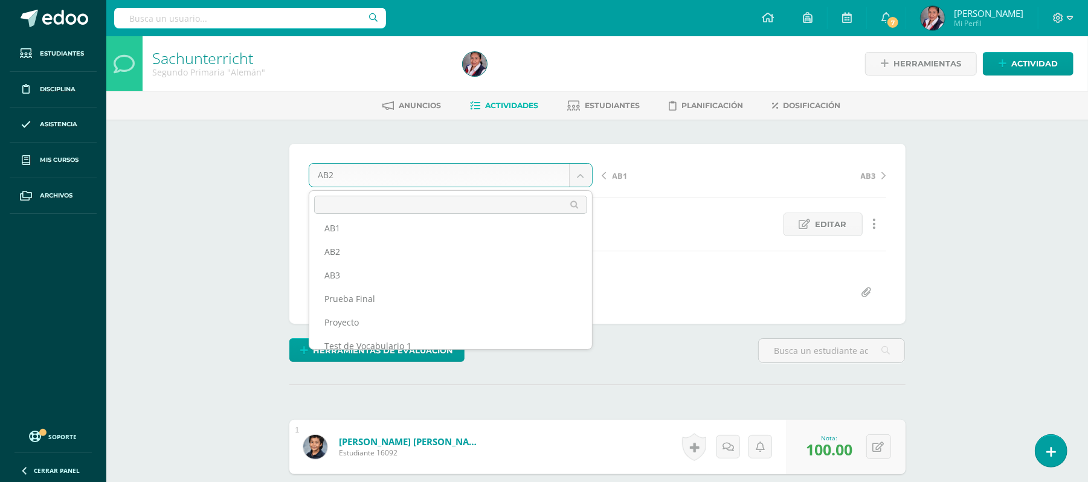
scroll to position [251, 0]
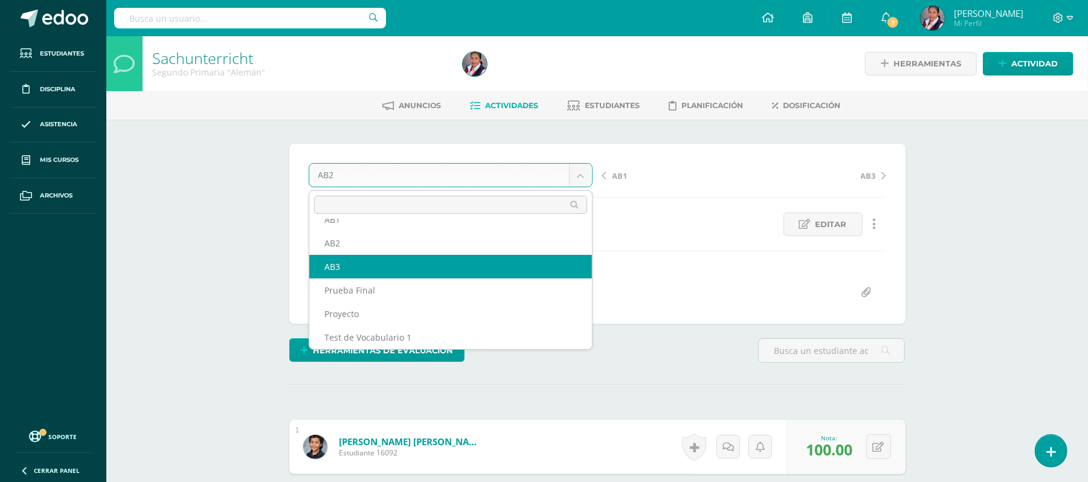
select select "/dashboard/teacher/grade-activity/231291/"
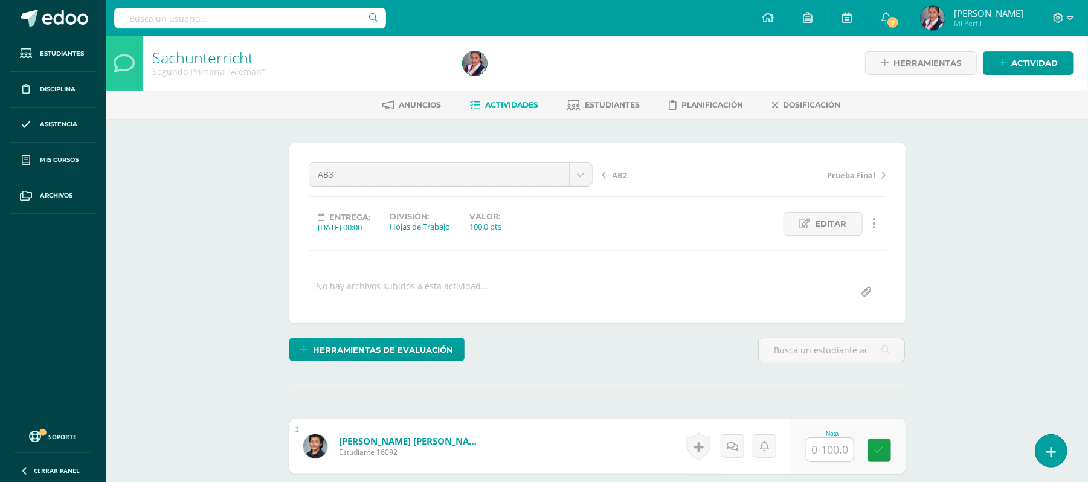
scroll to position [1, 0]
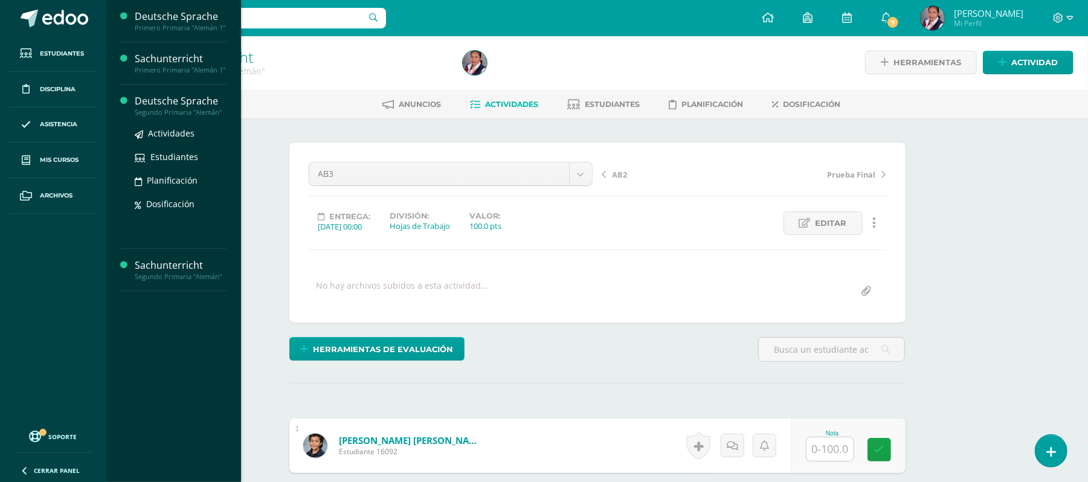
click at [181, 117] on div "Segundo Primaria "Alemán"" at bounding box center [181, 112] width 92 height 8
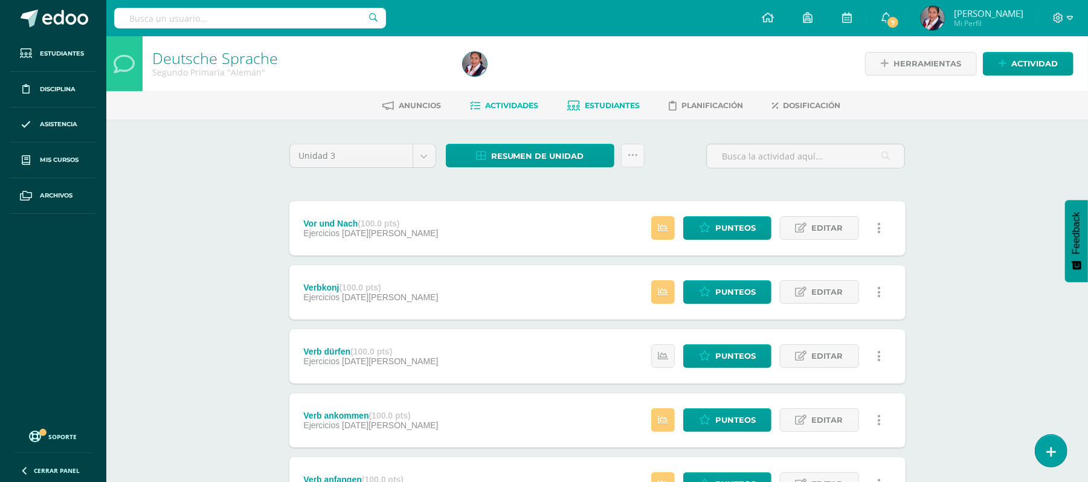
click at [600, 106] on span "Estudiantes" at bounding box center [612, 105] width 55 height 9
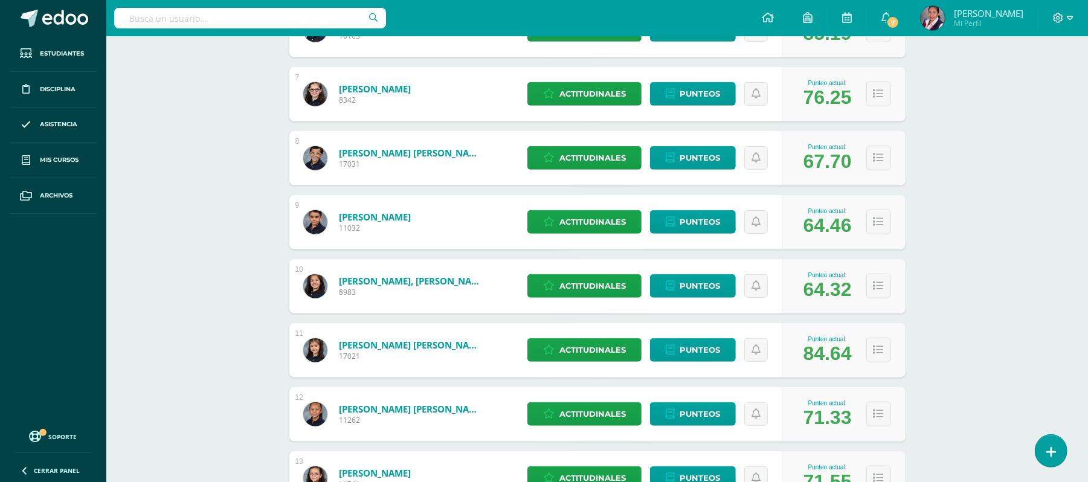
scroll to position [599, 0]
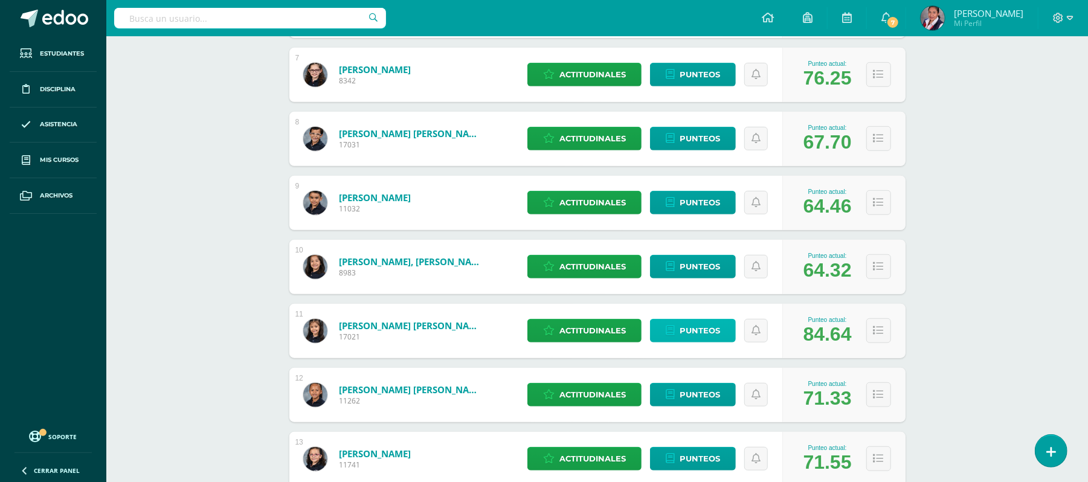
click at [680, 337] on span "Punteos" at bounding box center [700, 331] width 40 height 22
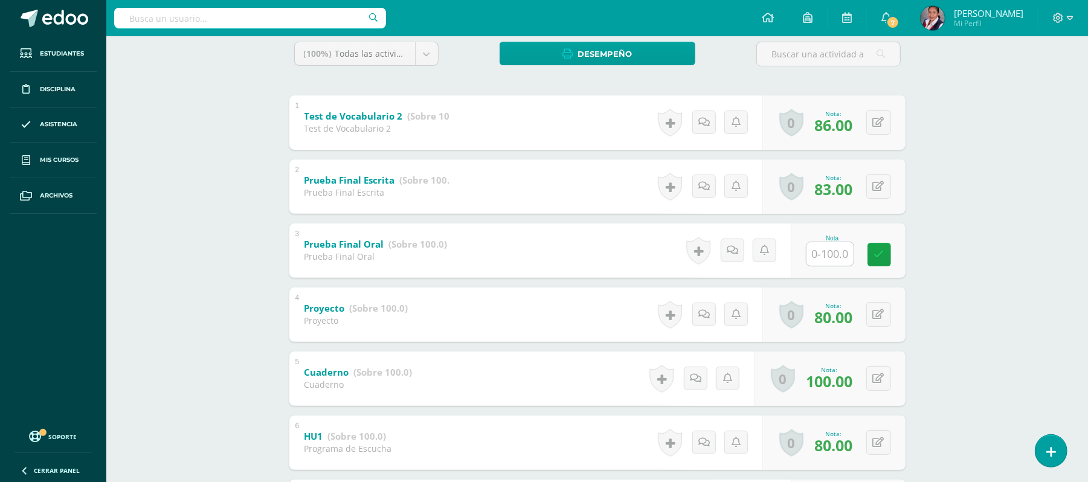
scroll to position [276, 0]
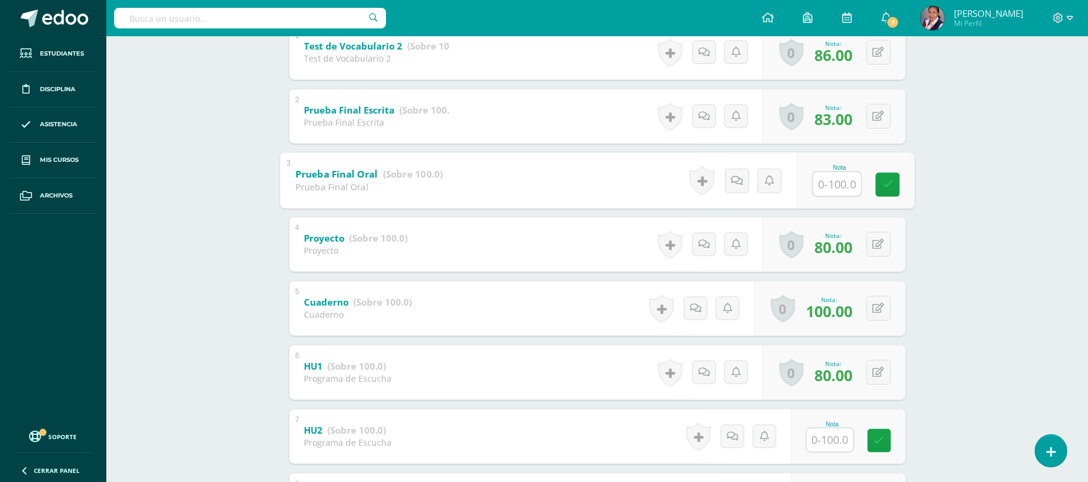
click at [829, 182] on input "text" at bounding box center [837, 184] width 48 height 24
type input "95"
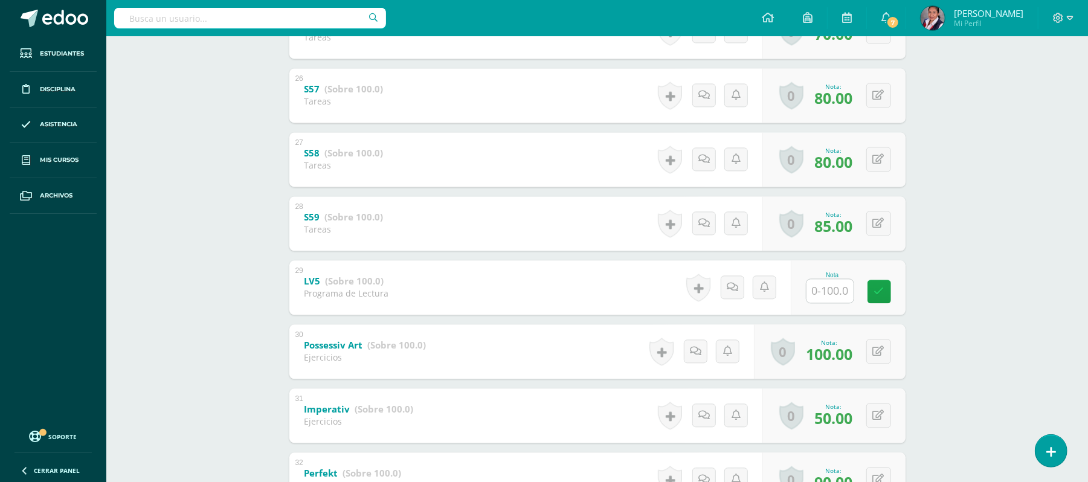
scroll to position [1823, 0]
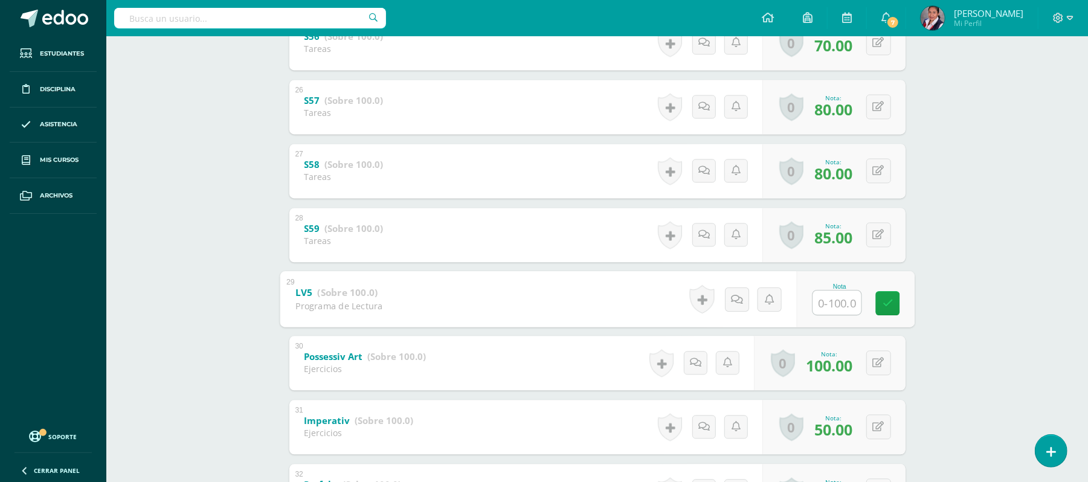
click at [832, 298] on input "text" at bounding box center [837, 302] width 48 height 24
type input "50"
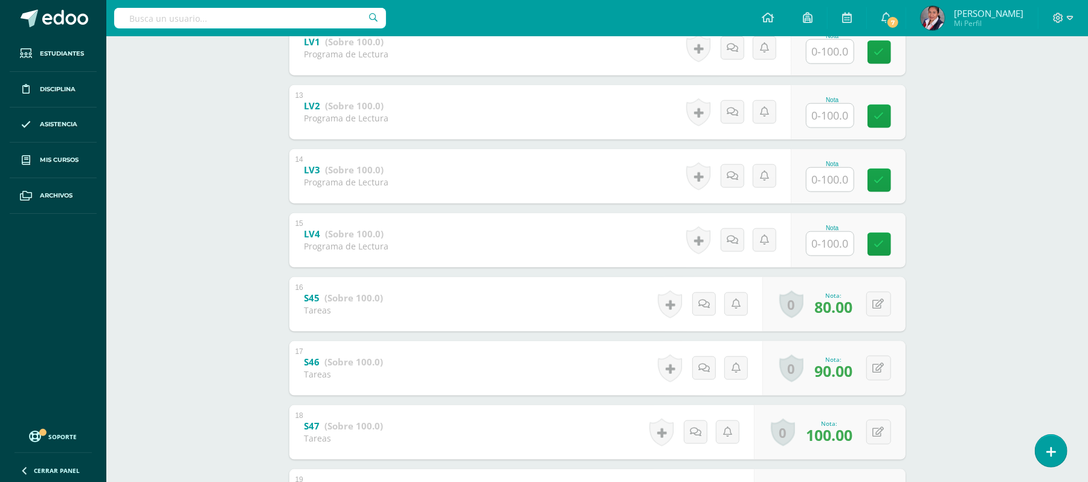
scroll to position [996, 0]
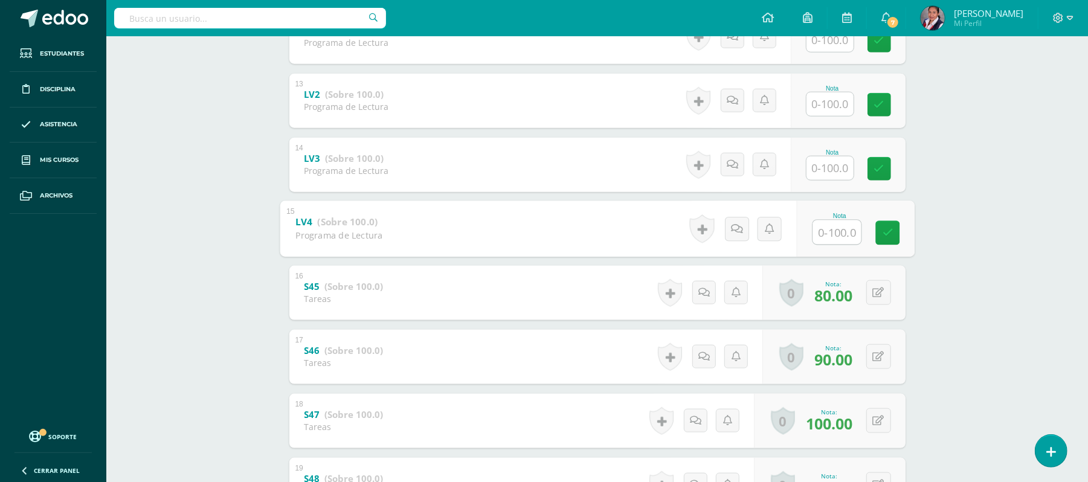
click at [835, 233] on input "text" at bounding box center [837, 232] width 48 height 24
type input "100"
click at [834, 166] on input "text" at bounding box center [837, 168] width 48 height 24
type input "100"
click at [829, 103] on input "text" at bounding box center [837, 104] width 48 height 24
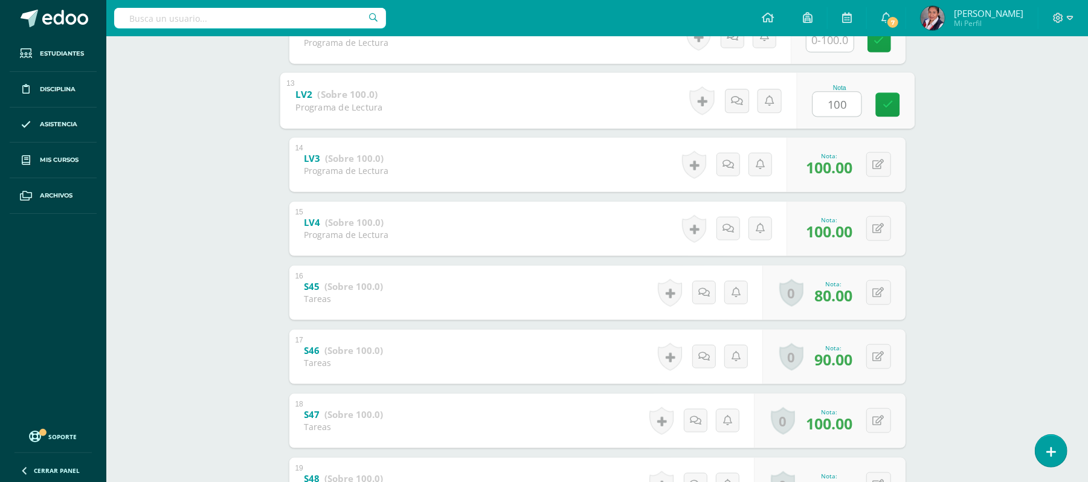
type input "100"
click at [825, 46] on input "text" at bounding box center [829, 40] width 47 height 24
type input "100"
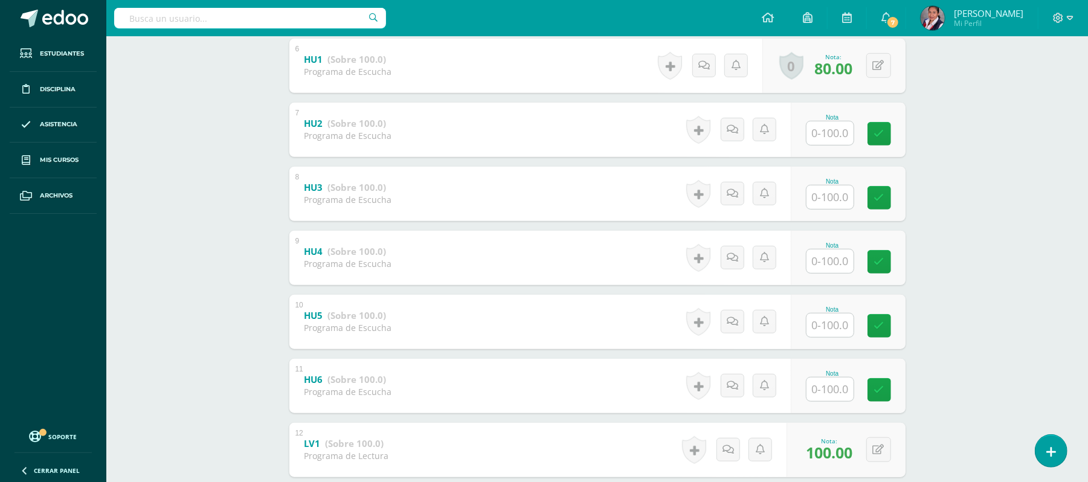
scroll to position [588, 0]
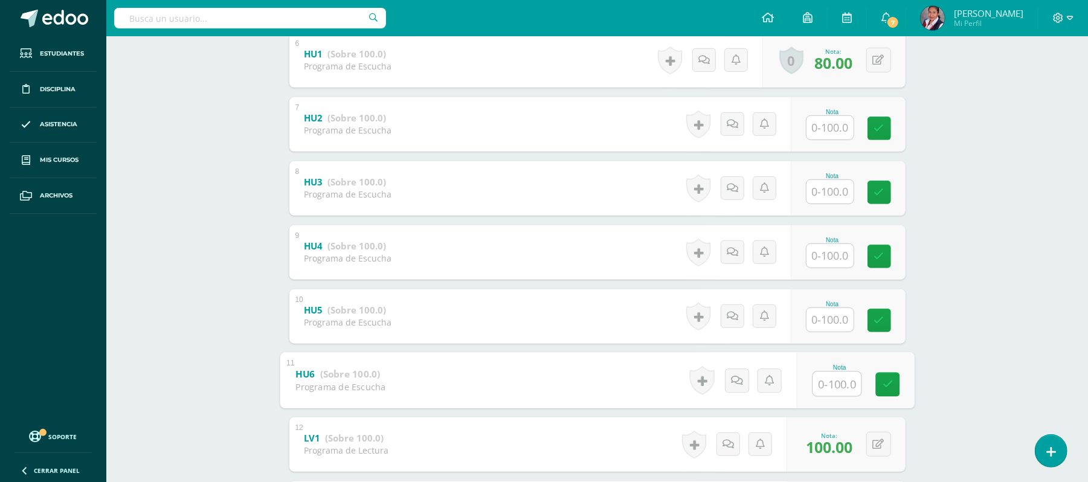
click at [832, 378] on input "text" at bounding box center [837, 384] width 48 height 24
type input "60"
click at [826, 322] on input "text" at bounding box center [837, 319] width 48 height 24
type input "80"
click at [834, 260] on input "text" at bounding box center [837, 255] width 48 height 24
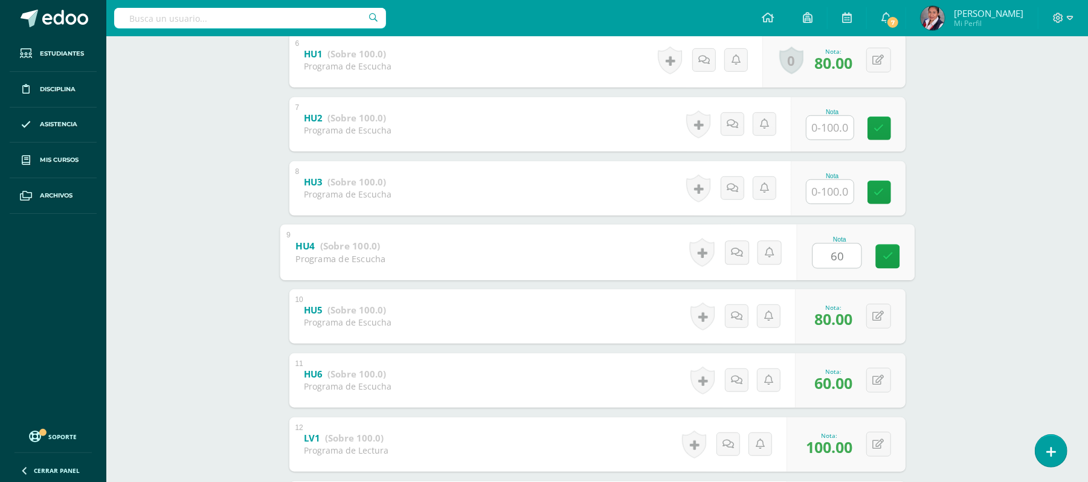
type input "60"
click at [831, 194] on input "text" at bounding box center [837, 191] width 48 height 24
type input "80"
click at [830, 123] on input "text" at bounding box center [837, 127] width 48 height 24
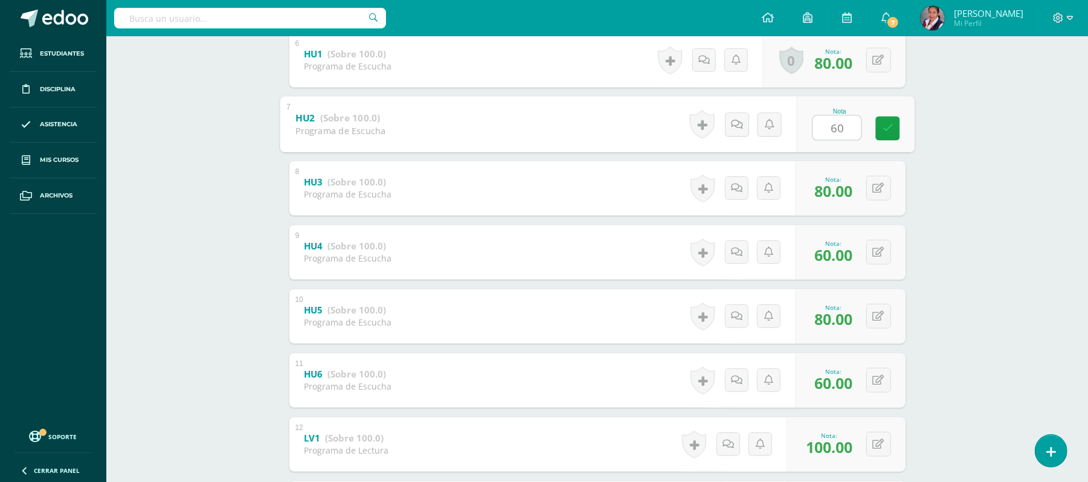
type input "60"
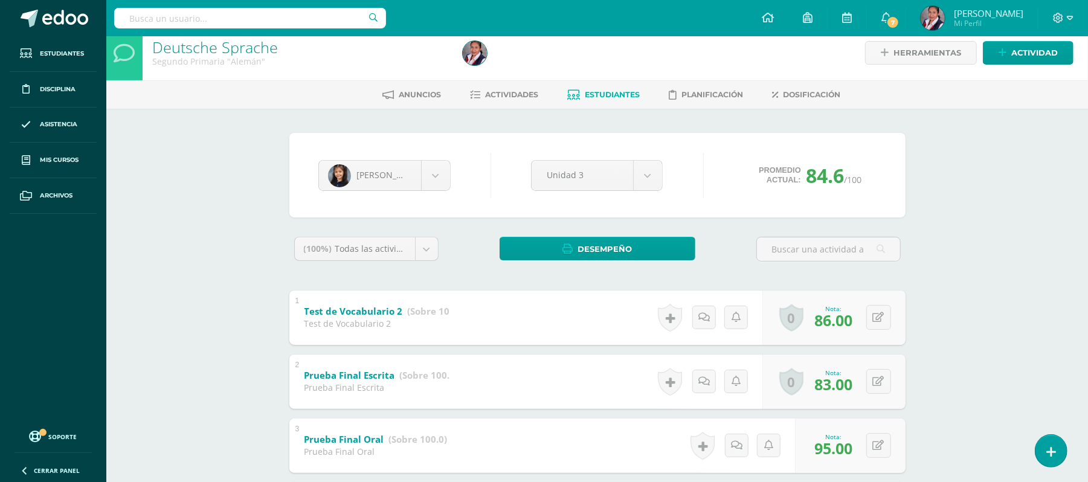
scroll to position [22, 0]
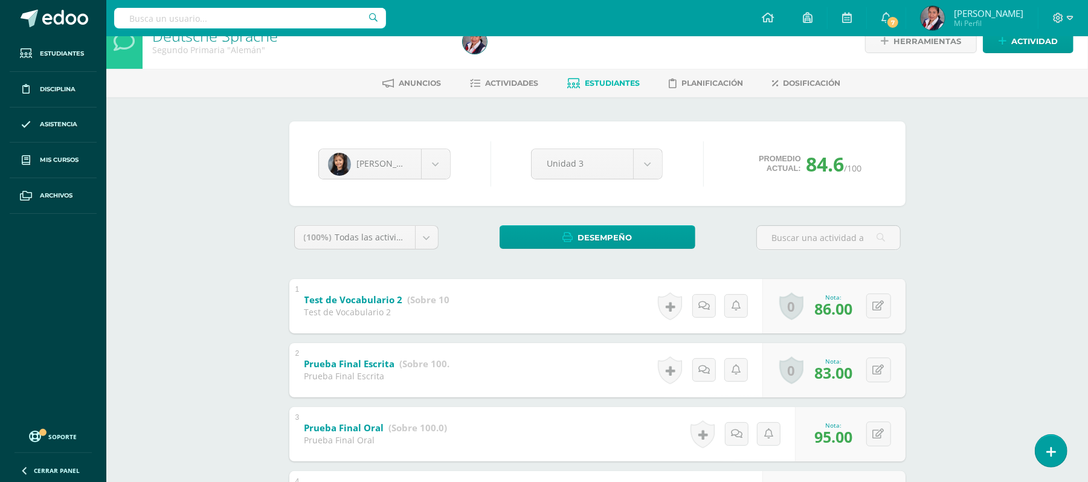
click at [619, 87] on span "Estudiantes" at bounding box center [612, 83] width 55 height 9
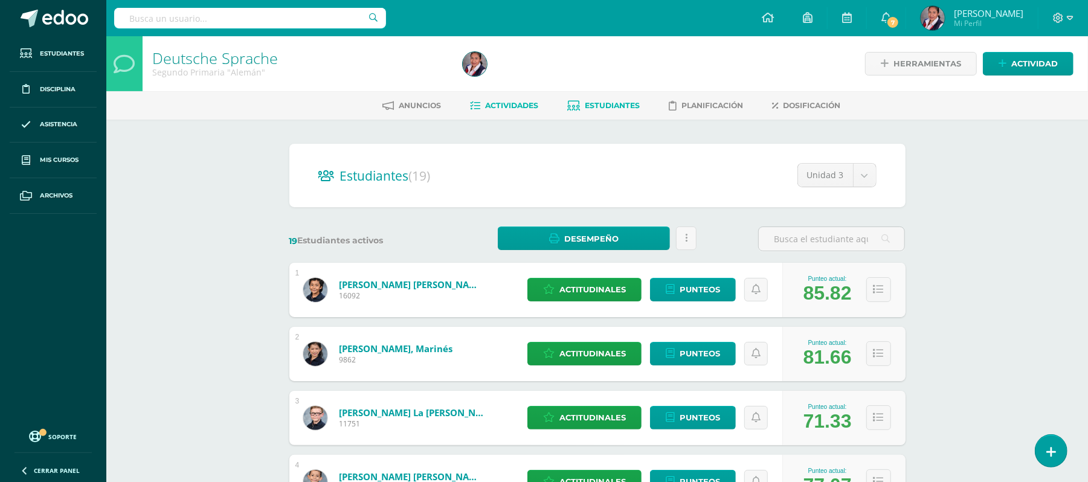
click at [494, 99] on link "Actividades" at bounding box center [505, 105] width 68 height 19
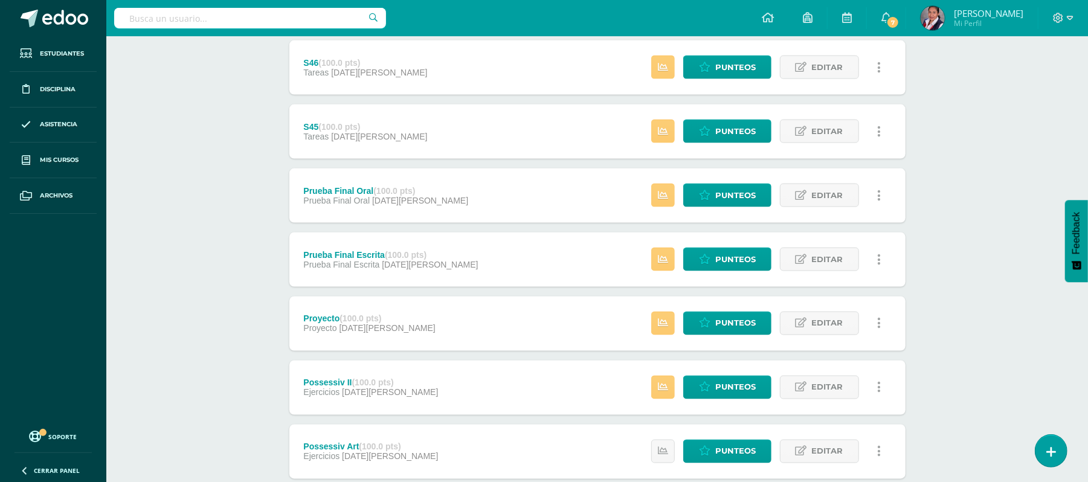
scroll to position [1318, 0]
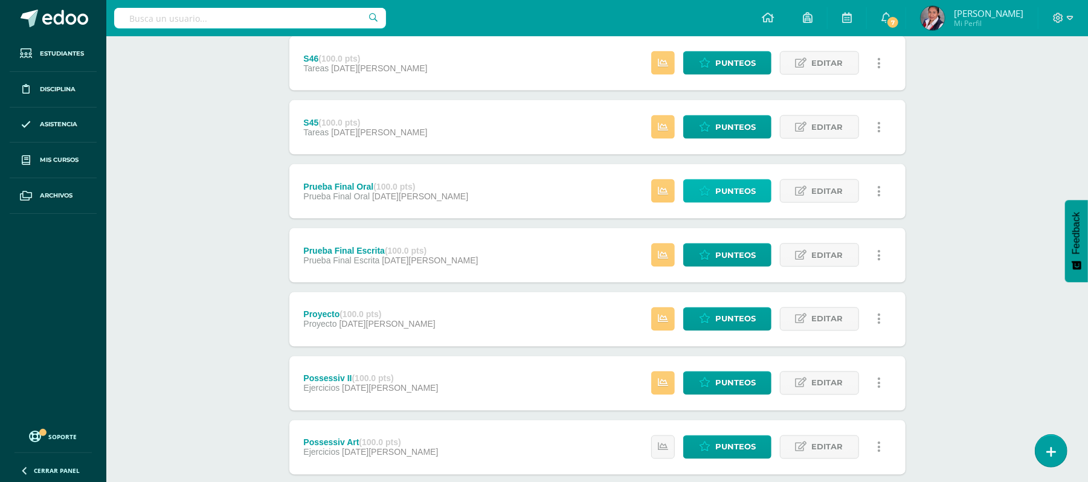
click at [749, 193] on span "Punteos" at bounding box center [735, 191] width 40 height 22
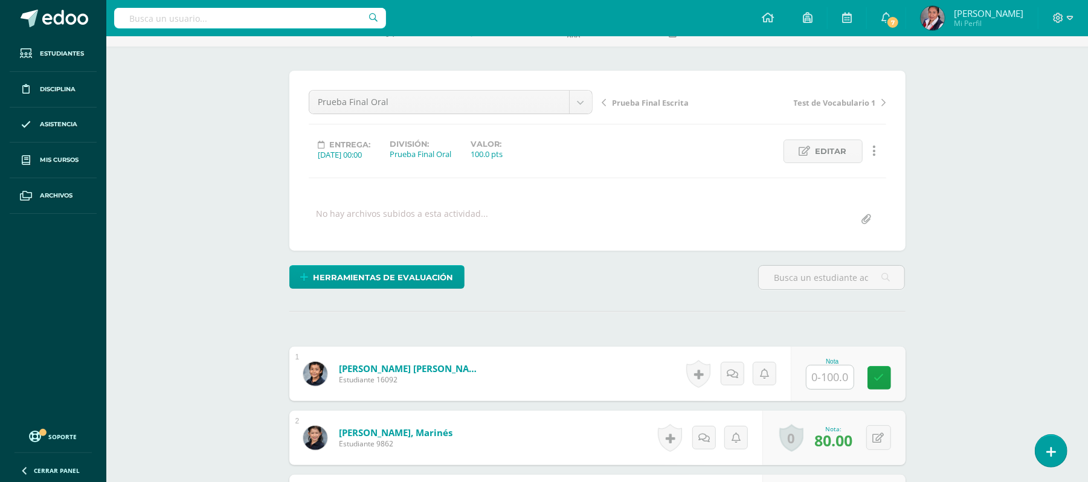
scroll to position [83, 0]
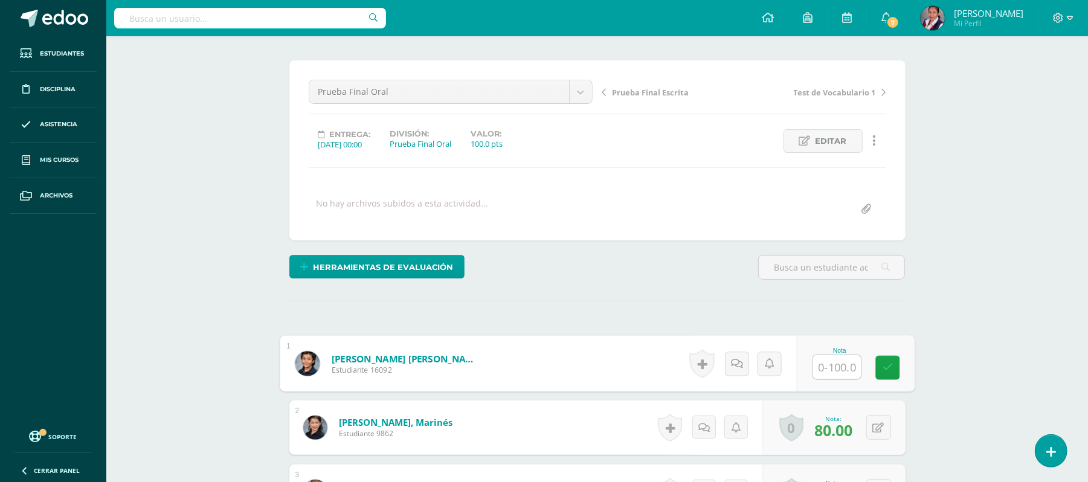
click at [835, 366] on input "text" at bounding box center [837, 367] width 48 height 24
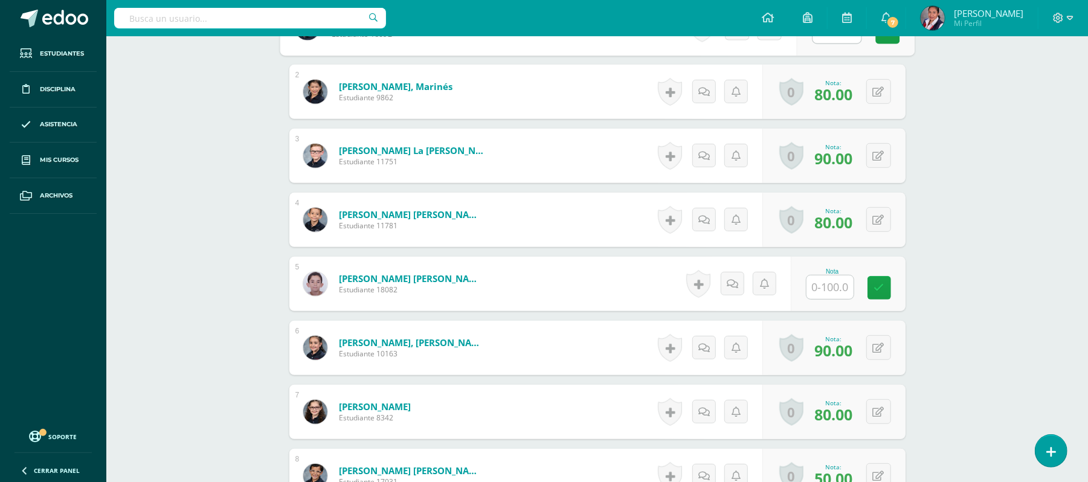
scroll to position [439, 0]
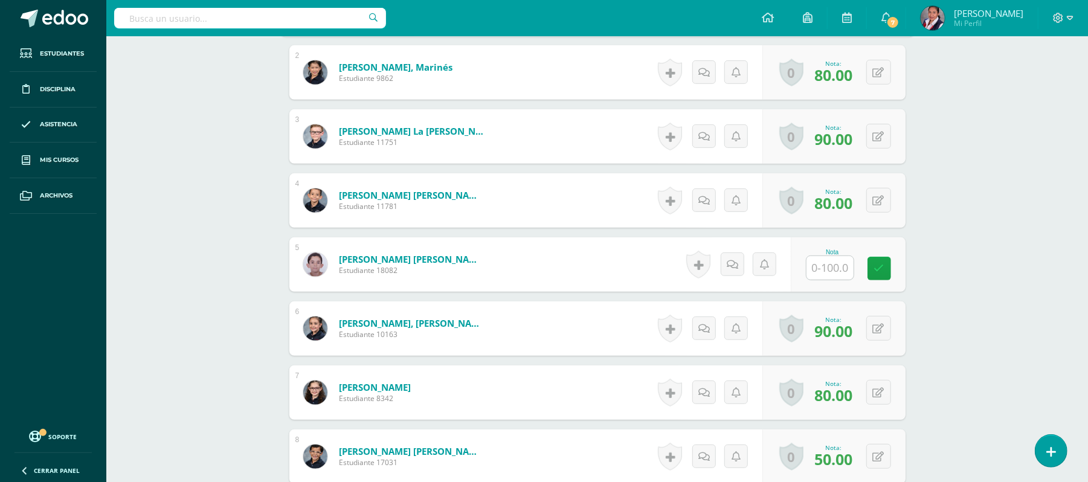
type input "100"
click at [840, 262] on input "text" at bounding box center [837, 268] width 48 height 24
type input "65"
click at [967, 278] on div "Deutsche Sprache Segundo Primaria "Alemán" Herramientas Detalle de asistencias …" at bounding box center [597, 462] width 982 height 1729
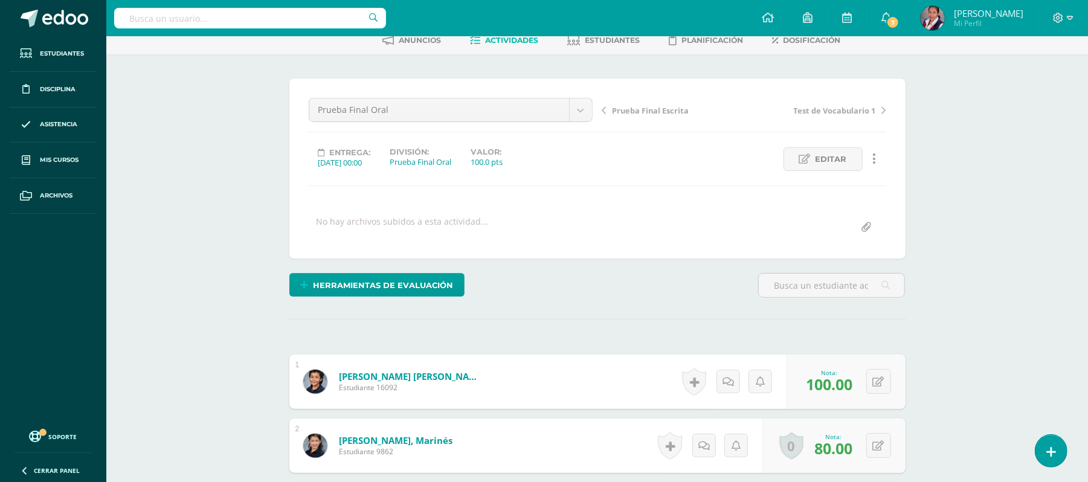
scroll to position [53, 0]
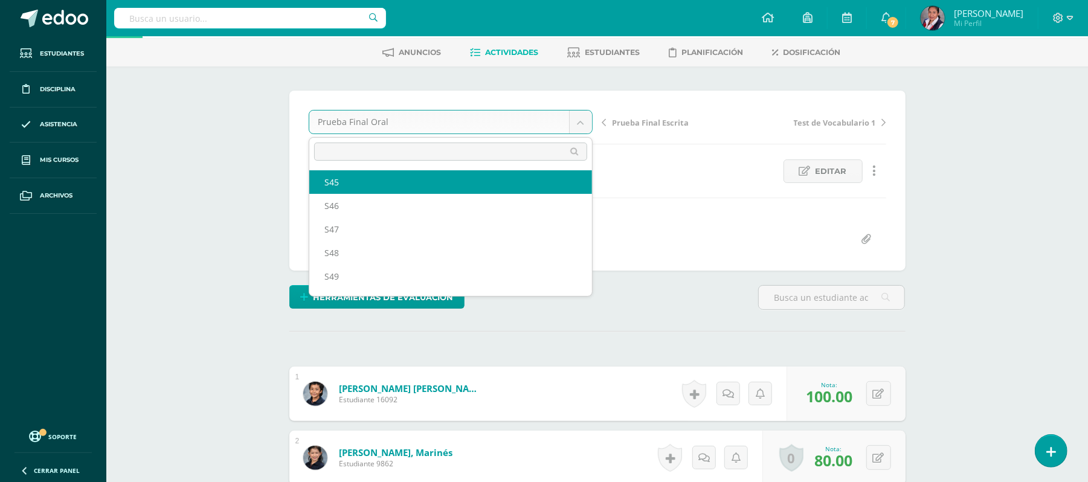
select select "/dashboard/teacher/grade-activity/231247/"
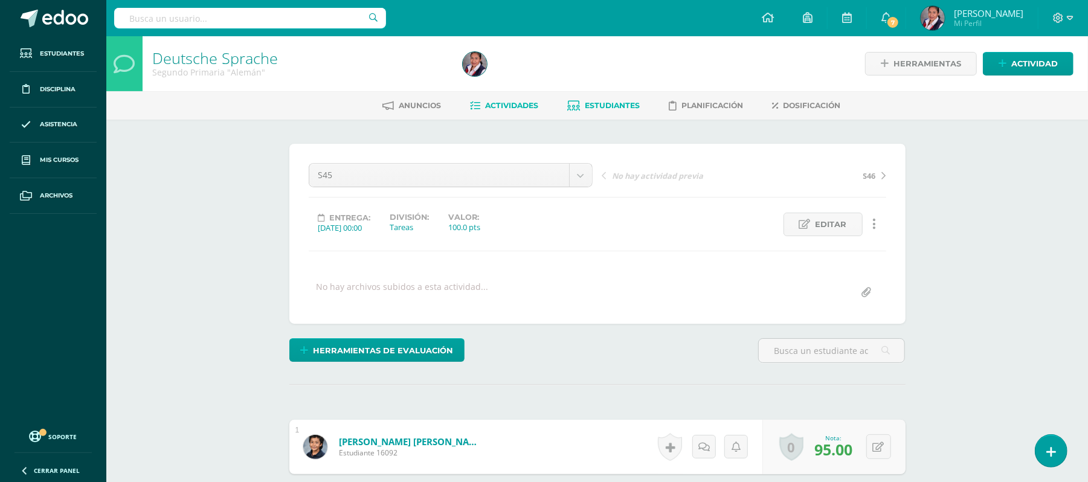
click at [609, 109] on span "Estudiantes" at bounding box center [612, 105] width 55 height 9
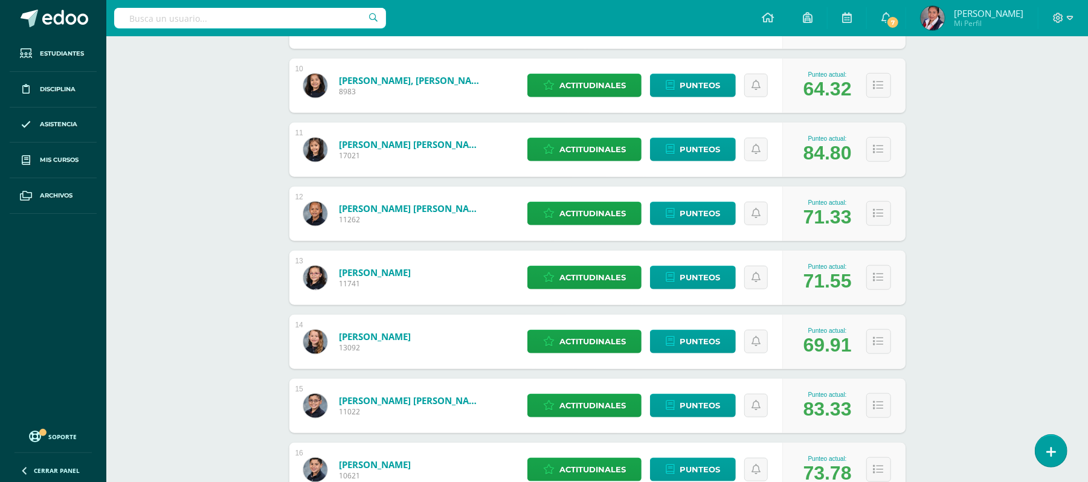
scroll to position [805, 0]
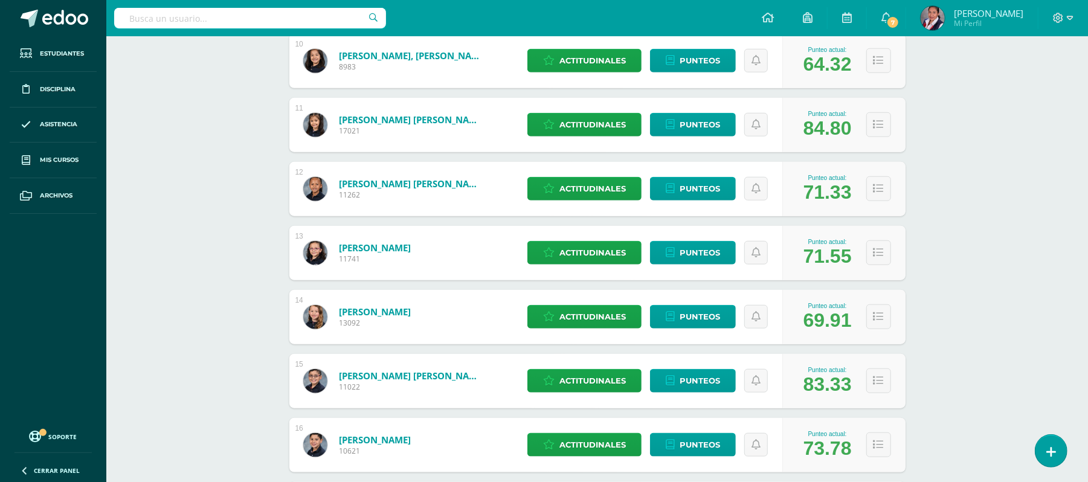
click at [416, 377] on link "[PERSON_NAME] [PERSON_NAME]" at bounding box center [411, 376] width 145 height 12
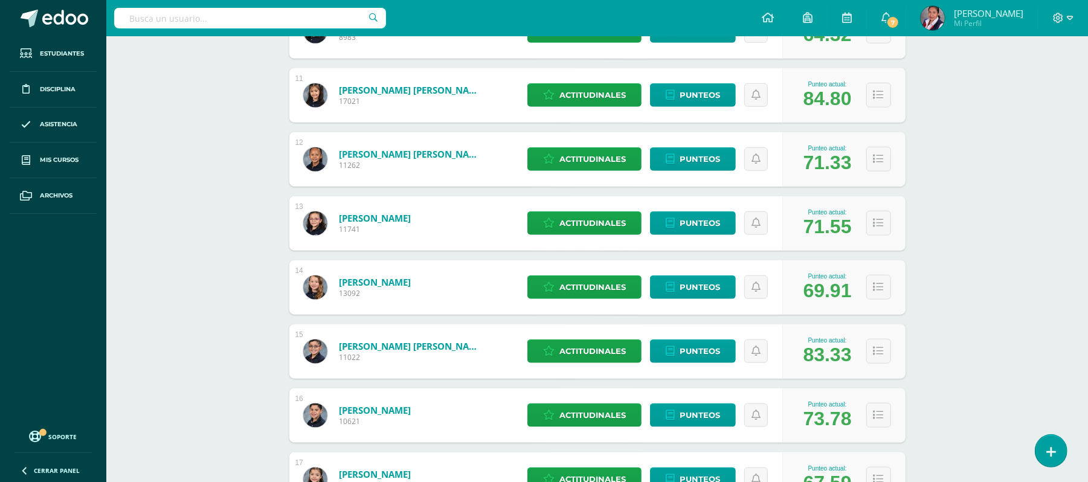
scroll to position [841, 0]
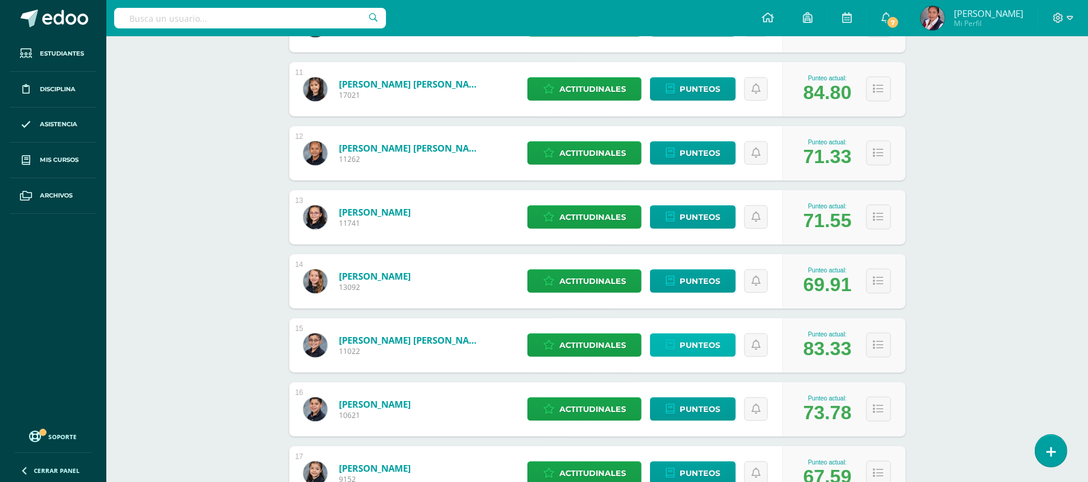
click at [701, 349] on span "Punteos" at bounding box center [700, 345] width 40 height 22
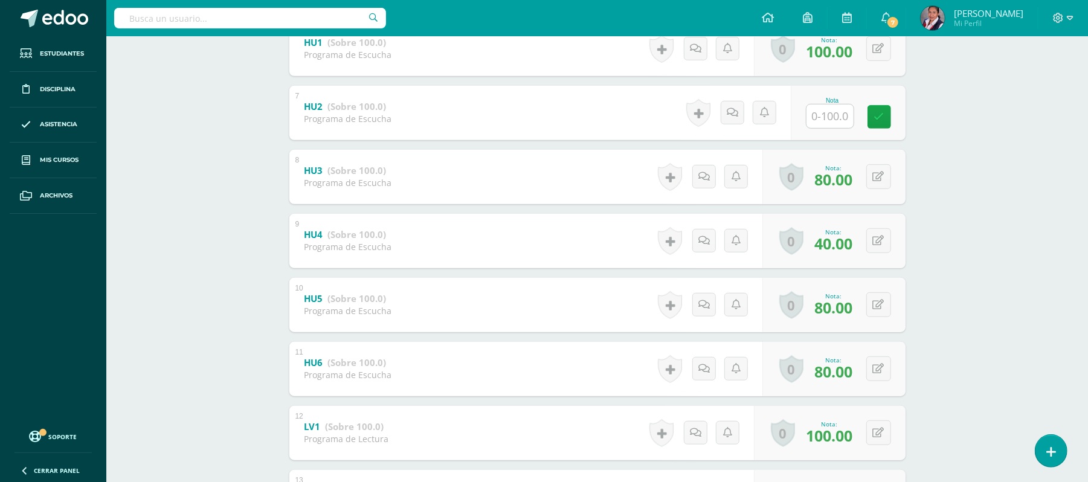
scroll to position [596, 0]
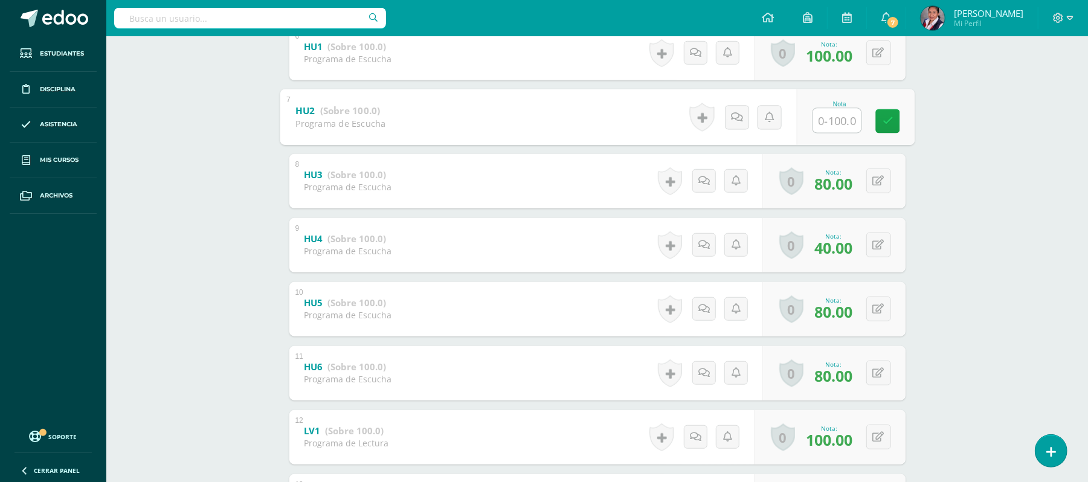
click at [832, 121] on input "text" at bounding box center [837, 120] width 48 height 24
type input "80"
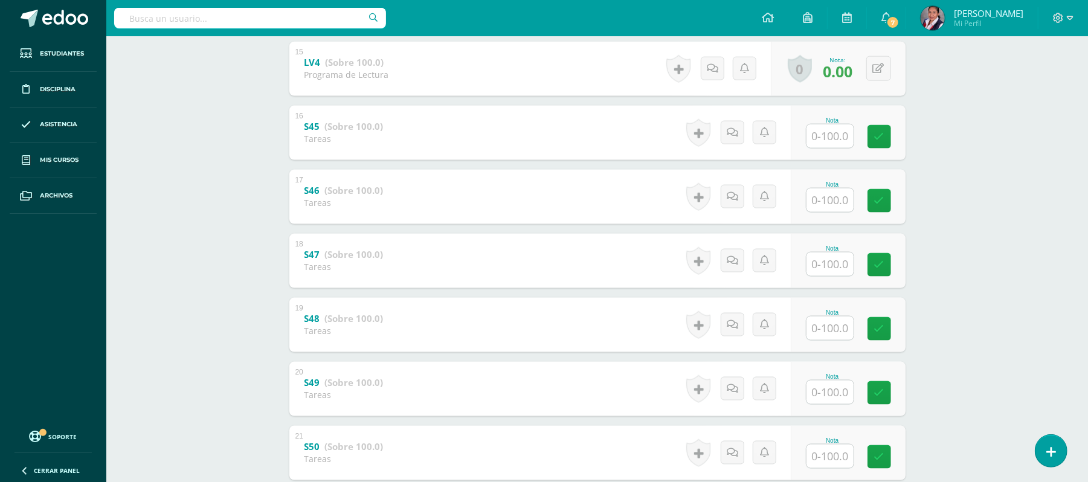
scroll to position [1213, 0]
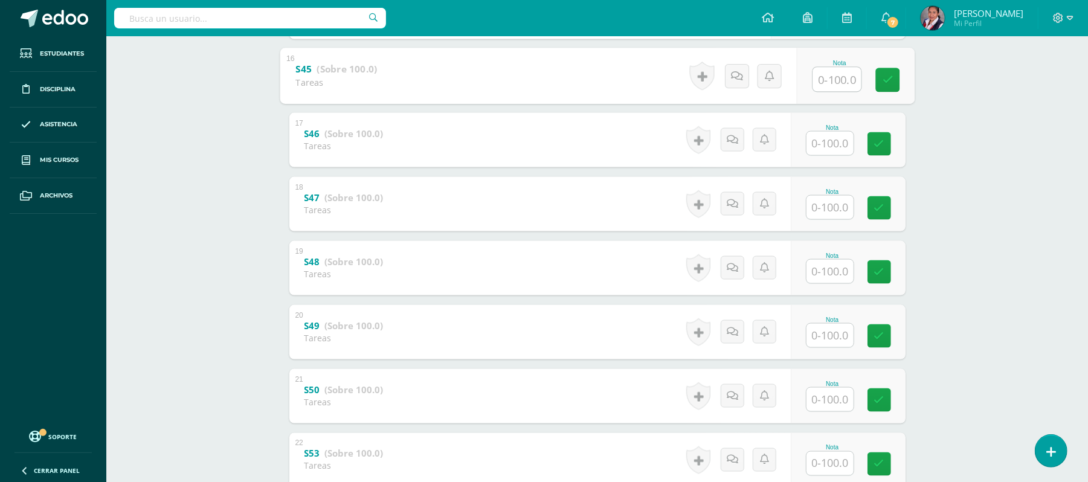
click at [841, 75] on input "text" at bounding box center [837, 79] width 48 height 24
type input "100"
click at [840, 137] on input "text" at bounding box center [837, 143] width 48 height 24
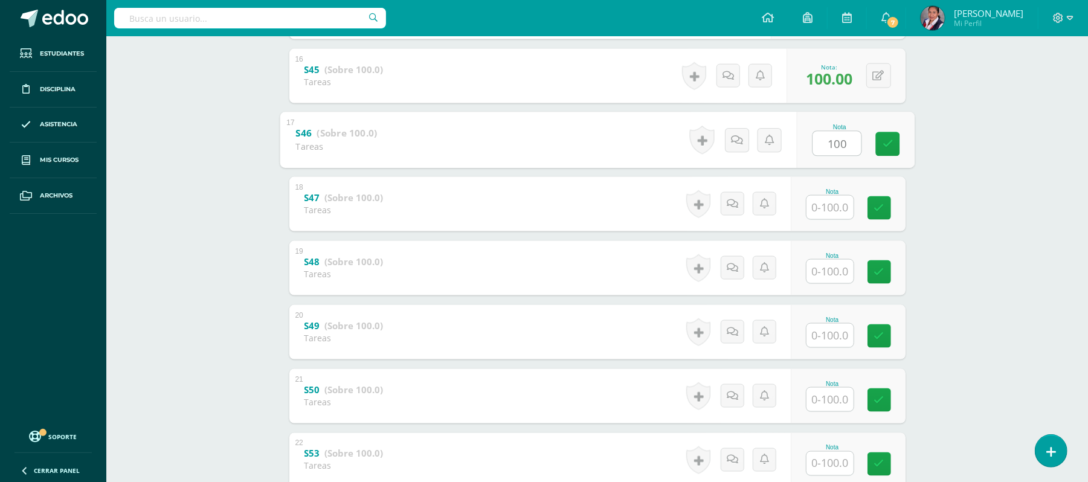
type input "100"
click at [834, 195] on div at bounding box center [830, 207] width 48 height 25
click at [834, 209] on input "text" at bounding box center [837, 207] width 48 height 24
type input "100"
click at [832, 288] on div "Nota" at bounding box center [848, 268] width 115 height 54
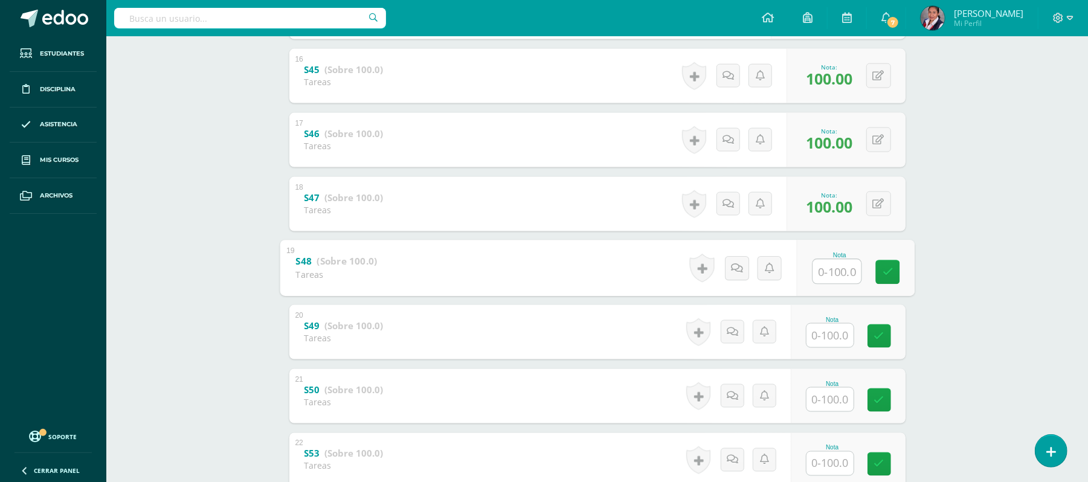
click at [834, 275] on input "text" at bounding box center [837, 271] width 48 height 24
type input "85"
click at [834, 337] on input "text" at bounding box center [829, 336] width 47 height 24
type input "100"
click at [828, 401] on input "text" at bounding box center [829, 400] width 47 height 24
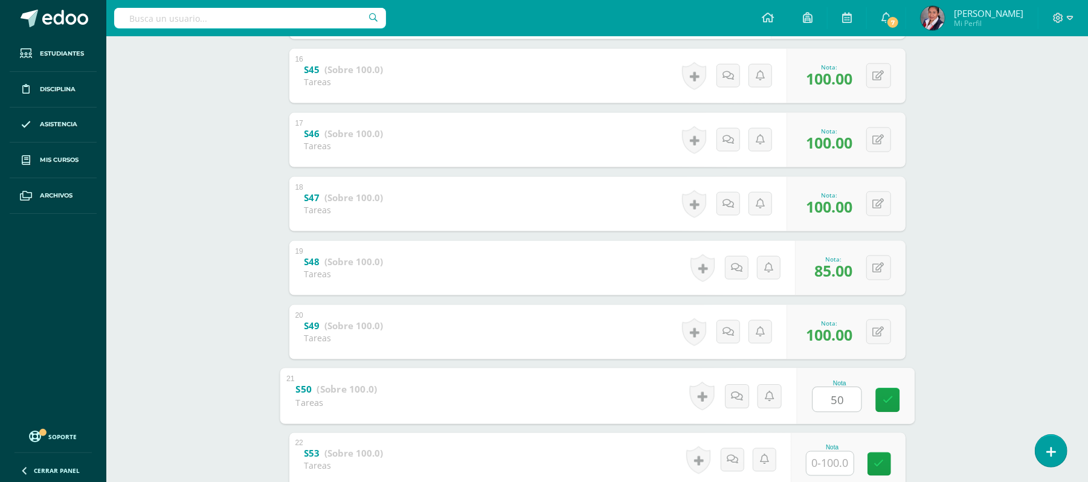
type input "50"
click at [841, 460] on input "text" at bounding box center [829, 464] width 47 height 24
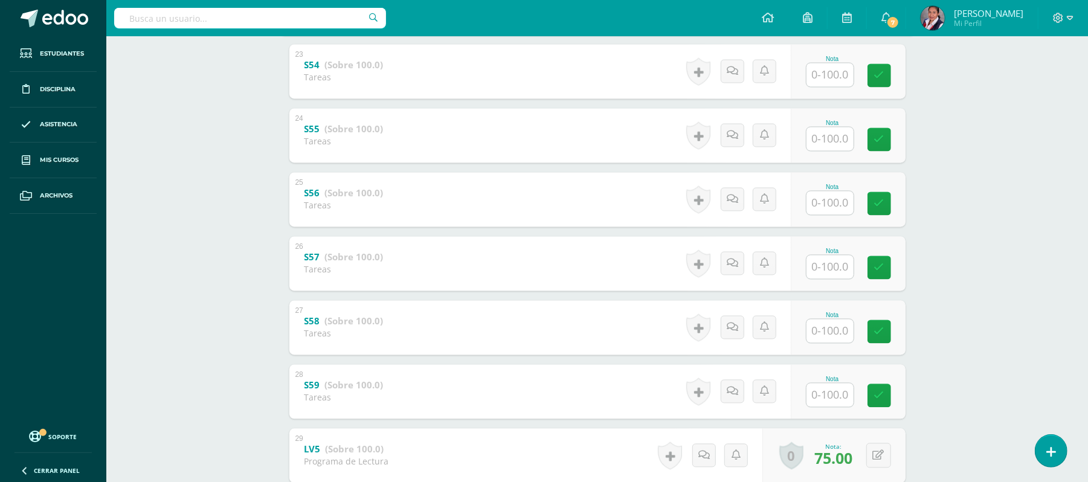
scroll to position [1598, 0]
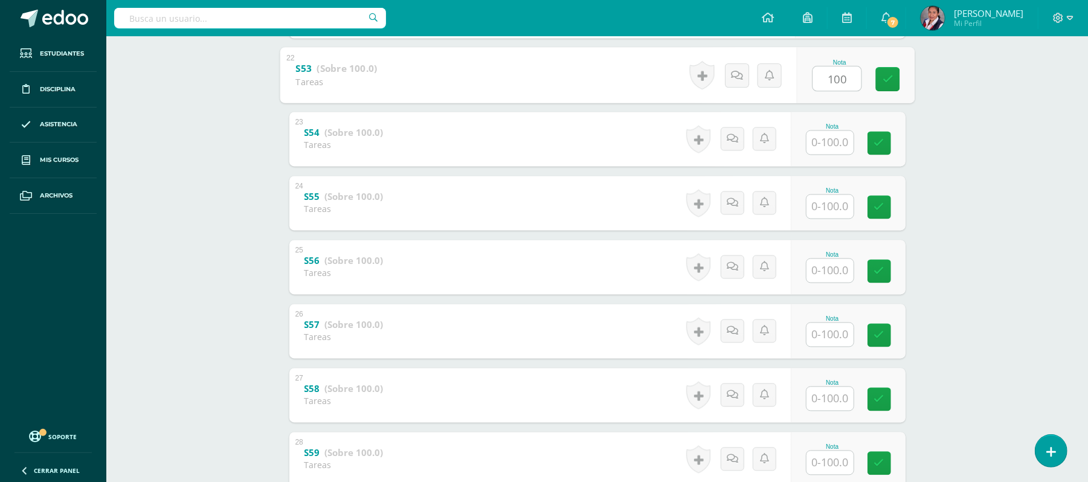
type input "100"
click at [839, 143] on input "text" at bounding box center [829, 143] width 47 height 24
type input "70"
click at [840, 216] on input "text" at bounding box center [837, 207] width 48 height 24
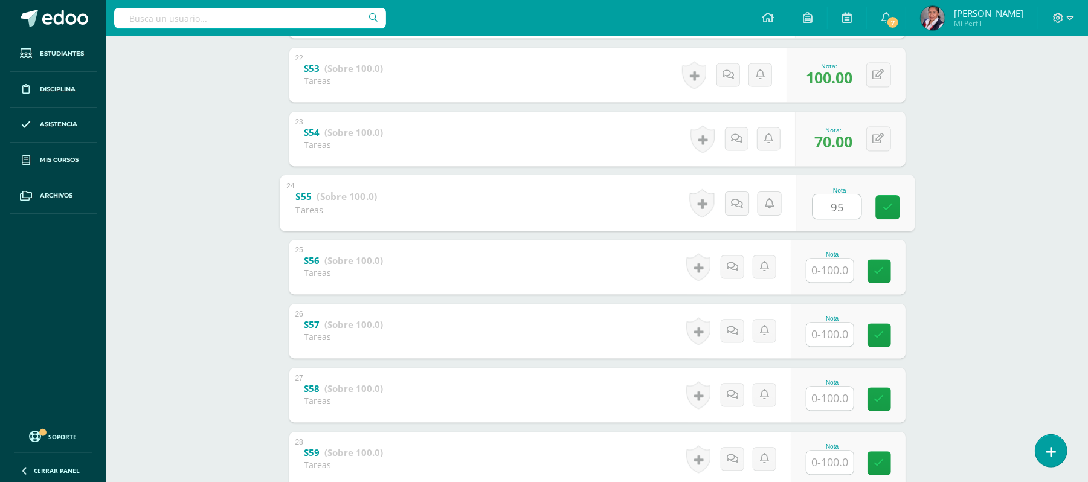
type input "95"
click at [841, 269] on input "text" at bounding box center [837, 271] width 48 height 24
type input "100"
click at [839, 335] on input "text" at bounding box center [837, 335] width 48 height 24
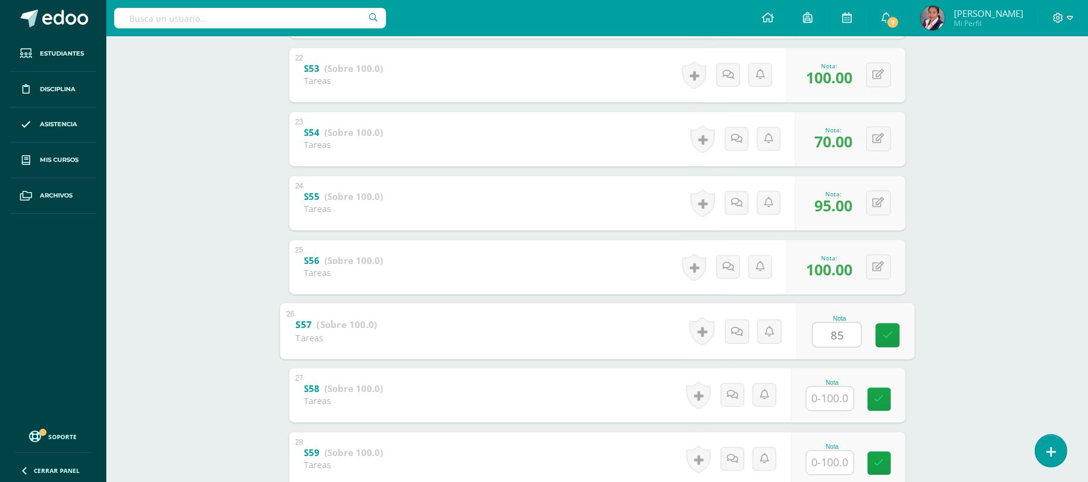
type input "85"
click at [824, 404] on input "text" at bounding box center [837, 399] width 48 height 24
type input "80"
click at [828, 455] on input "text" at bounding box center [837, 463] width 48 height 24
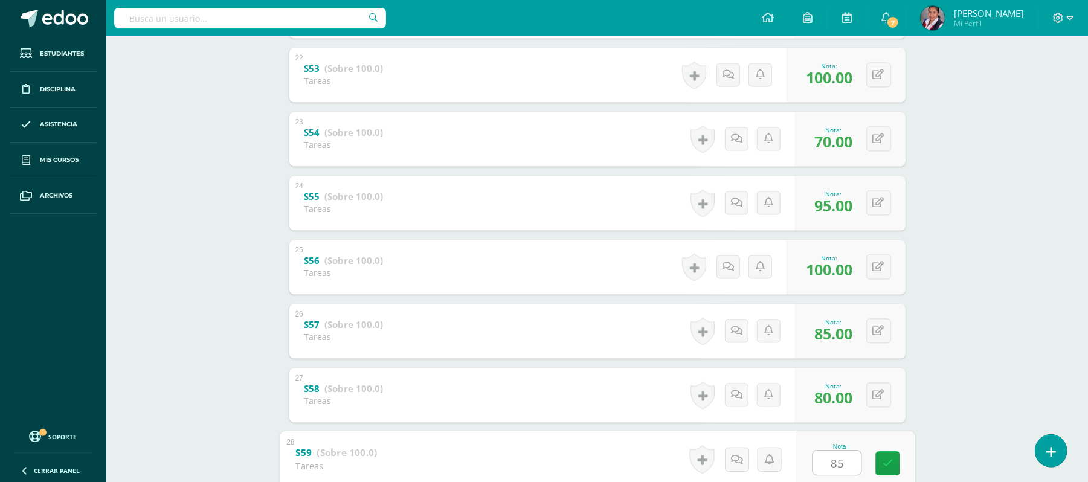
type input "85"
click at [1042, 402] on div "Deutsche Sprache Segundo Primaria "Alemán" Herramientas Detalle de asistencias …" at bounding box center [597, 14] width 982 height 3153
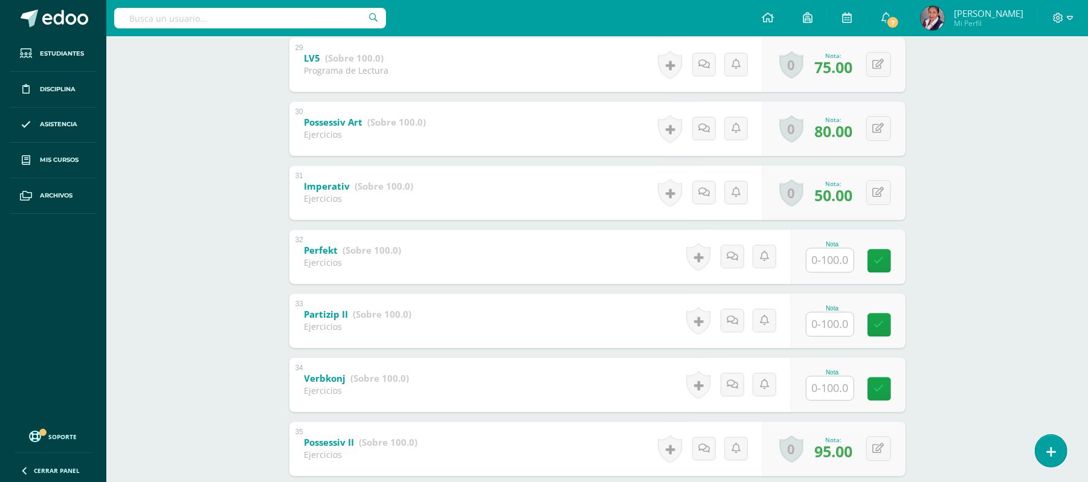
scroll to position [2085, 0]
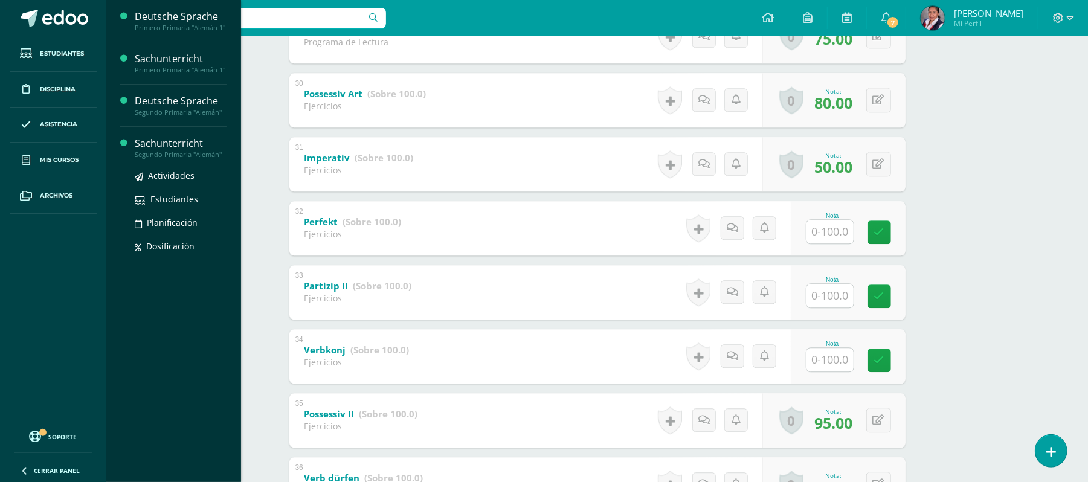
click at [173, 148] on div "Sachunterricht" at bounding box center [181, 144] width 92 height 14
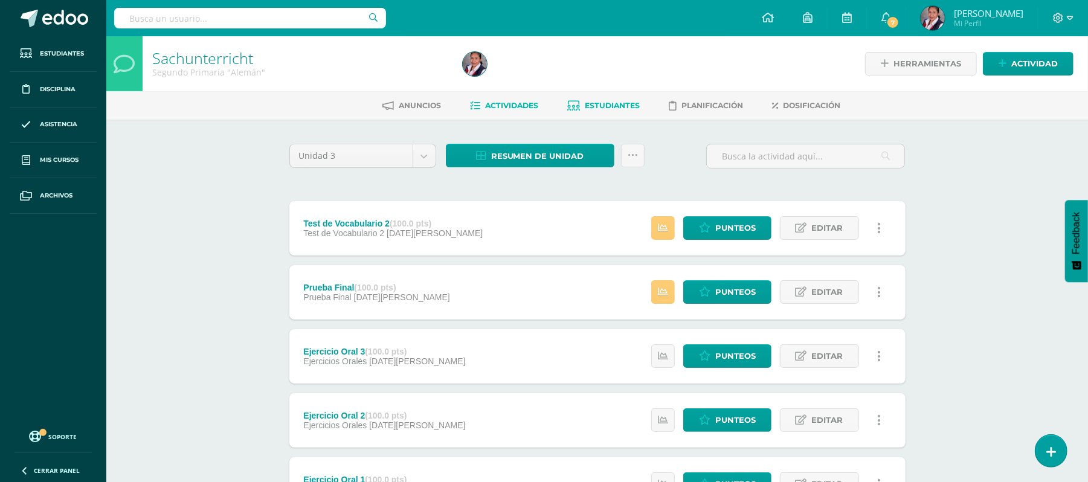
click at [610, 102] on span "Estudiantes" at bounding box center [612, 105] width 55 height 9
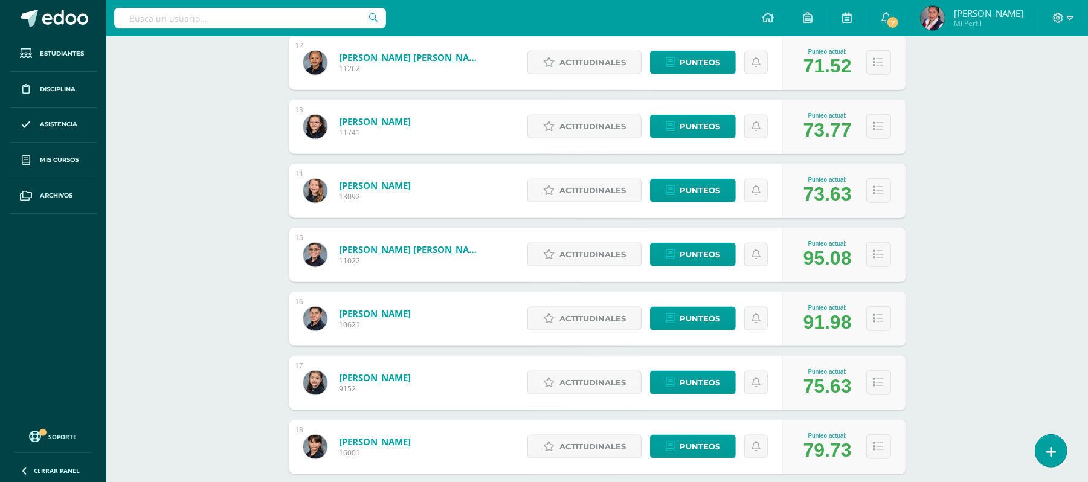
scroll to position [938, 0]
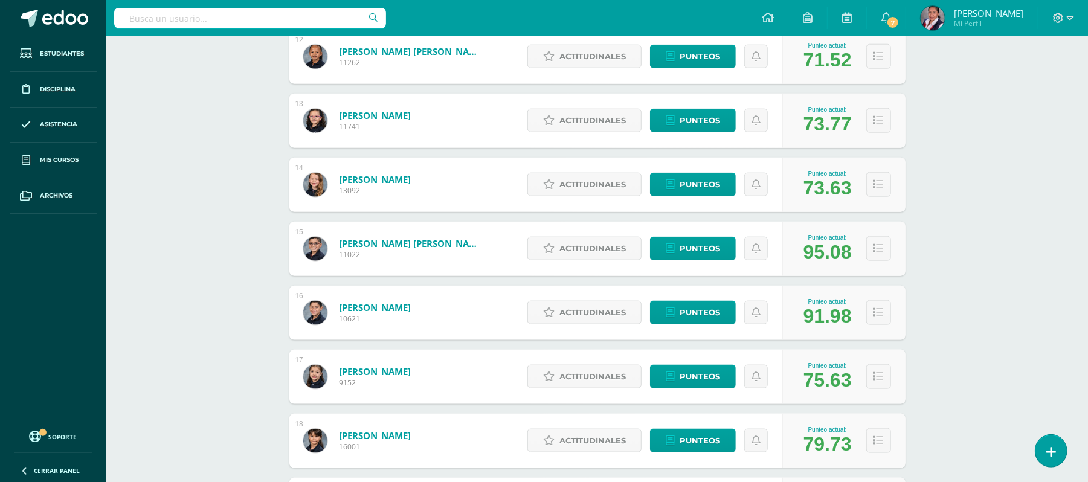
click at [396, 246] on link "Orellana Chinchilla, César Emiliano" at bounding box center [411, 243] width 145 height 12
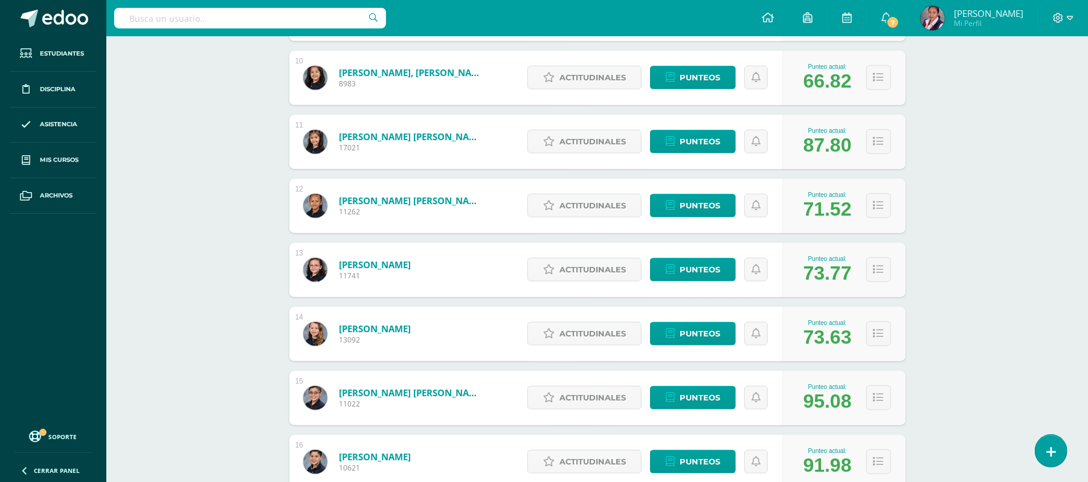
scroll to position [827, 0]
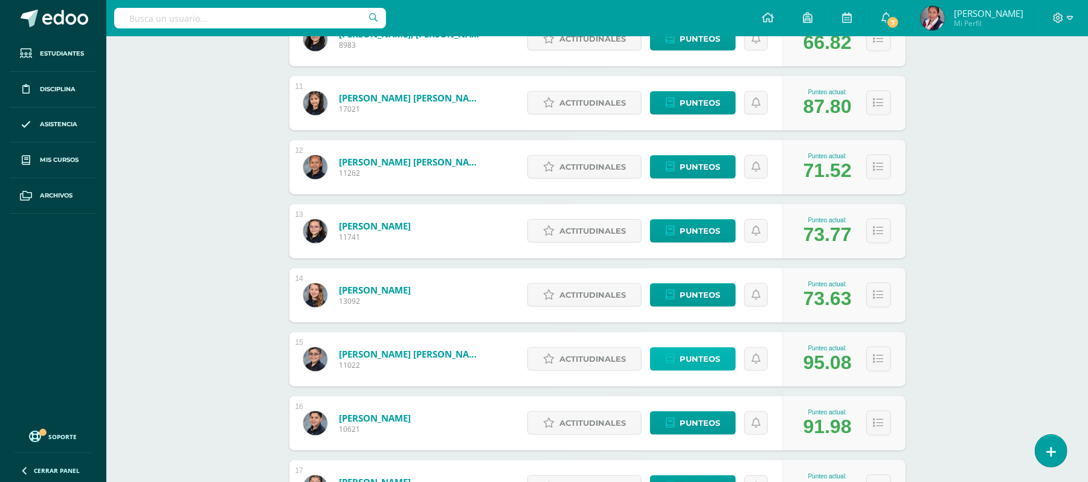
click at [702, 360] on span "Punteos" at bounding box center [700, 359] width 40 height 22
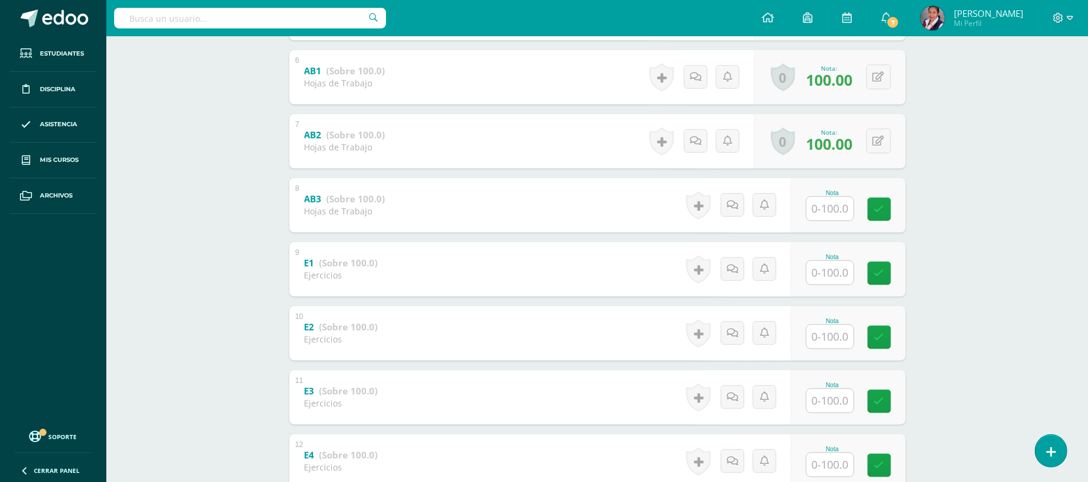
scroll to position [569, 0]
click at [837, 213] on input "text" at bounding box center [829, 211] width 47 height 24
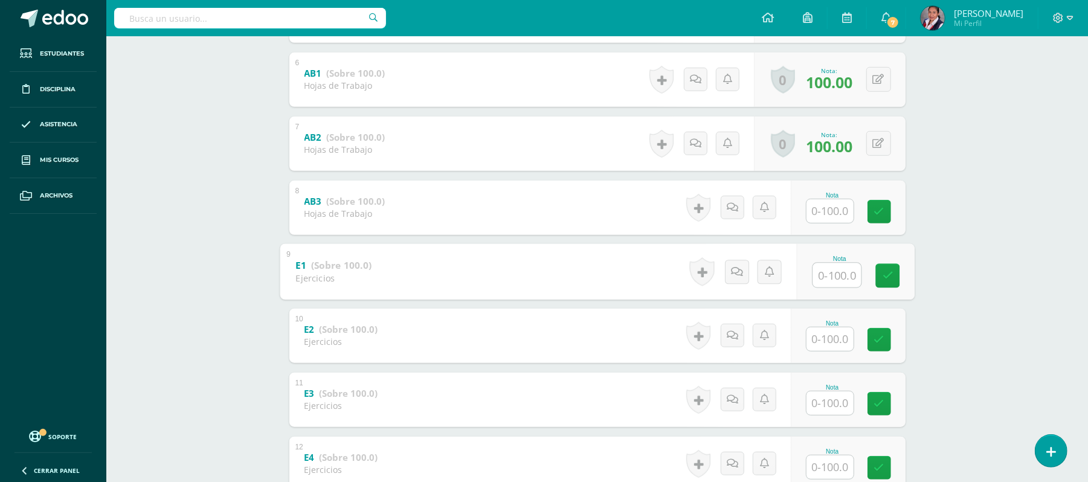
click at [834, 269] on input "text" at bounding box center [837, 275] width 48 height 24
type input "100"
click at [830, 346] on input "text" at bounding box center [837, 339] width 48 height 24
type input "100"
click at [832, 404] on input "text" at bounding box center [837, 403] width 48 height 24
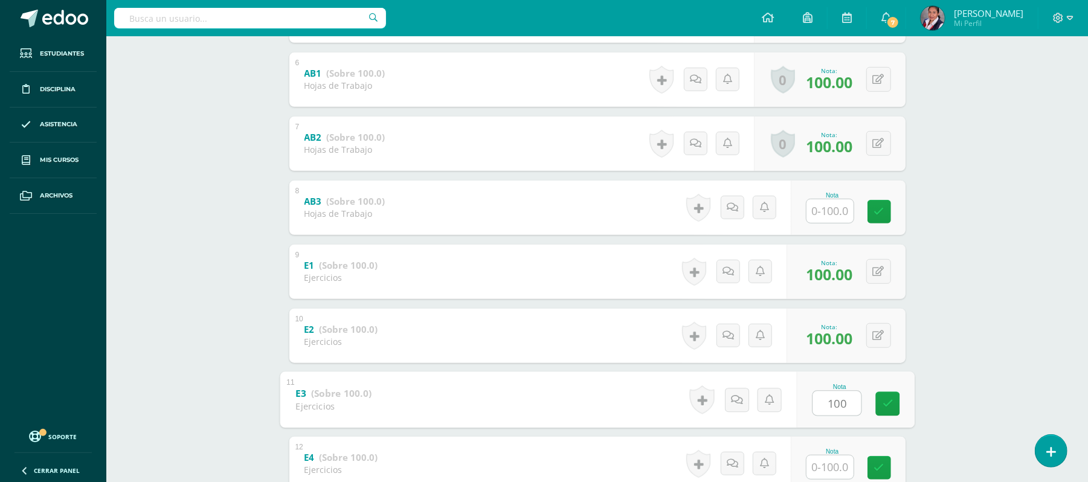
type input "100"
click at [825, 469] on input "text" at bounding box center [837, 467] width 48 height 24
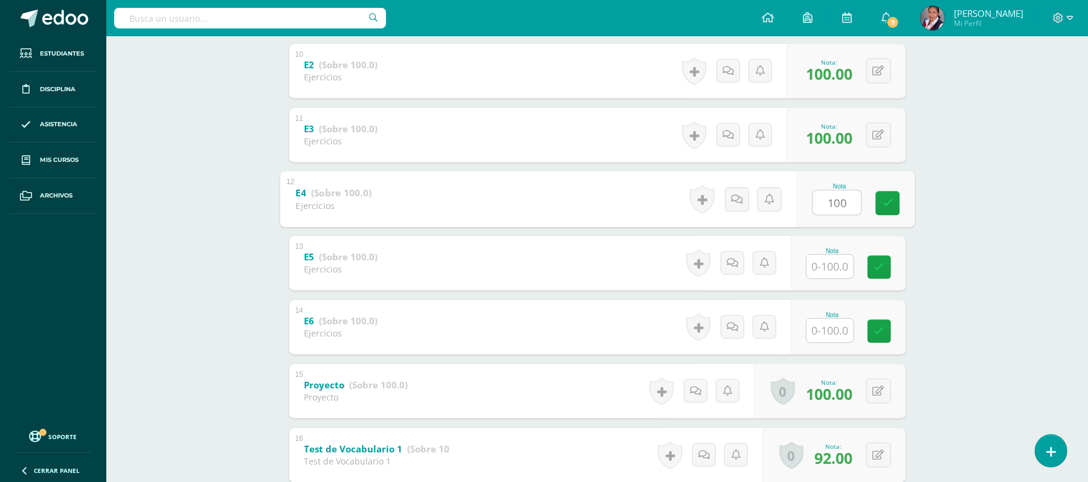
scroll to position [839, 0]
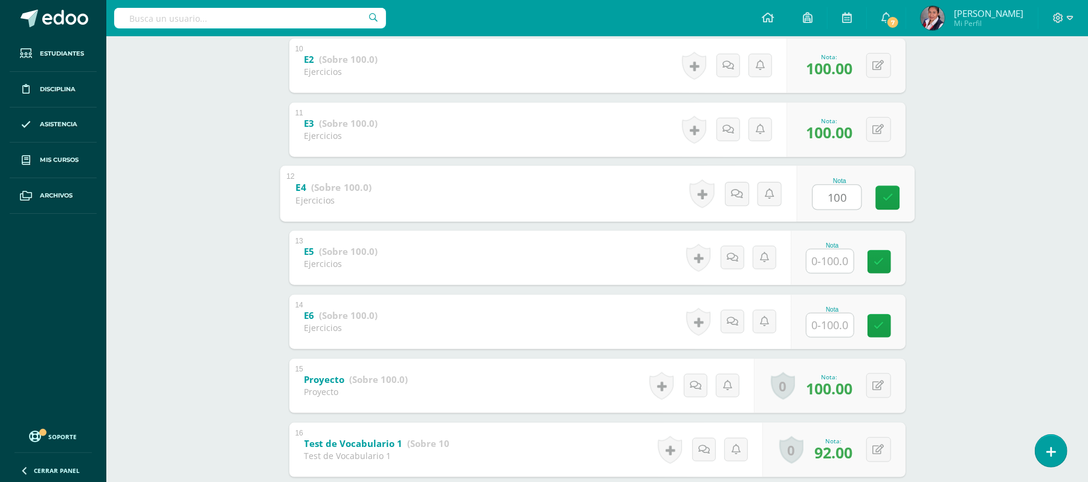
type input "100"
click at [834, 262] on input "text" at bounding box center [837, 261] width 48 height 24
type input "100"
click at [836, 320] on input "text" at bounding box center [837, 325] width 48 height 24
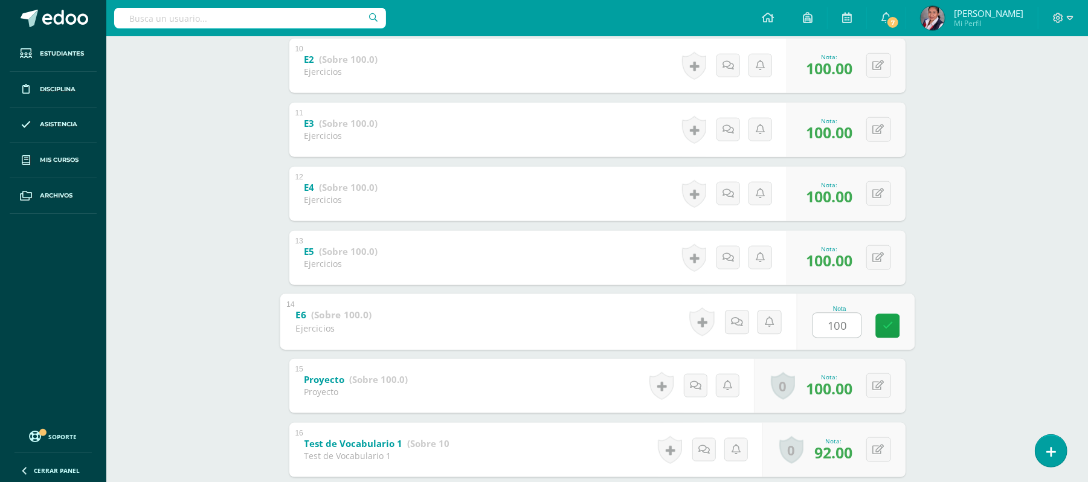
type input "100"
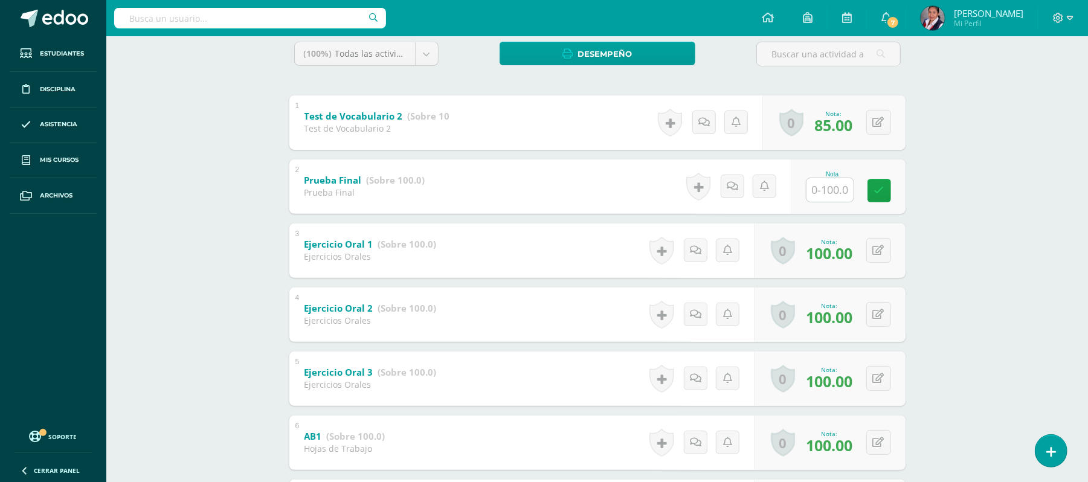
scroll to position [193, 0]
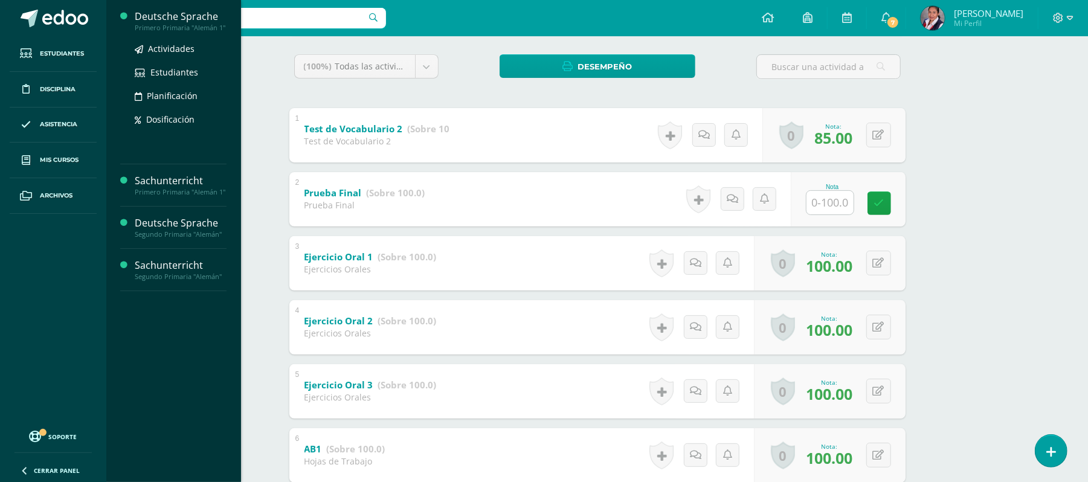
click at [157, 22] on div "Deutsche Sprache" at bounding box center [181, 17] width 92 height 14
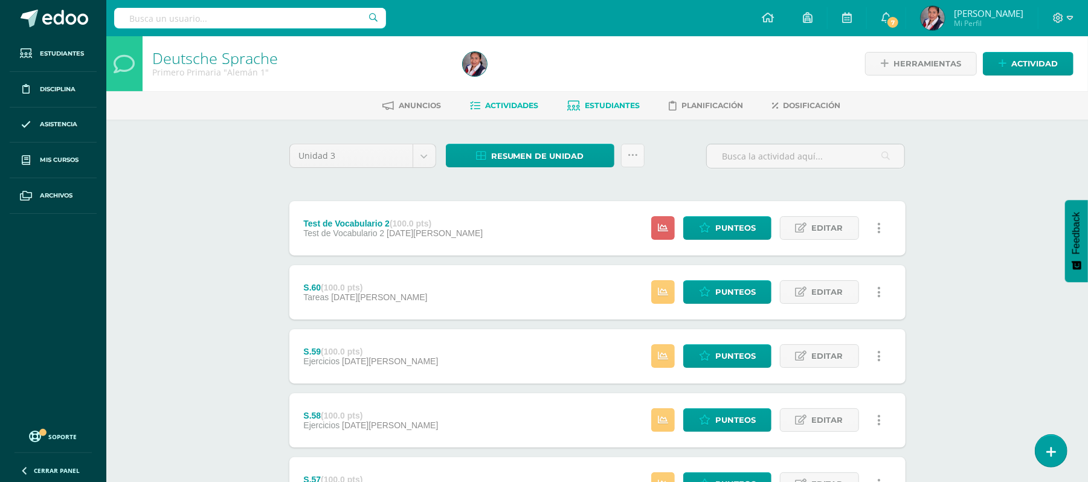
click at [609, 112] on link "Estudiantes" at bounding box center [604, 105] width 72 height 19
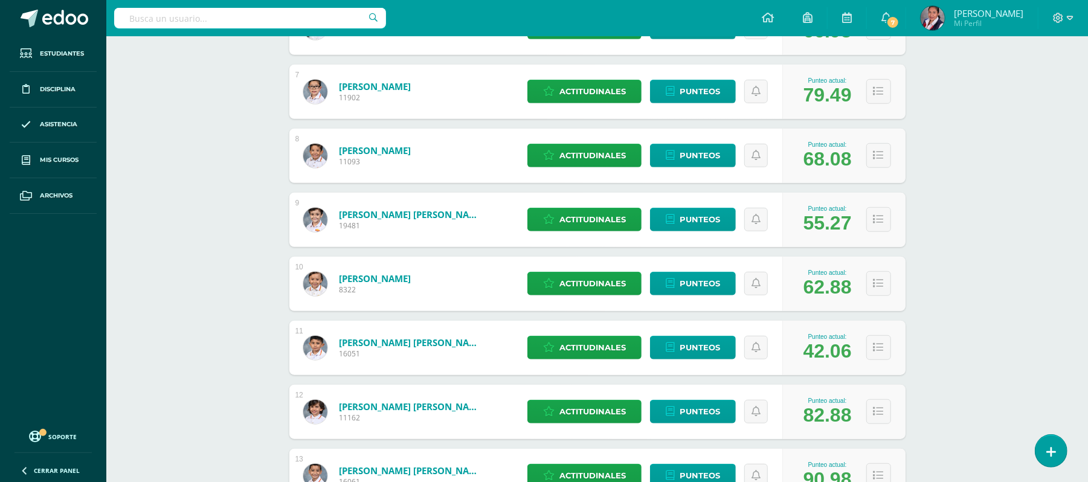
scroll to position [561, 0]
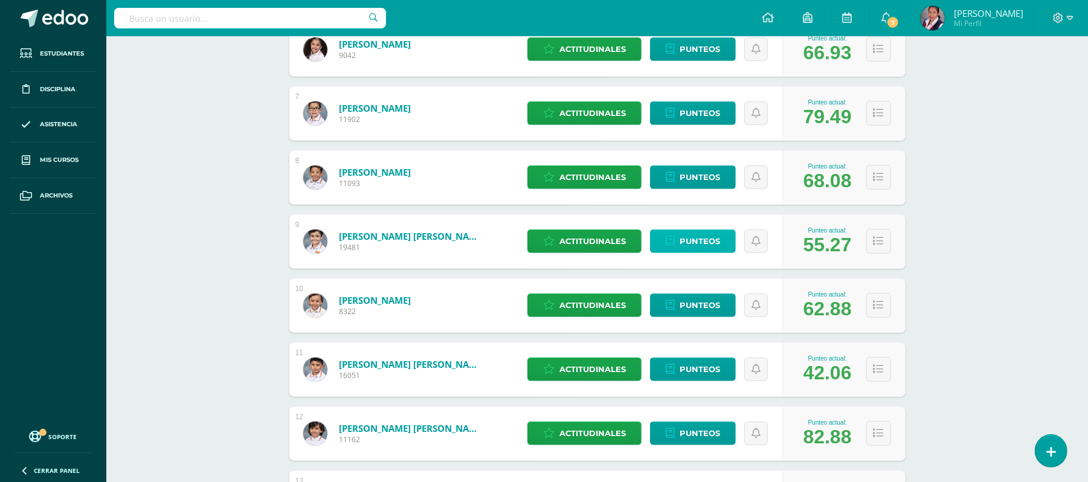
click at [707, 243] on span "Punteos" at bounding box center [700, 241] width 40 height 22
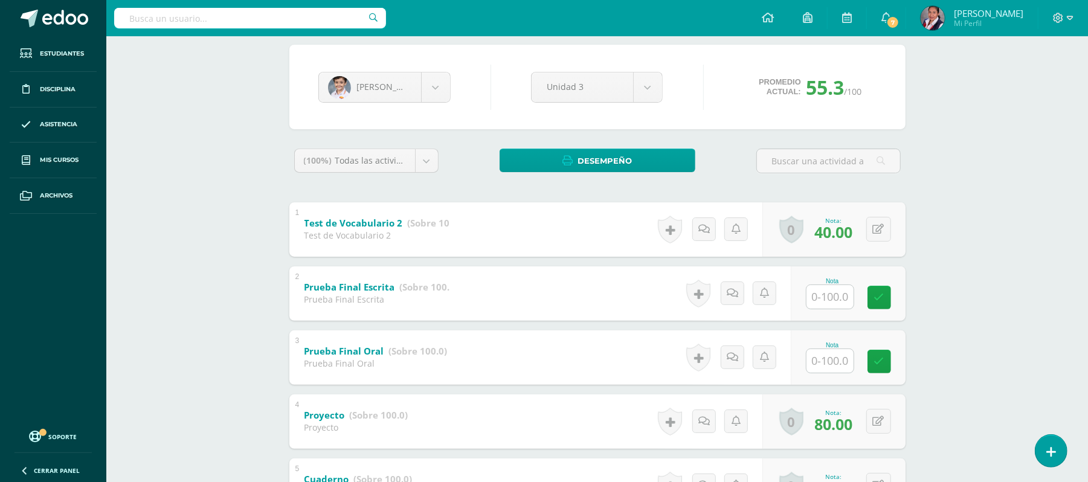
scroll to position [101, 0]
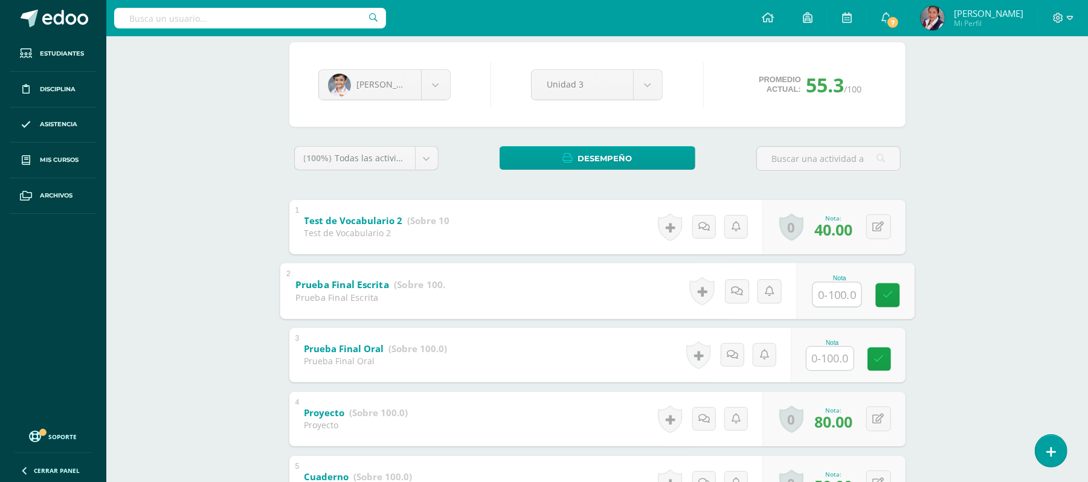
click at [815, 284] on input "text" at bounding box center [837, 294] width 48 height 24
type input "76"
click at [817, 355] on input "text" at bounding box center [837, 358] width 48 height 24
type input "55"
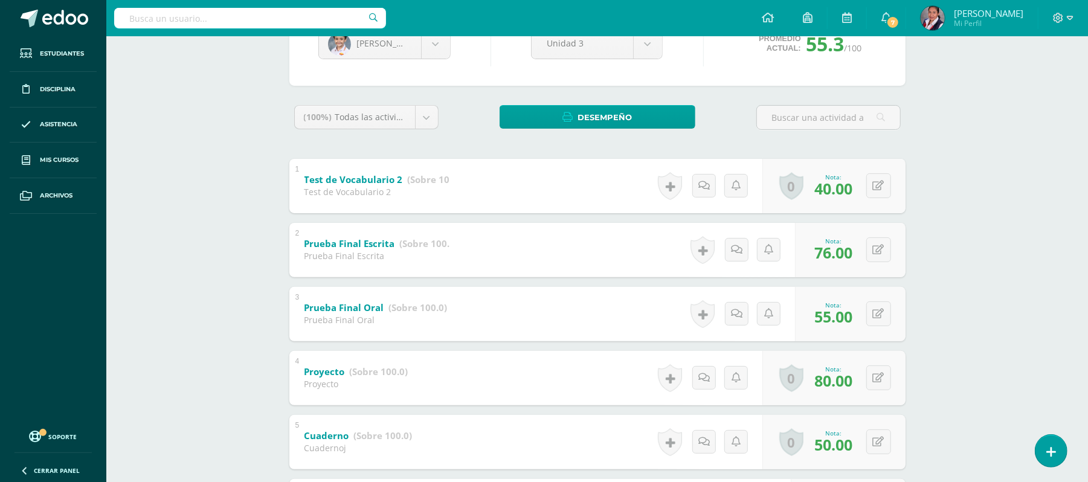
scroll to position [0, 0]
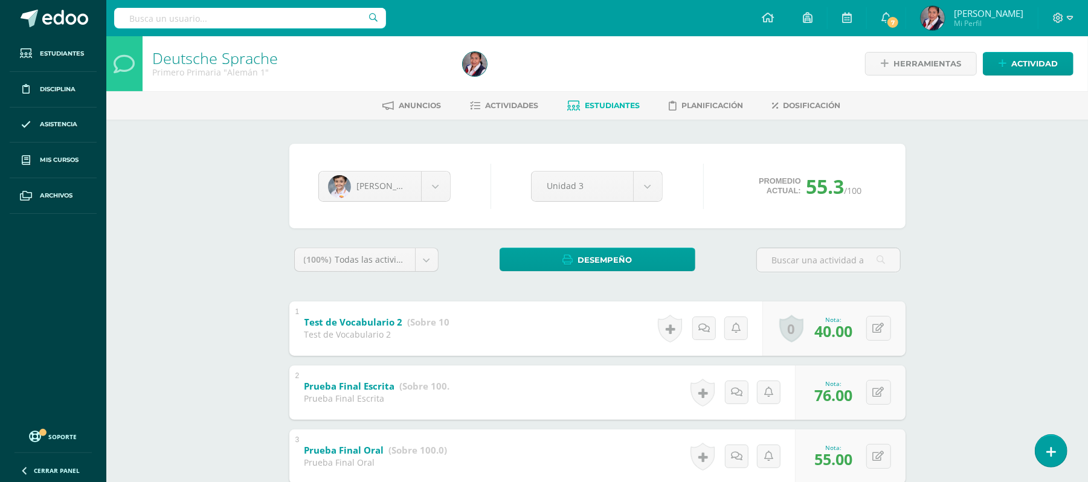
click at [608, 107] on span "Estudiantes" at bounding box center [612, 105] width 55 height 9
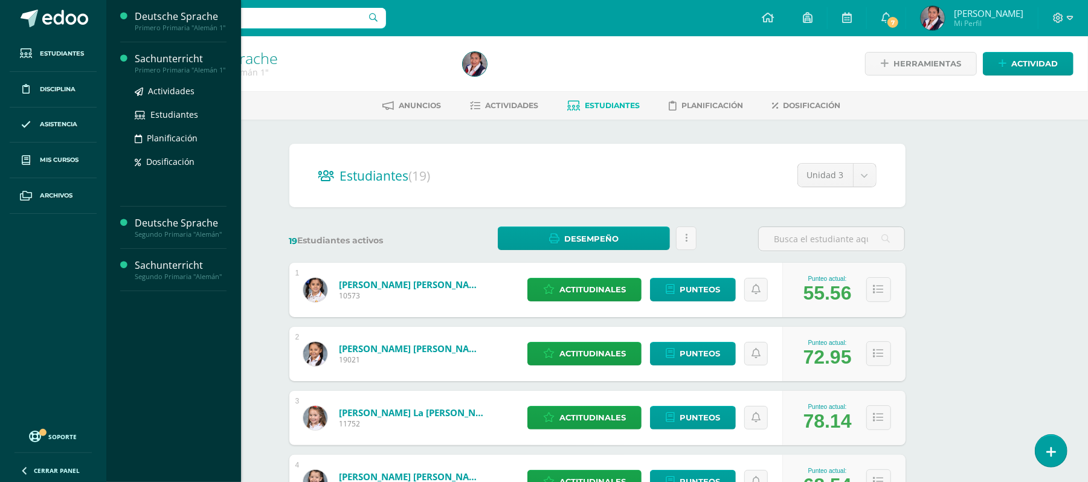
click at [176, 73] on div "Primero Primaria "Alemán 1"" at bounding box center [181, 70] width 92 height 8
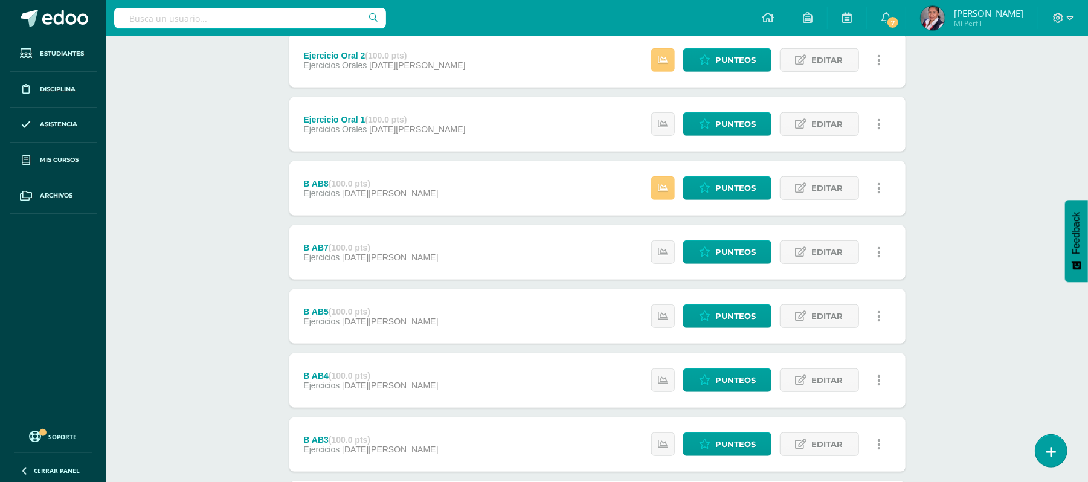
scroll to position [846, 0]
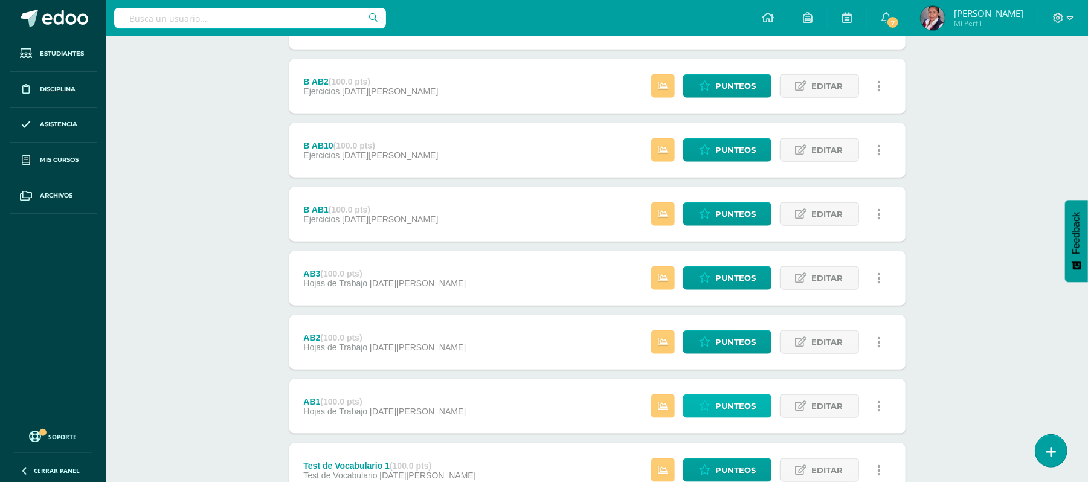
click at [740, 408] on span "Punteos" at bounding box center [735, 406] width 40 height 22
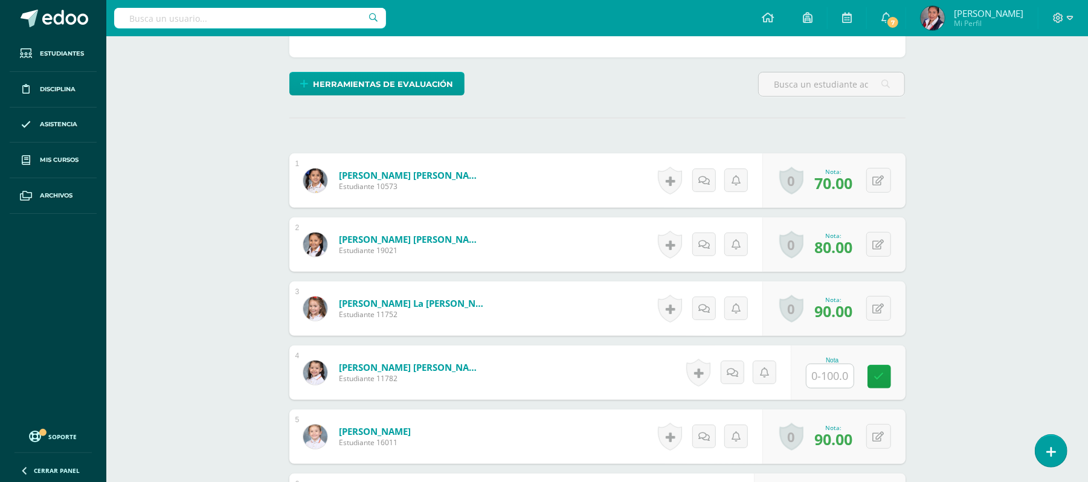
scroll to position [498, 0]
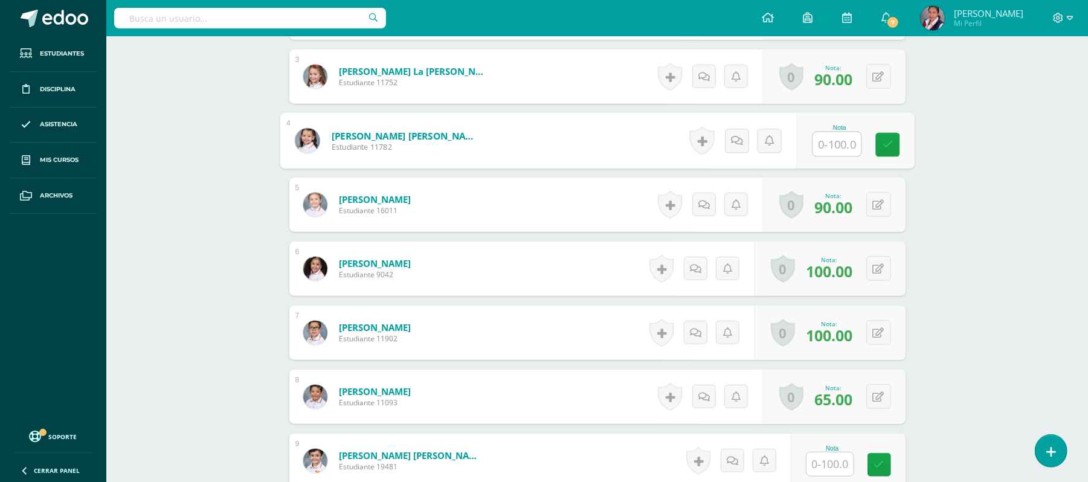
click at [837, 148] on input "text" at bounding box center [837, 144] width 48 height 24
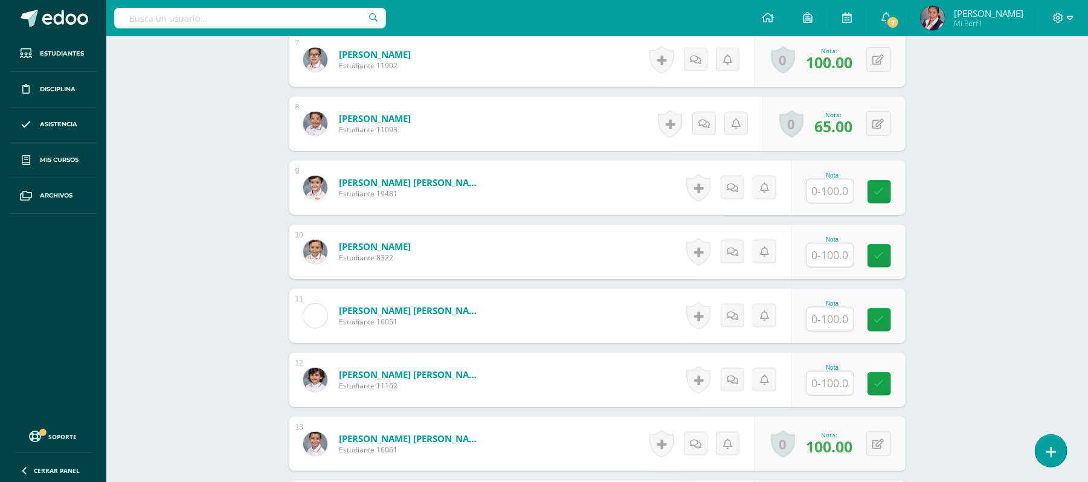
scroll to position [774, 0]
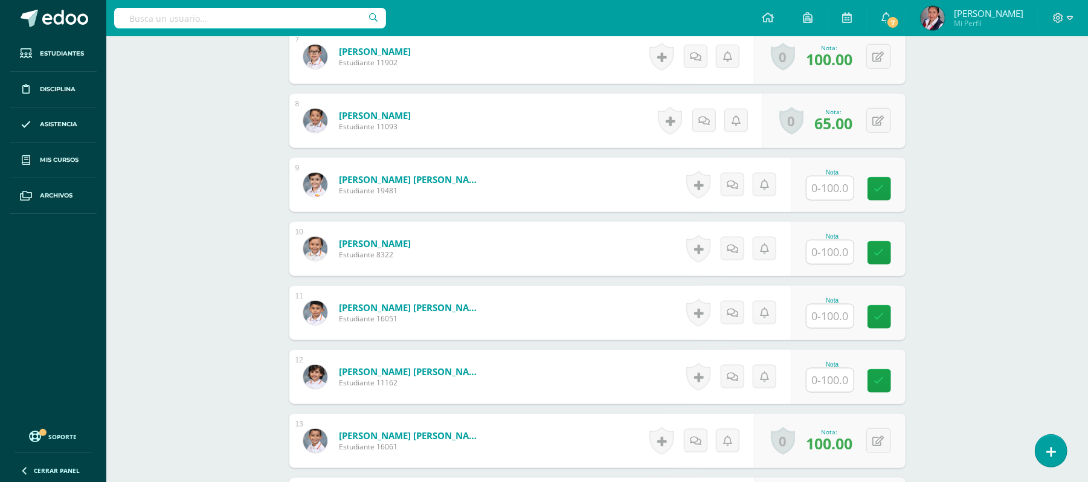
type input "85"
click at [835, 188] on input "text" at bounding box center [837, 188] width 48 height 24
click at [836, 253] on input "text" at bounding box center [837, 252] width 48 height 24
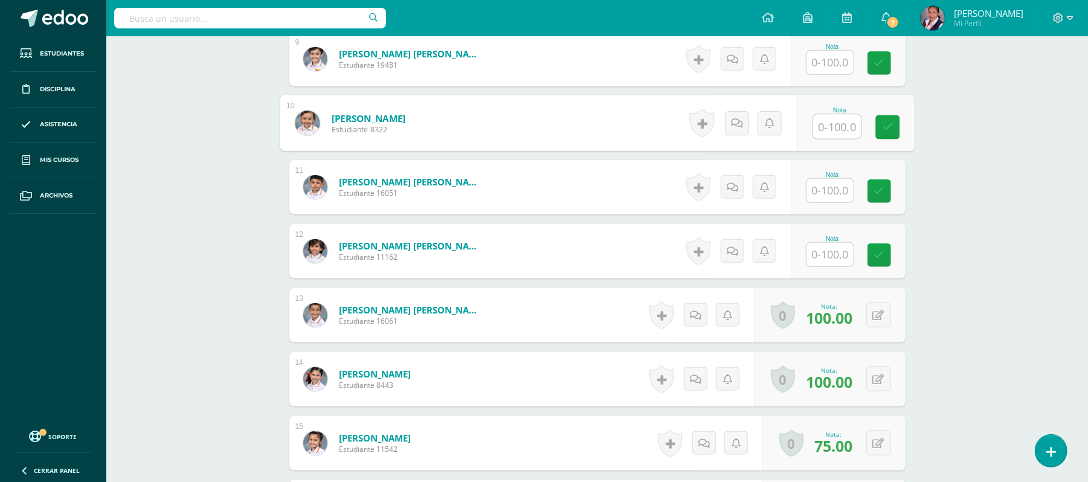
scroll to position [878, 0]
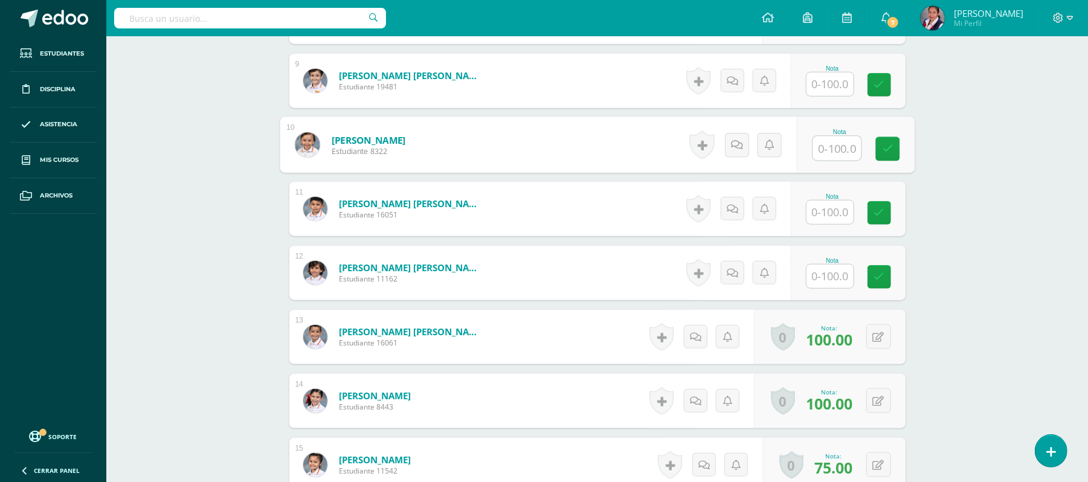
type input "8"
type input "60"
click at [819, 219] on input "text" at bounding box center [837, 213] width 48 height 24
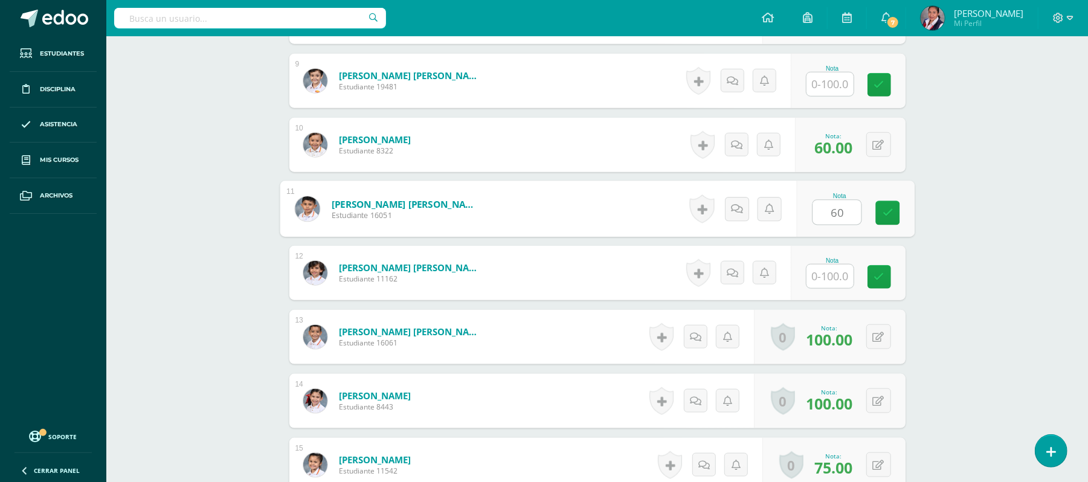
type input "60"
click at [818, 274] on input "text" at bounding box center [837, 277] width 48 height 24
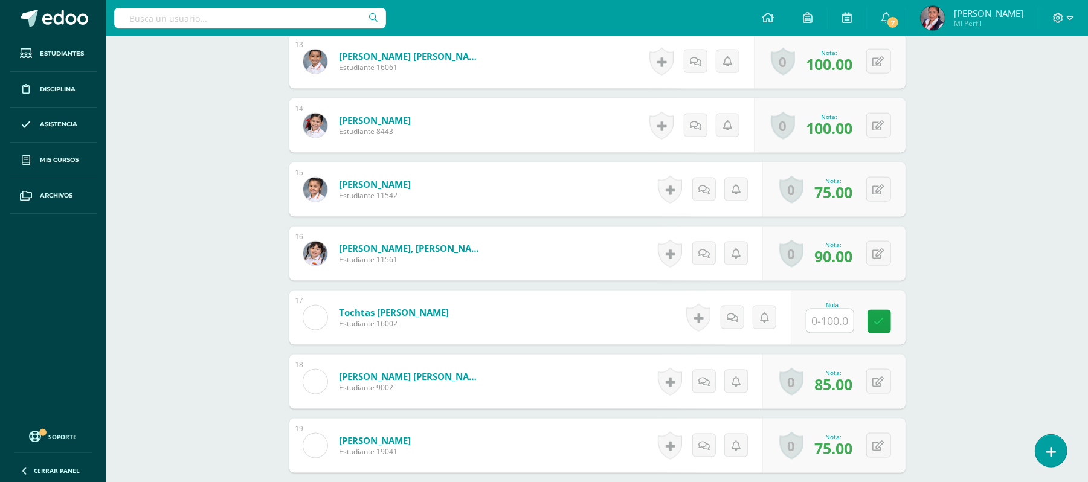
scroll to position [1177, 0]
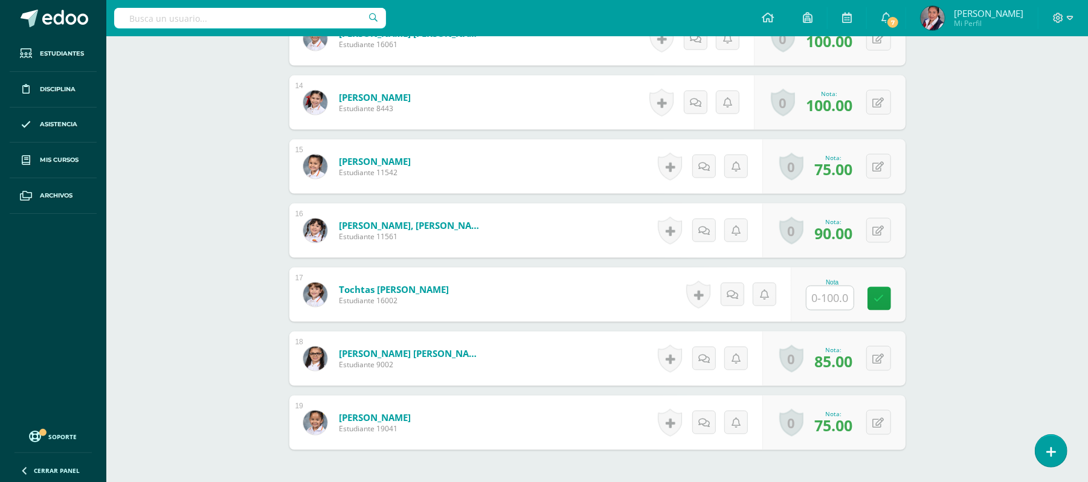
type input "100"
click at [843, 293] on input "text" at bounding box center [837, 298] width 48 height 24
type input "100"
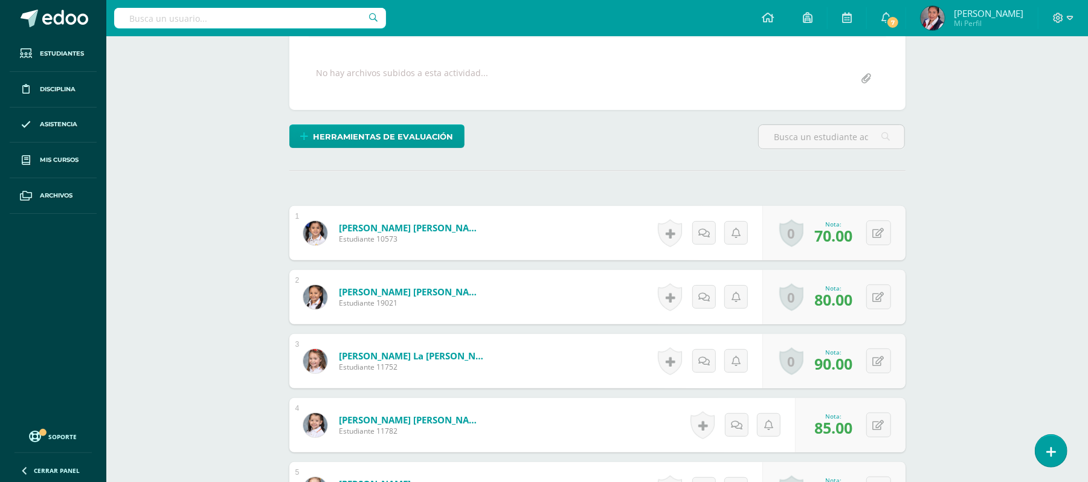
scroll to position [208, 0]
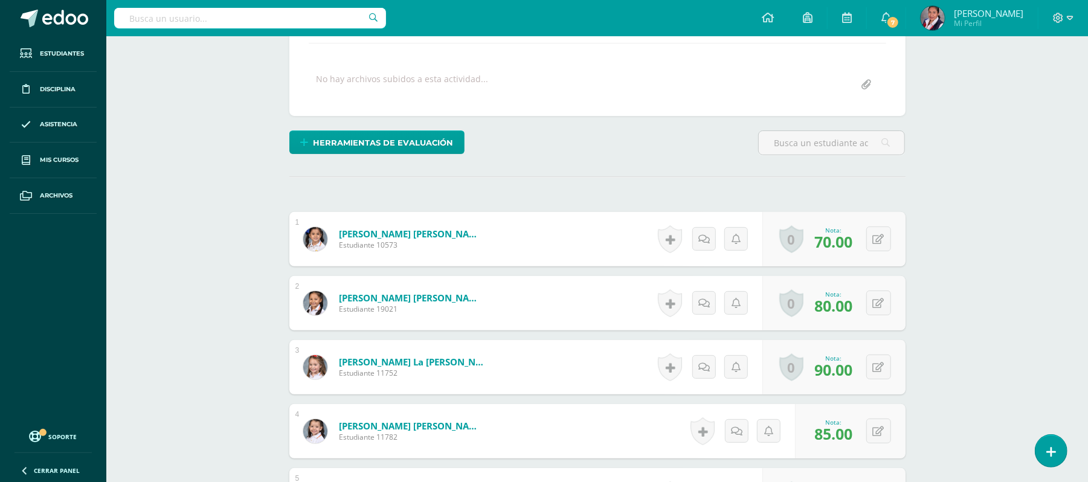
drag, startPoint x: 1083, startPoint y: 161, endPoint x: 1079, endPoint y: 230, distance: 69.6
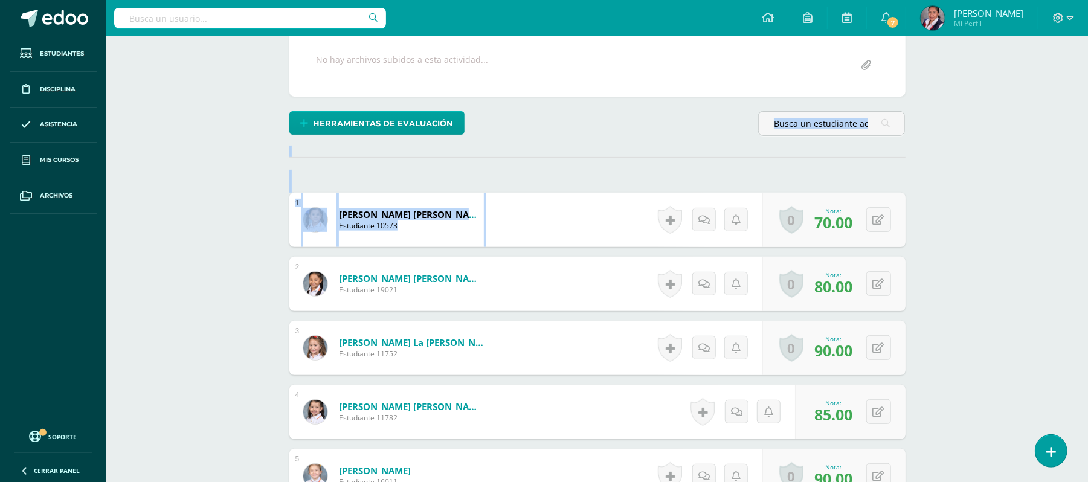
scroll to position [230, 0]
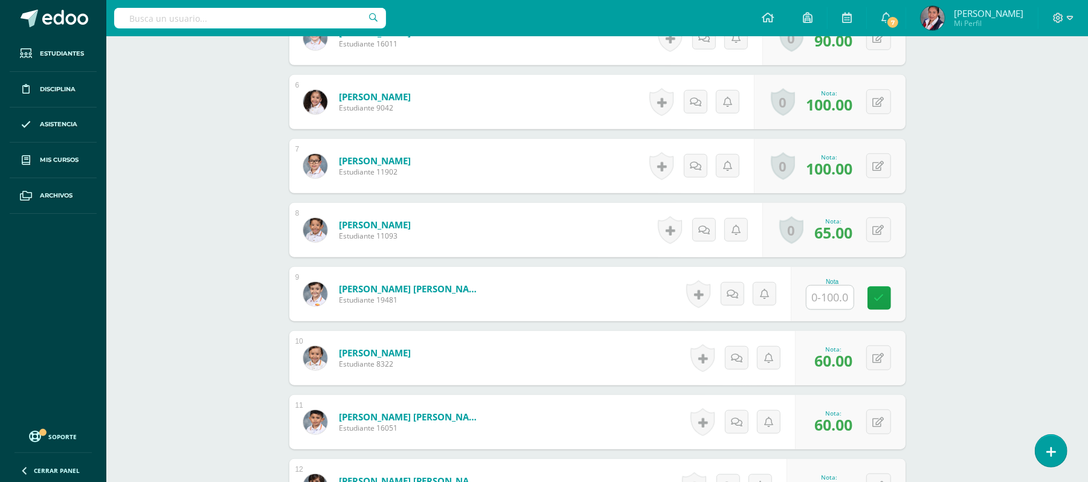
scroll to position [668, 0]
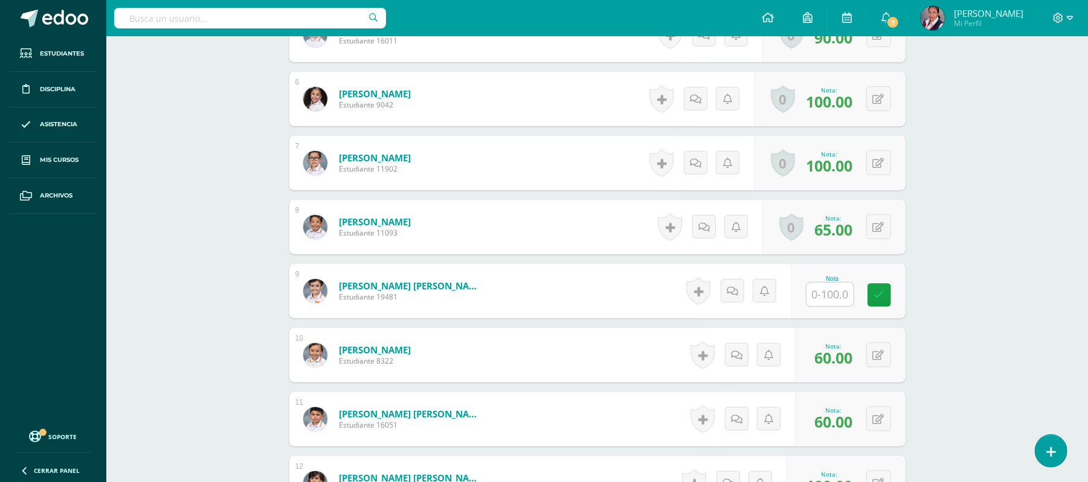
click at [831, 290] on input "text" at bounding box center [829, 295] width 47 height 24
type input "80"
click at [1066, 262] on div "Sachunterricht Primero Primaria "Alemán 1" Herramientas Detalle de asistencias …" at bounding box center [597, 232] width 982 height 1729
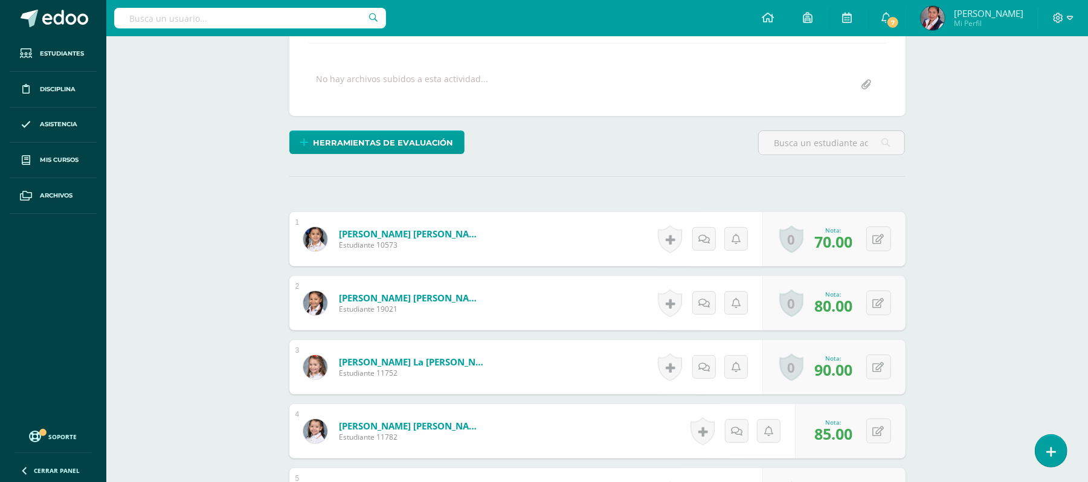
scroll to position [0, 0]
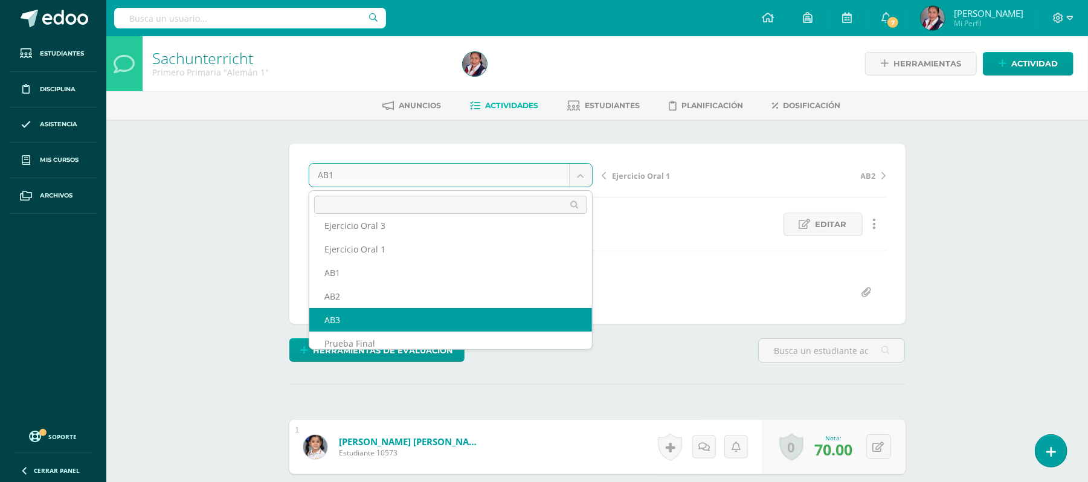
scroll to position [274, 0]
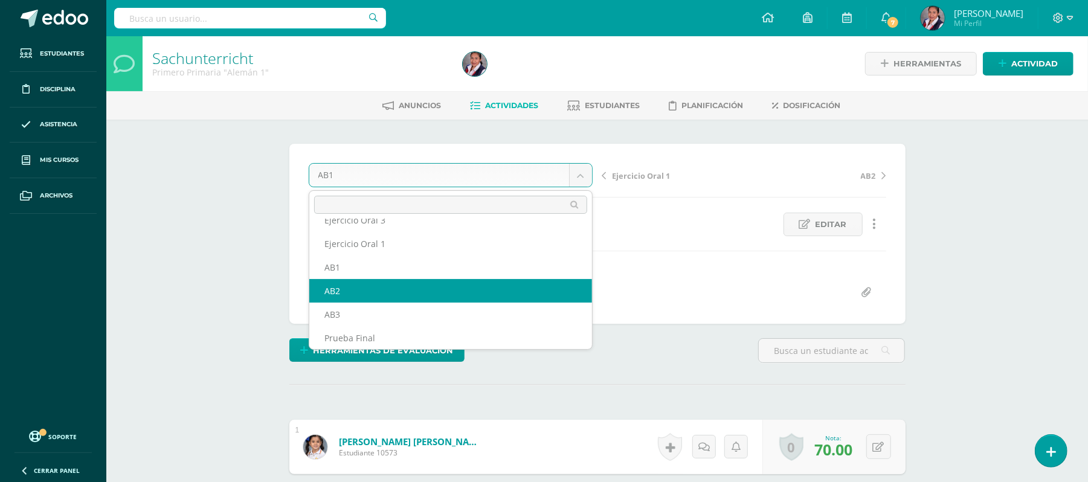
select select "/dashboard/teacher/grade-activity/231215/"
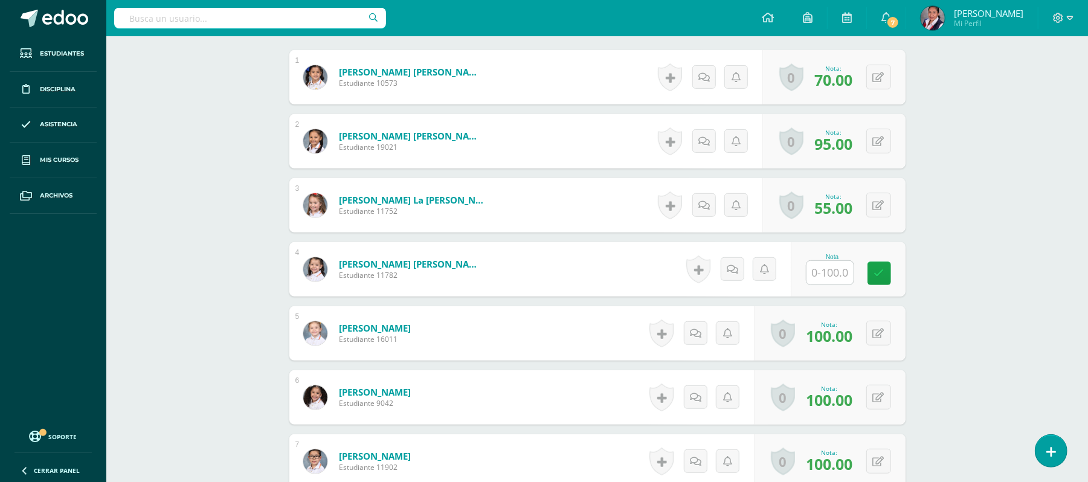
scroll to position [370, 0]
click at [822, 274] on input "text" at bounding box center [837, 272] width 48 height 24
type input "100"
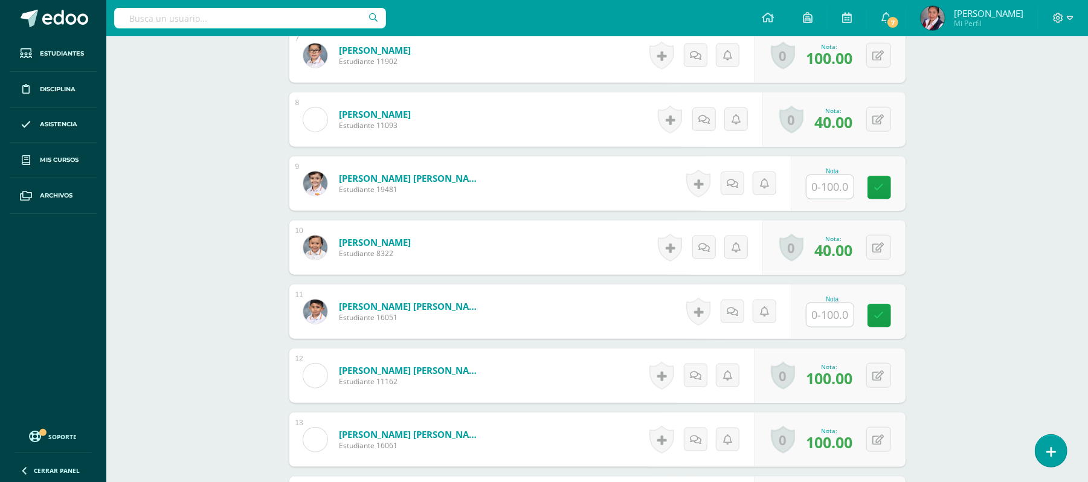
scroll to position [794, 0]
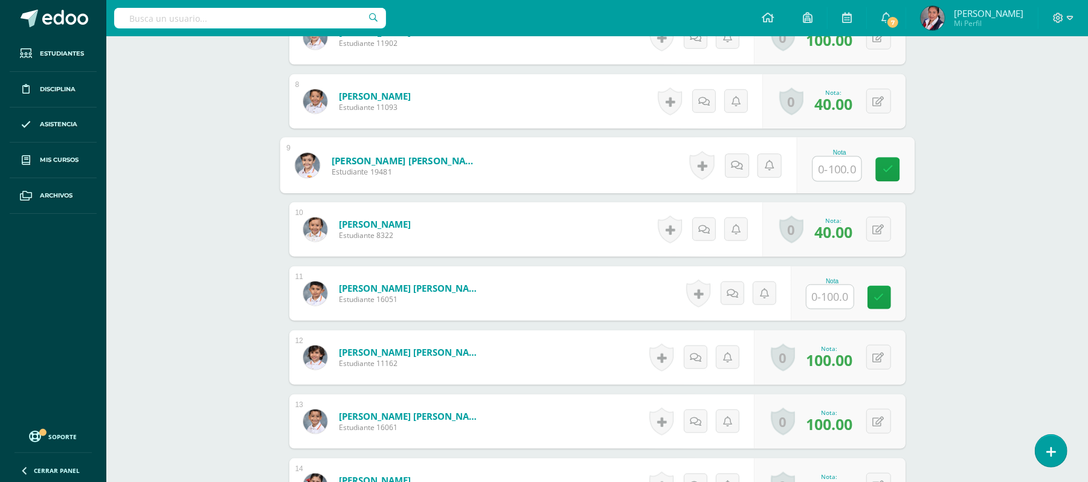
click at [825, 170] on input "text" at bounding box center [837, 169] width 48 height 24
type input "100"
click at [834, 291] on input "text" at bounding box center [837, 297] width 48 height 24
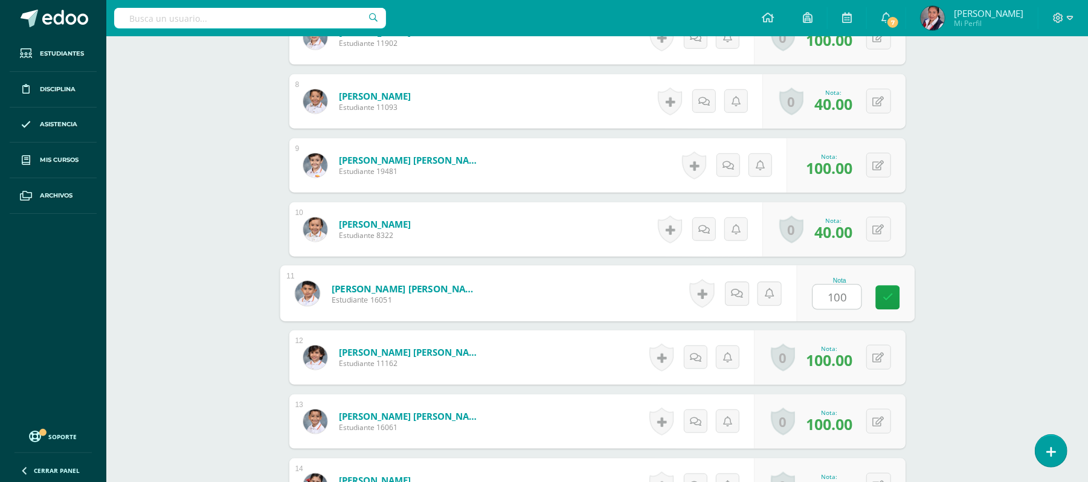
type input "100"
click at [982, 277] on div "Sachunterricht Primero Primaria "Alemán 1" Herramientas Detalle de asistencias …" at bounding box center [597, 106] width 982 height 1729
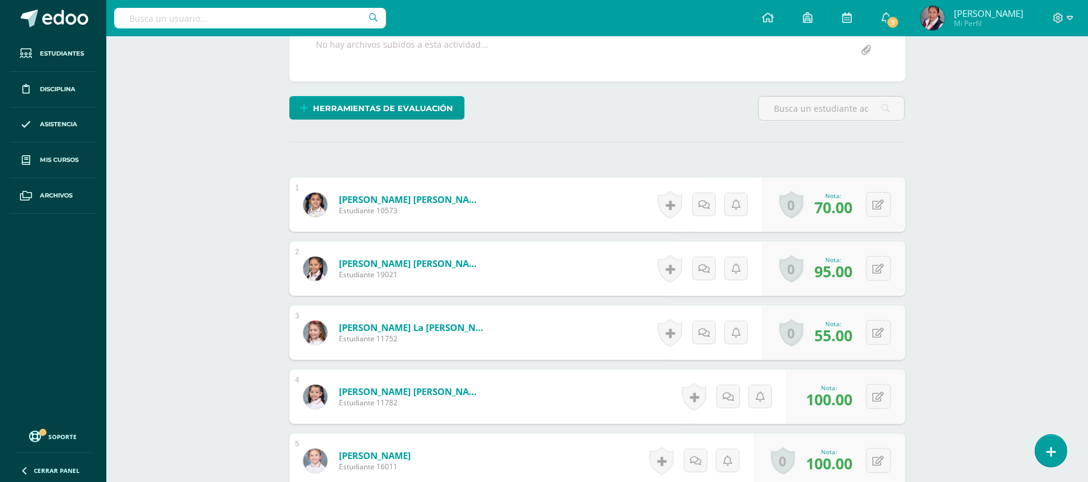
scroll to position [0, 0]
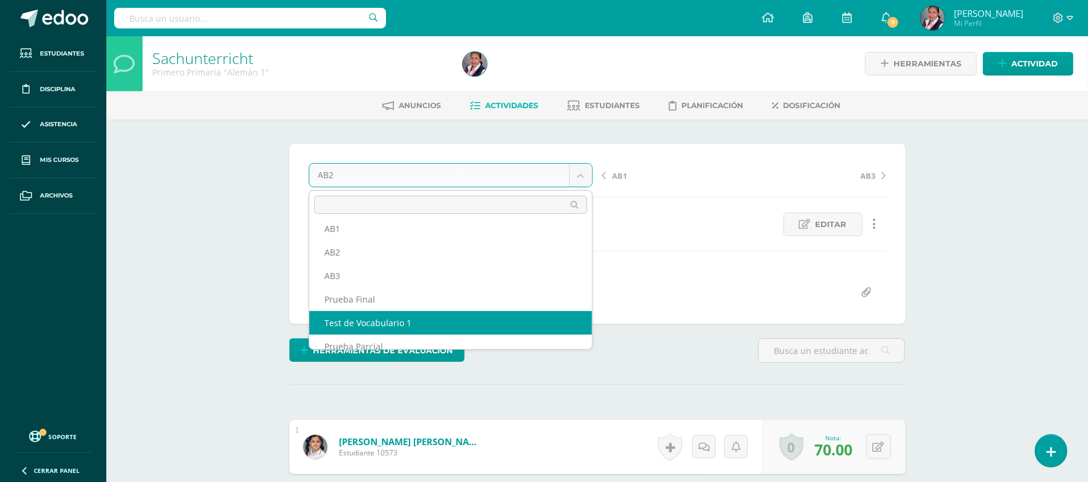
scroll to position [322, 0]
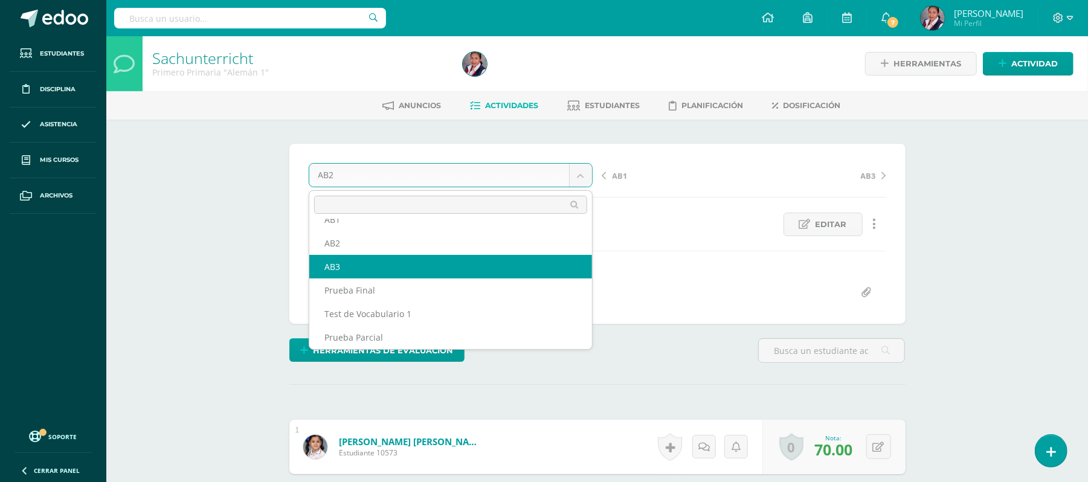
select select "/dashboard/teacher/grade-activity/231216/"
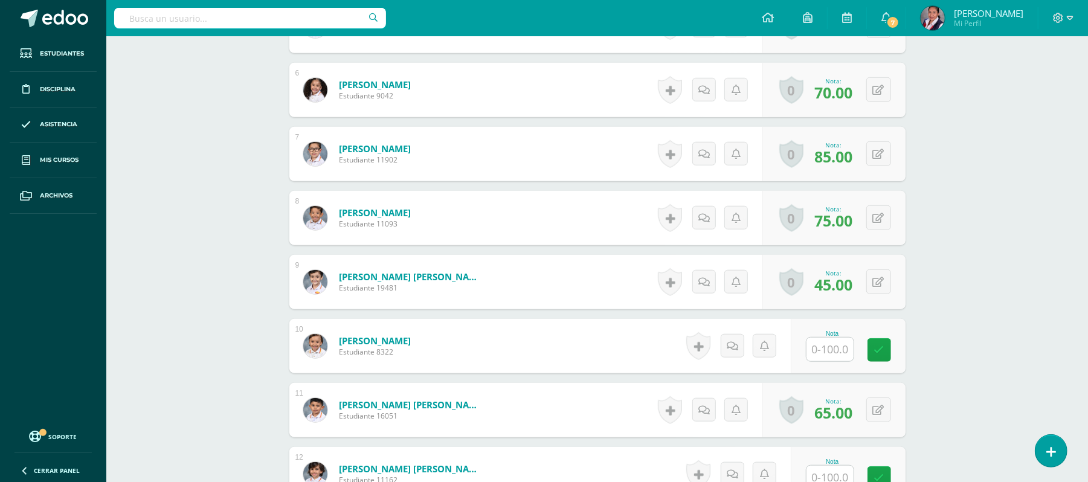
scroll to position [684, 0]
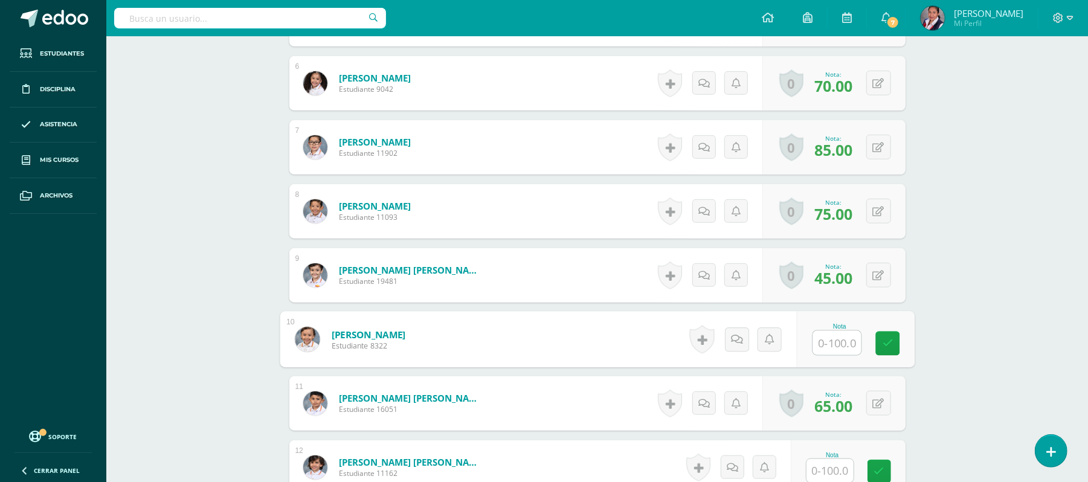
click at [822, 348] on input "text" at bounding box center [837, 343] width 48 height 24
type input "85"
click at [825, 472] on input "text" at bounding box center [837, 471] width 48 height 24
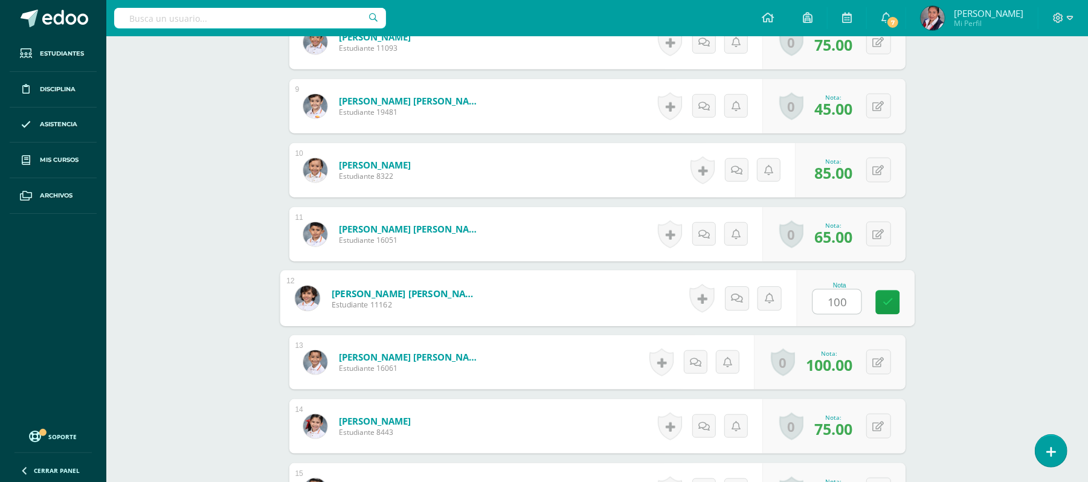
scroll to position [856, 0]
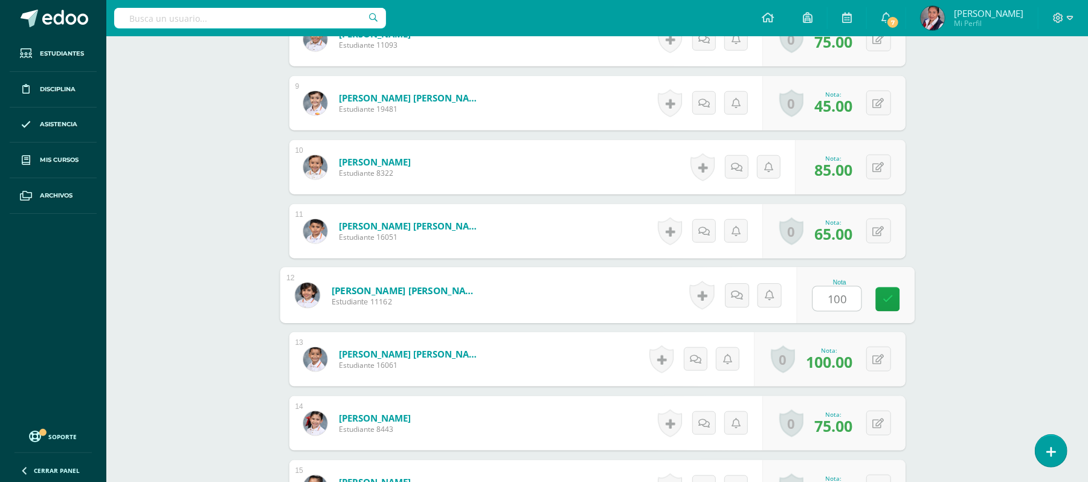
type input "100"
click at [953, 341] on div "Sachunterricht Primero Primaria "Alemán 1" Herramientas Detalle de asistencias …" at bounding box center [597, 44] width 982 height 1729
click at [881, 172] on icon at bounding box center [878, 168] width 11 height 10
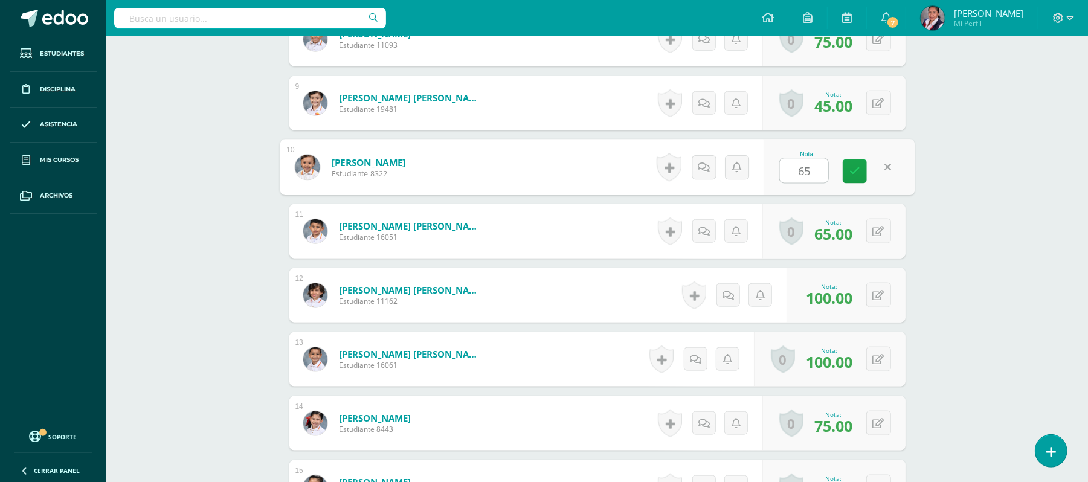
type input "65"
click at [1023, 203] on div "Sachunterricht Primero Primaria "Alemán 1" Herramientas Detalle de asistencias …" at bounding box center [597, 44] width 982 height 1729
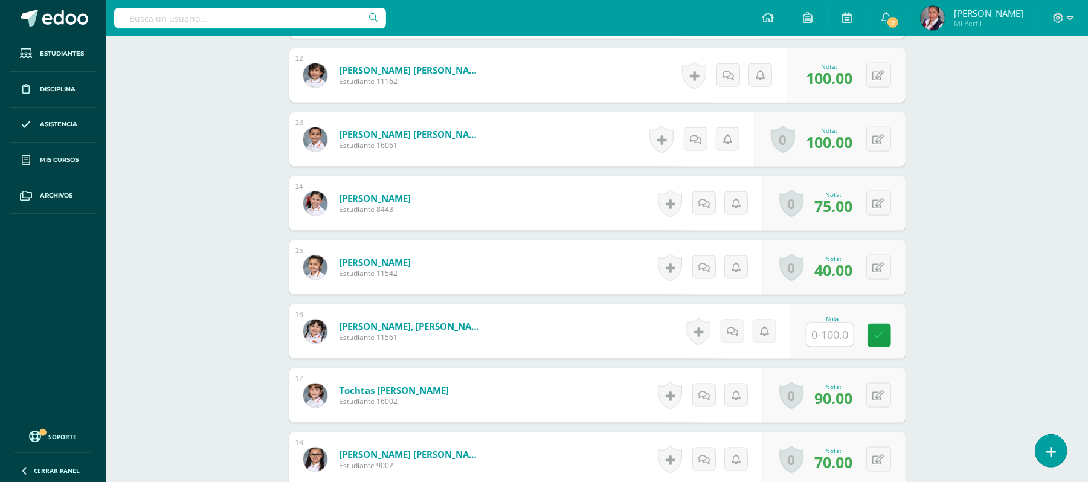
scroll to position [1107, 0]
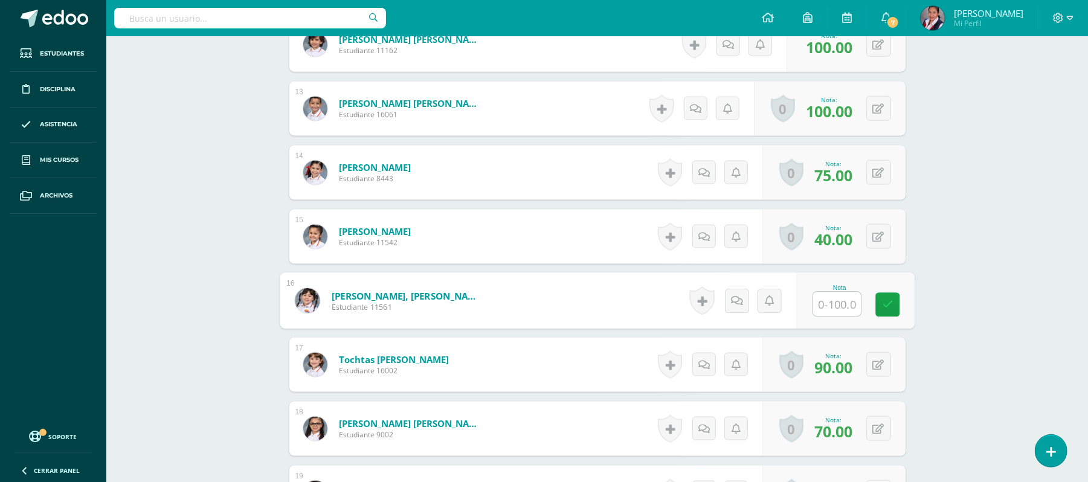
click at [837, 300] on input "text" at bounding box center [837, 304] width 48 height 24
type input "75"
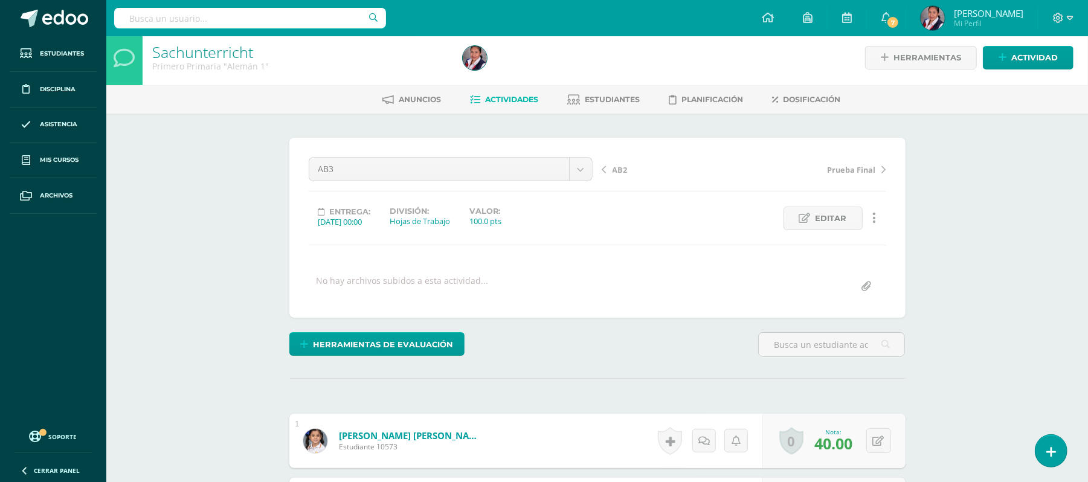
scroll to position [13, 0]
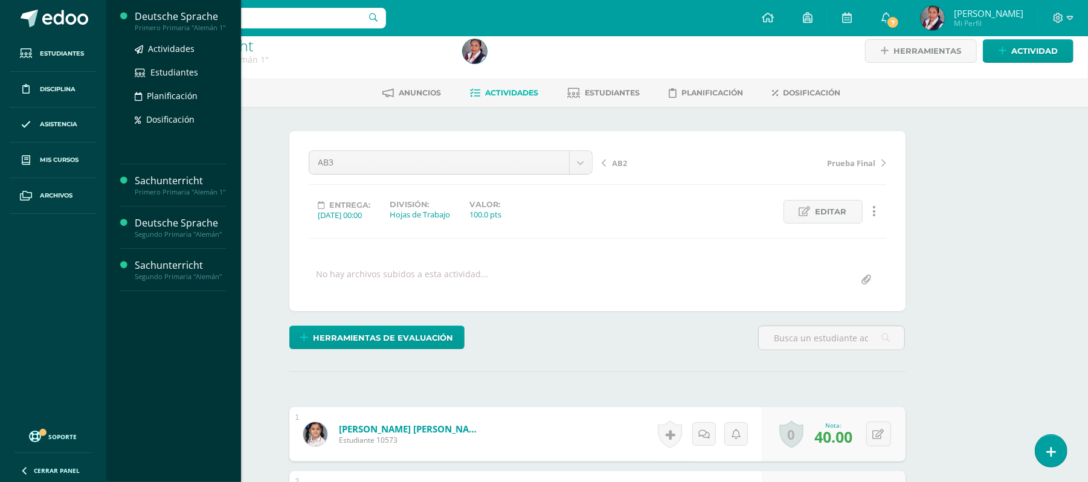
click at [161, 22] on div "Deutsche Sprache" at bounding box center [181, 17] width 92 height 14
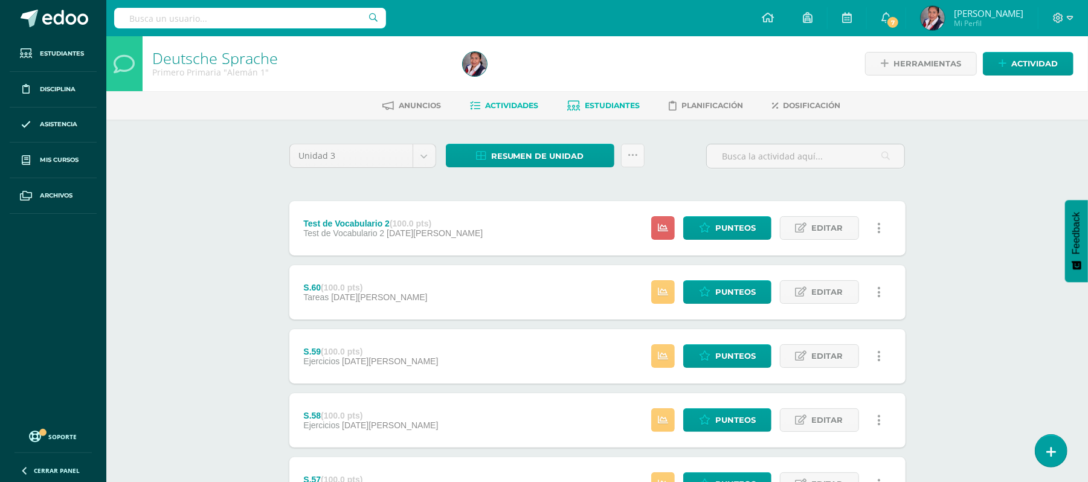
click at [600, 110] on link "Estudiantes" at bounding box center [604, 105] width 72 height 19
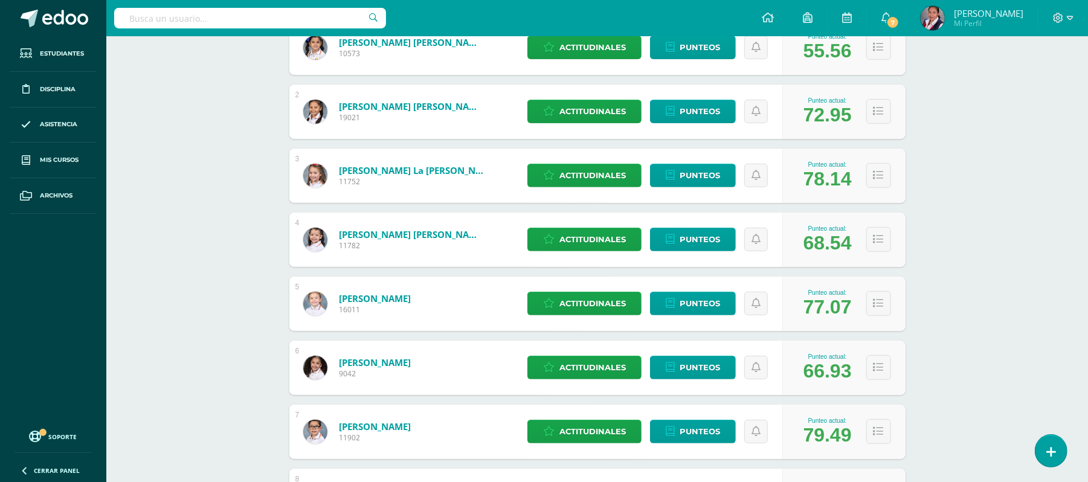
scroll to position [244, 0]
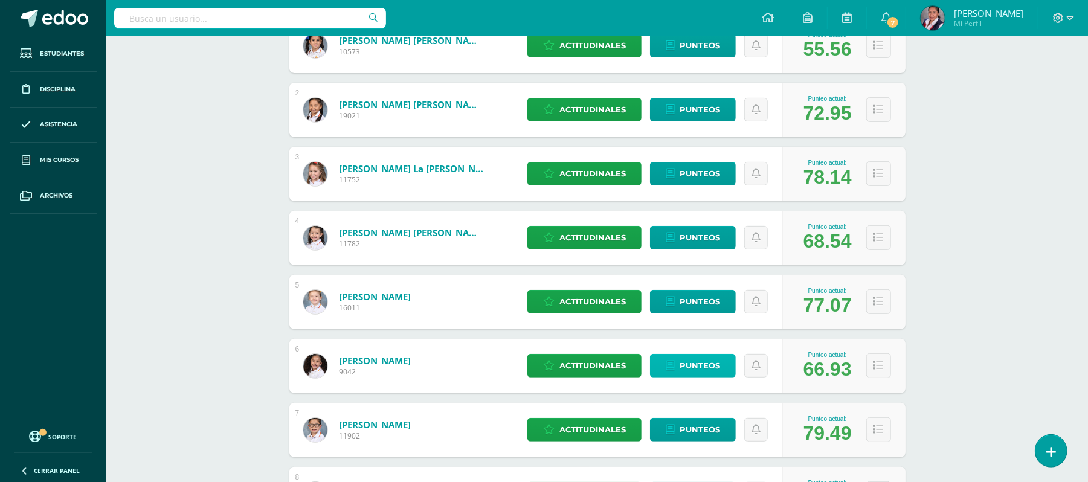
click at [716, 370] on span "Punteos" at bounding box center [700, 366] width 40 height 22
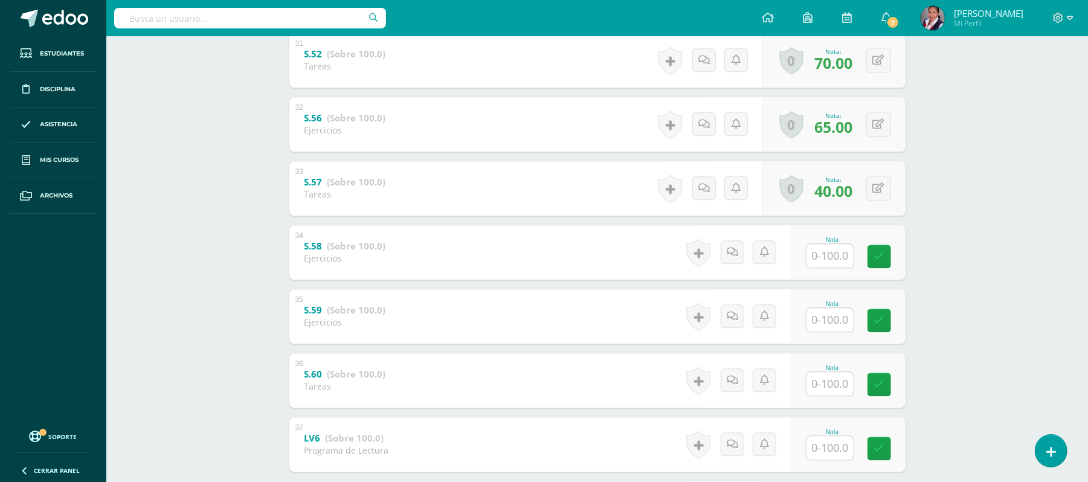
scroll to position [2204, 0]
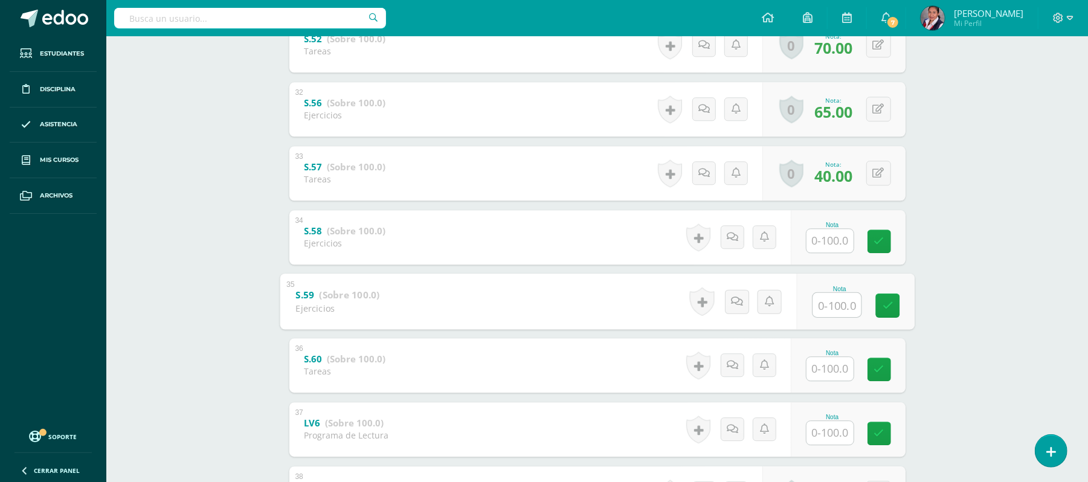
click at [837, 302] on input "text" at bounding box center [837, 304] width 48 height 24
type input "70"
click at [825, 242] on input "text" at bounding box center [829, 241] width 47 height 24
type input "80"
click at [830, 372] on input "text" at bounding box center [829, 369] width 47 height 24
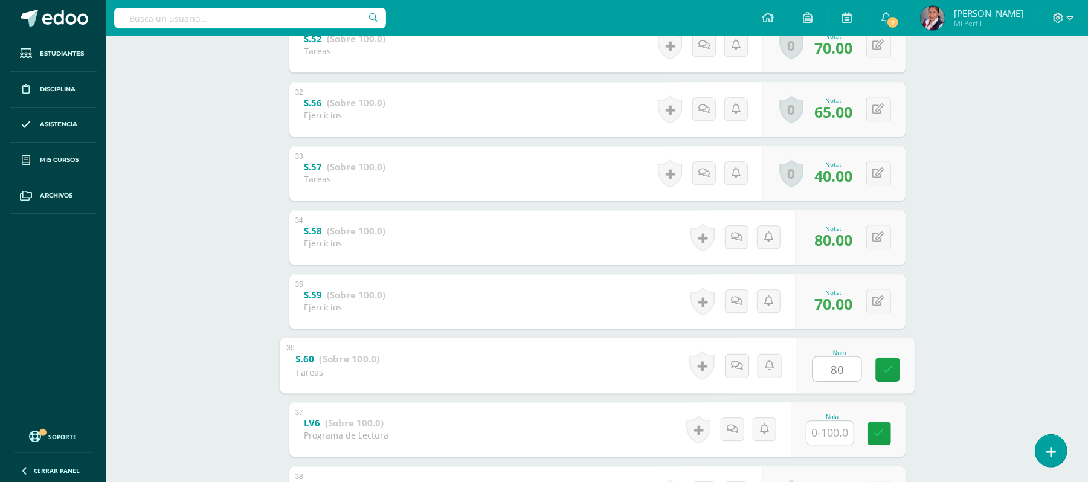
type input "80"
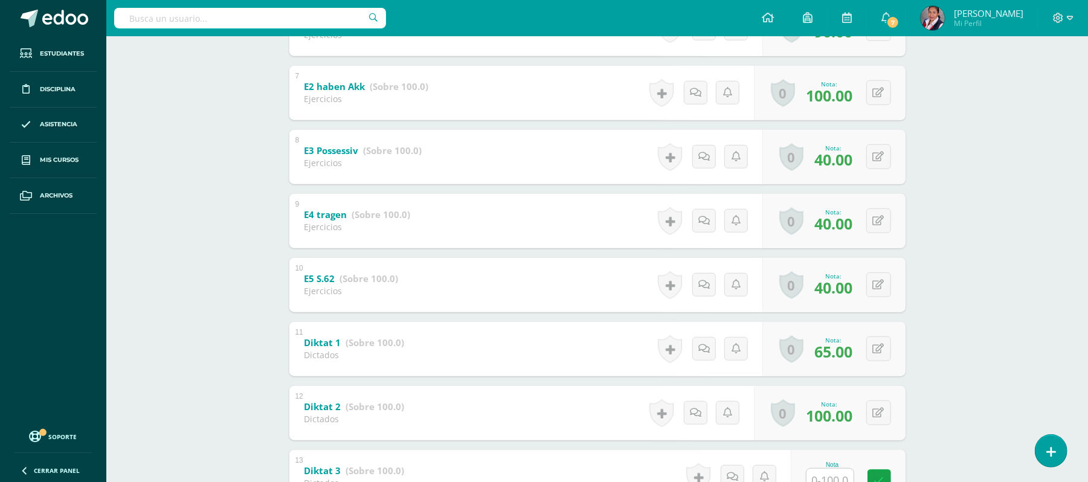
scroll to position [631, 0]
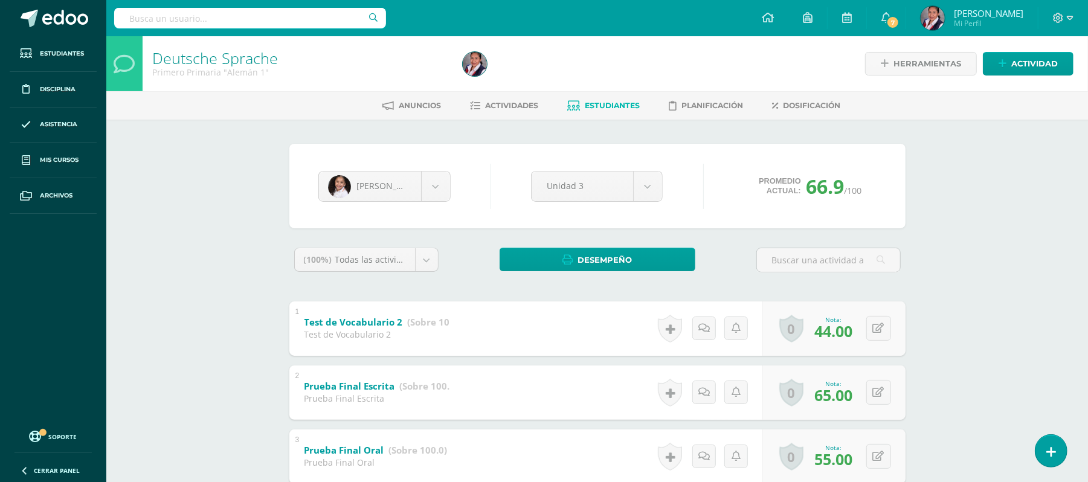
click at [587, 102] on span "Estudiantes" at bounding box center [612, 105] width 55 height 9
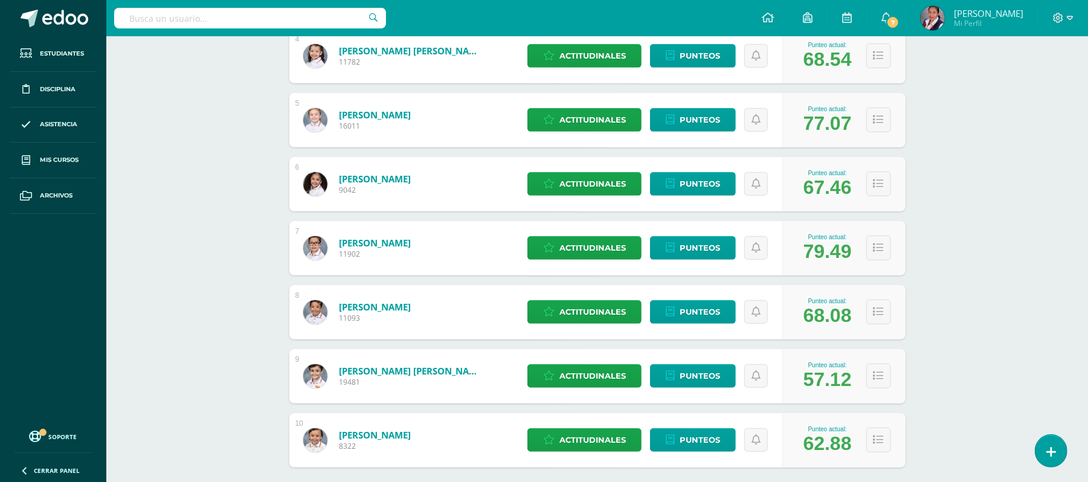
scroll to position [442, 0]
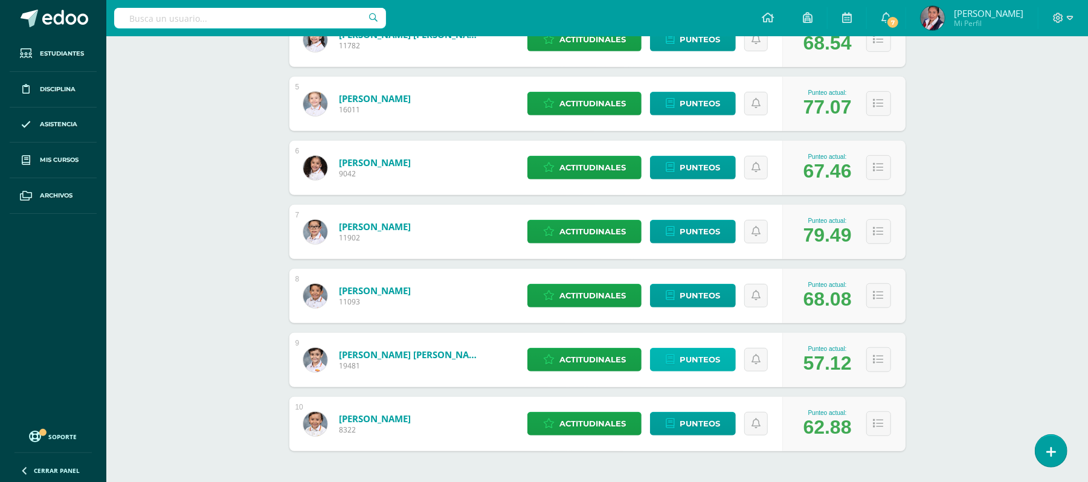
click at [721, 353] on link "Punteos" at bounding box center [693, 360] width 86 height 24
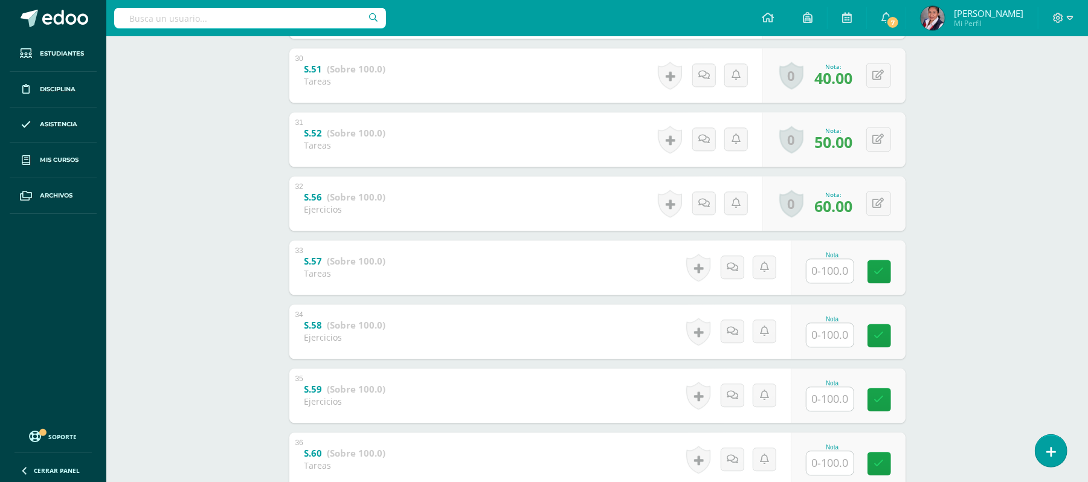
scroll to position [2245, 0]
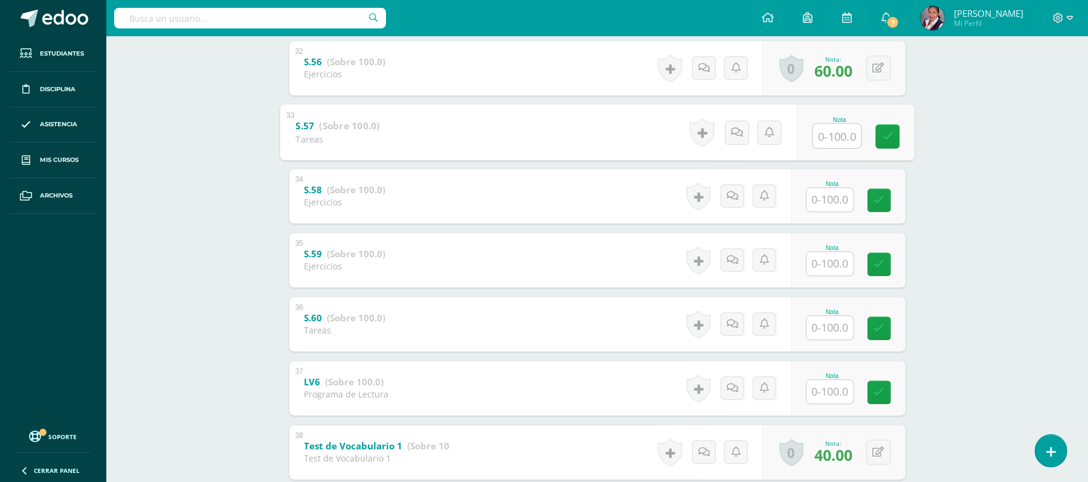
click at [842, 138] on input "text" at bounding box center [837, 135] width 48 height 24
type input "60"
click at [820, 201] on input "text" at bounding box center [837, 199] width 48 height 24
type input "60"
click at [830, 265] on input "text" at bounding box center [837, 263] width 48 height 24
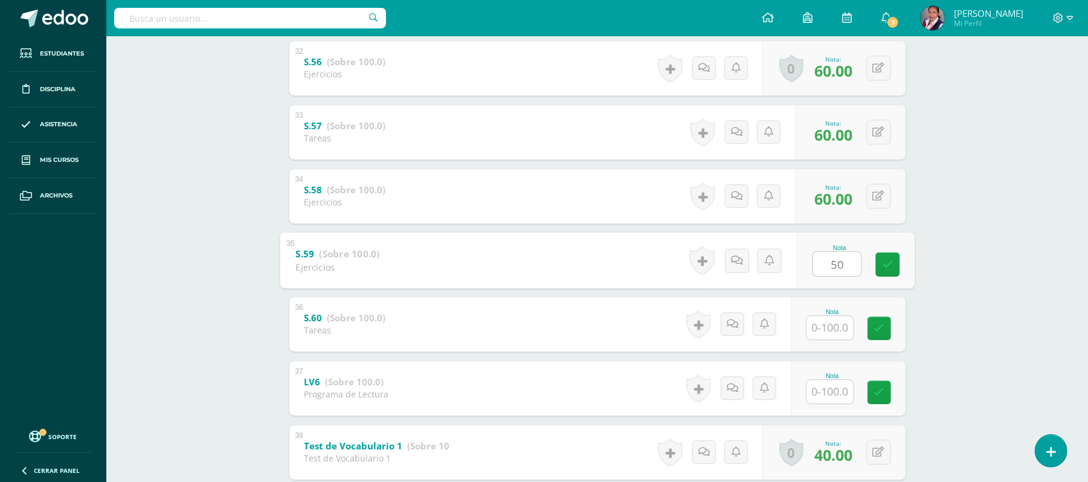
type input "50"
click at [825, 332] on input "text" at bounding box center [837, 327] width 48 height 24
click at [826, 388] on input "text" at bounding box center [837, 391] width 48 height 24
click at [869, 331] on div "0 Logros Logros obtenidos Aún no hay logros agregados Nota: 60.00" at bounding box center [858, 324] width 114 height 56
click at [888, 320] on icon at bounding box center [887, 324] width 12 height 10
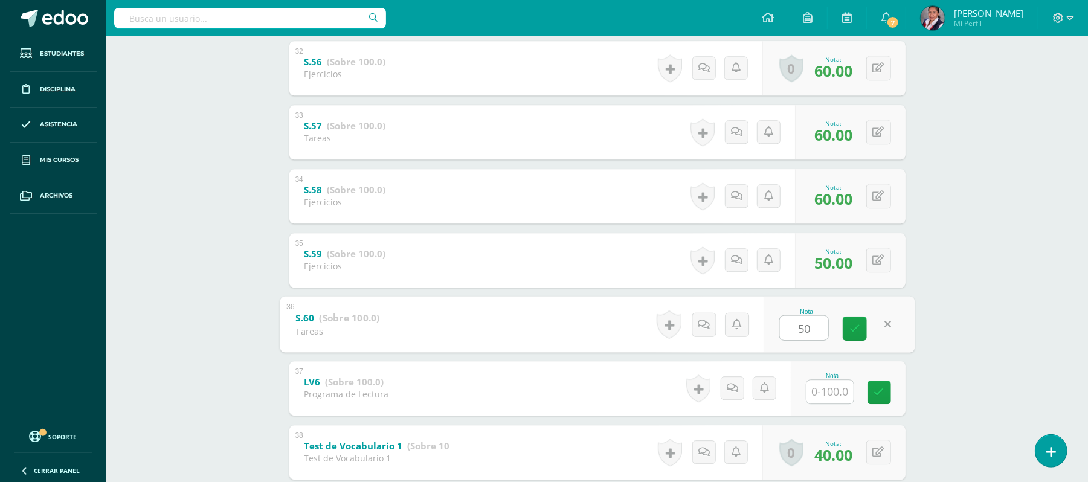
type input "50"
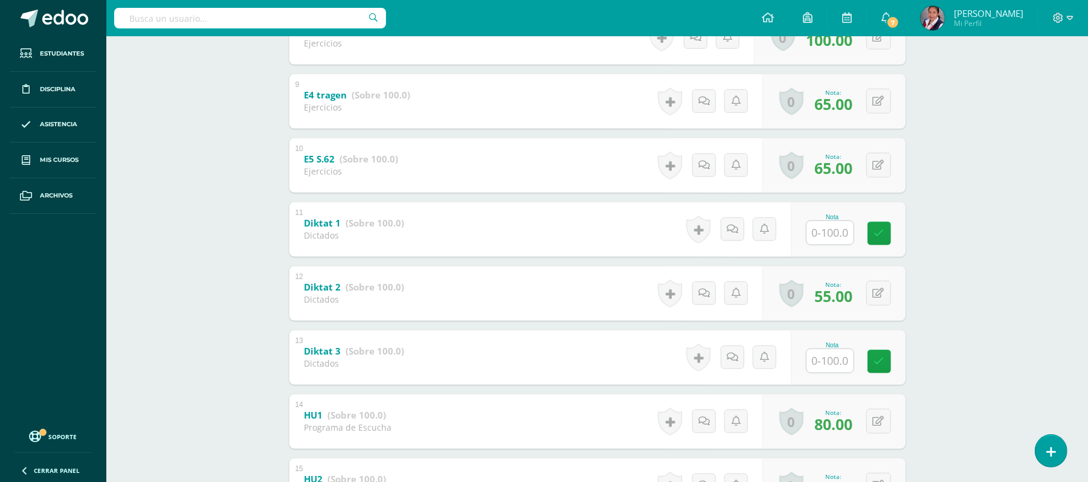
scroll to position [755, 0]
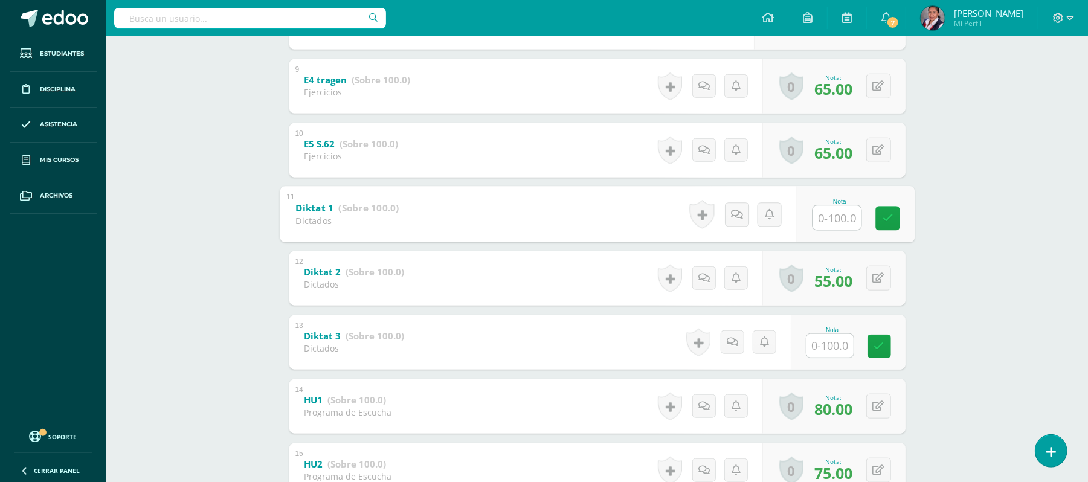
click at [820, 217] on input "text" at bounding box center [837, 217] width 48 height 24
type input "50"
click at [819, 340] on input "text" at bounding box center [837, 345] width 48 height 24
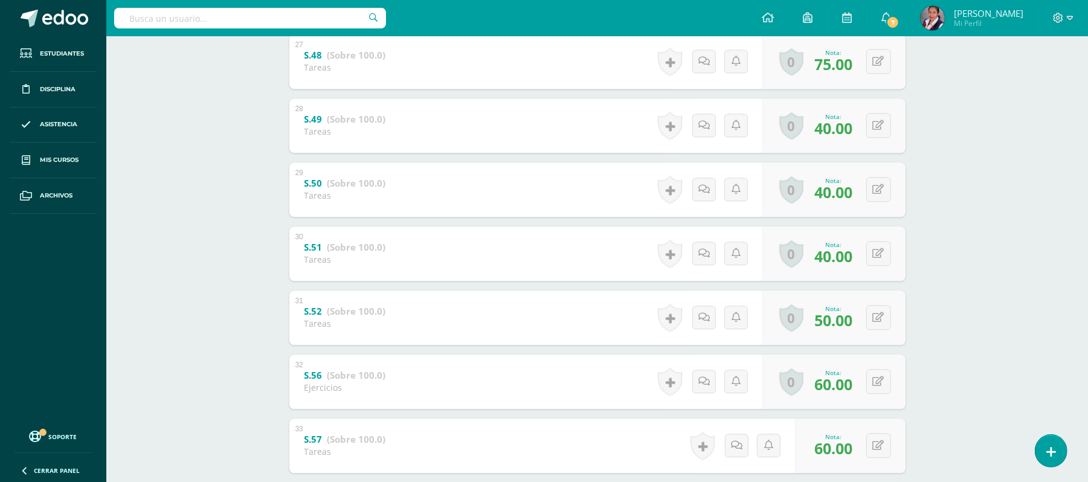
scroll to position [1969, 0]
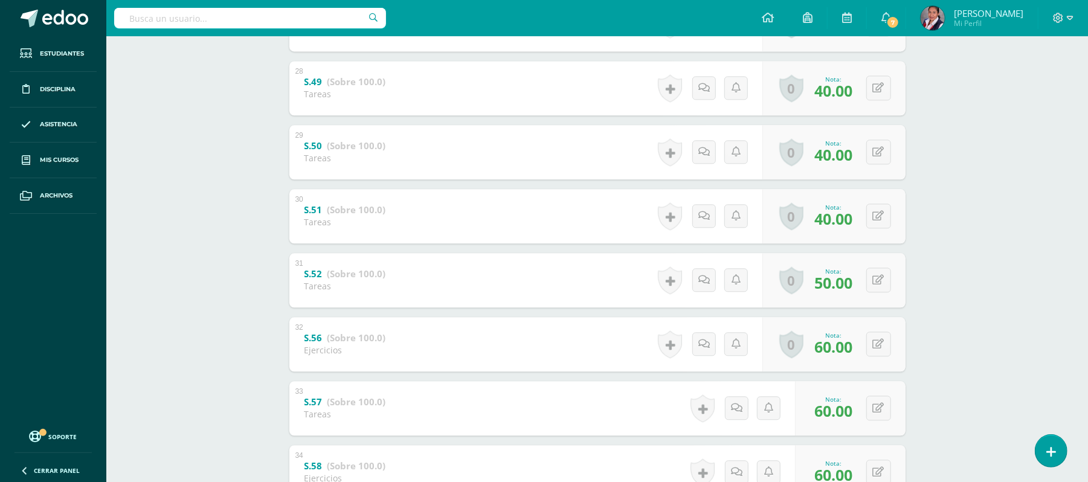
type input "60"
drag, startPoint x: 1083, startPoint y: 349, endPoint x: 1088, endPoint y: 329, distance: 19.9
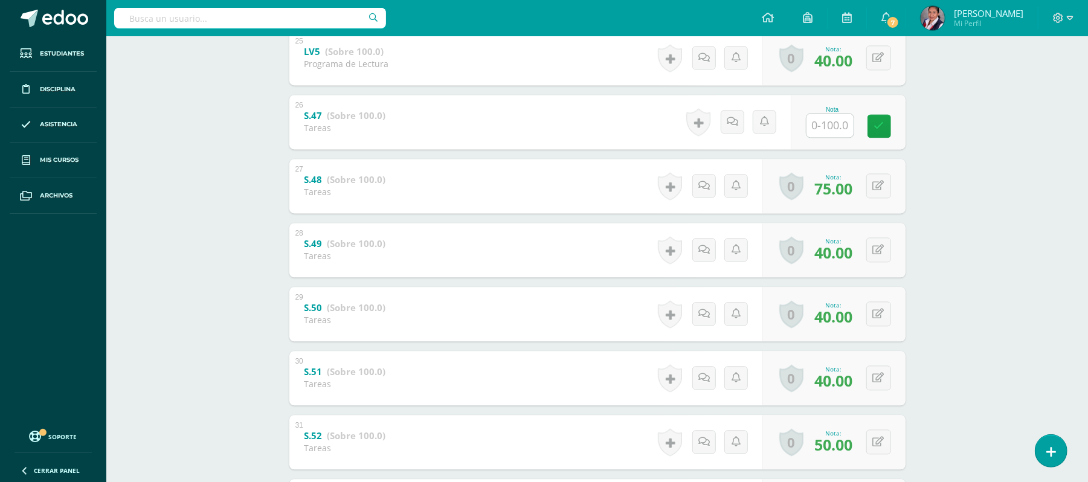
scroll to position [1818, 0]
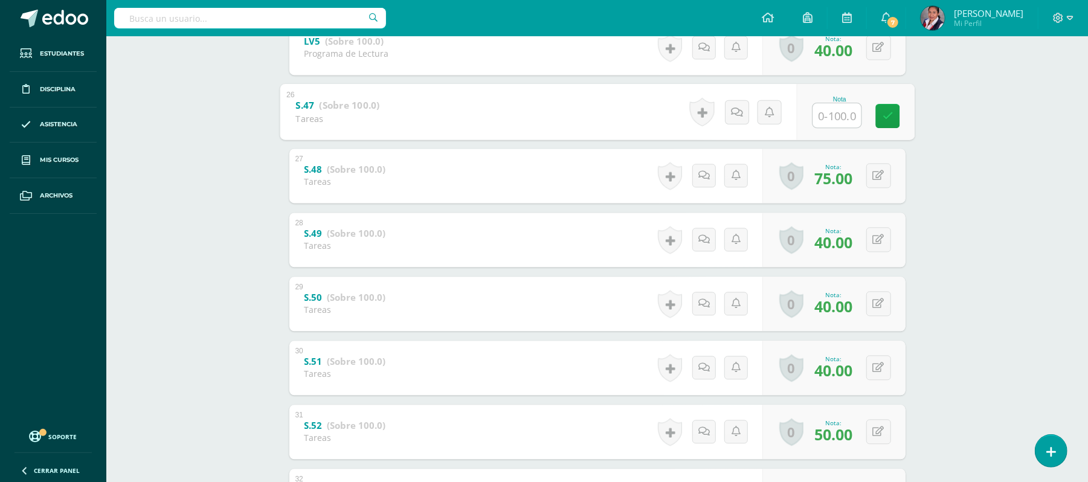
click at [842, 126] on input "text" at bounding box center [837, 115] width 48 height 24
type input "40"
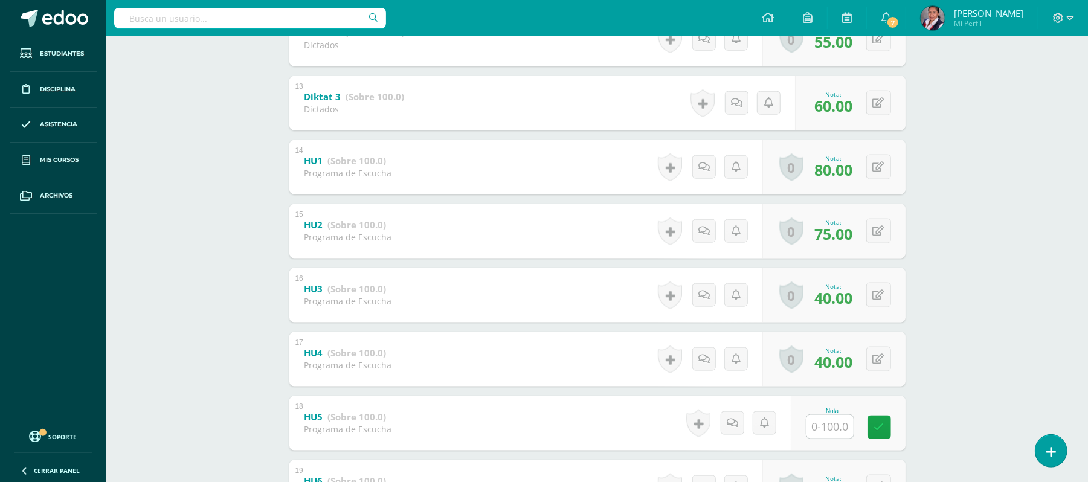
scroll to position [1004, 0]
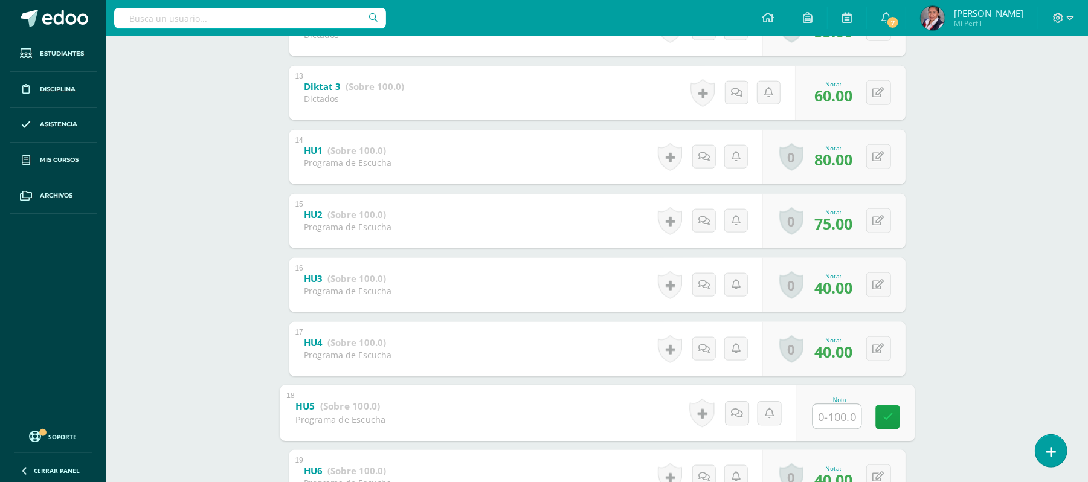
click at [840, 422] on input "text" at bounding box center [837, 416] width 48 height 24
type input "40"
click at [1086, 380] on div "Deutsche Sprache Primero Primaria "Alemán 1" Herramientas Detalle de asistencia…" at bounding box center [597, 480] width 982 height 2897
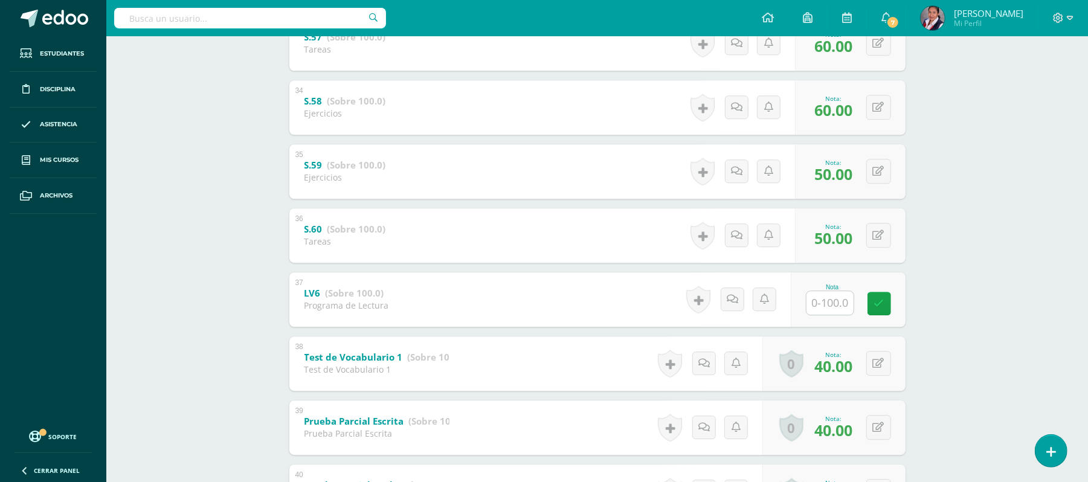
scroll to position [2422, 0]
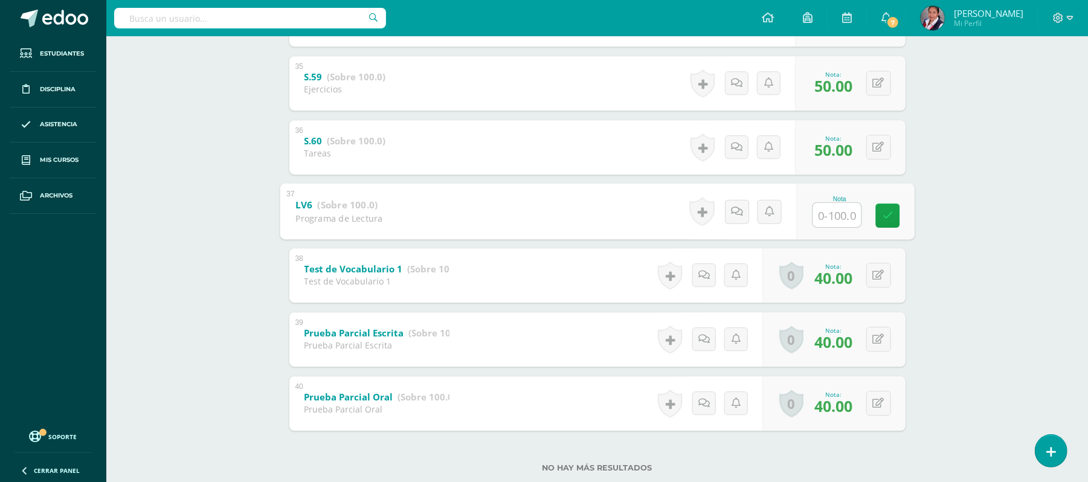
click at [839, 225] on input "text" at bounding box center [837, 214] width 48 height 24
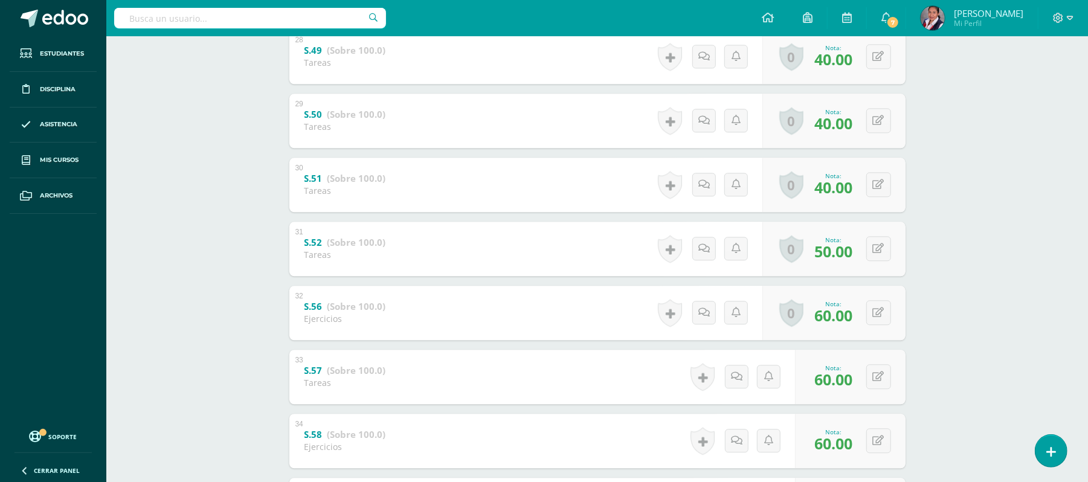
scroll to position [2450, 0]
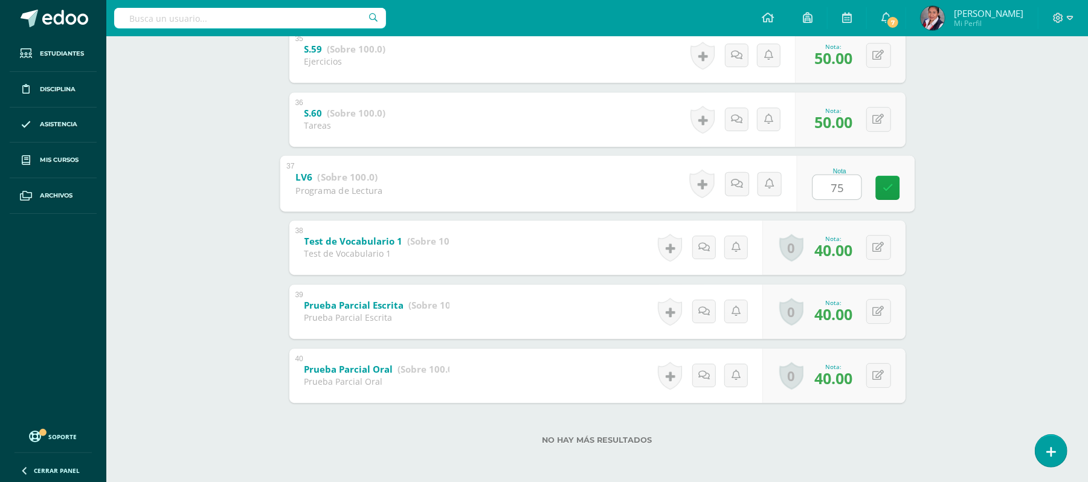
type input "75"
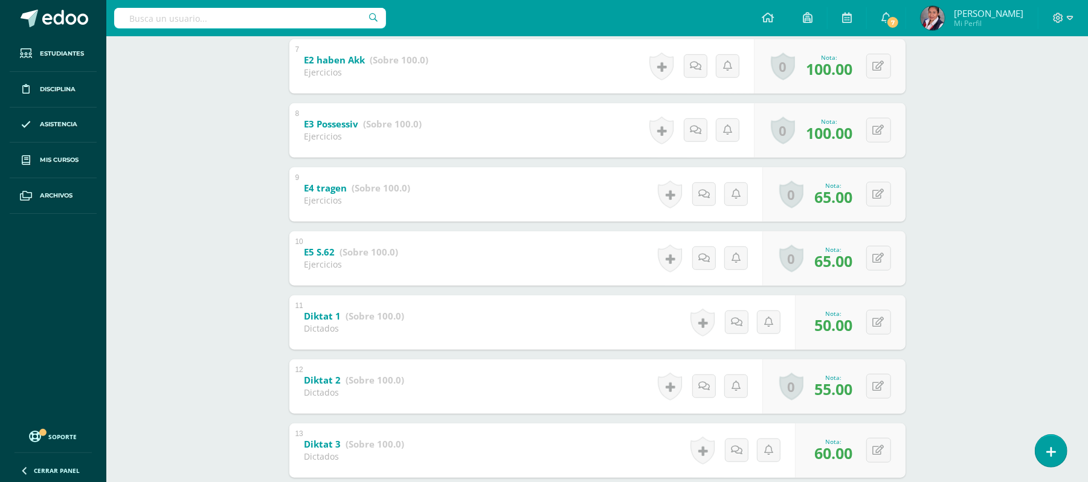
scroll to position [0, 0]
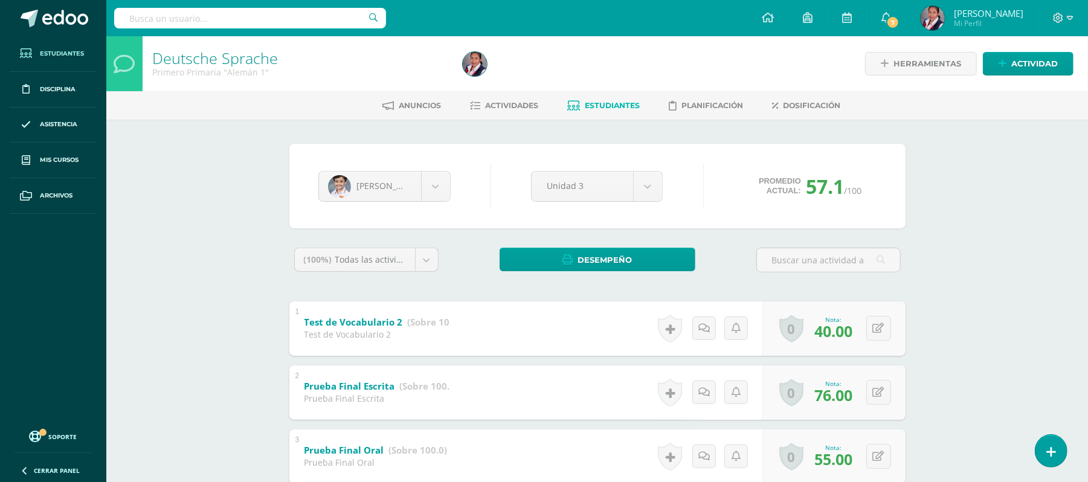
click at [70, 57] on span "Estudiantes" at bounding box center [62, 54] width 44 height 10
